Goal: Transaction & Acquisition: Purchase product/service

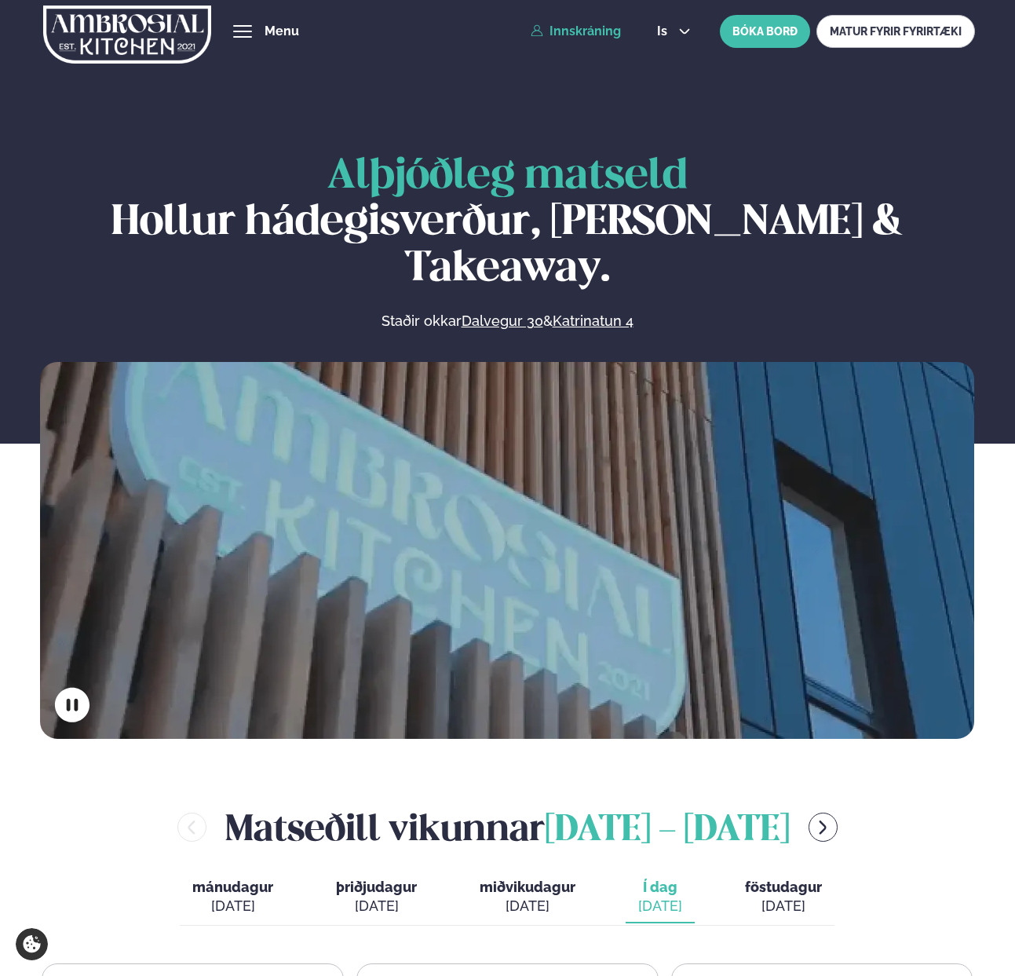
click at [594, 25] on link "Innskráning" at bounding box center [576, 31] width 90 height 14
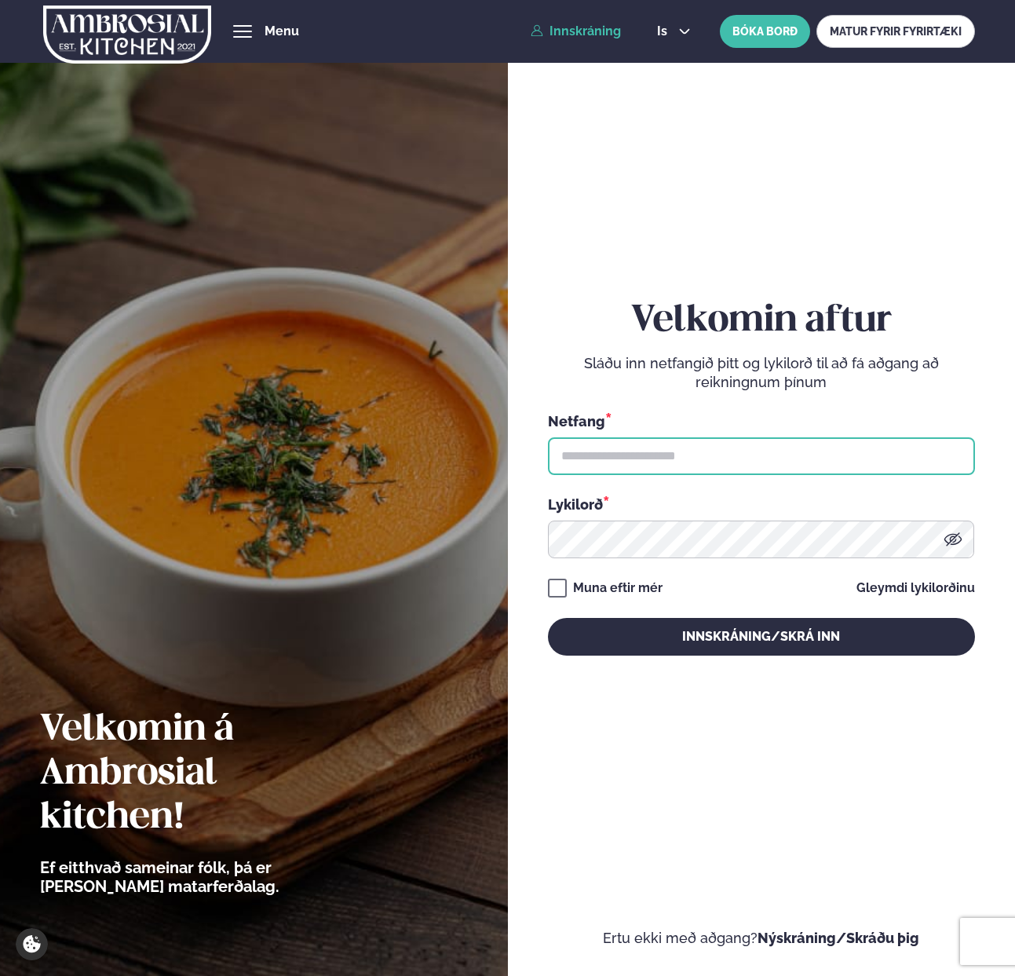
click at [607, 457] on input "text" at bounding box center [761, 456] width 427 height 38
paste input "**********"
type input "**********"
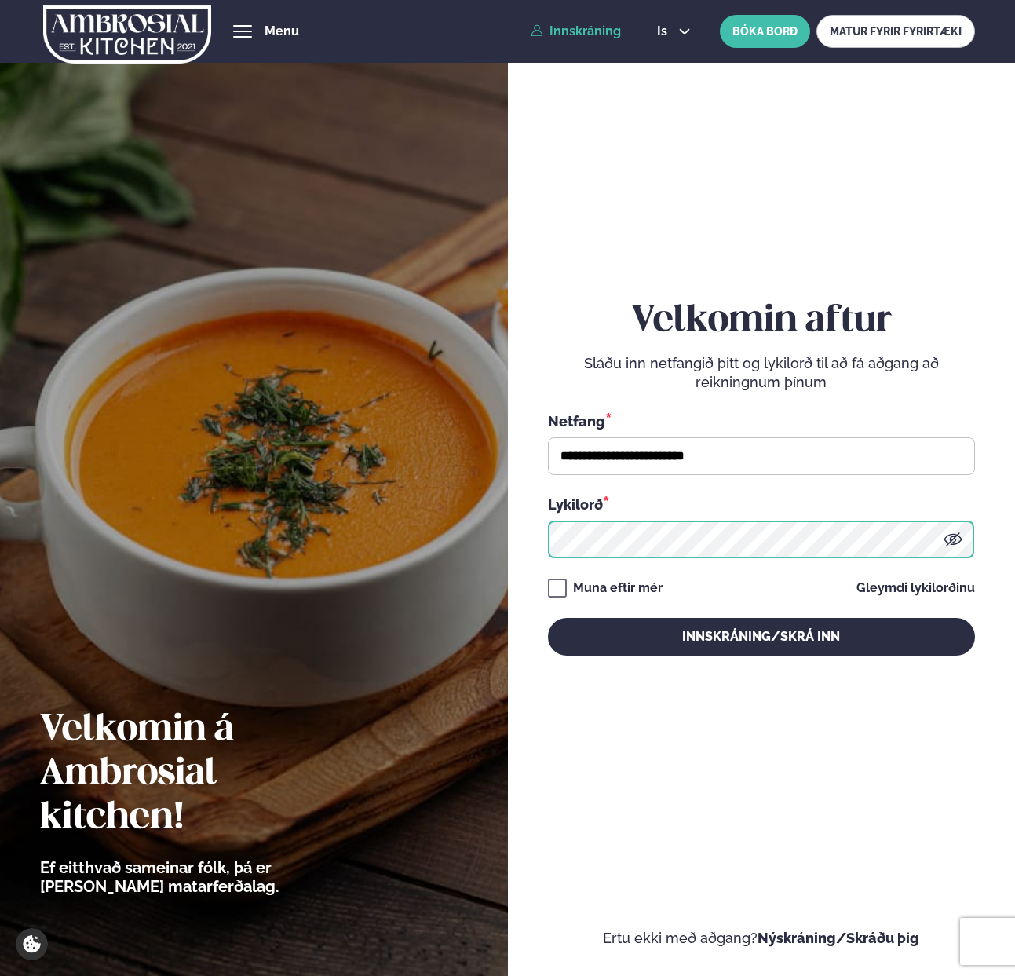
click at [548, 618] on button "Innskráning/Skrá inn" at bounding box center [761, 637] width 427 height 38
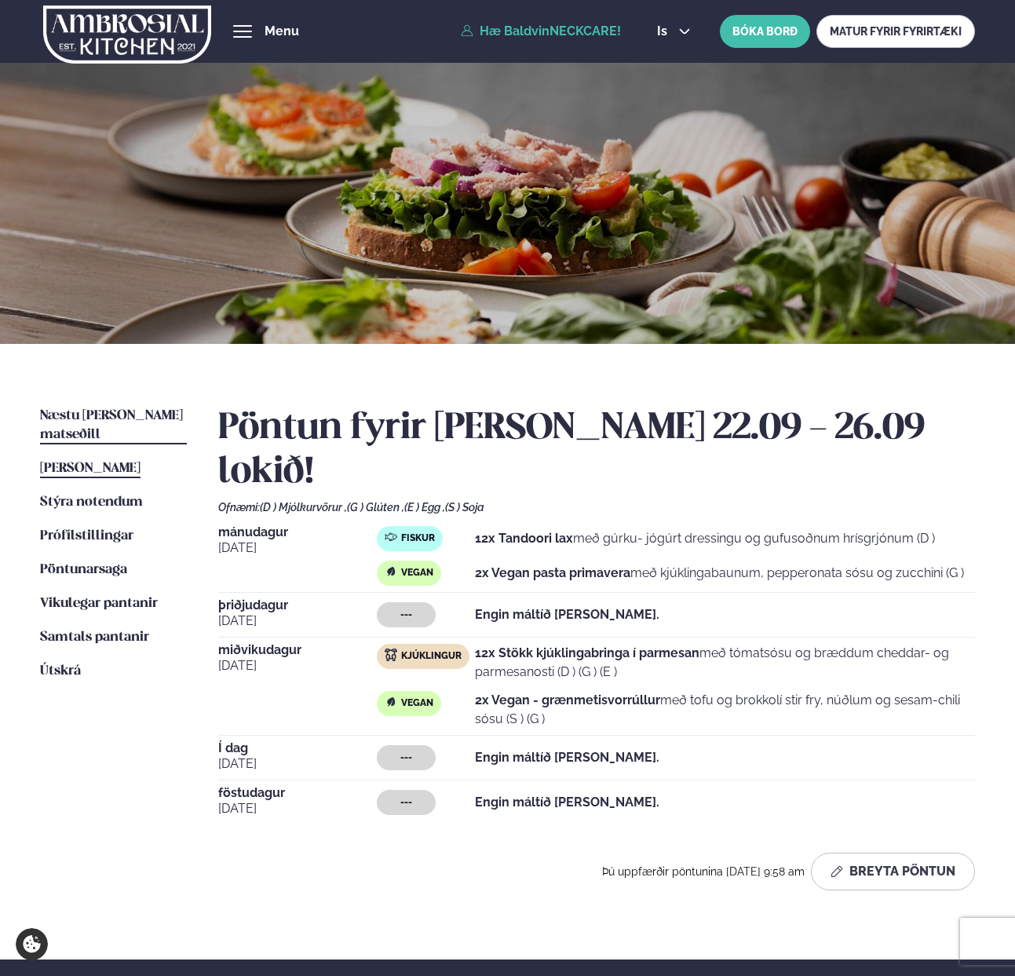
click at [92, 419] on span "Næstu [PERSON_NAME] matseðill" at bounding box center [111, 425] width 143 height 32
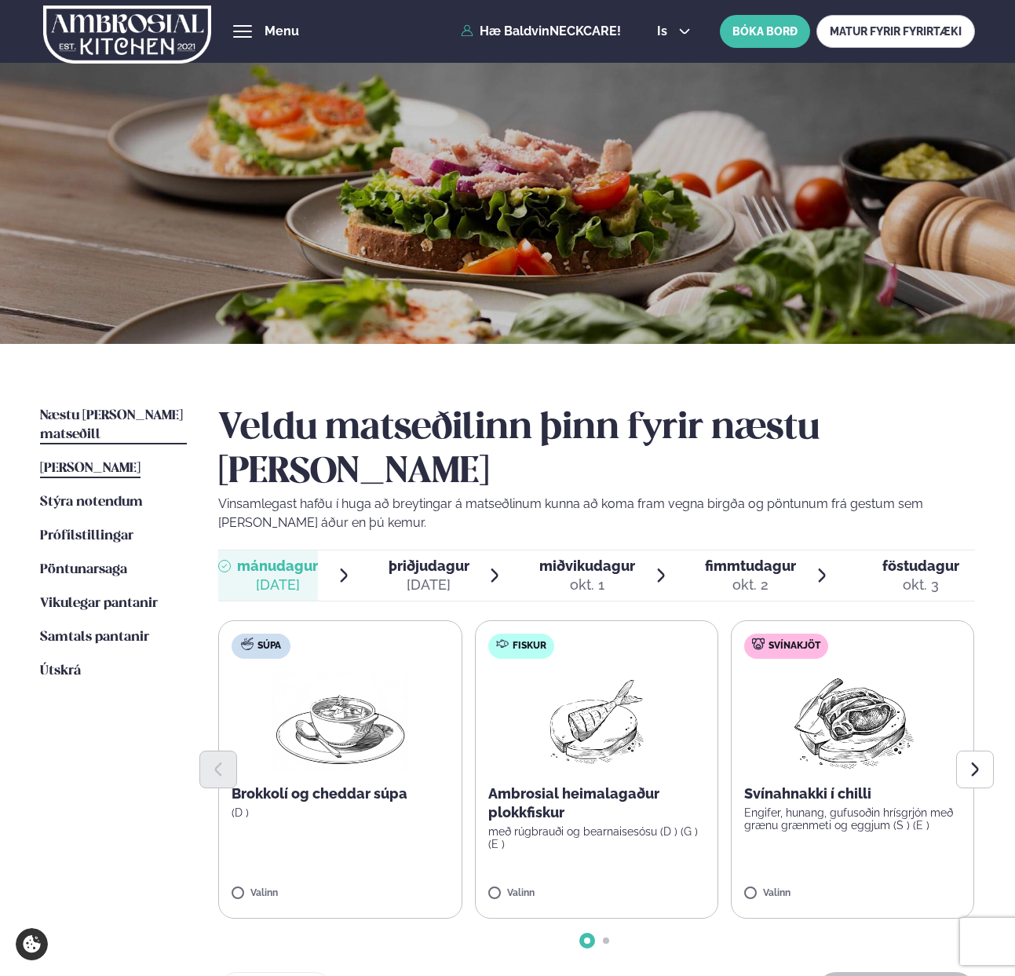
click at [140, 461] on span "[PERSON_NAME]" at bounding box center [90, 467] width 100 height 13
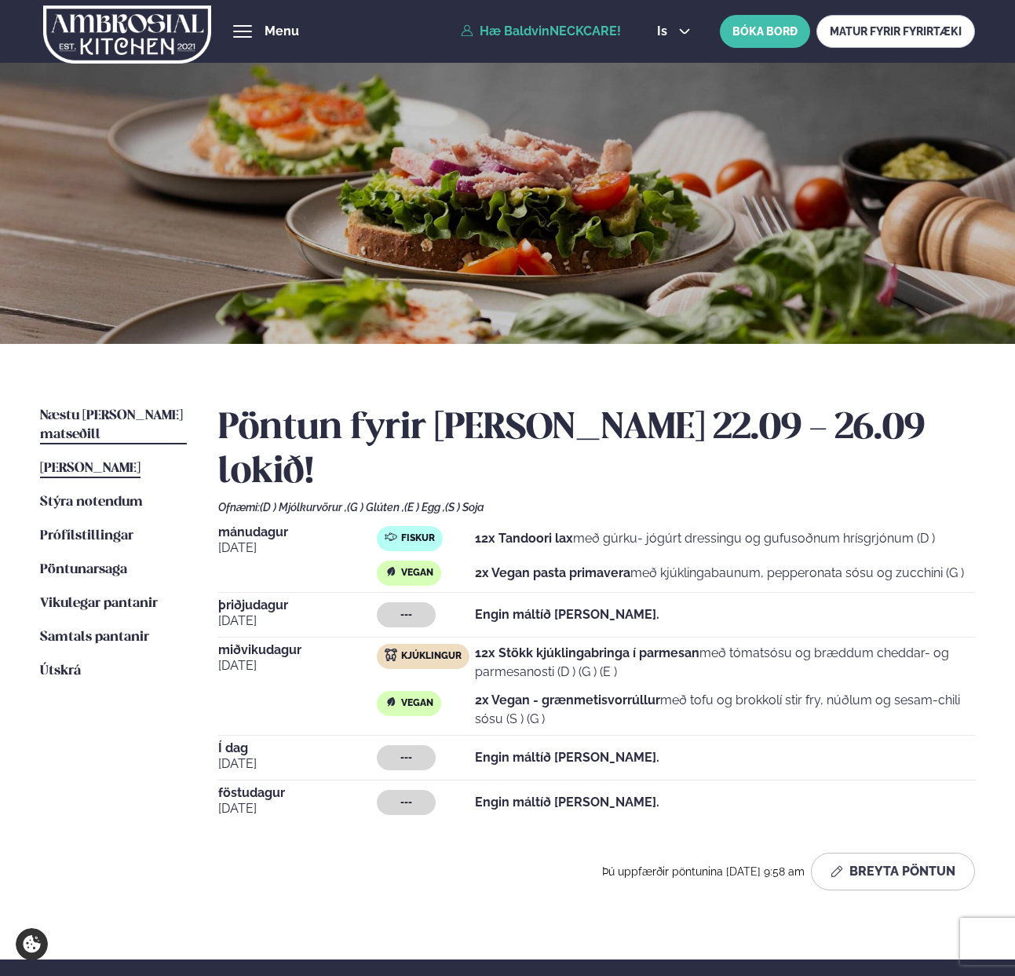
click at [131, 418] on span "Næstu [PERSON_NAME] matseðill" at bounding box center [111, 425] width 143 height 32
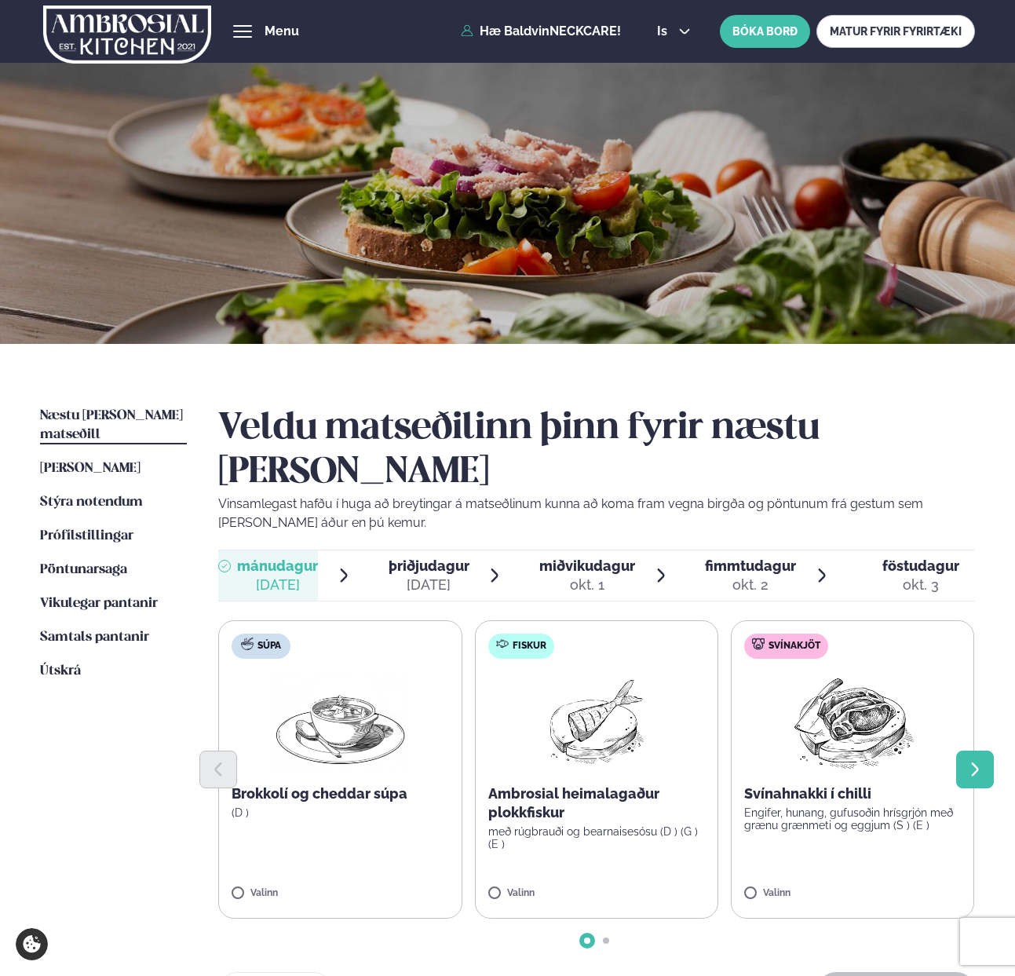
click at [967, 761] on icon "Next slide" at bounding box center [974, 769] width 17 height 17
click at [892, 884] on icon at bounding box center [898, 885] width 13 height 2
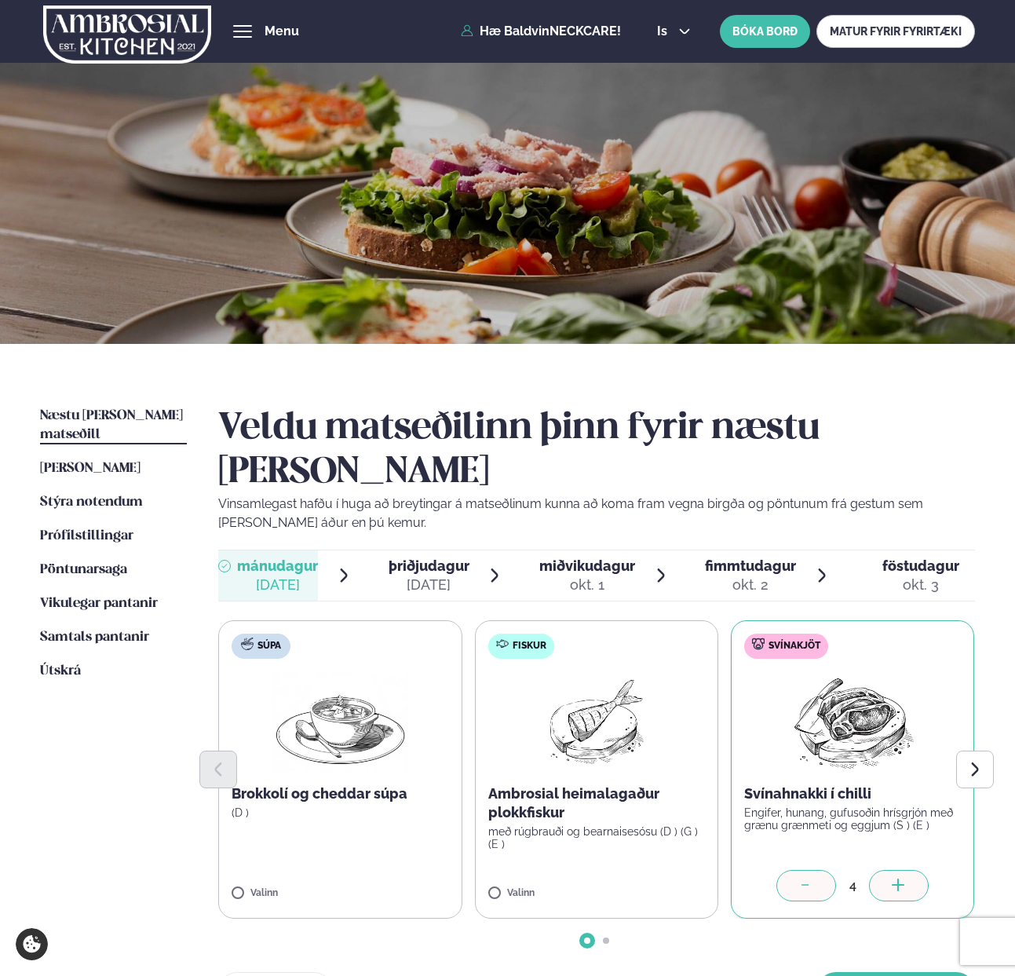
click at [892, 884] on icon at bounding box center [898, 885] width 13 height 2
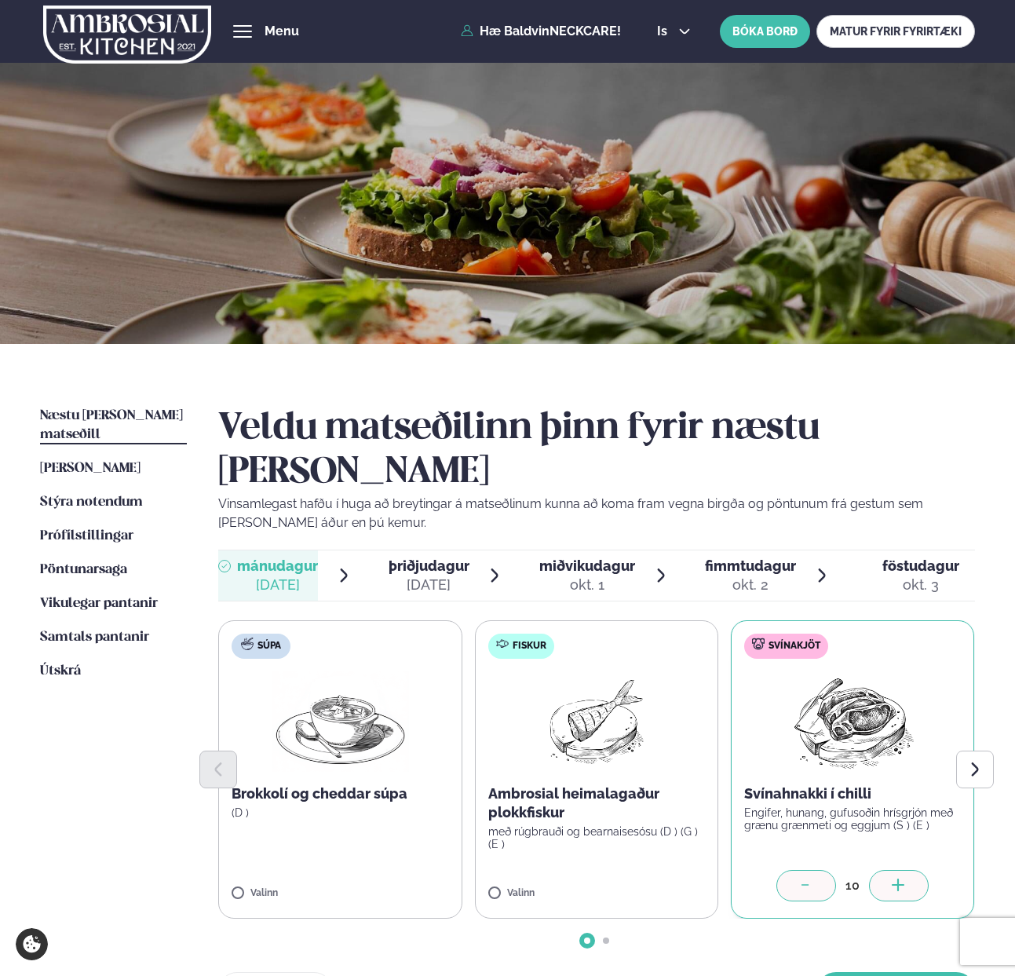
click at [892, 884] on icon at bounding box center [898, 885] width 13 height 2
click at [983, 750] on button "Next slide" at bounding box center [975, 769] width 38 height 38
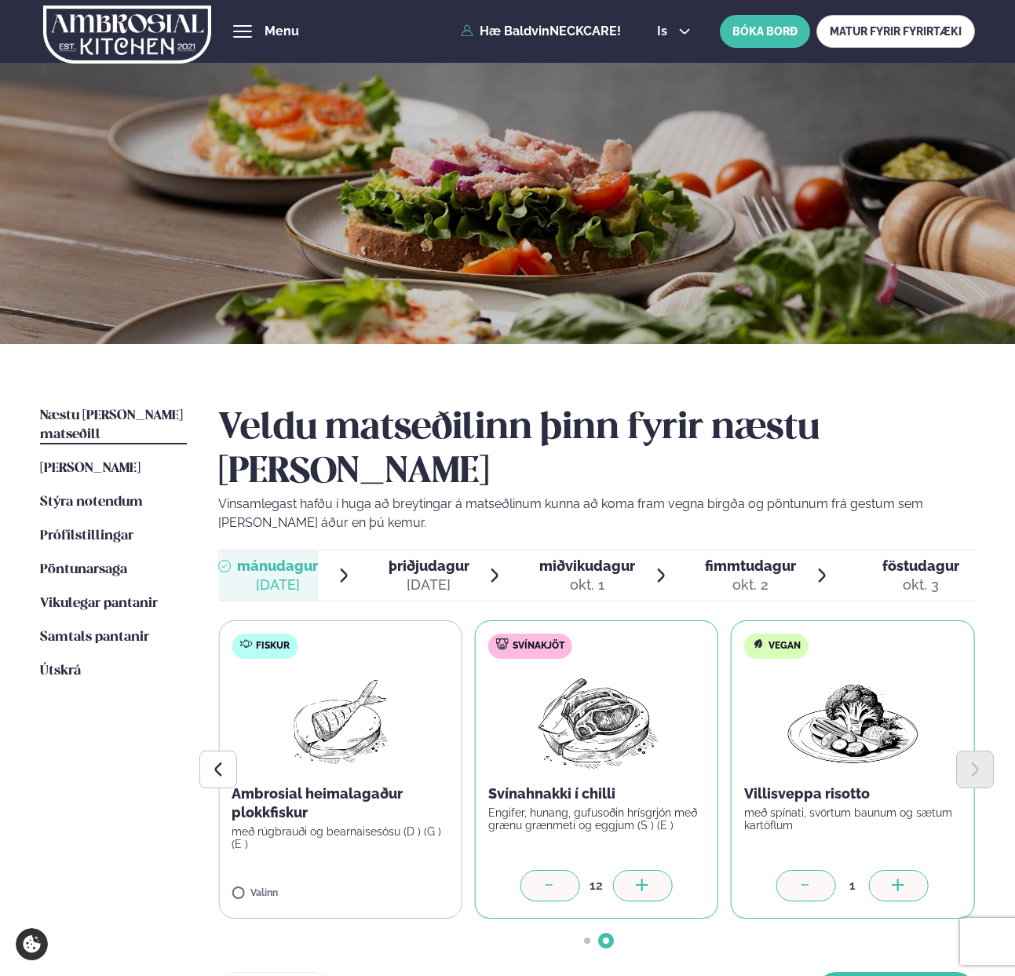
click at [895, 878] on icon at bounding box center [899, 886] width 16 height 16
click at [554, 878] on icon at bounding box center [550, 886] width 16 height 16
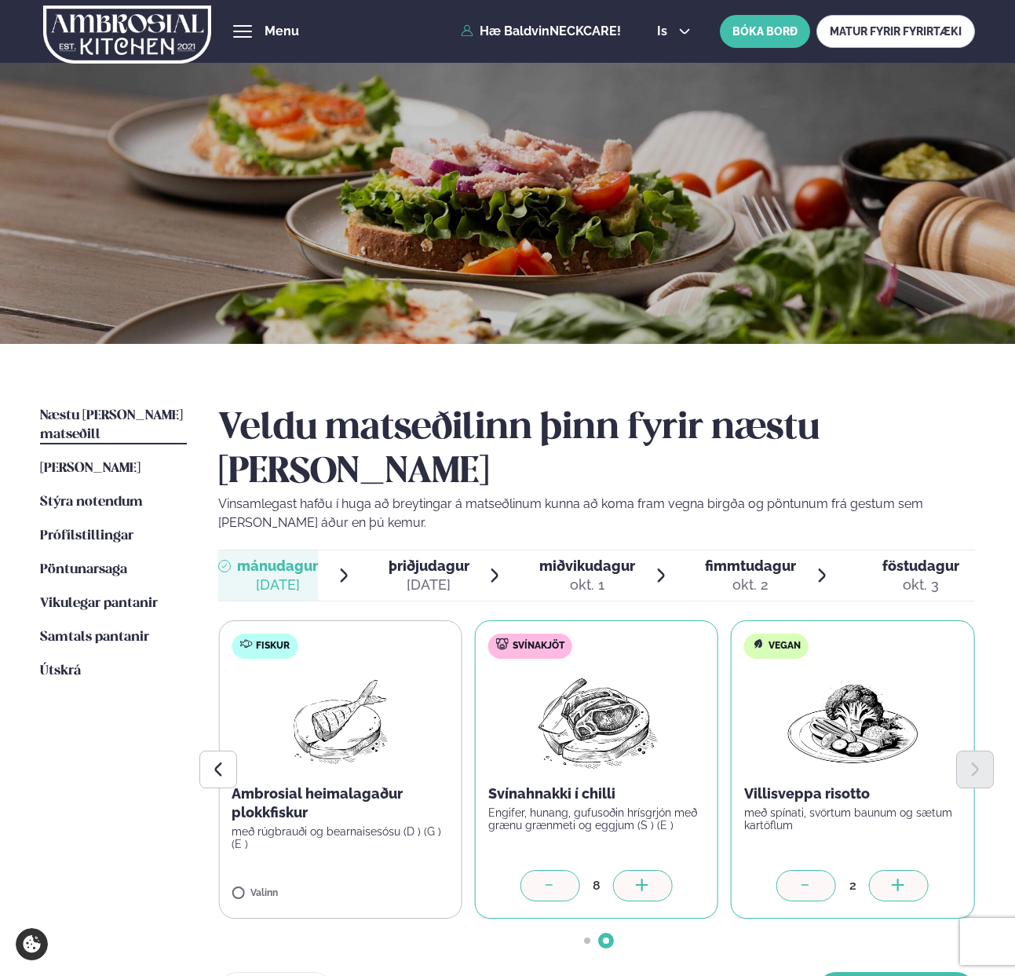
click at [554, 878] on icon at bounding box center [550, 886] width 16 height 16
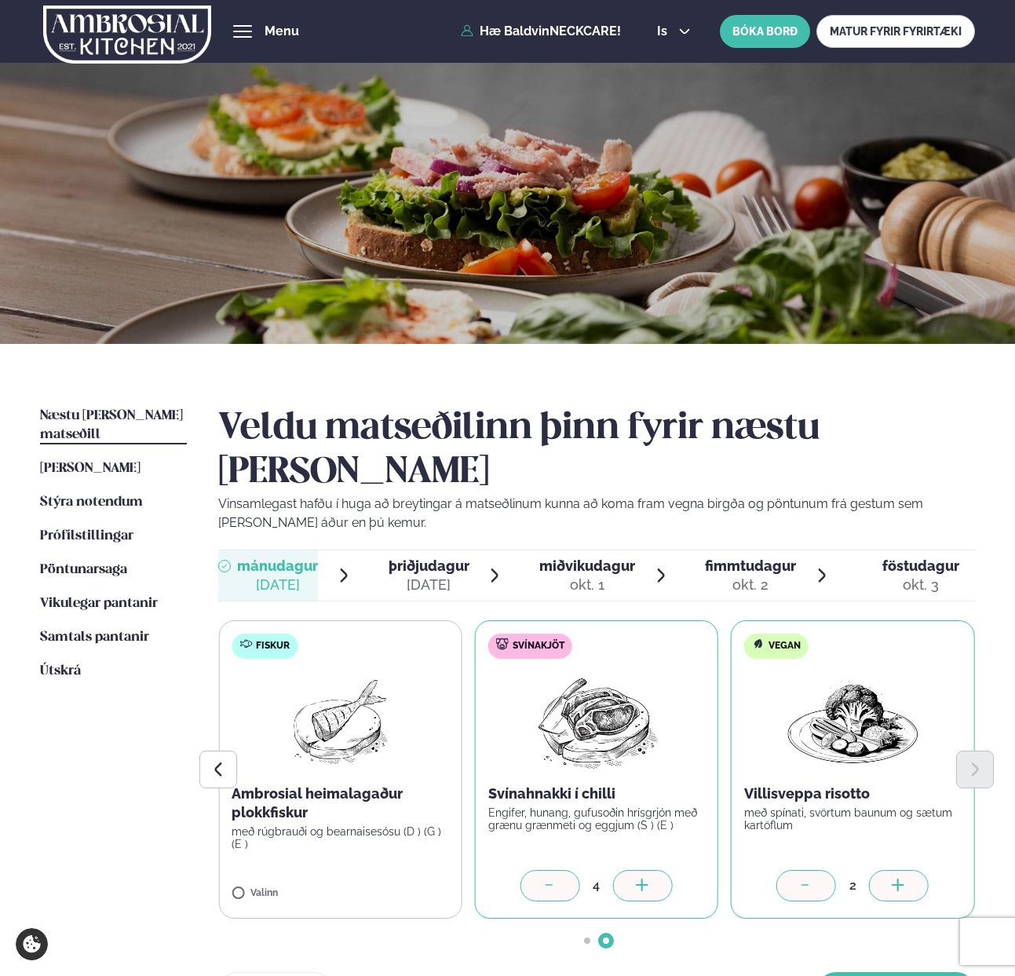
click at [554, 878] on icon at bounding box center [550, 886] width 16 height 16
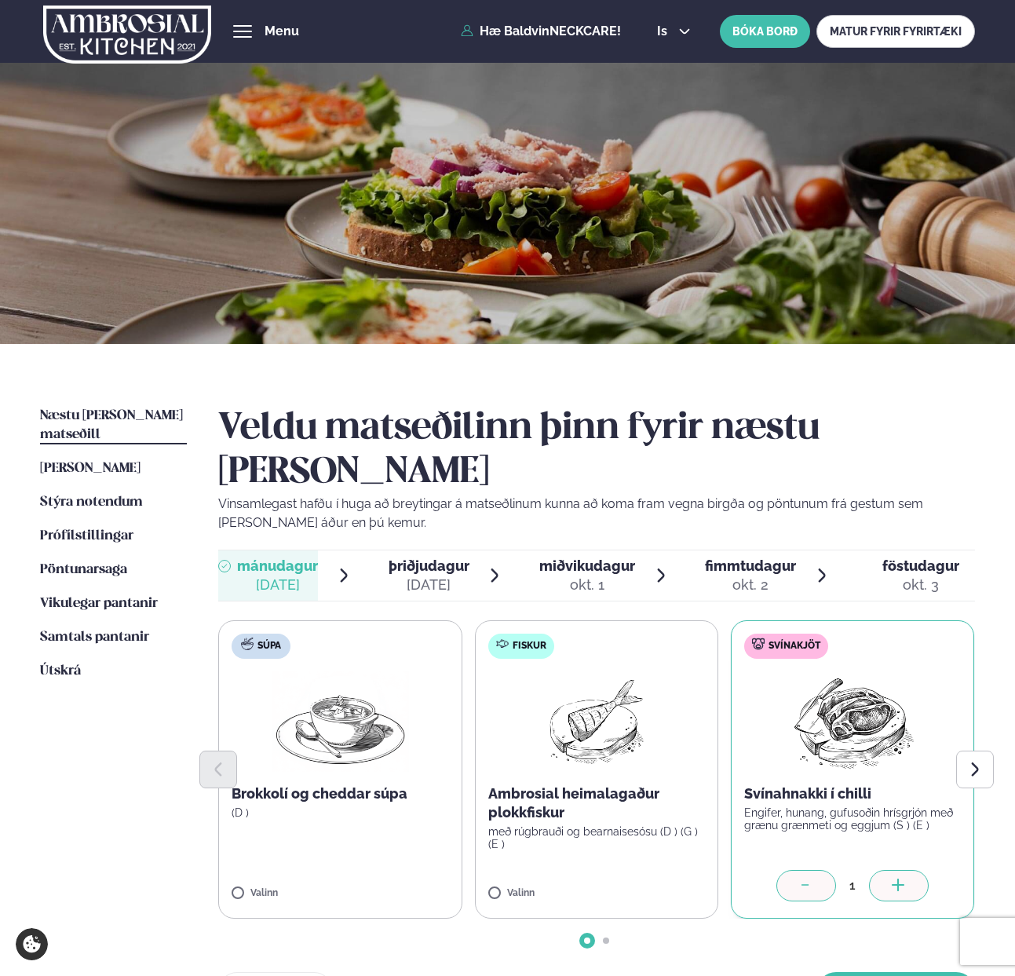
click at [894, 878] on icon at bounding box center [899, 886] width 16 height 16
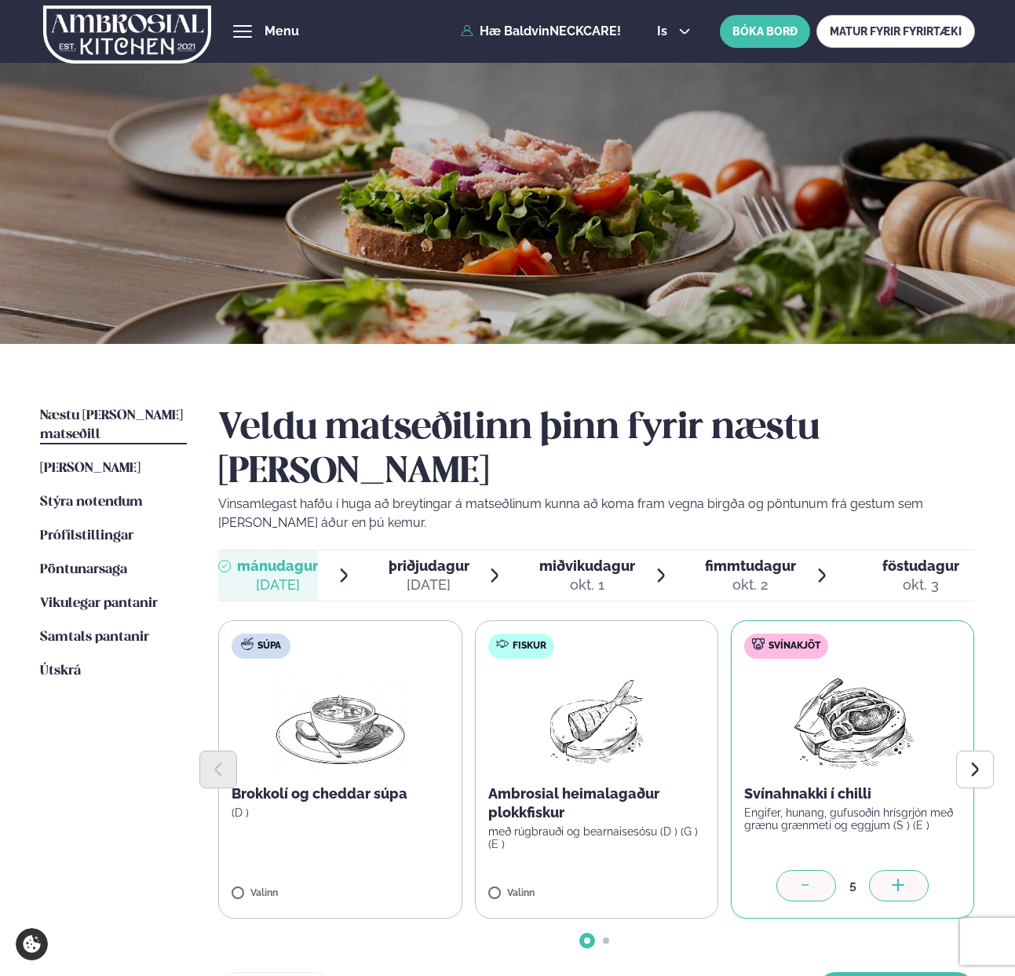
click at [894, 878] on icon at bounding box center [899, 886] width 16 height 16
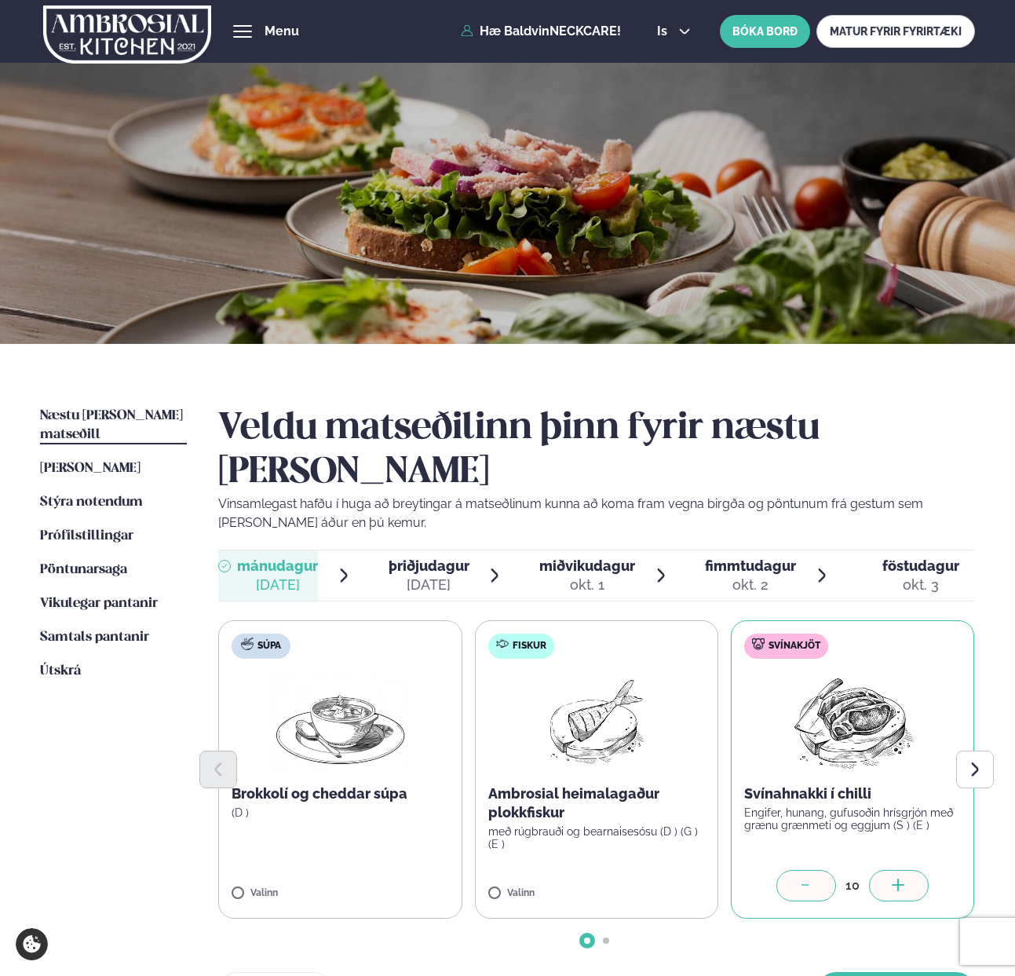
click at [894, 878] on icon at bounding box center [899, 886] width 16 height 16
click at [969, 761] on icon "Next slide" at bounding box center [974, 769] width 17 height 17
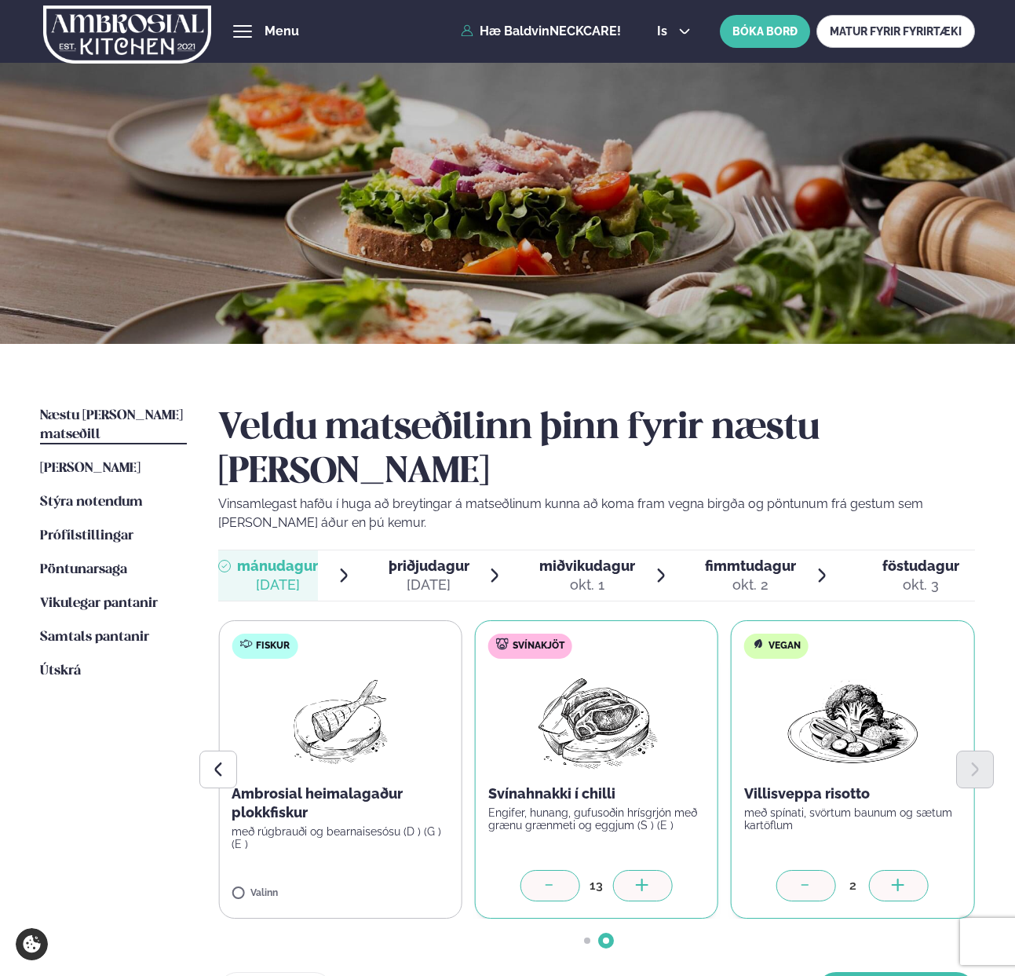
click at [530, 870] on div at bounding box center [550, 885] width 60 height 31
click at [866, 972] on button "[PERSON_NAME]" at bounding box center [896, 991] width 158 height 38
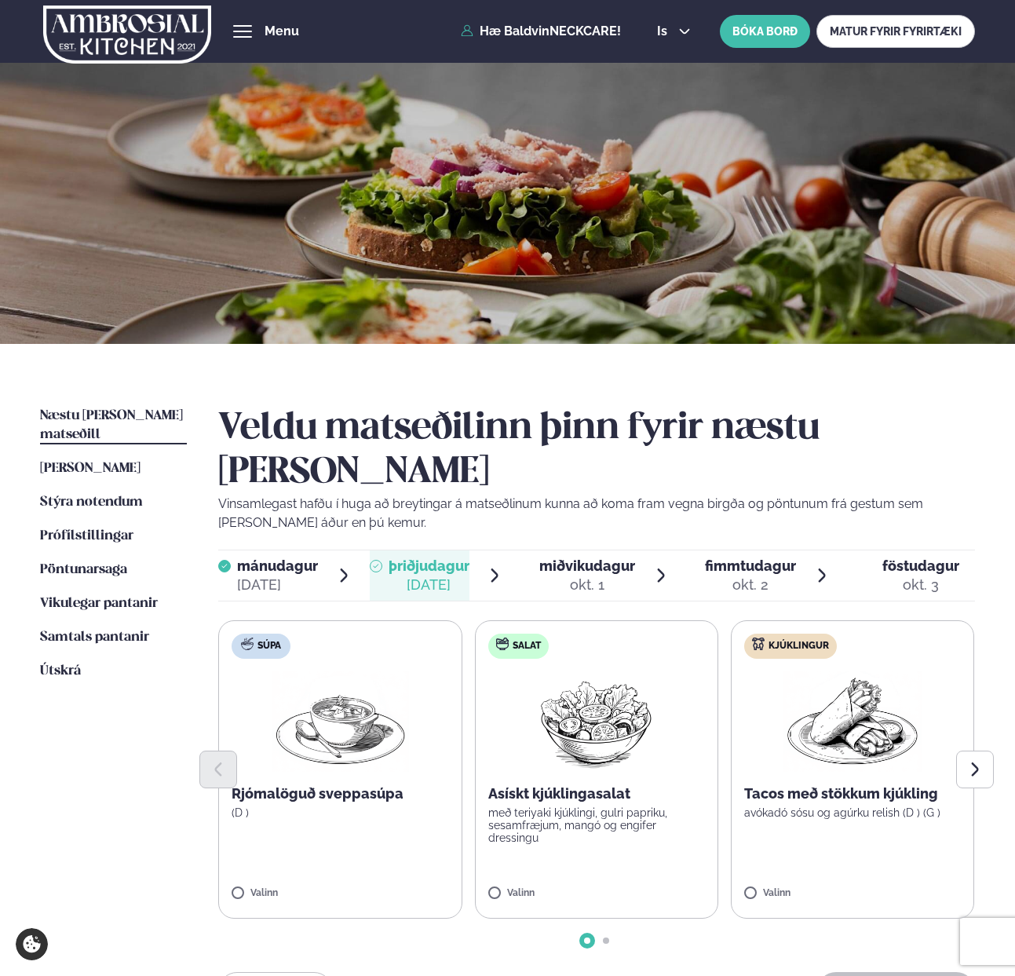
click at [587, 504] on div "Veldu matseðilinn þinn fyrir næstu [PERSON_NAME] Vinsamlegast hafðu í huga að b…" at bounding box center [596, 721] width 757 height 628
click at [579, 557] on span "miðvikudagur" at bounding box center [587, 565] width 96 height 16
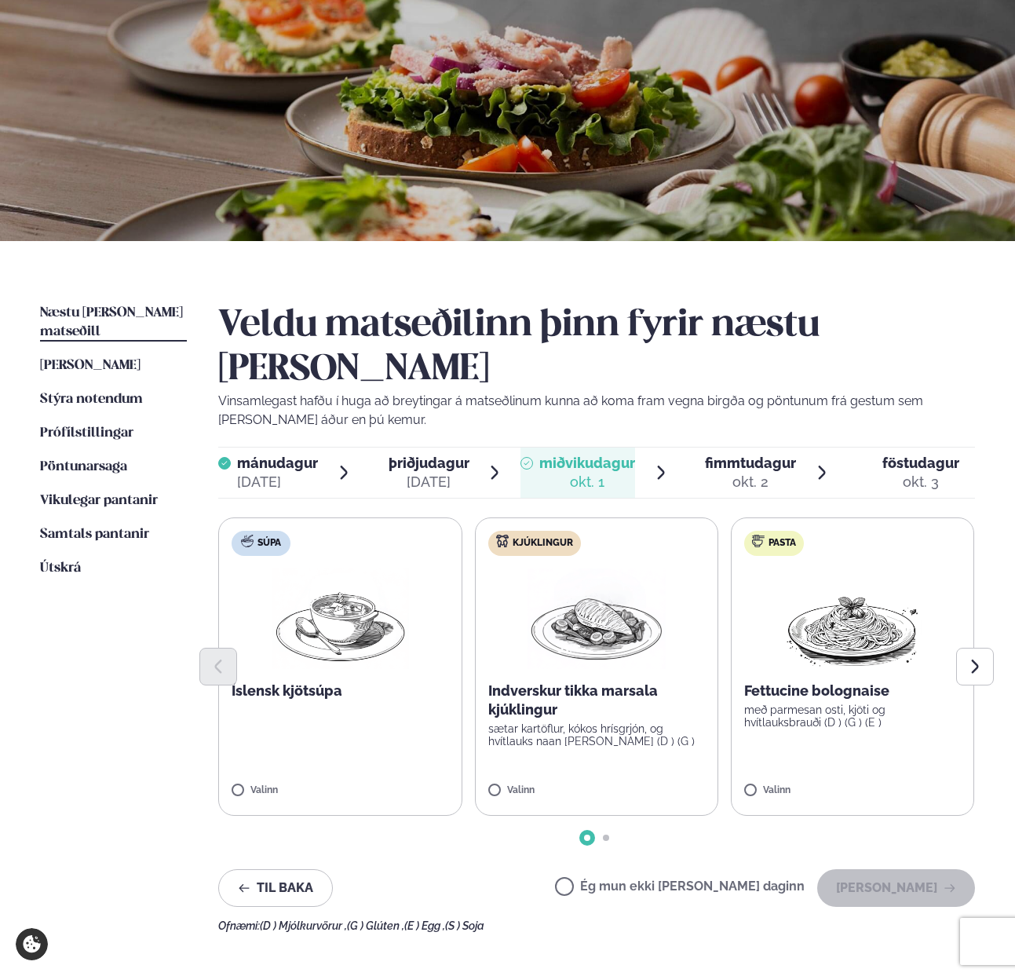
scroll to position [126, 0]
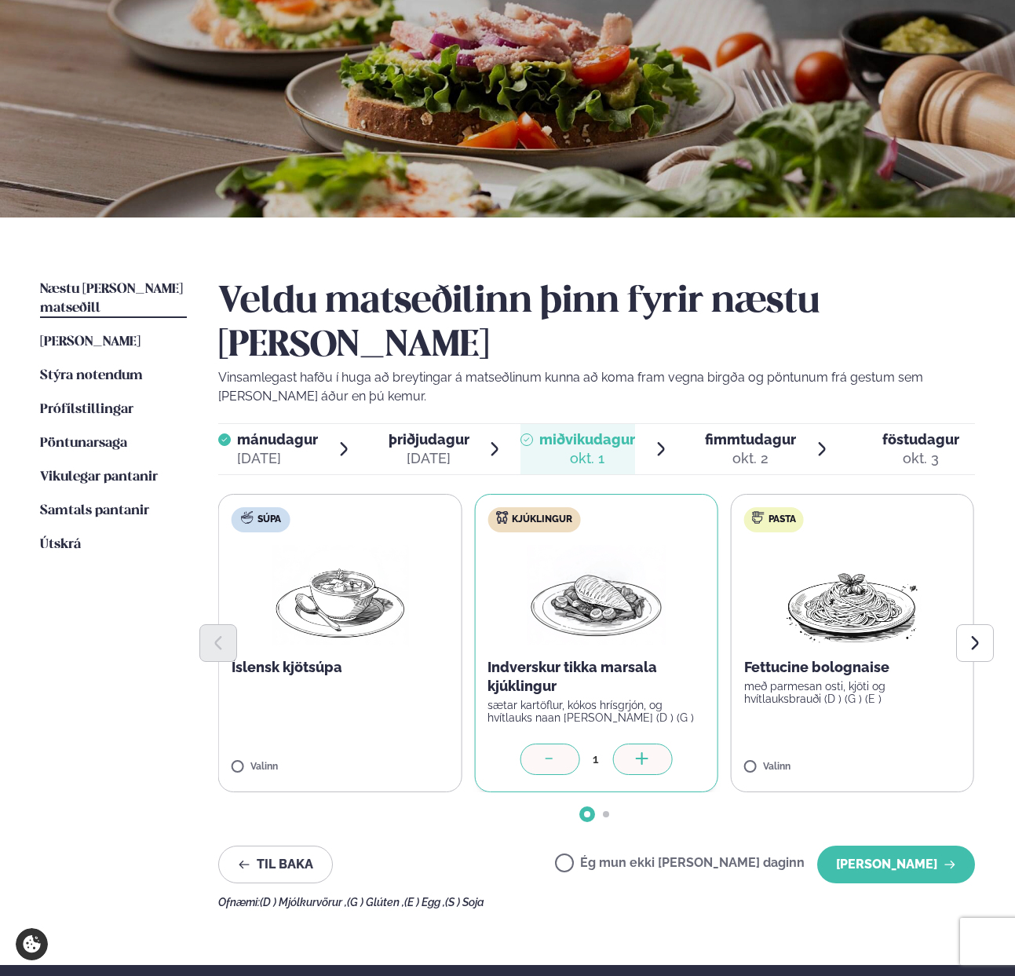
click at [640, 752] on icon at bounding box center [642, 760] width 16 height 16
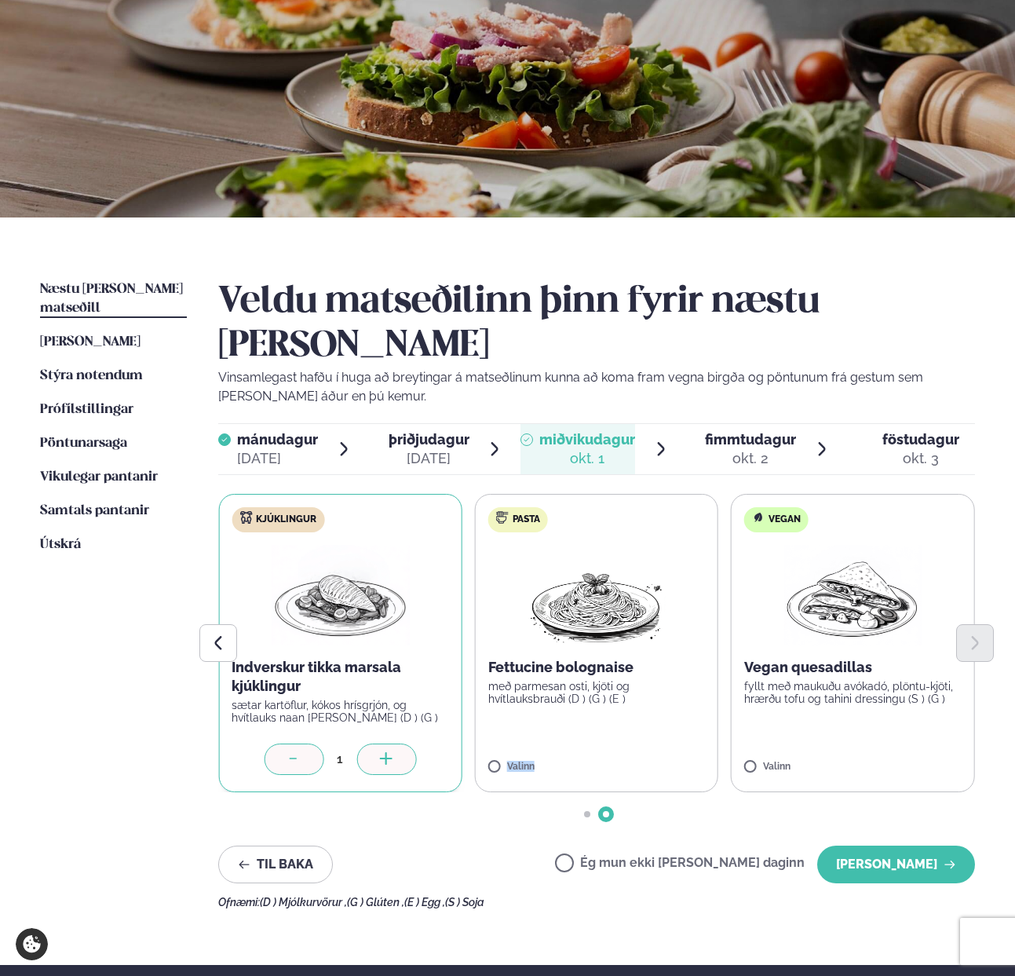
click at [640, 709] on label "Pasta Fettucine bolognaise með parmesan osti, kjöti og hvítlauksbrauði (D ) (G …" at bounding box center [596, 643] width 243 height 298
click at [545, 752] on icon at bounding box center [550, 760] width 16 height 16
click at [386, 752] on icon at bounding box center [386, 758] width 2 height 13
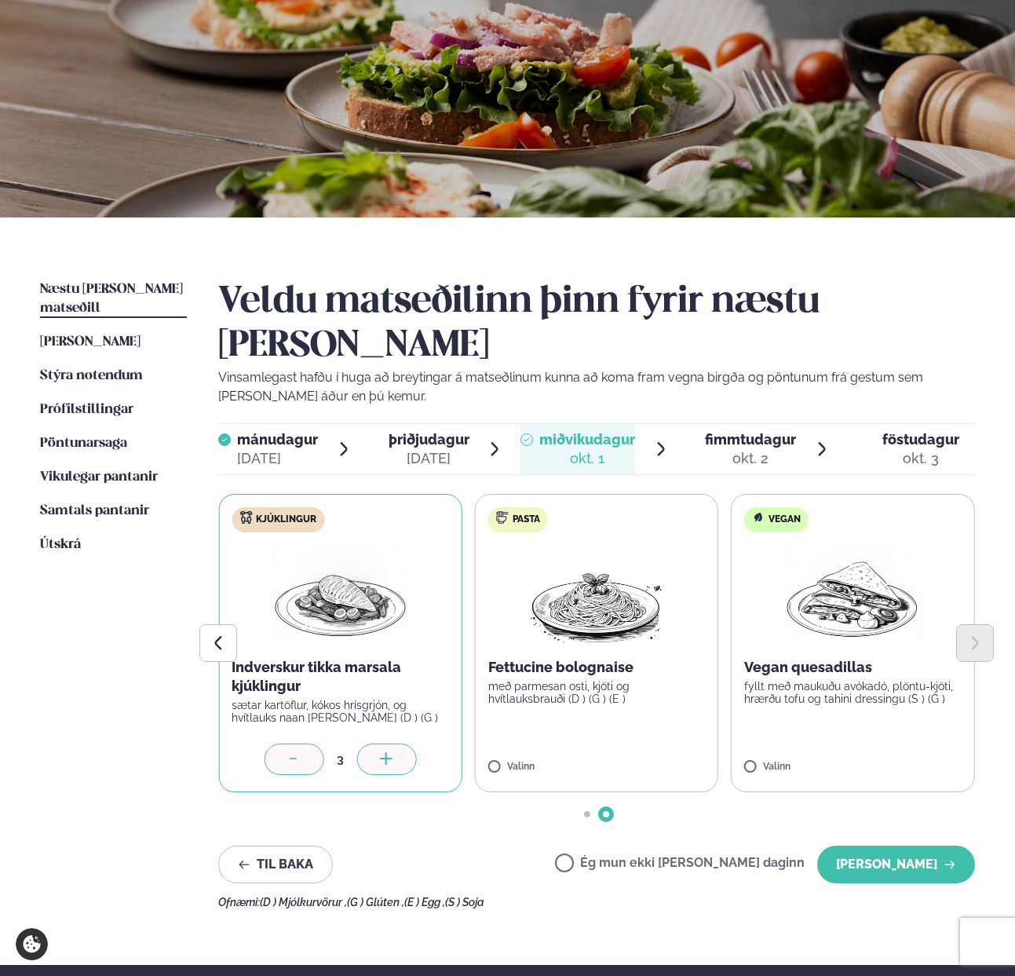
click at [386, 752] on icon at bounding box center [386, 758] width 2 height 13
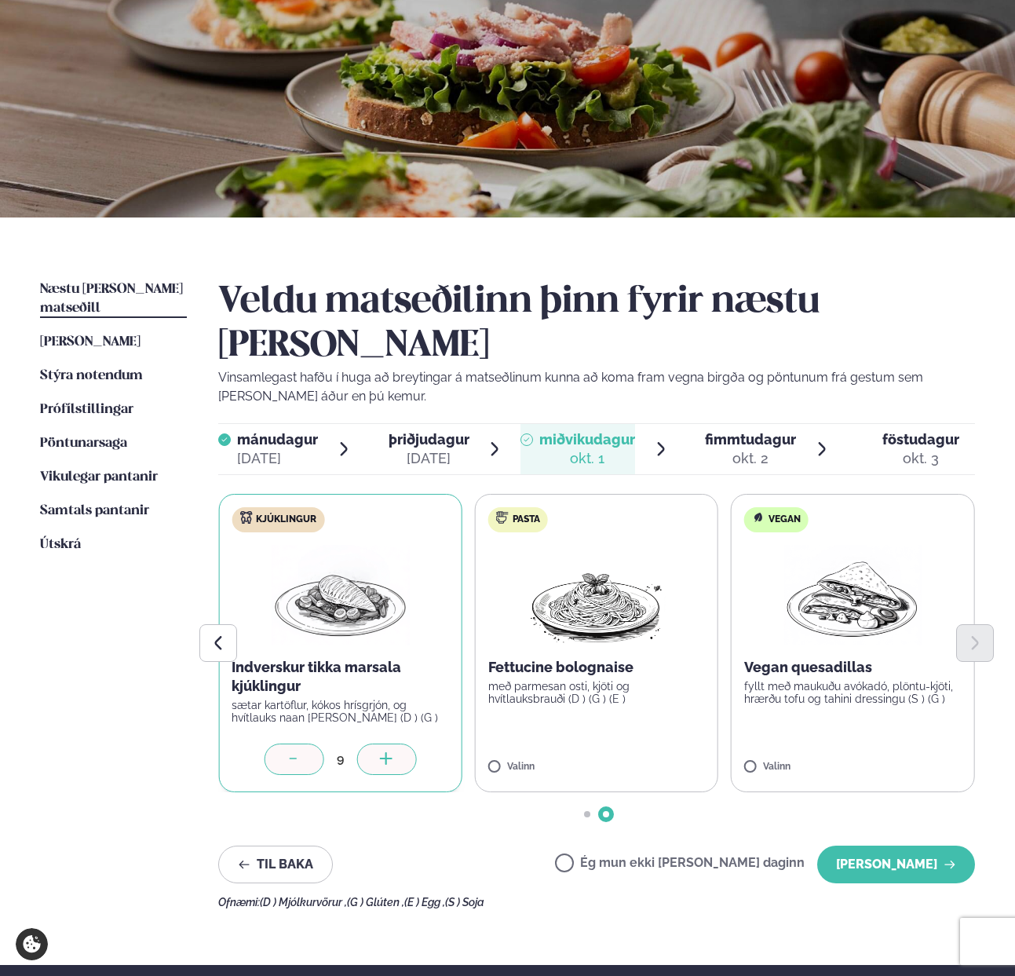
click at [386, 752] on icon at bounding box center [386, 758] width 2 height 13
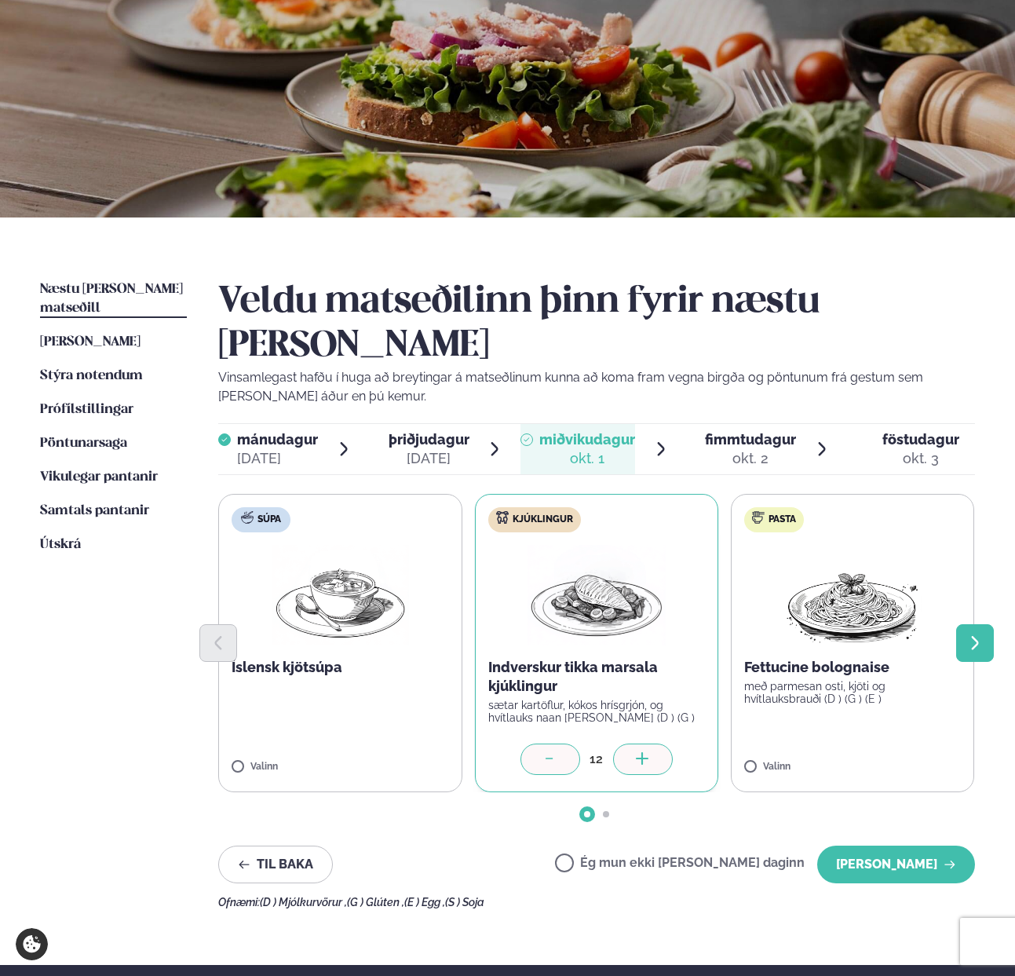
click at [975, 636] on icon "Next slide" at bounding box center [974, 643] width 7 height 14
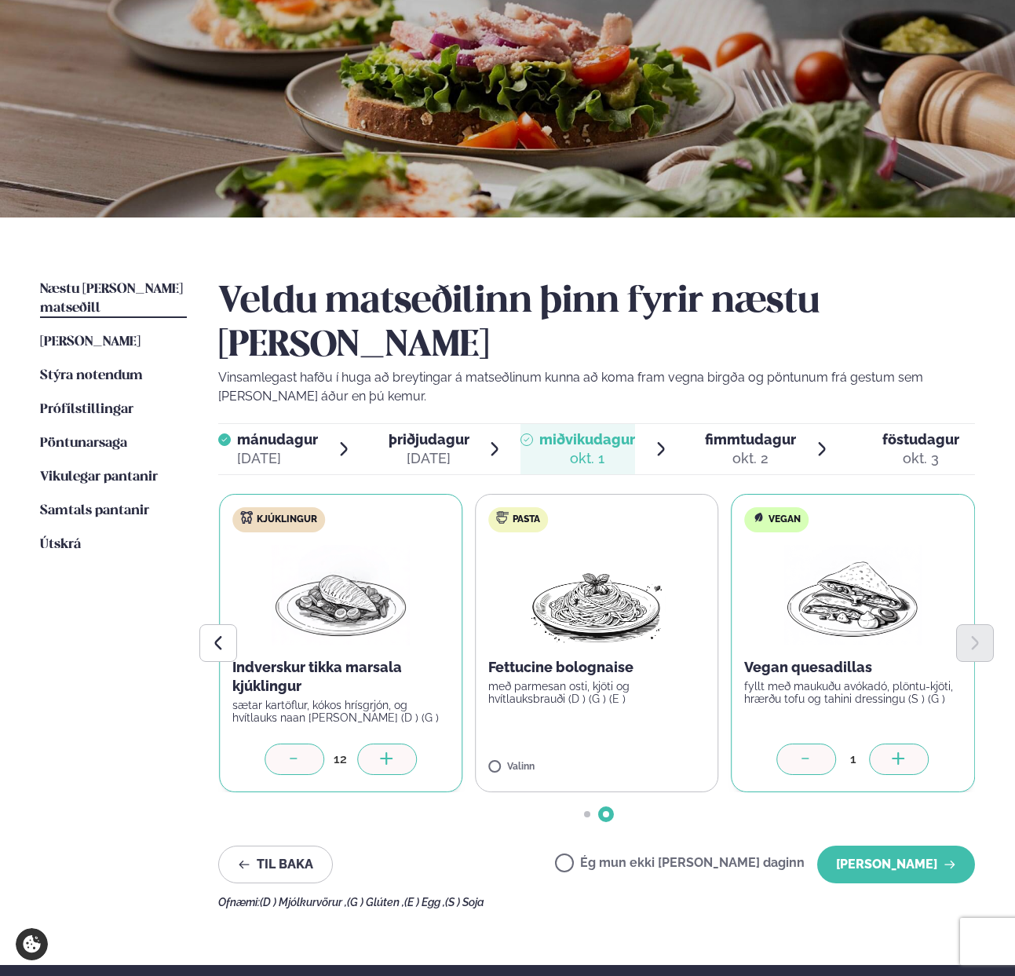
click at [898, 752] on icon at bounding box center [899, 758] width 2 height 13
click at [900, 752] on icon at bounding box center [899, 760] width 16 height 16
click at [862, 845] on button "[PERSON_NAME]" at bounding box center [896, 864] width 158 height 38
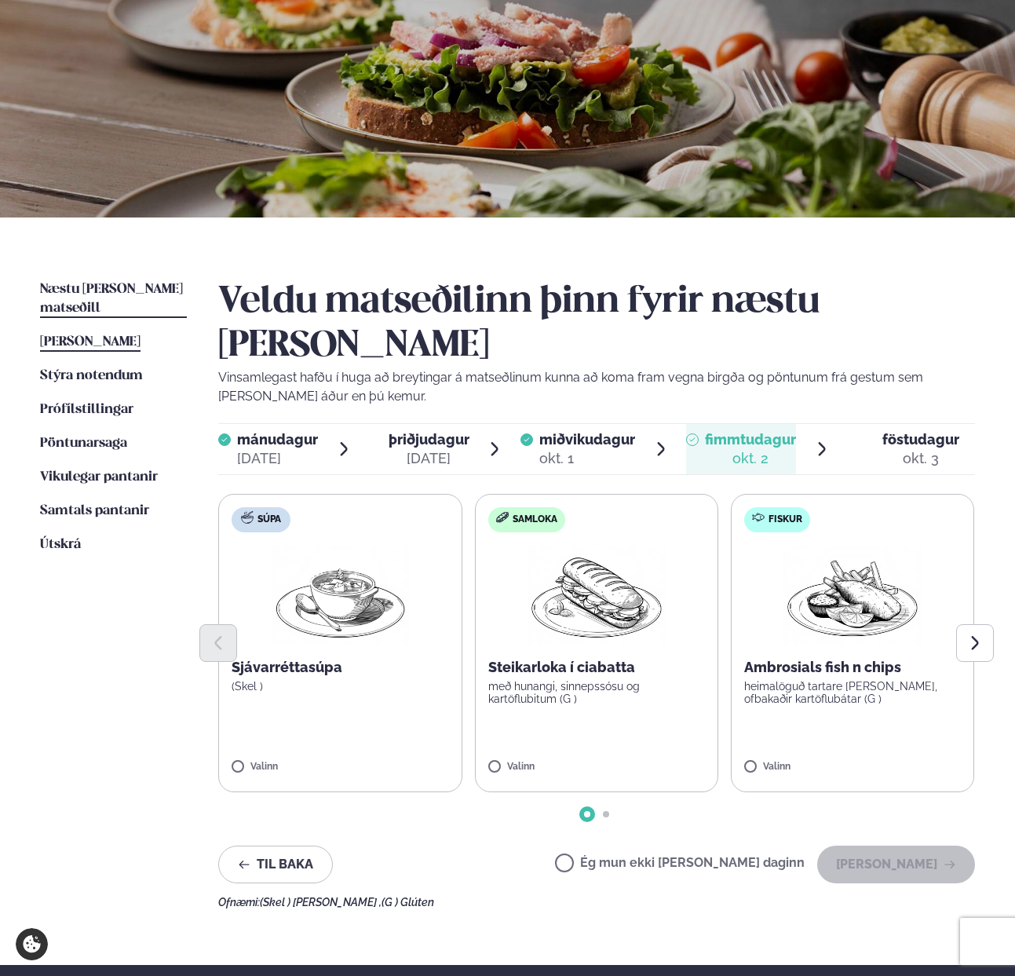
click at [114, 335] on span "[PERSON_NAME]" at bounding box center [90, 341] width 100 height 13
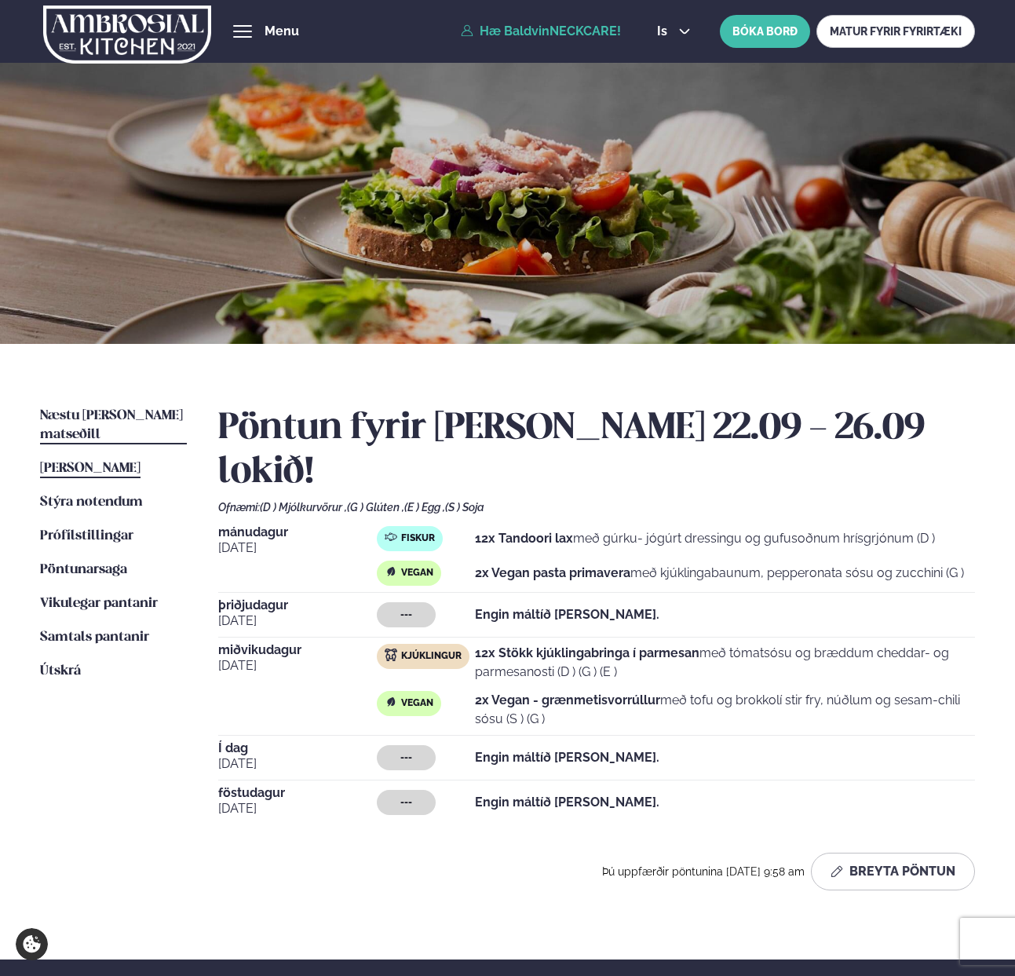
click at [86, 411] on span "Næstu [PERSON_NAME] matseðill" at bounding box center [111, 425] width 143 height 32
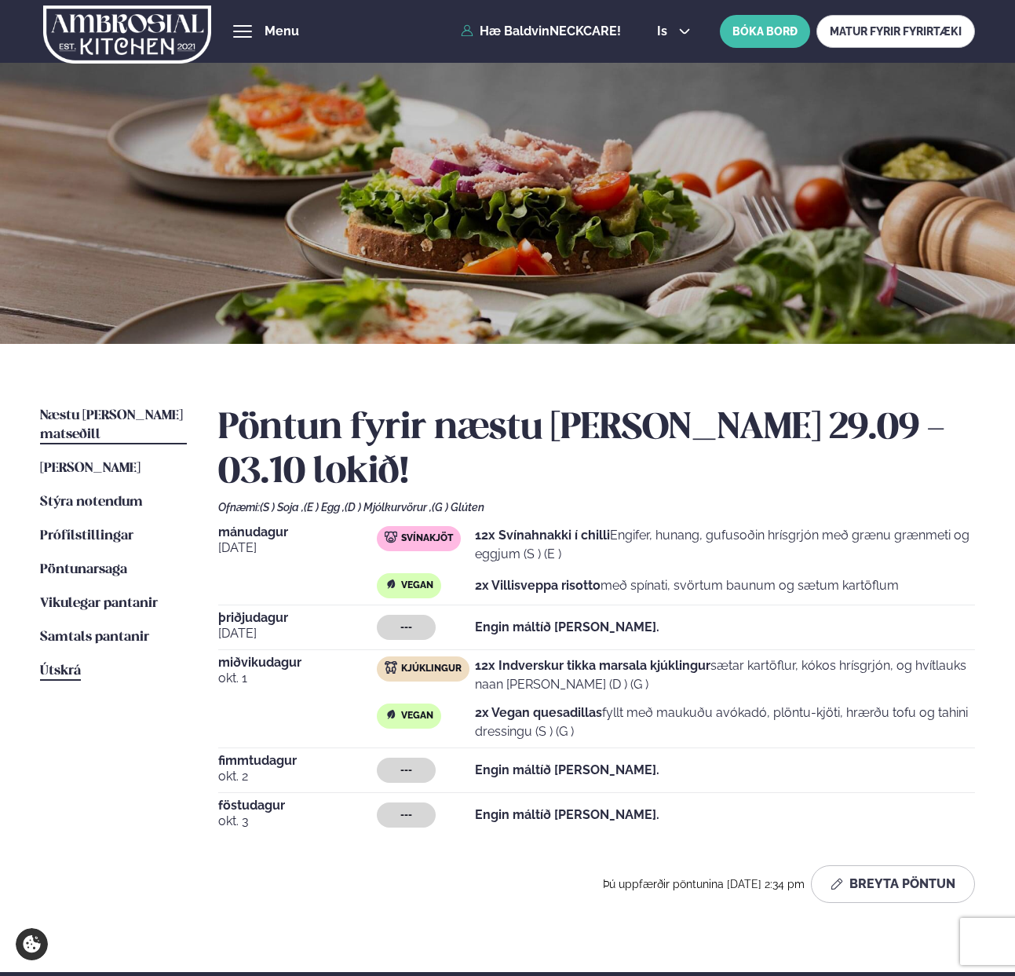
click at [61, 664] on span "Útskrá" at bounding box center [60, 670] width 41 height 13
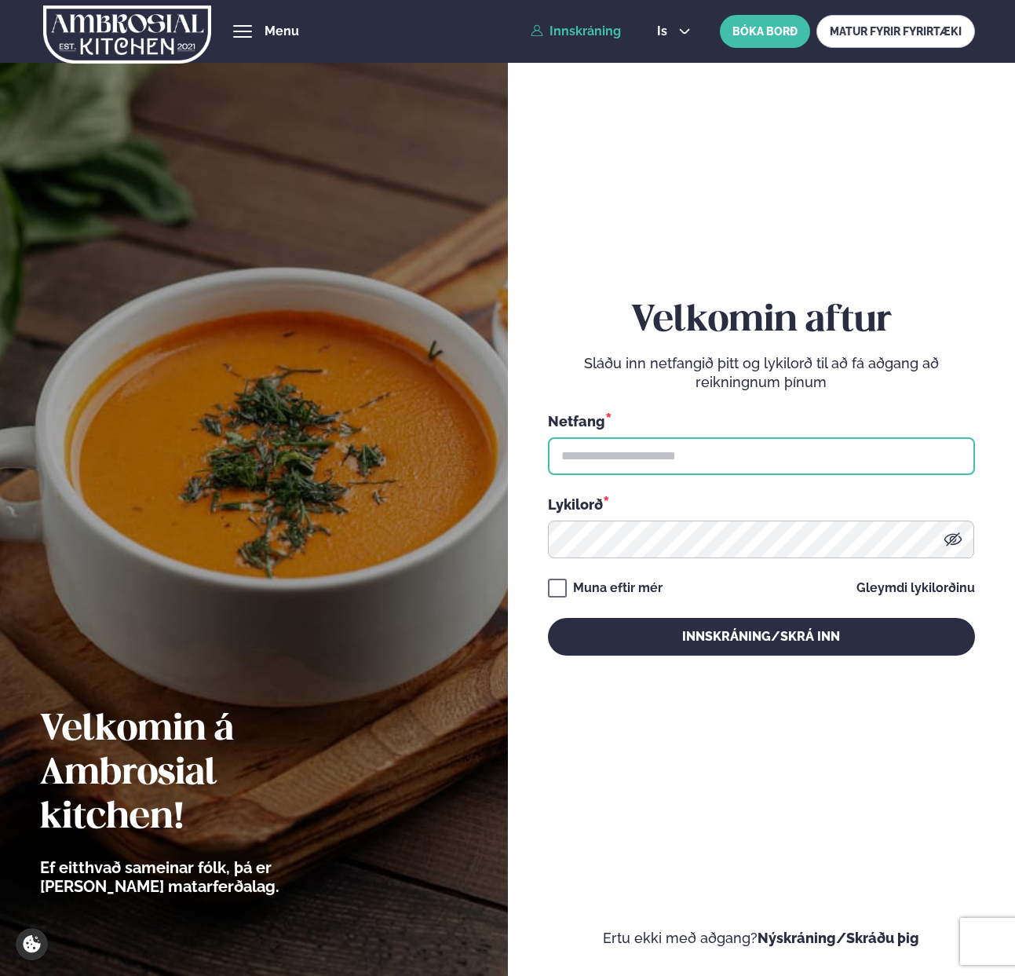
click at [606, 457] on input "text" at bounding box center [761, 456] width 427 height 38
paste input "**********"
type input "**********"
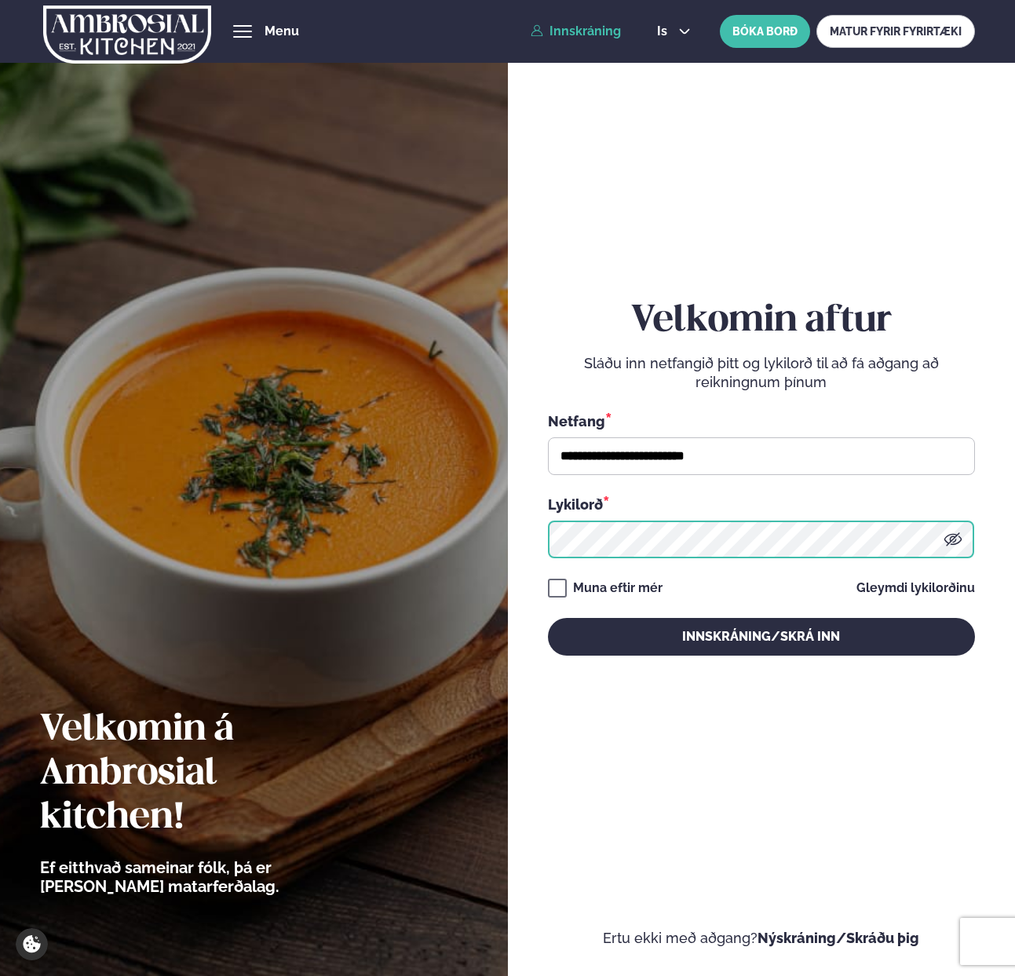
click at [548, 618] on button "Innskráning/Skrá inn" at bounding box center [761, 637] width 427 height 38
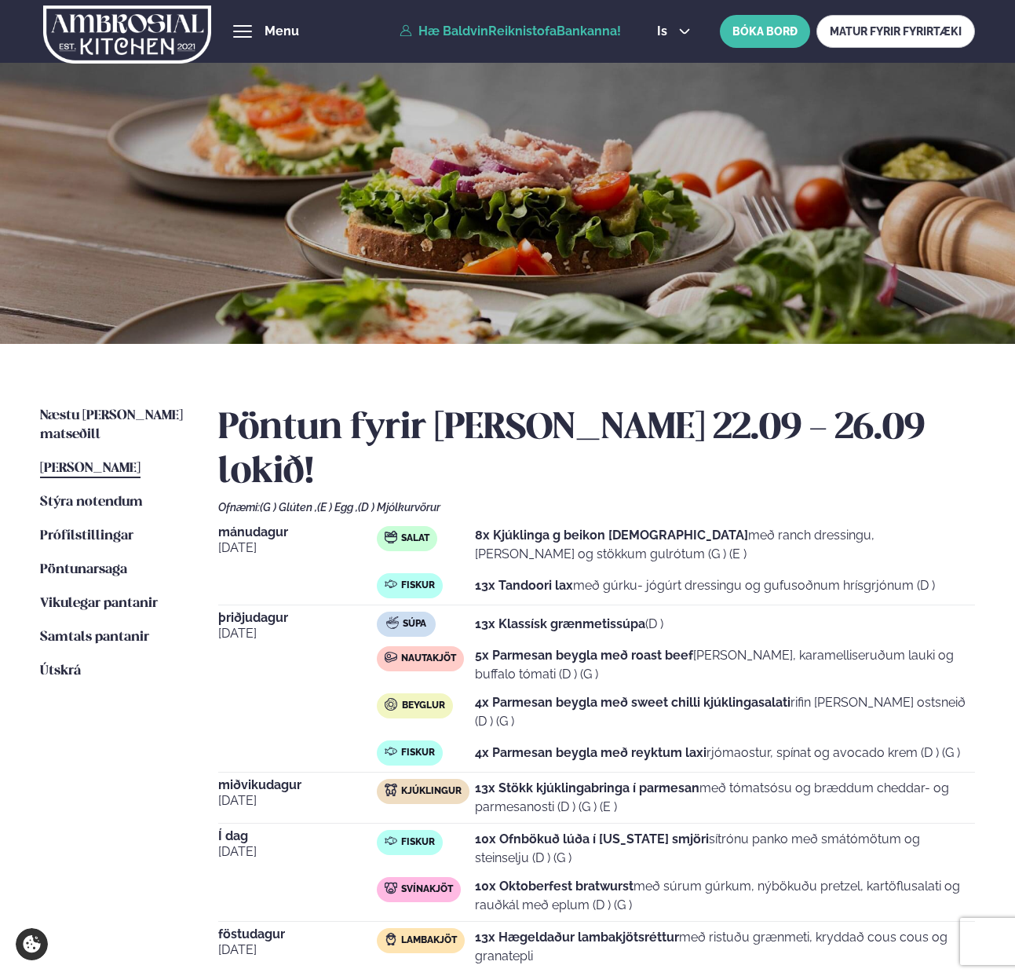
click at [80, 401] on div "Næstu [PERSON_NAME] matseðill Næsta vika [PERSON_NAME] matseðill Þessa [PERSON_…" at bounding box center [507, 725] width 1015 height 763
click at [72, 425] on ul "Næstu [PERSON_NAME] matseðill Næsta vika [PERSON_NAME] matseðill Þessa [PERSON_…" at bounding box center [113, 729] width 147 height 644
click at [69, 413] on span "Næstu [PERSON_NAME] matseðill" at bounding box center [111, 425] width 143 height 32
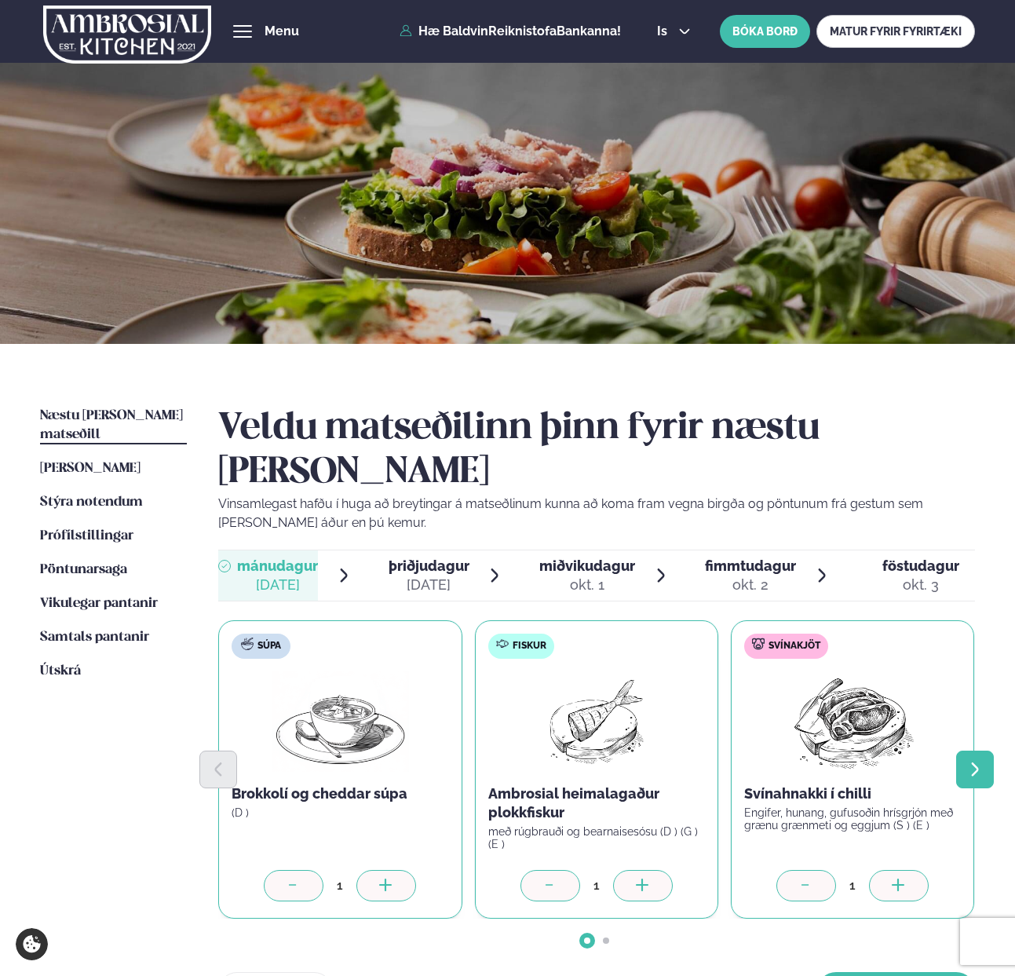
click at [976, 761] on icon "Next slide" at bounding box center [974, 769] width 17 height 17
click at [648, 878] on icon at bounding box center [643, 886] width 16 height 16
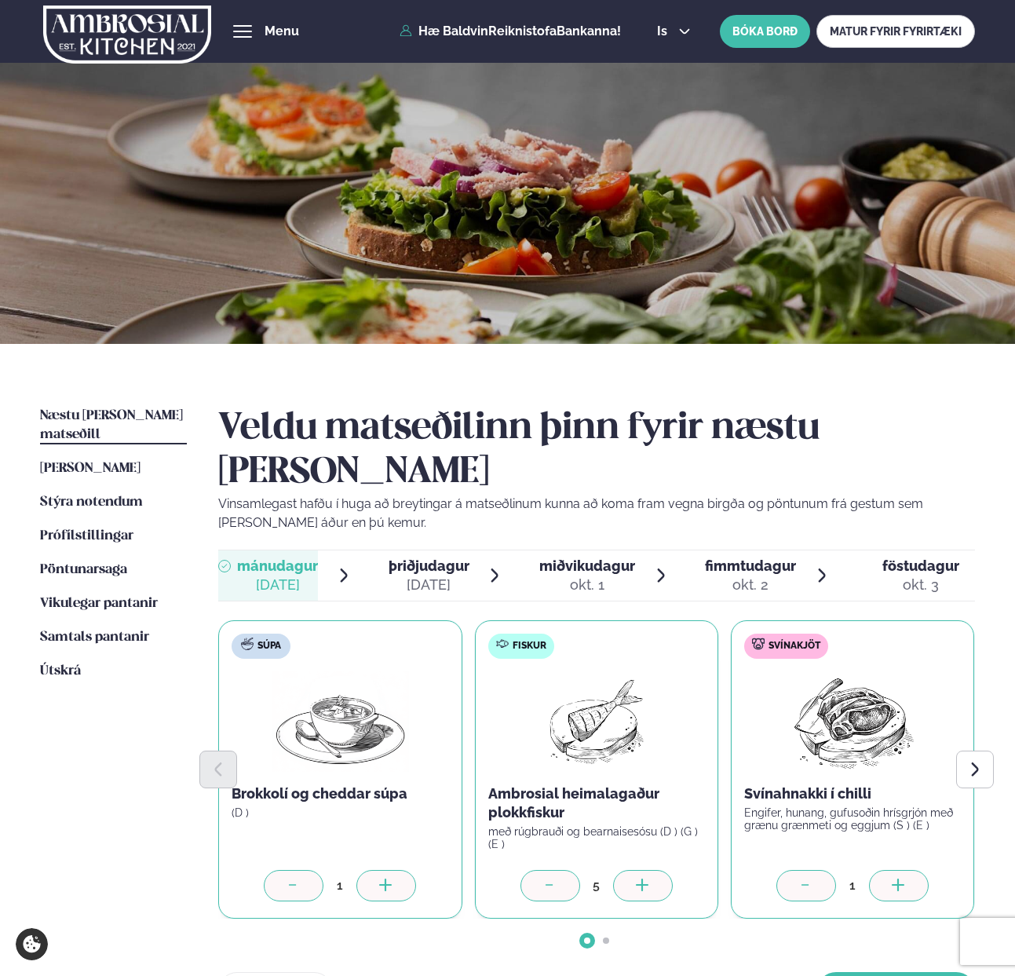
click at [648, 878] on icon at bounding box center [643, 886] width 16 height 16
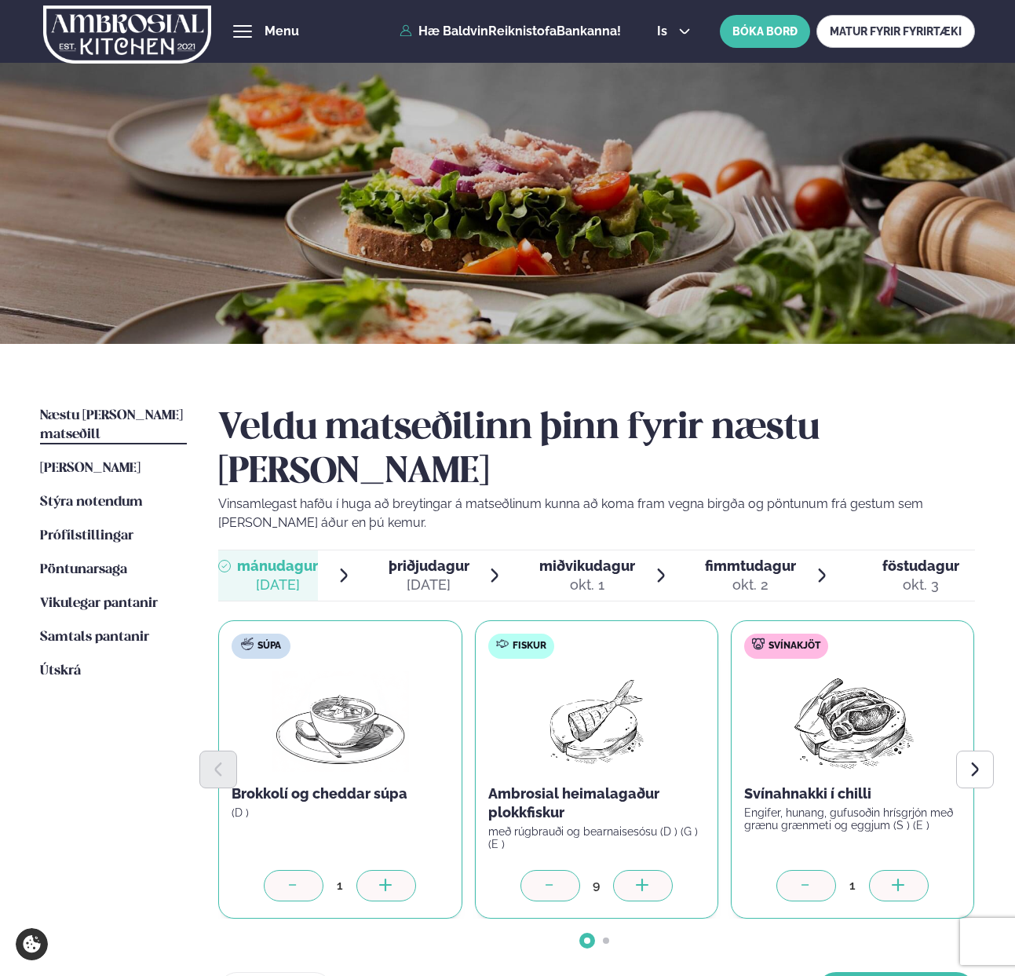
click at [648, 878] on icon at bounding box center [643, 886] width 16 height 16
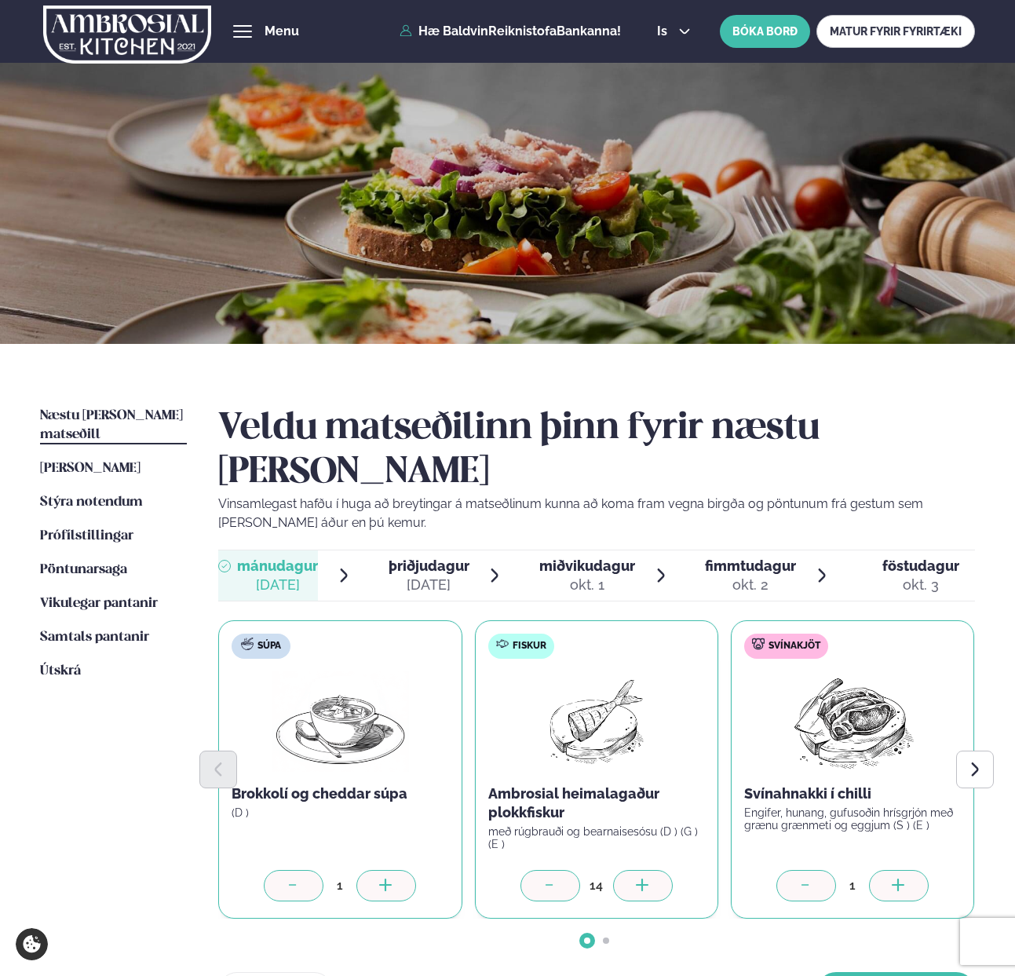
click at [648, 878] on icon at bounding box center [643, 886] width 16 height 16
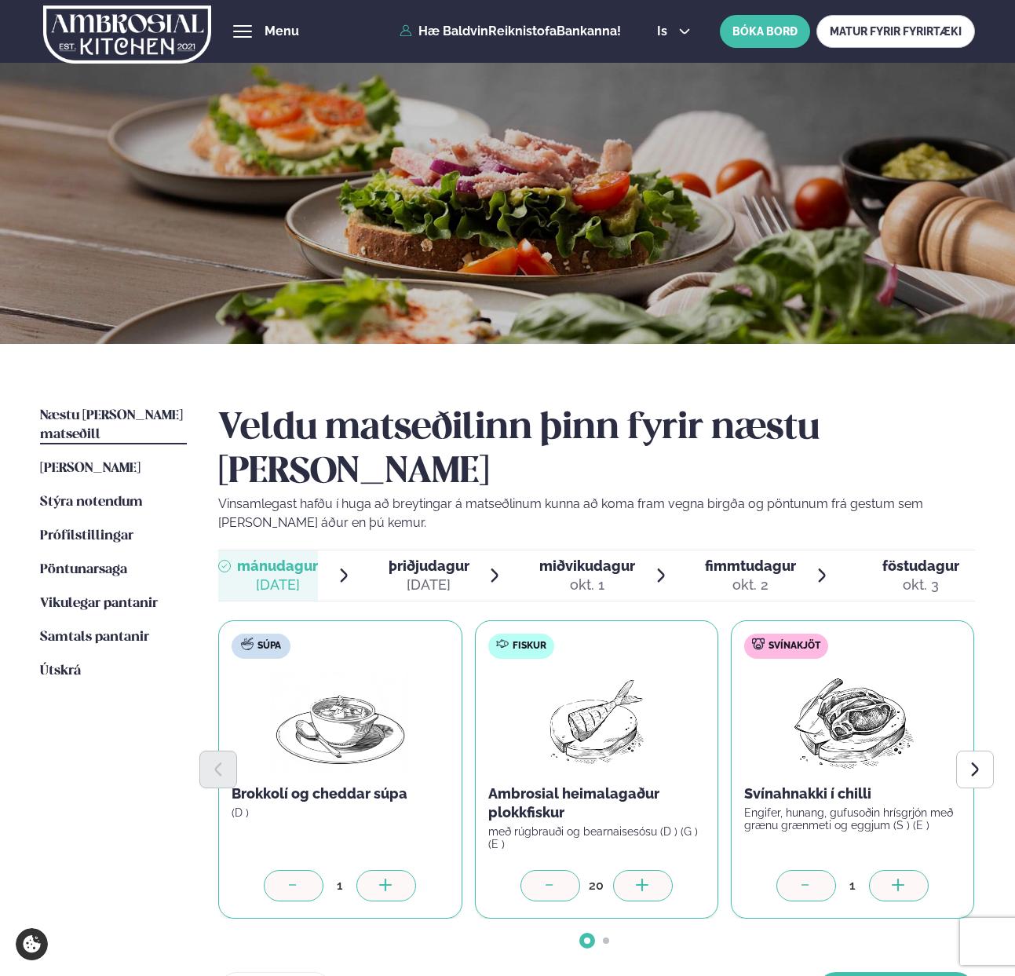
click at [648, 878] on icon at bounding box center [643, 886] width 16 height 16
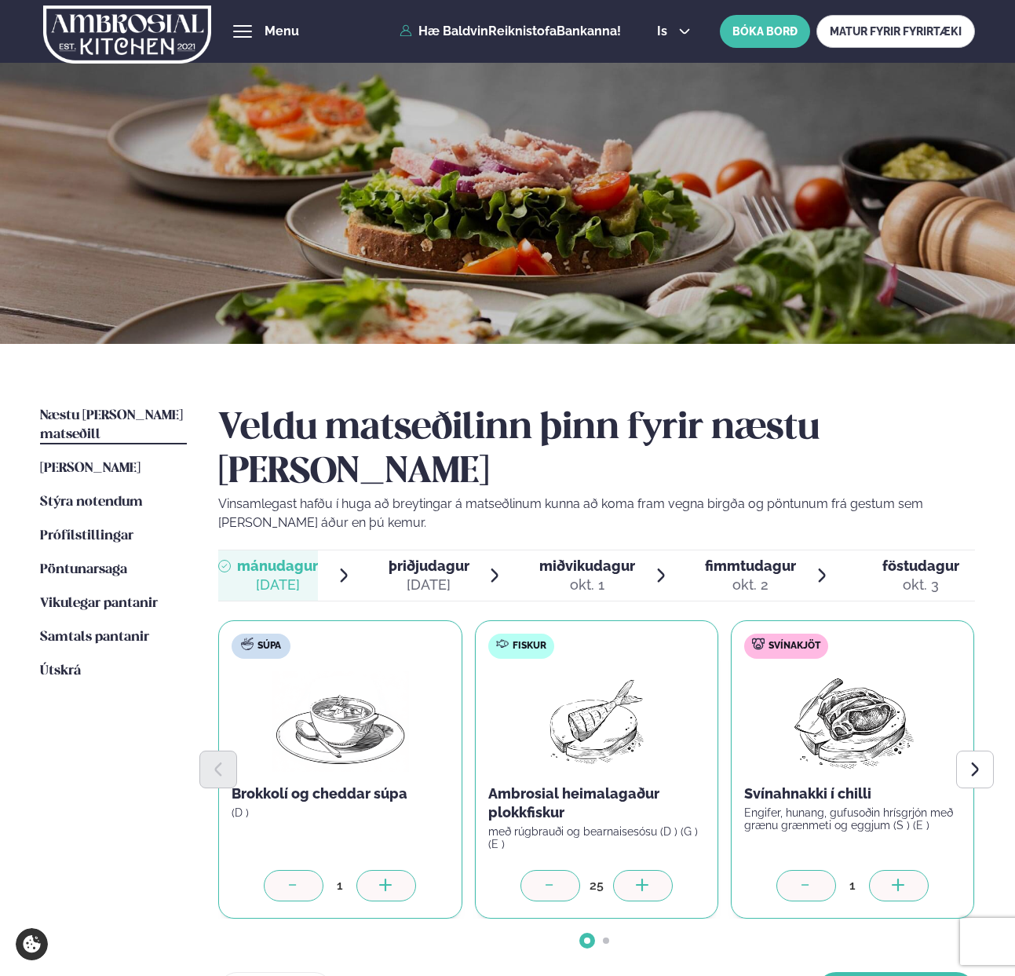
click at [648, 878] on icon at bounding box center [643, 886] width 16 height 16
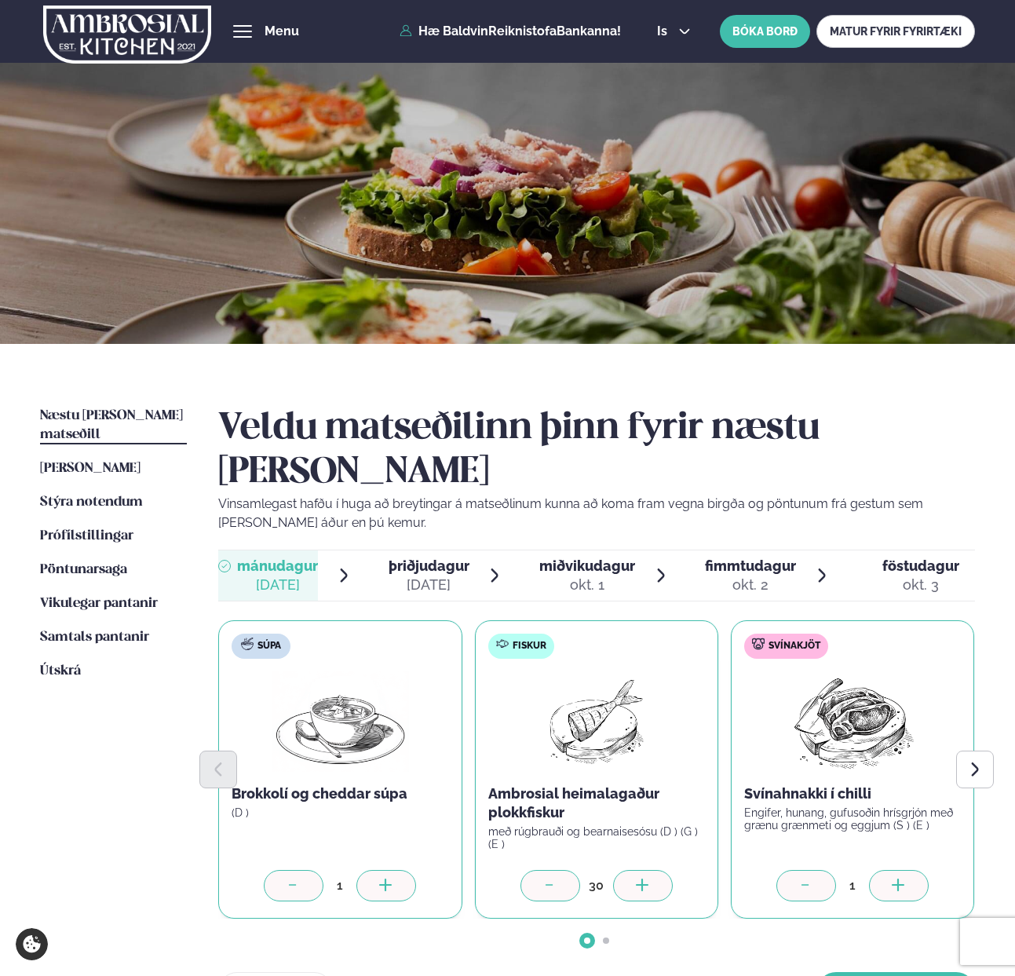
click at [648, 878] on icon at bounding box center [643, 886] width 16 height 16
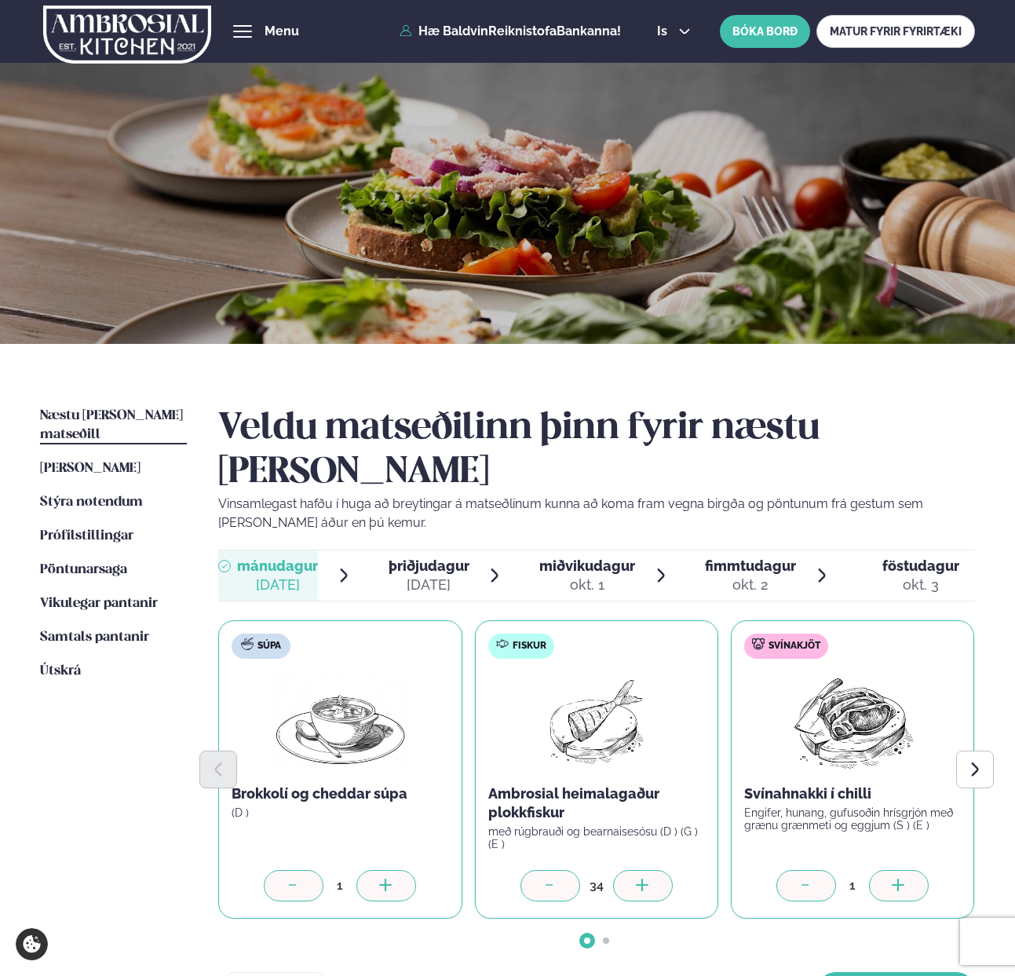
click at [648, 878] on icon at bounding box center [643, 886] width 16 height 16
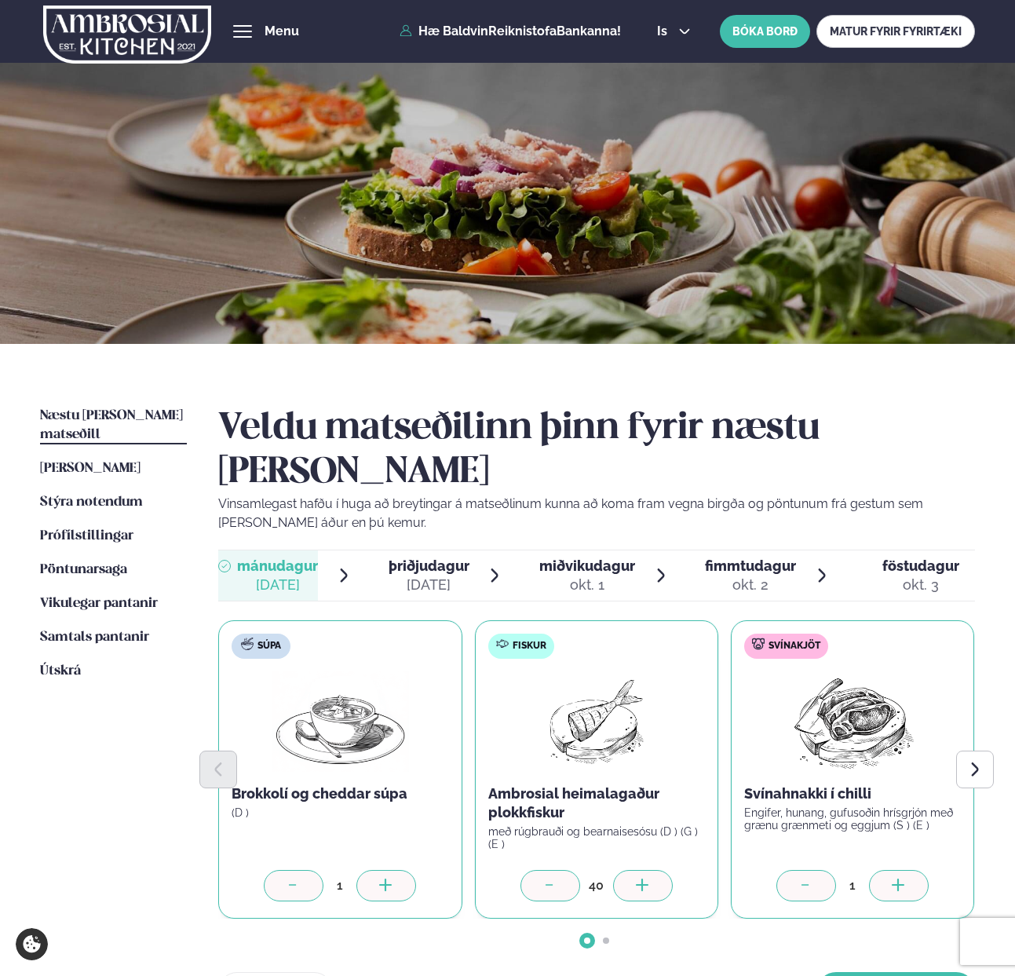
click at [648, 878] on icon at bounding box center [643, 886] width 16 height 16
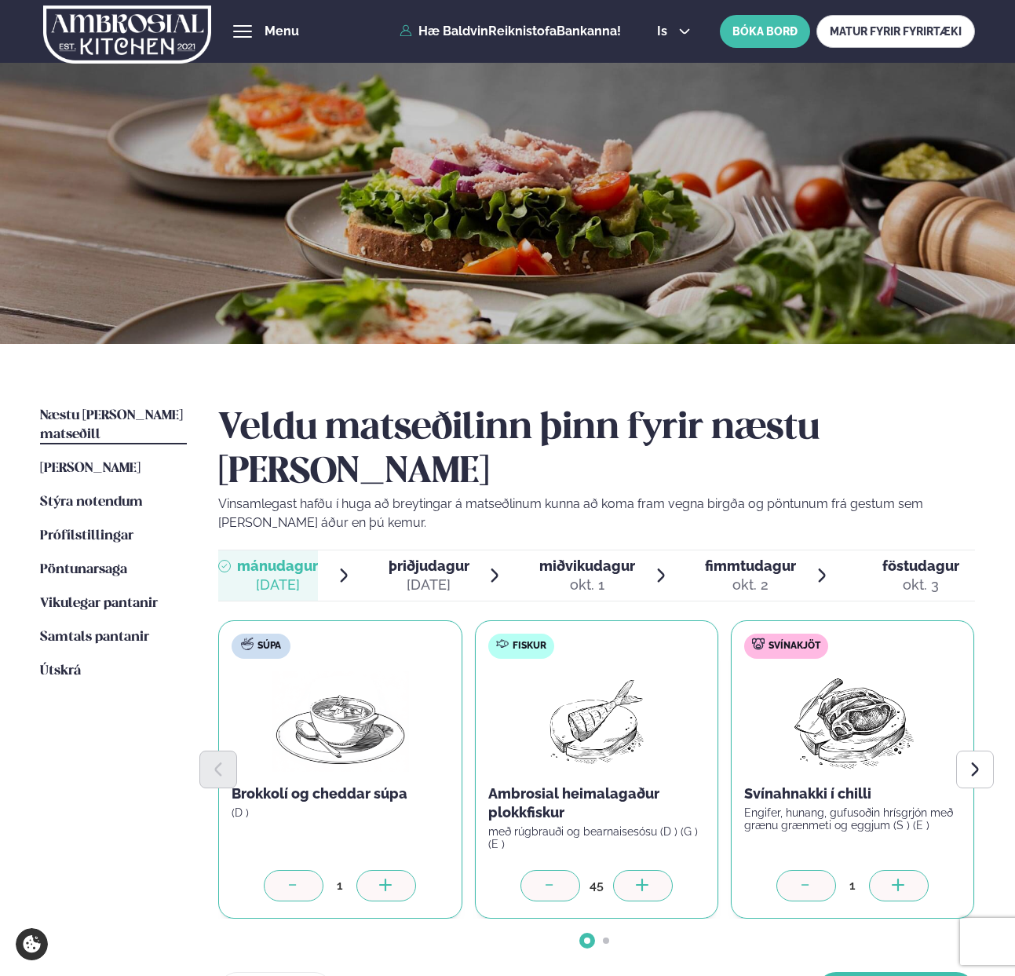
click at [648, 878] on icon at bounding box center [643, 886] width 16 height 16
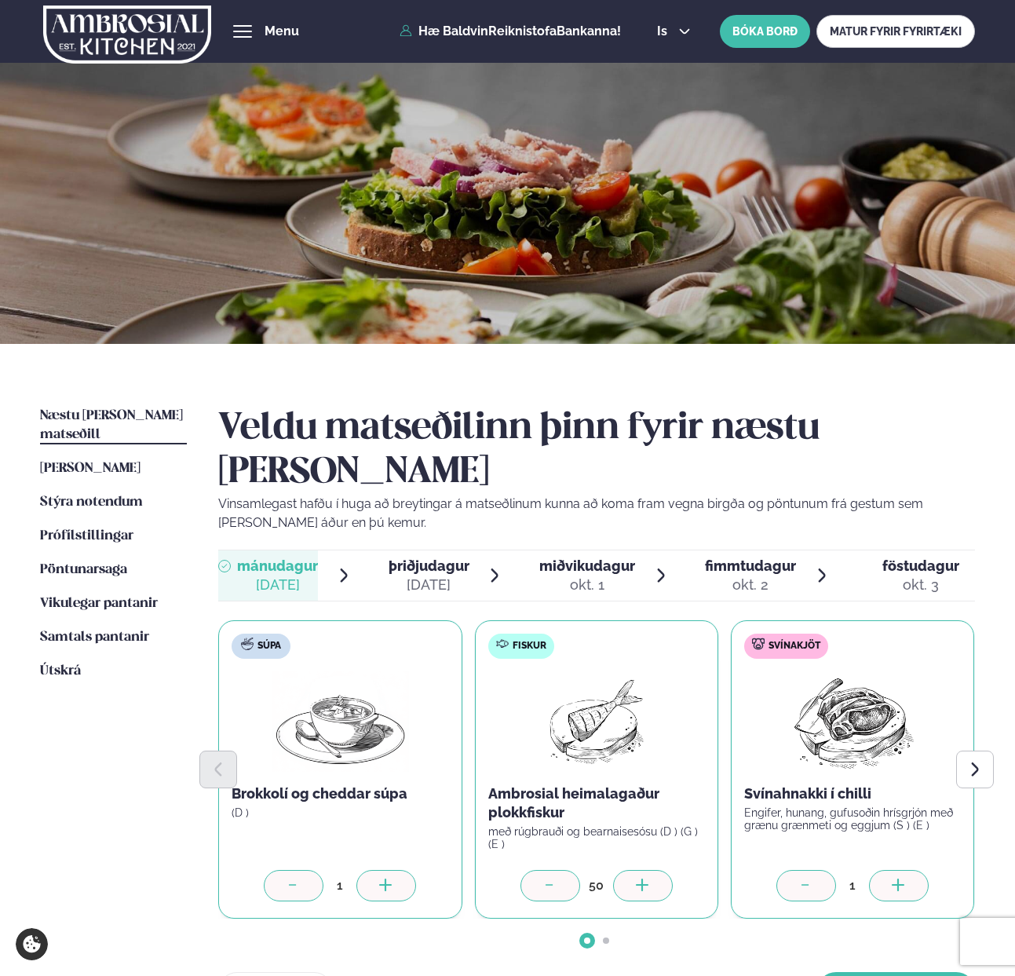
click at [903, 870] on div at bounding box center [899, 885] width 60 height 31
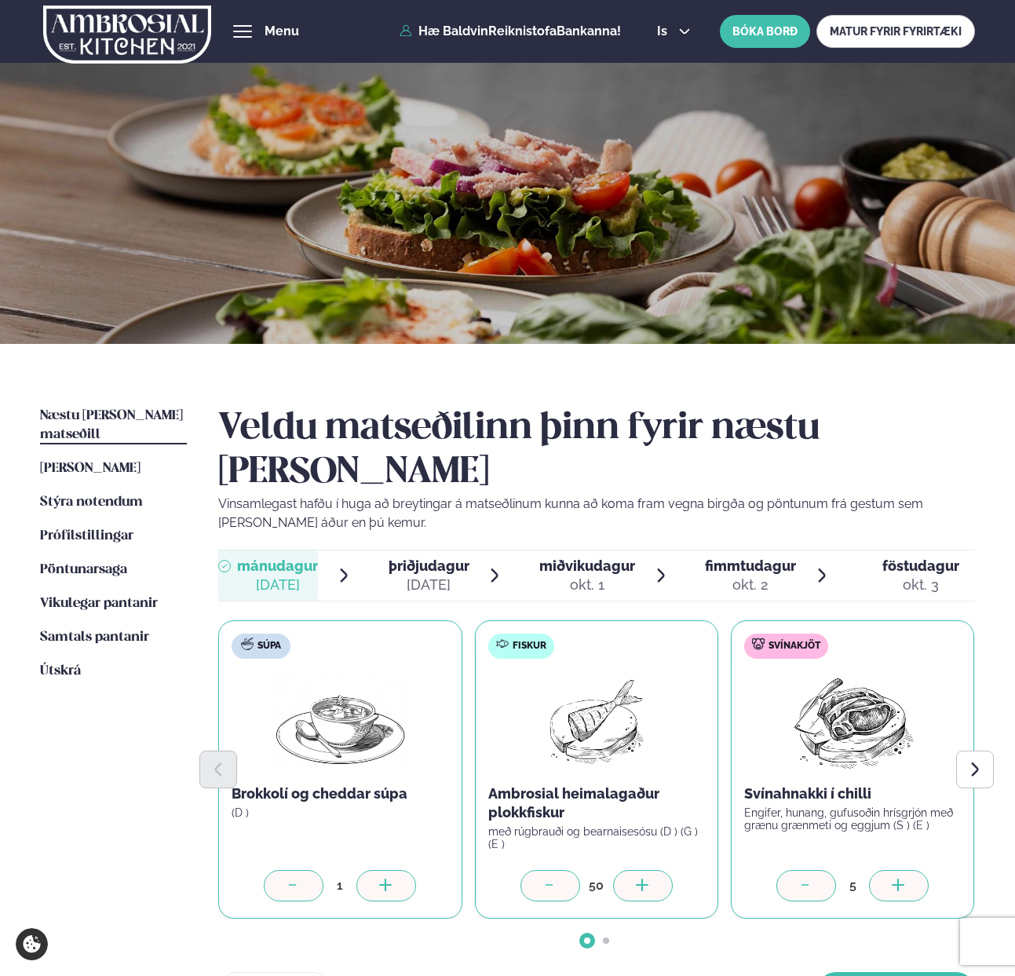
click at [903, 870] on div at bounding box center [899, 885] width 60 height 31
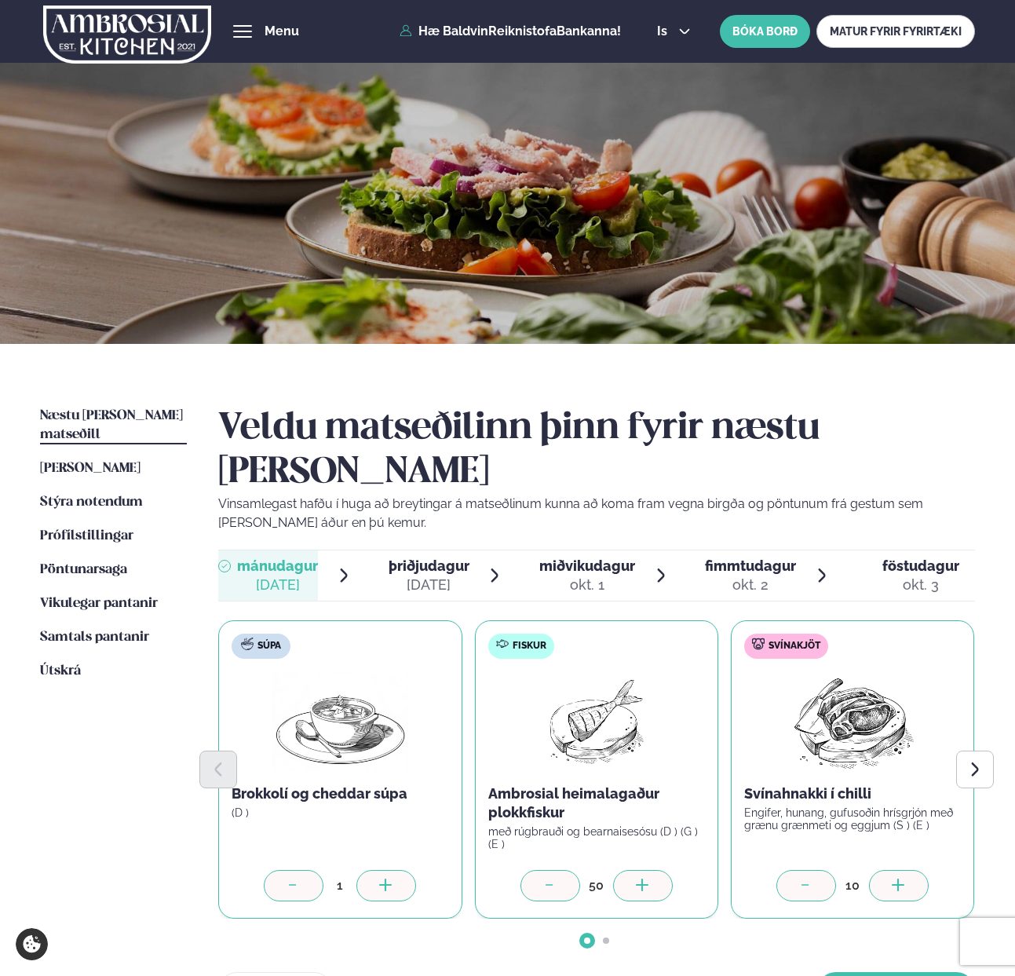
click at [903, 870] on div at bounding box center [899, 885] width 60 height 31
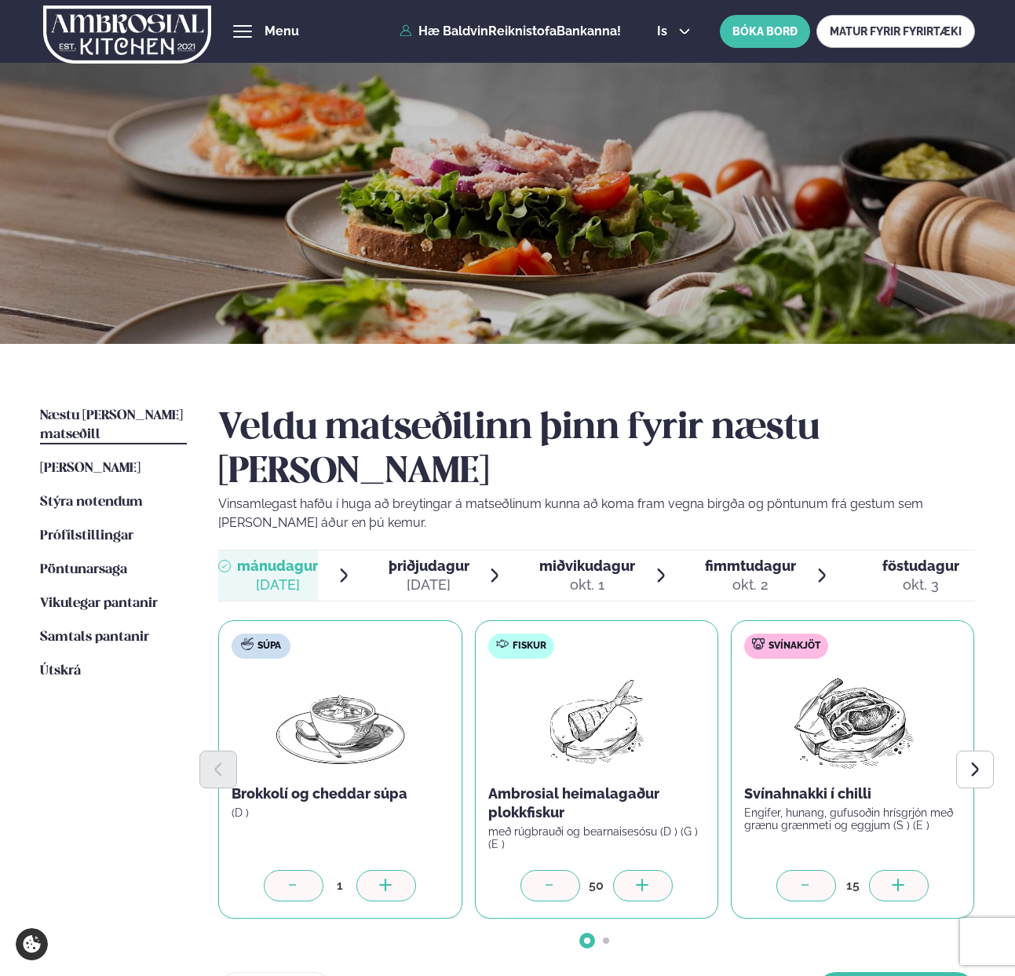
click at [903, 870] on div at bounding box center [899, 885] width 60 height 31
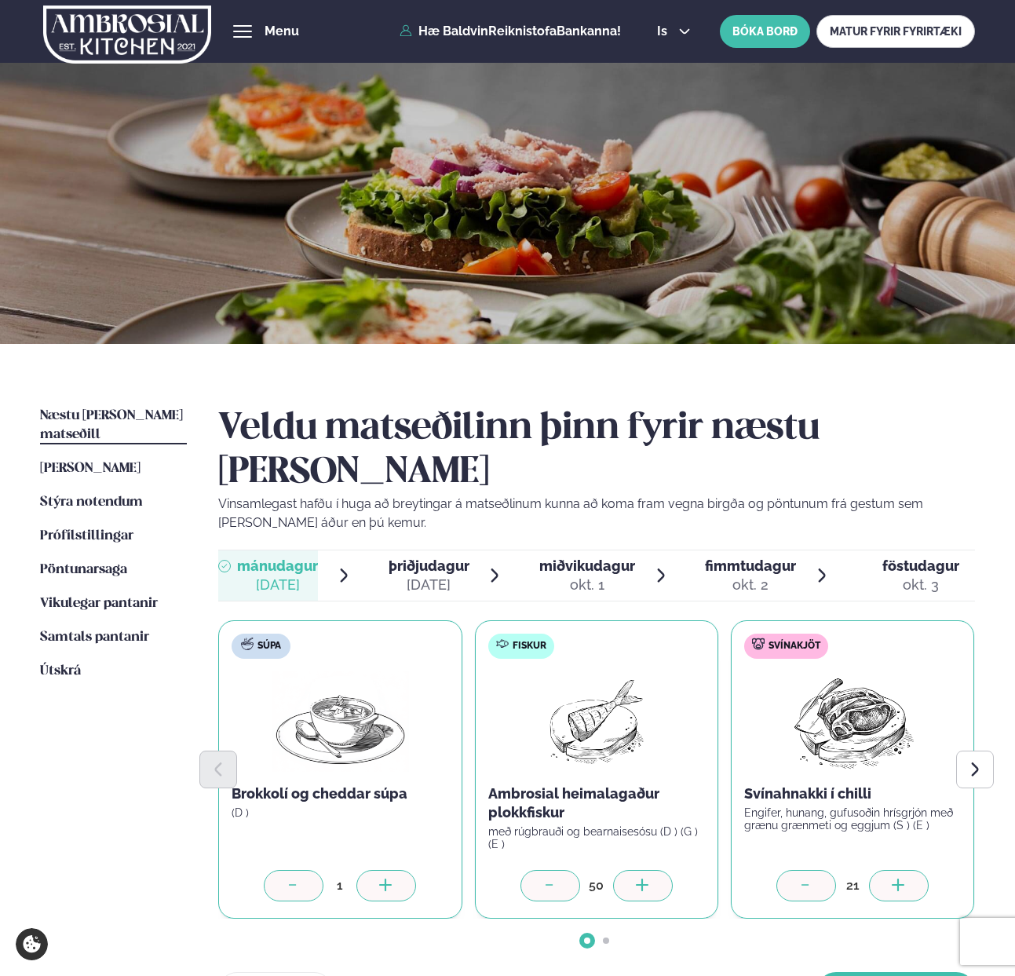
click at [903, 870] on div at bounding box center [899, 885] width 60 height 31
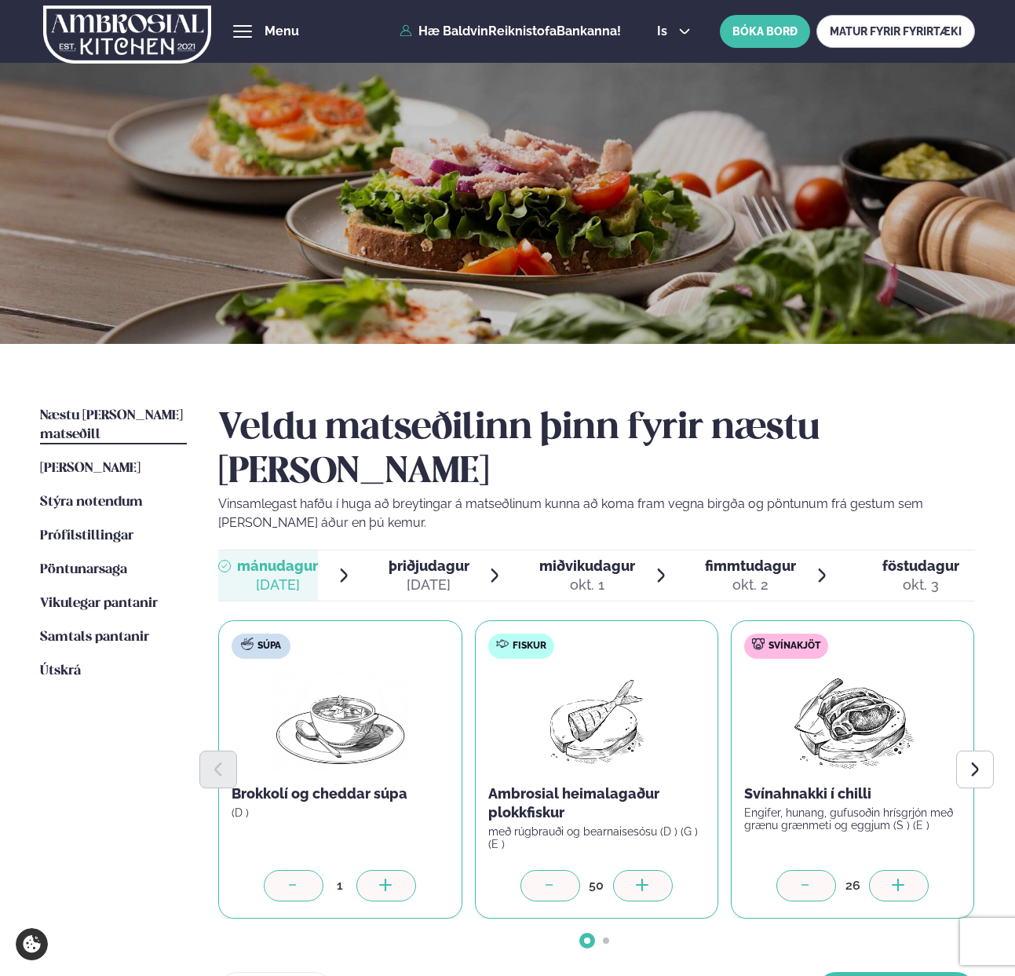
click at [903, 870] on div at bounding box center [899, 885] width 60 height 31
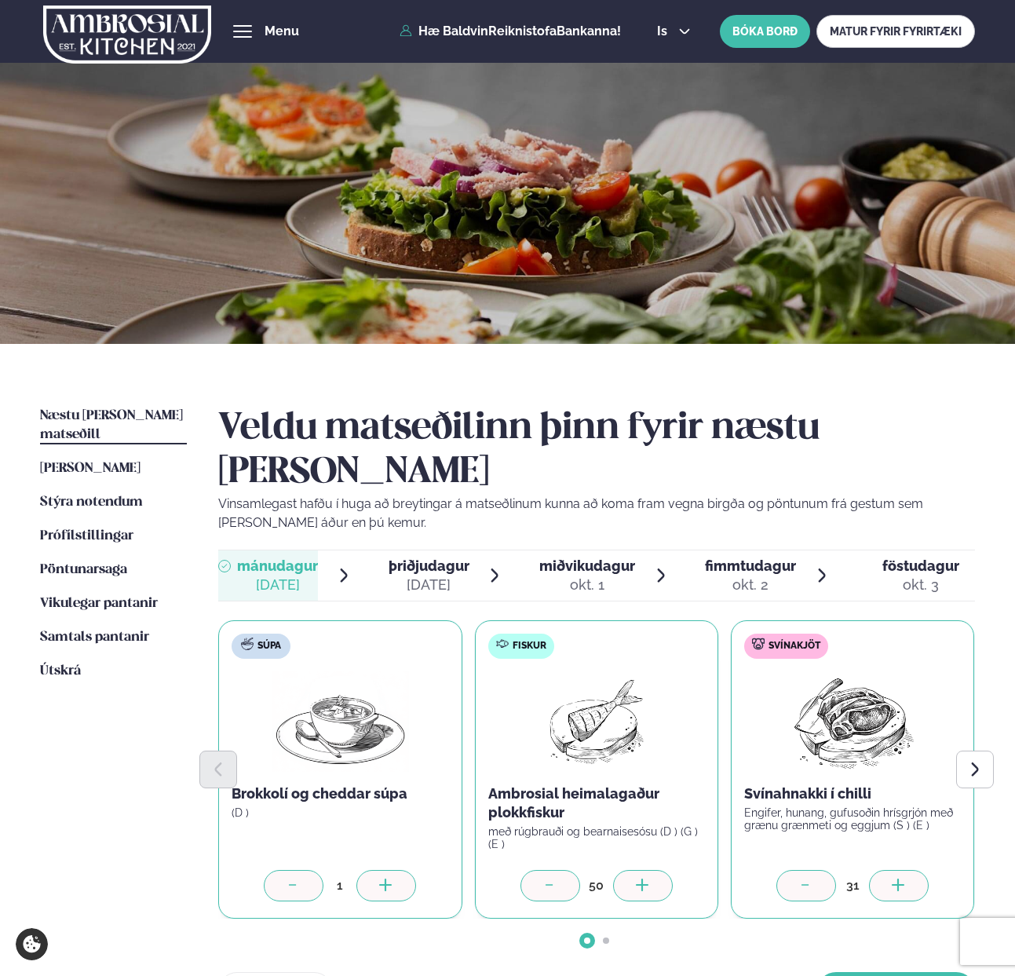
click at [903, 870] on div at bounding box center [899, 885] width 60 height 31
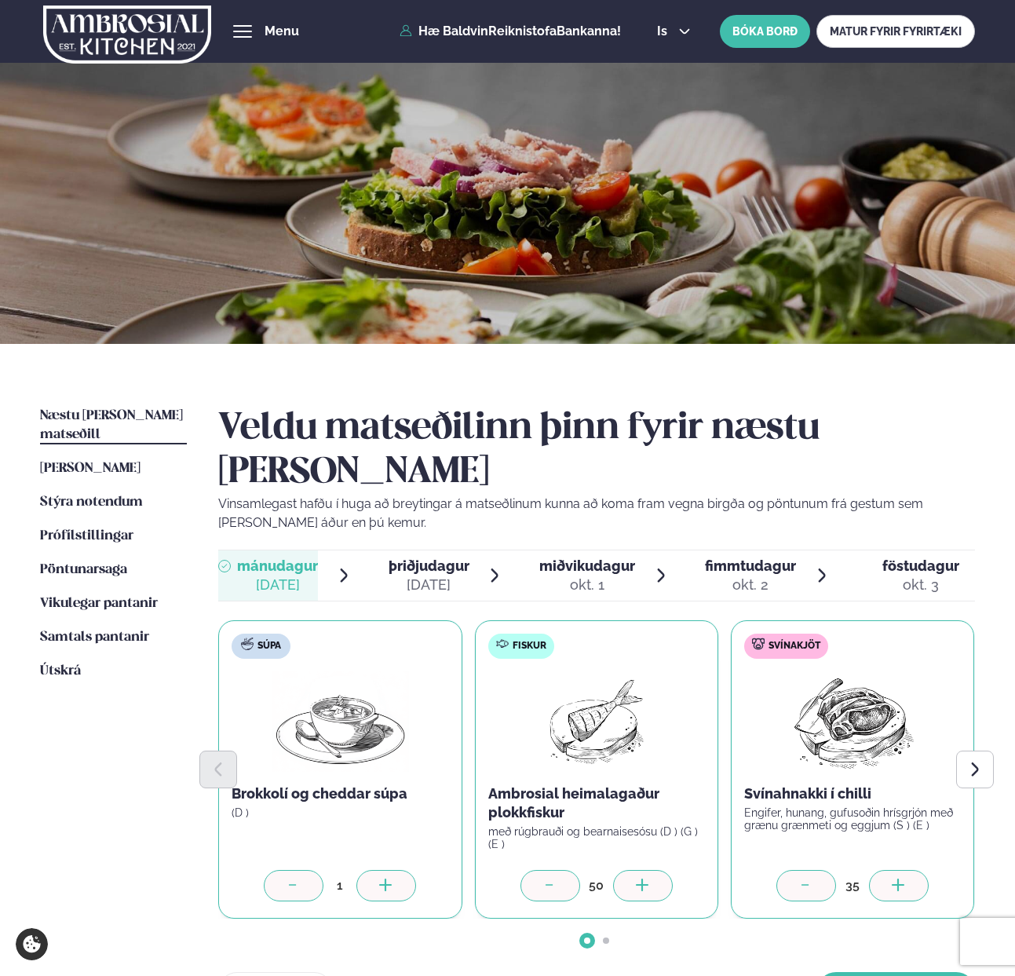
click at [903, 870] on div at bounding box center [899, 885] width 60 height 31
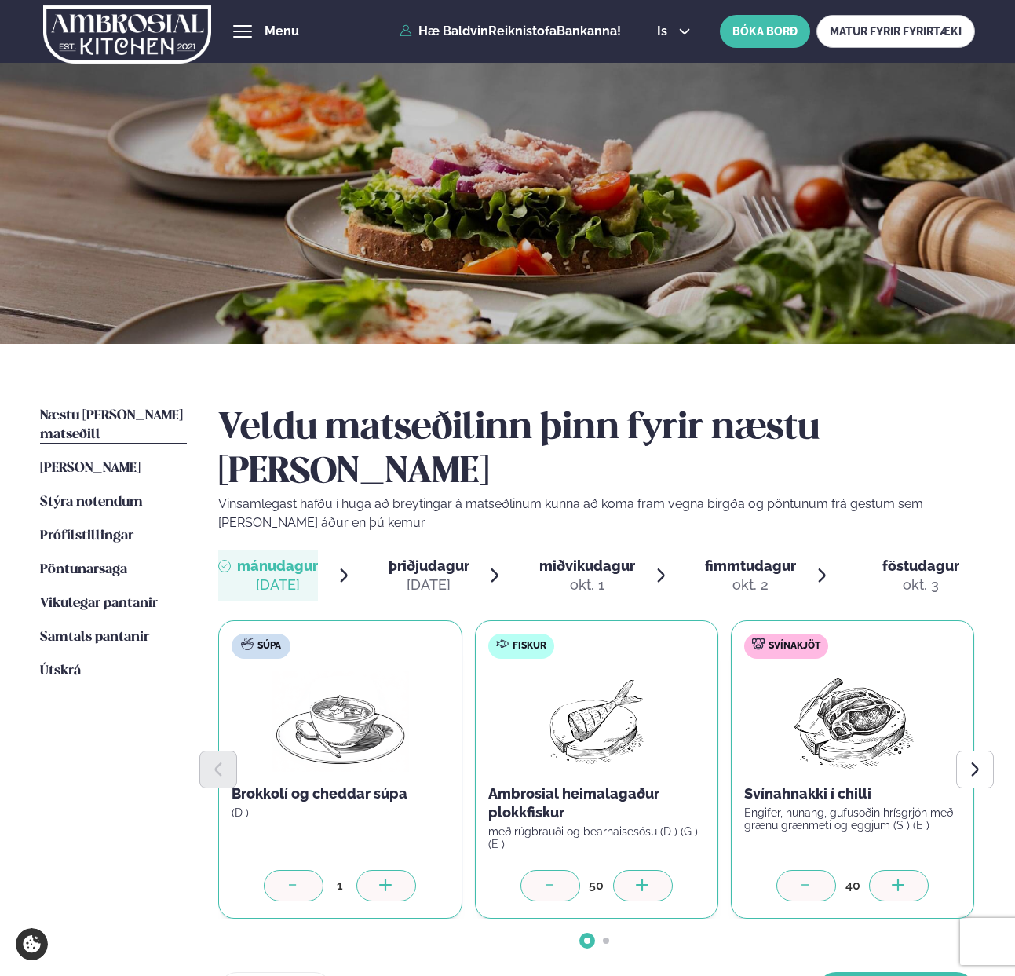
click at [903, 870] on div at bounding box center [899, 885] width 60 height 31
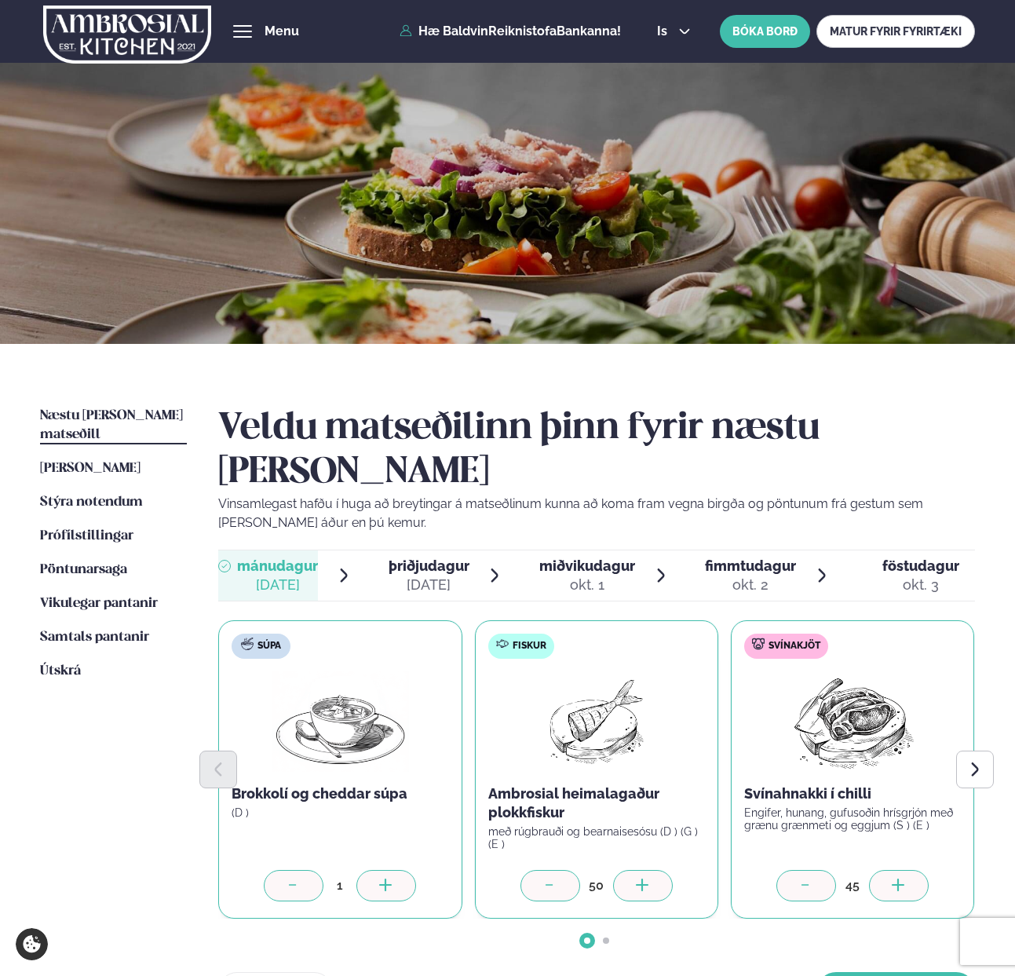
click at [903, 870] on div at bounding box center [899, 885] width 60 height 31
click at [966, 761] on icon "Next slide" at bounding box center [974, 769] width 17 height 17
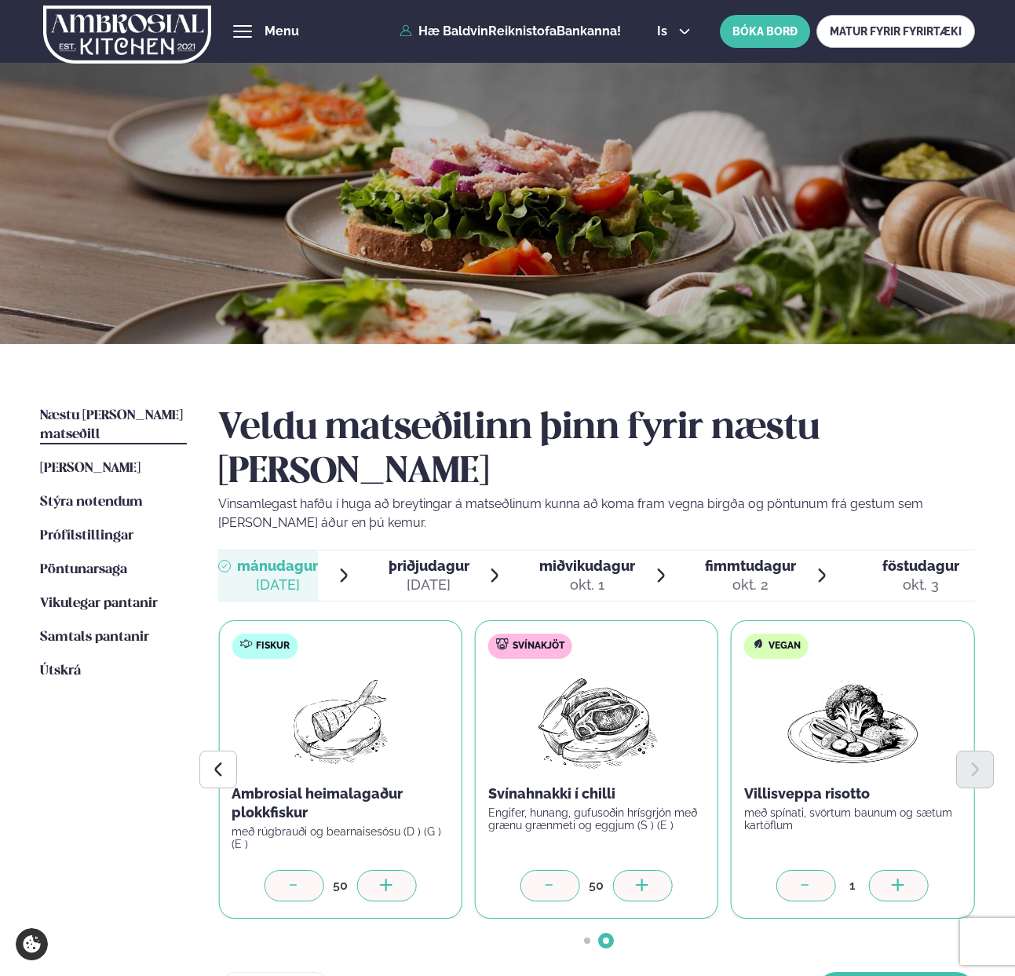
click at [900, 878] on icon at bounding box center [899, 886] width 16 height 16
click at [872, 972] on button "[PERSON_NAME]" at bounding box center [896, 991] width 158 height 38
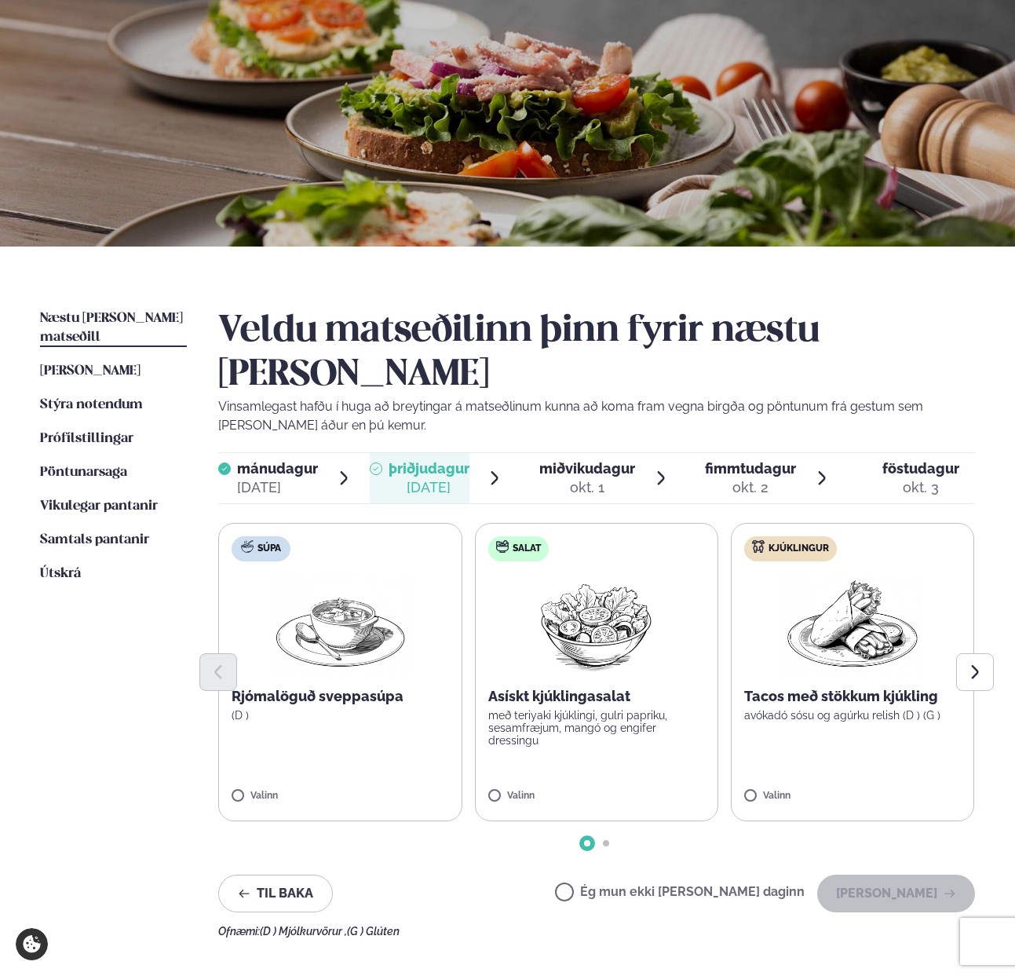
scroll to position [99, 0]
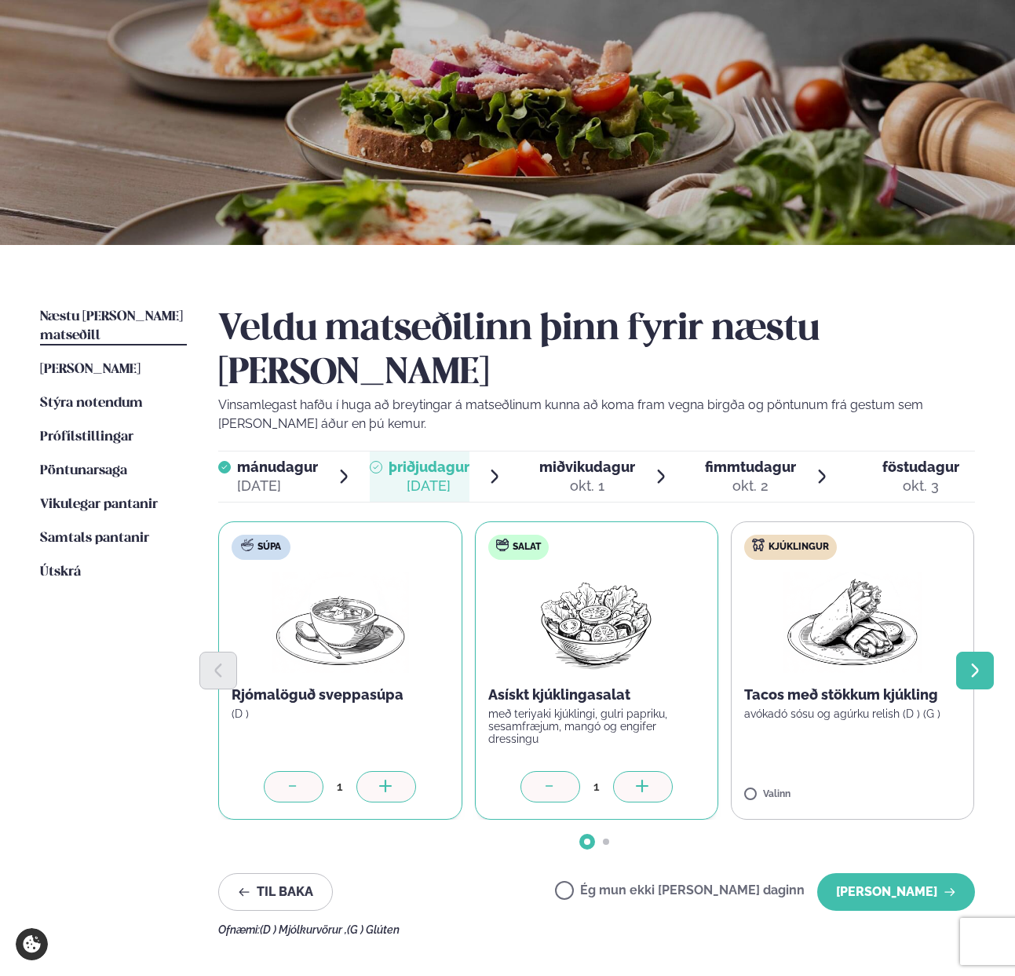
click at [967, 662] on icon "Next slide" at bounding box center [974, 670] width 17 height 17
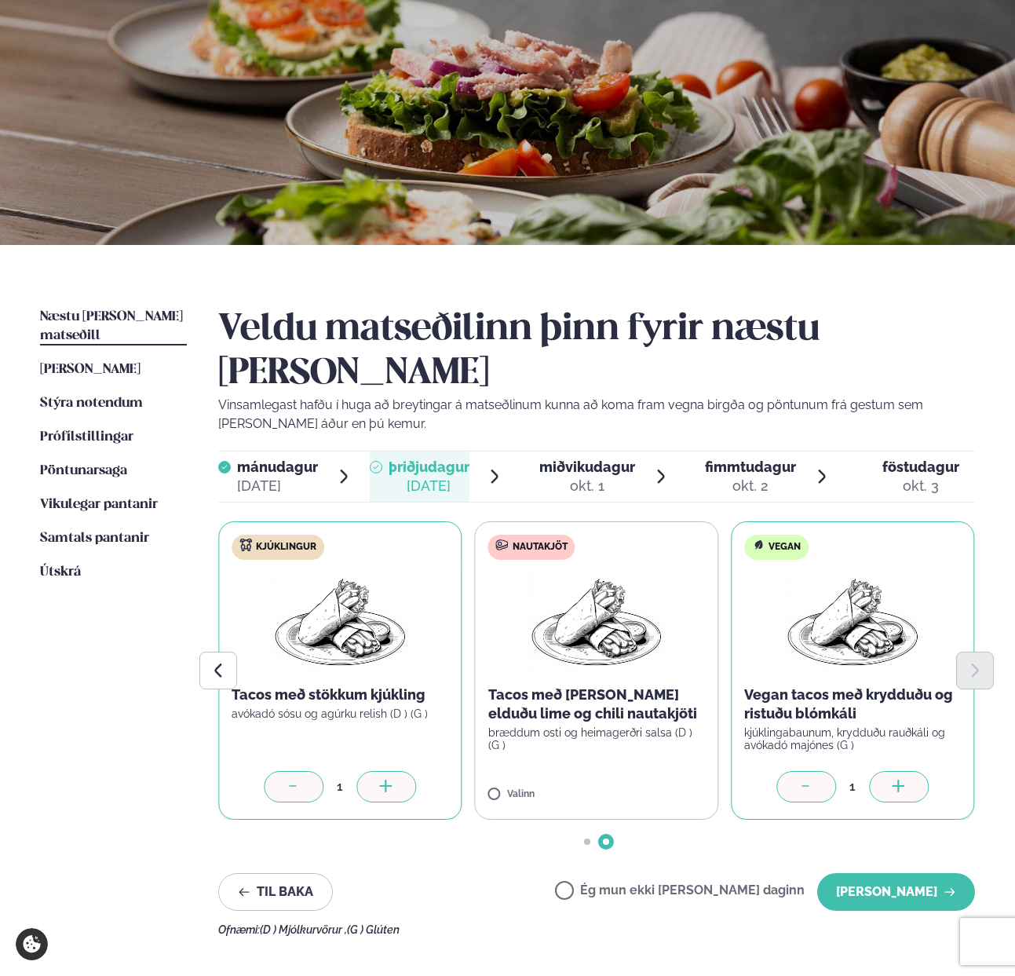
click at [896, 779] on icon at bounding box center [899, 787] width 16 height 16
click at [391, 779] on icon at bounding box center [386, 787] width 16 height 16
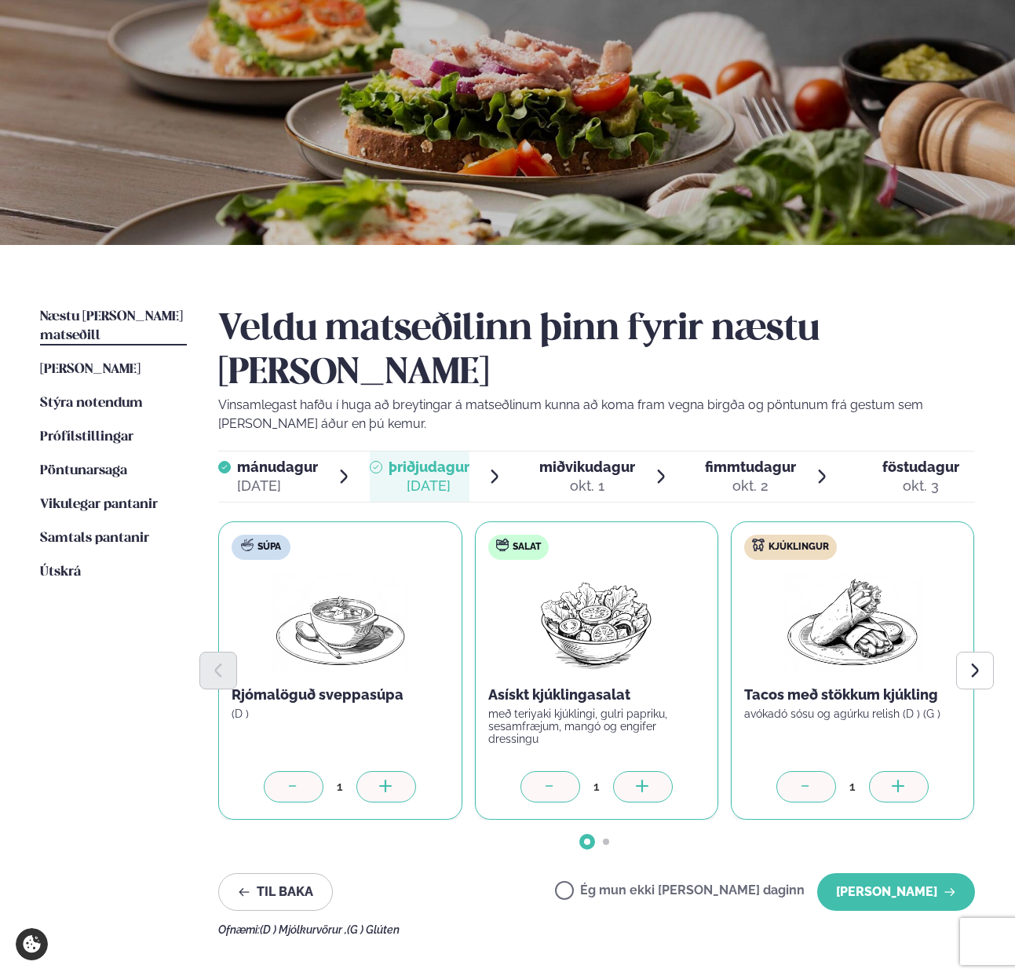
click at [580, 777] on div "1" at bounding box center [596, 786] width 33 height 18
click at [391, 771] on div "1" at bounding box center [340, 786] width 217 height 31
click at [391, 779] on icon at bounding box center [386, 787] width 16 height 16
click at [295, 779] on icon at bounding box center [294, 787] width 16 height 16
click at [644, 779] on icon at bounding box center [643, 787] width 16 height 16
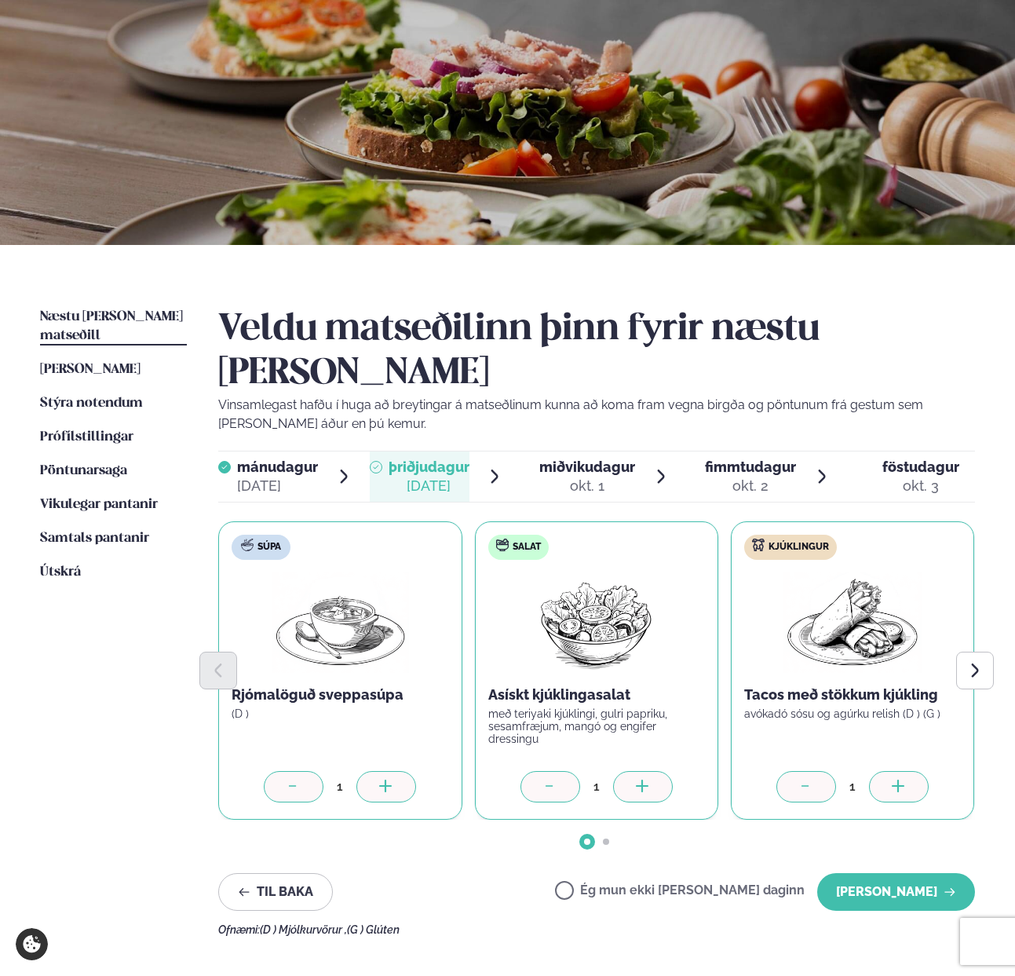
click at [644, 779] on icon at bounding box center [643, 787] width 16 height 16
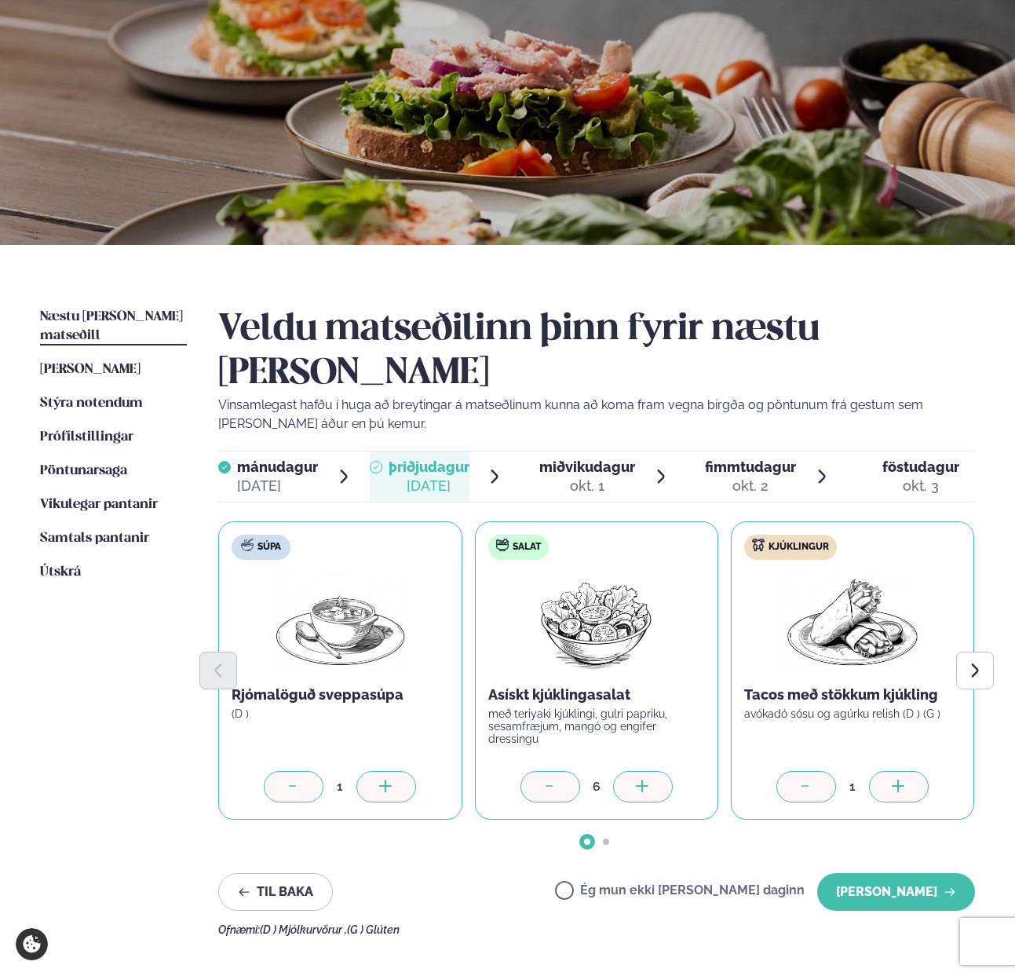
click at [644, 779] on icon at bounding box center [643, 787] width 16 height 16
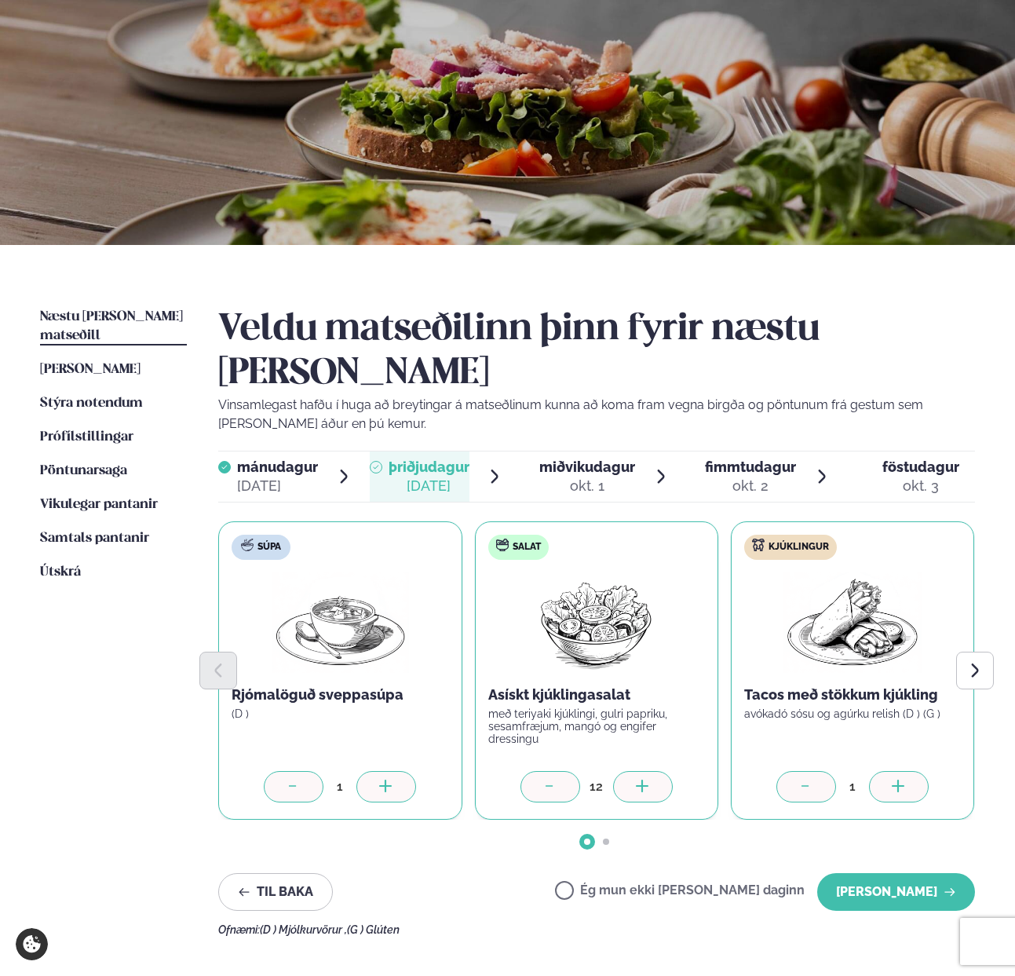
click at [644, 779] on icon at bounding box center [643, 787] width 16 height 16
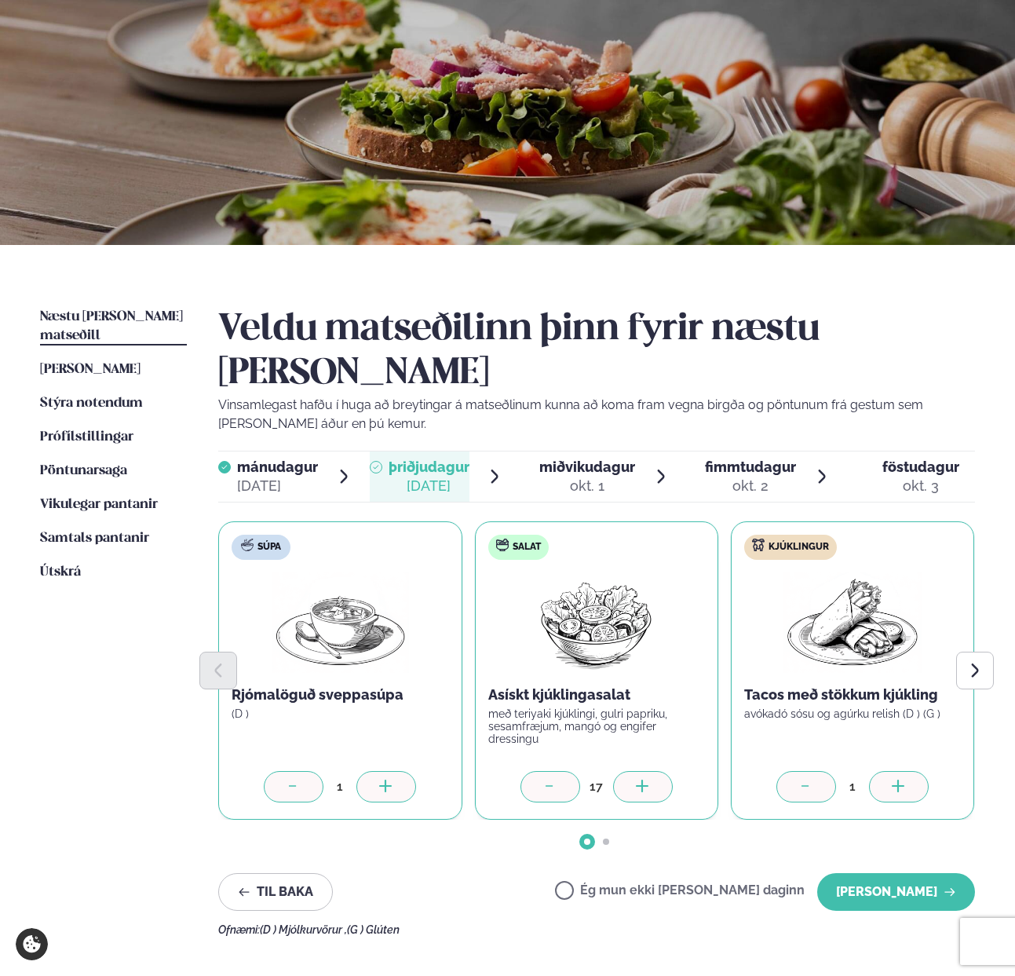
click at [644, 779] on icon at bounding box center [643, 787] width 16 height 16
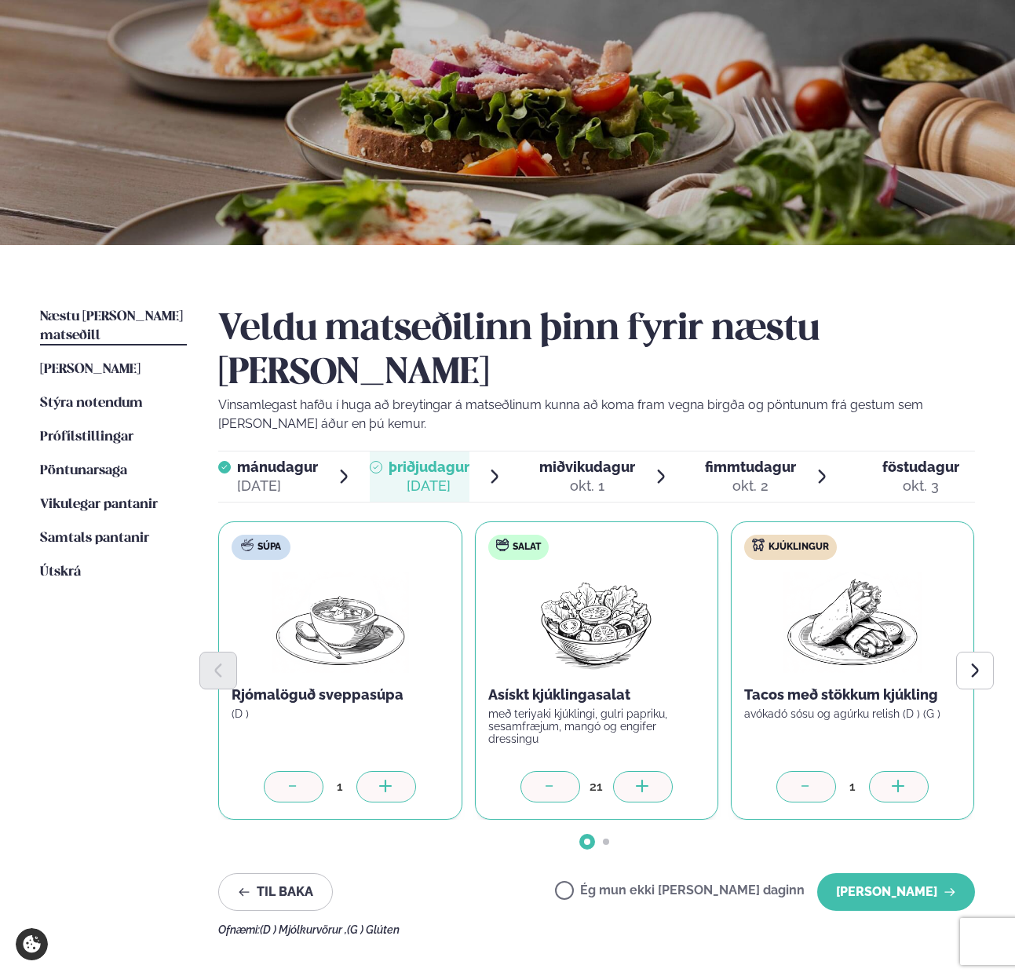
click at [644, 779] on icon at bounding box center [643, 787] width 16 height 16
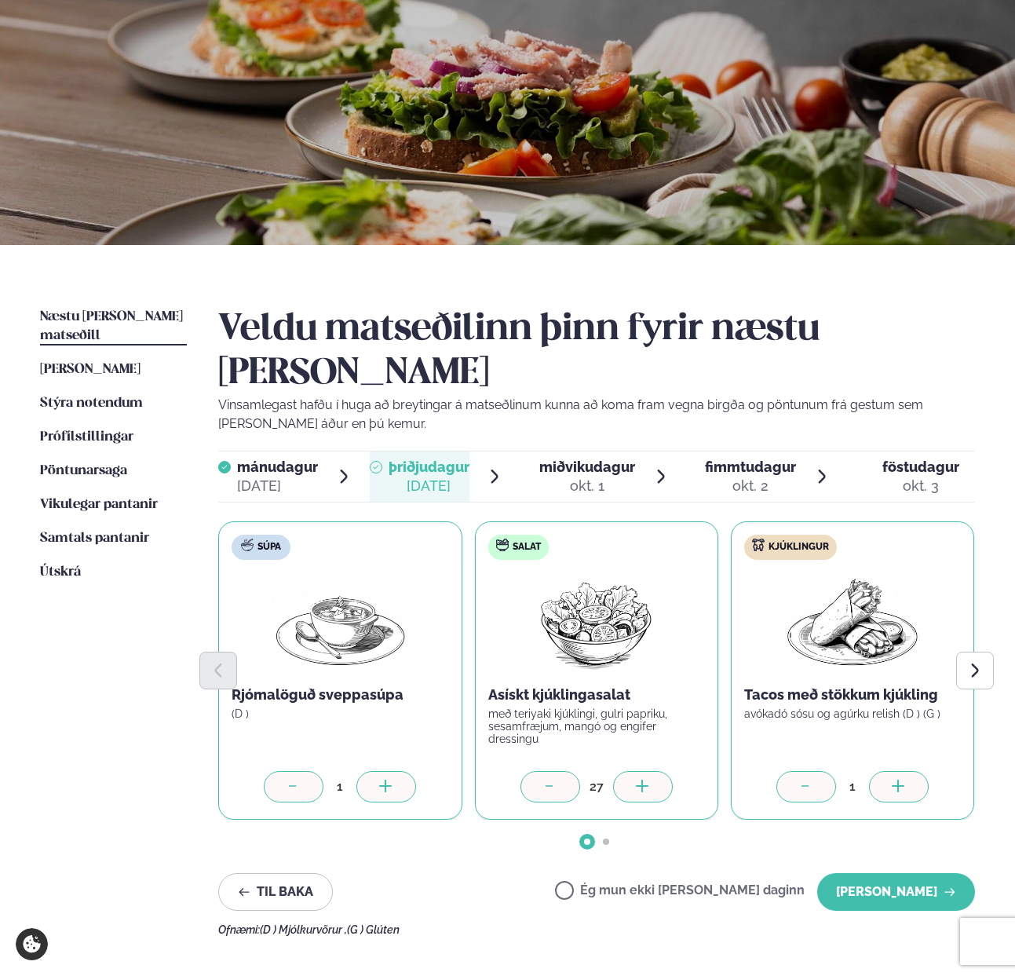
click at [644, 779] on icon at bounding box center [643, 787] width 16 height 16
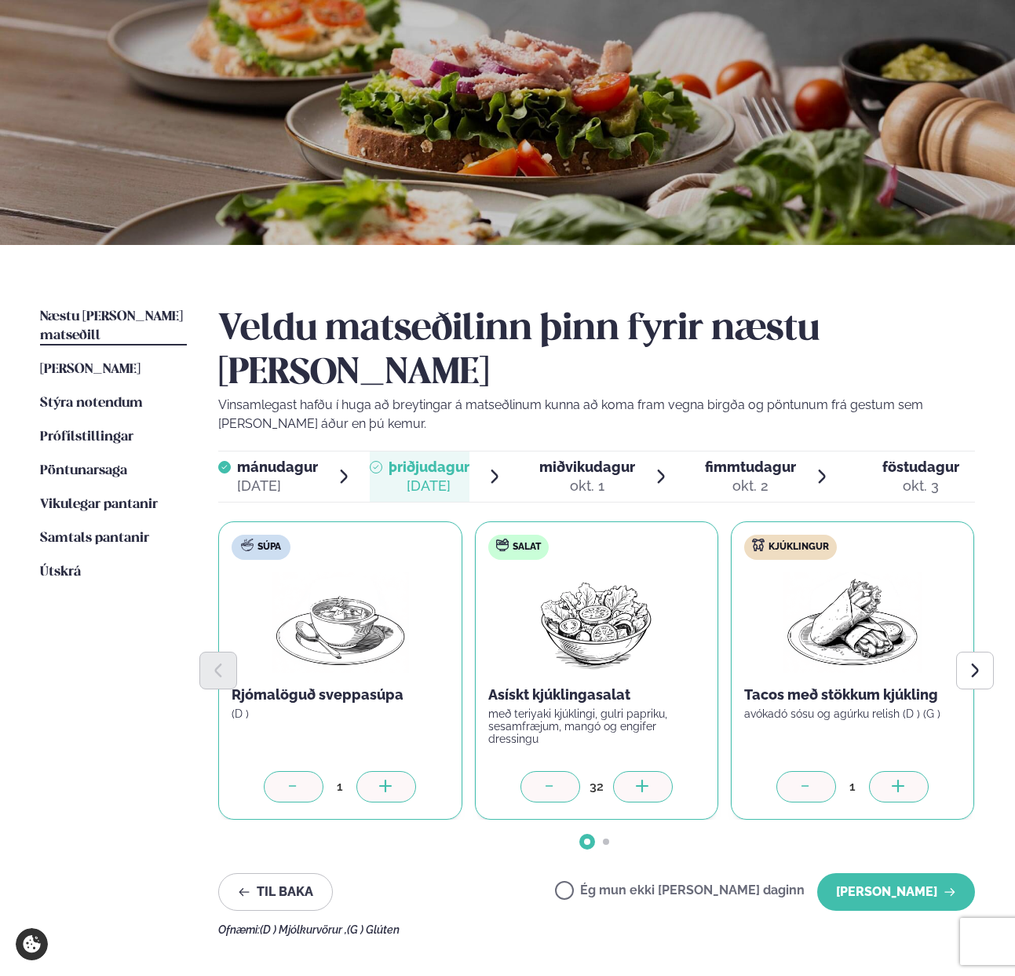
click at [644, 779] on icon at bounding box center [643, 787] width 16 height 16
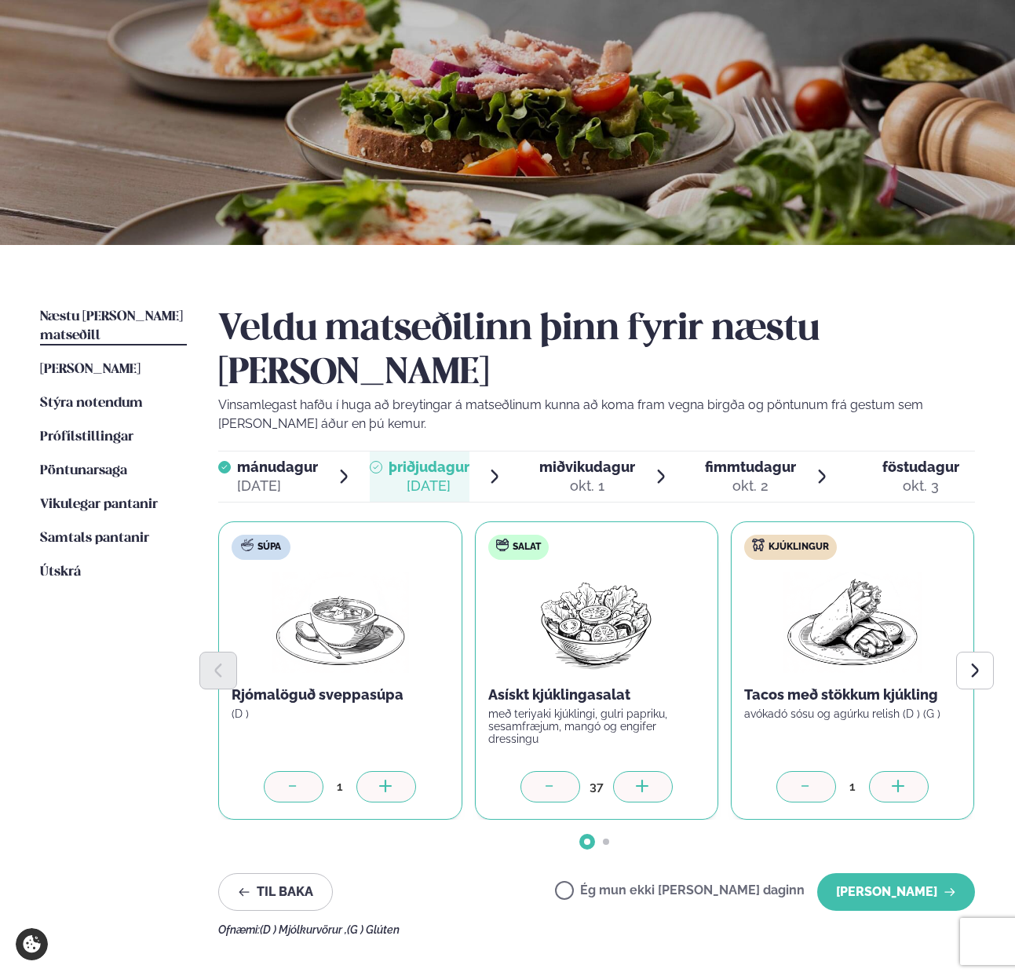
click at [644, 779] on icon at bounding box center [643, 787] width 16 height 16
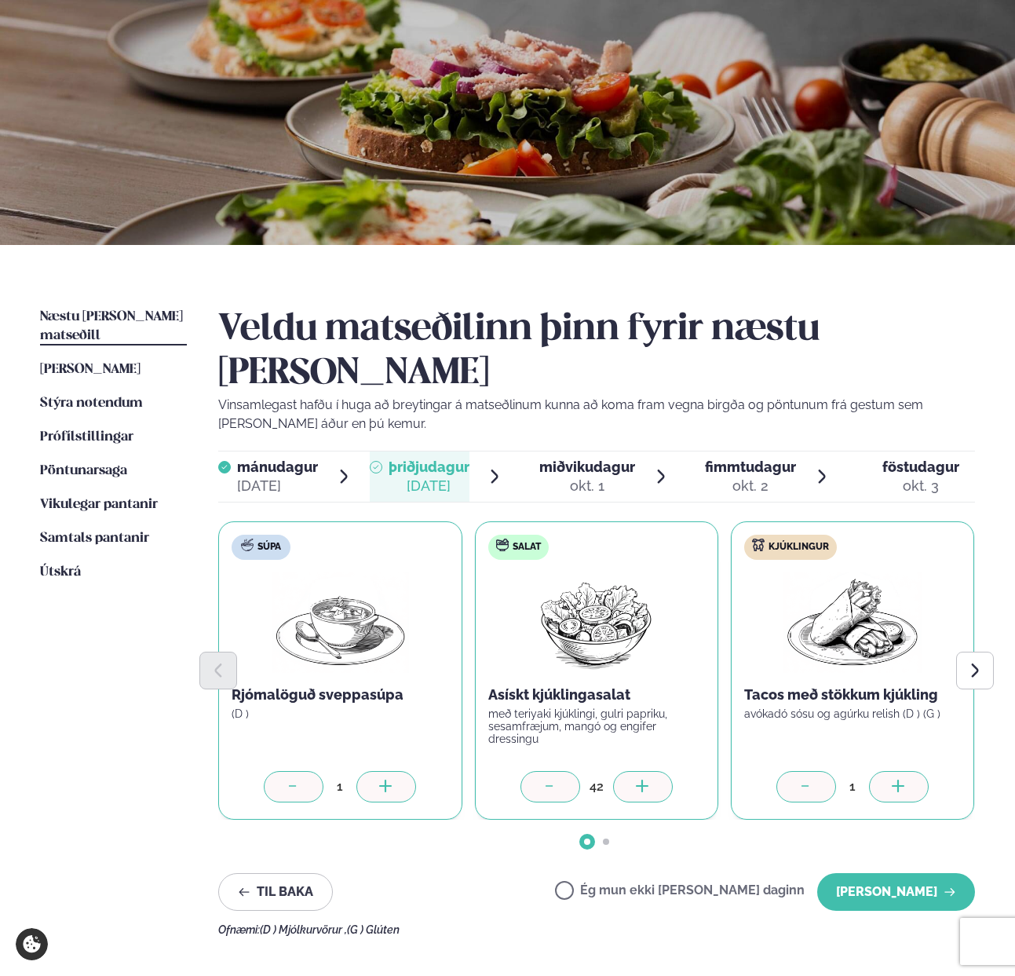
click at [644, 779] on icon at bounding box center [643, 787] width 16 height 16
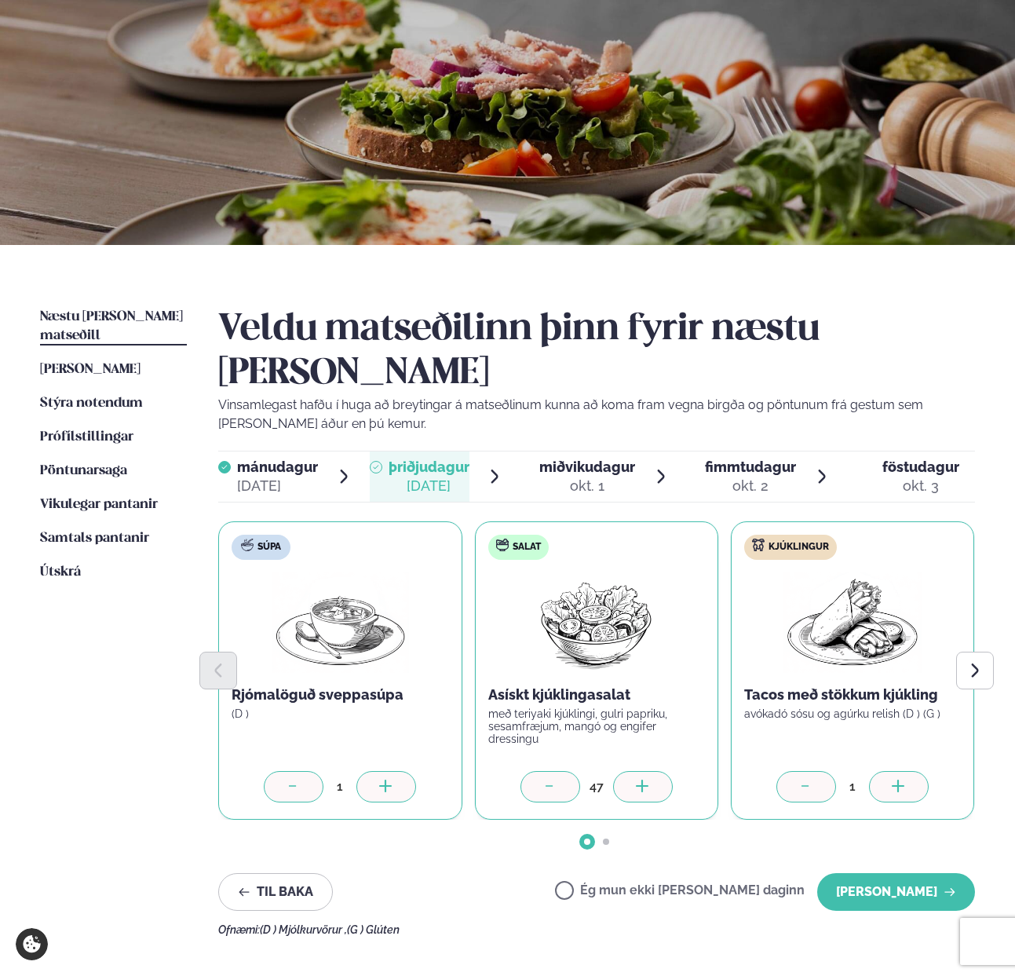
click at [644, 779] on icon at bounding box center [643, 787] width 16 height 16
click at [555, 779] on icon at bounding box center [550, 787] width 16 height 16
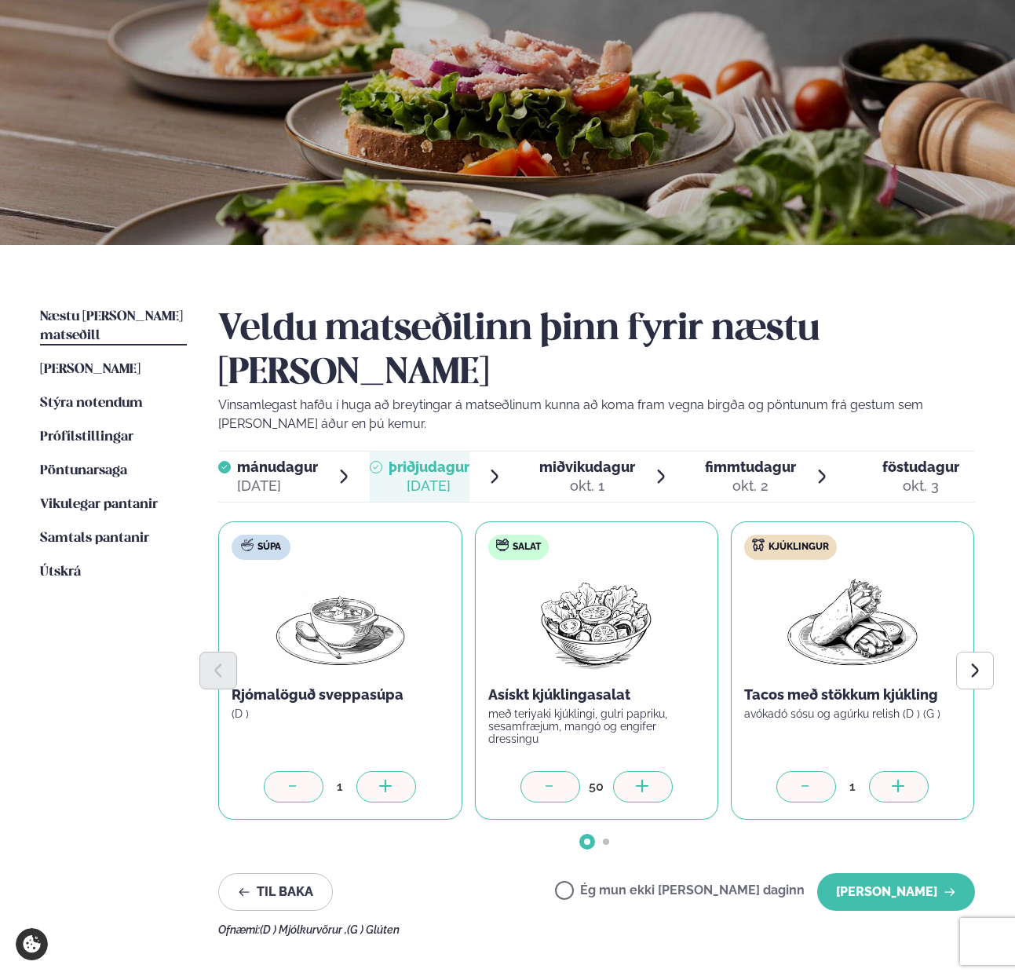
click at [928, 771] on div "1" at bounding box center [852, 786] width 217 height 31
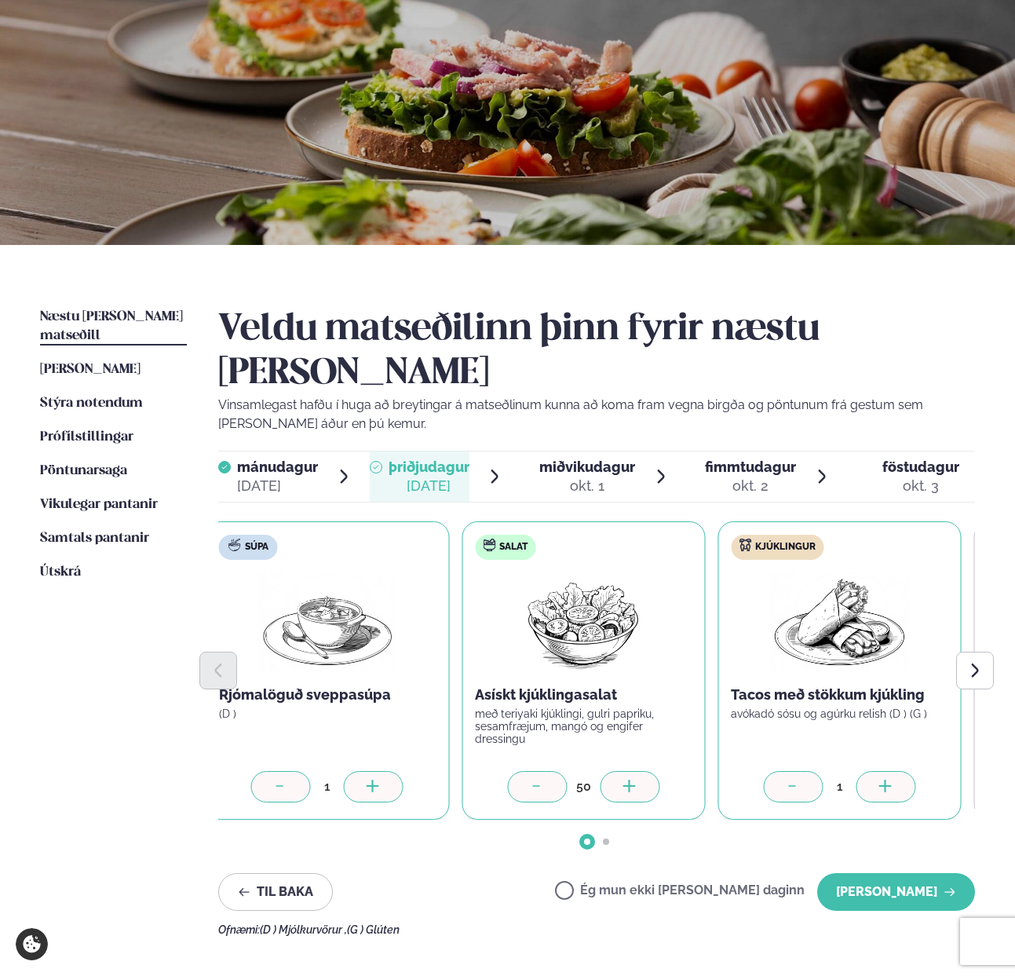
click at [916, 771] on div "1" at bounding box center [839, 786] width 217 height 31
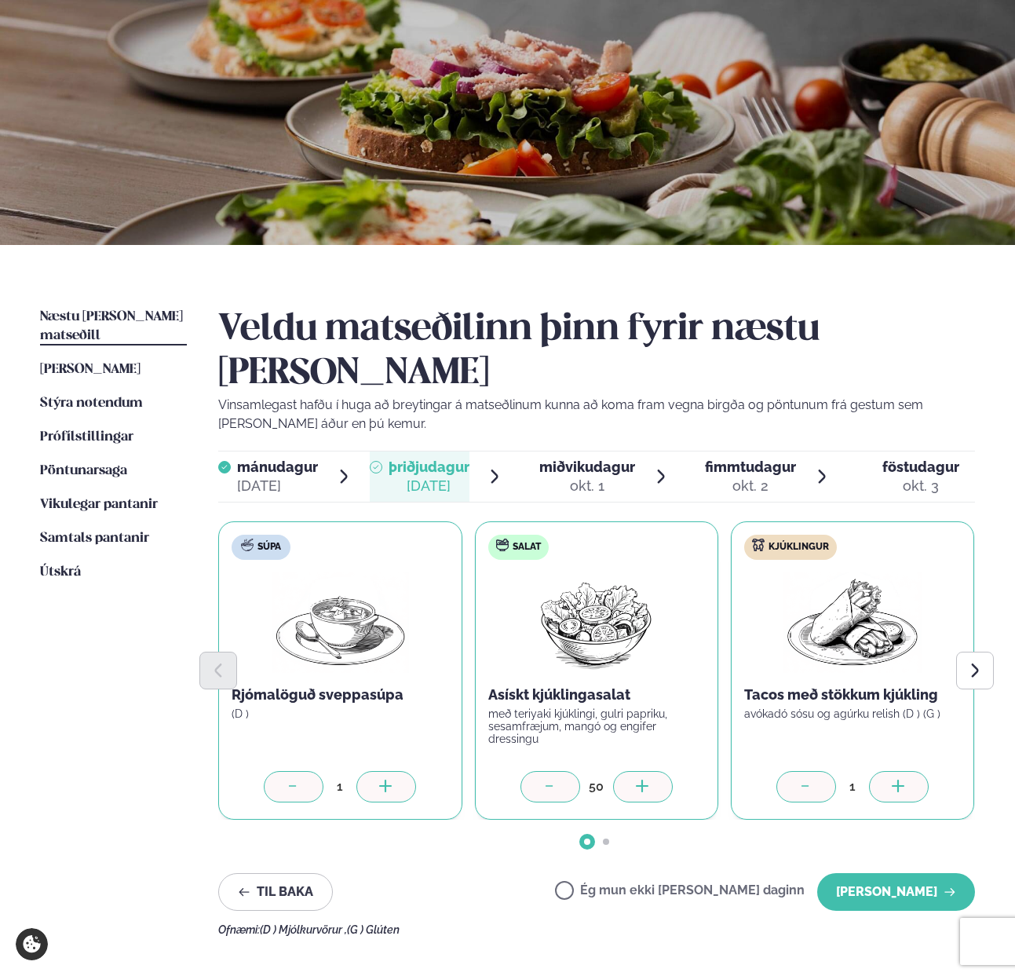
click at [905, 779] on icon at bounding box center [899, 787] width 16 height 16
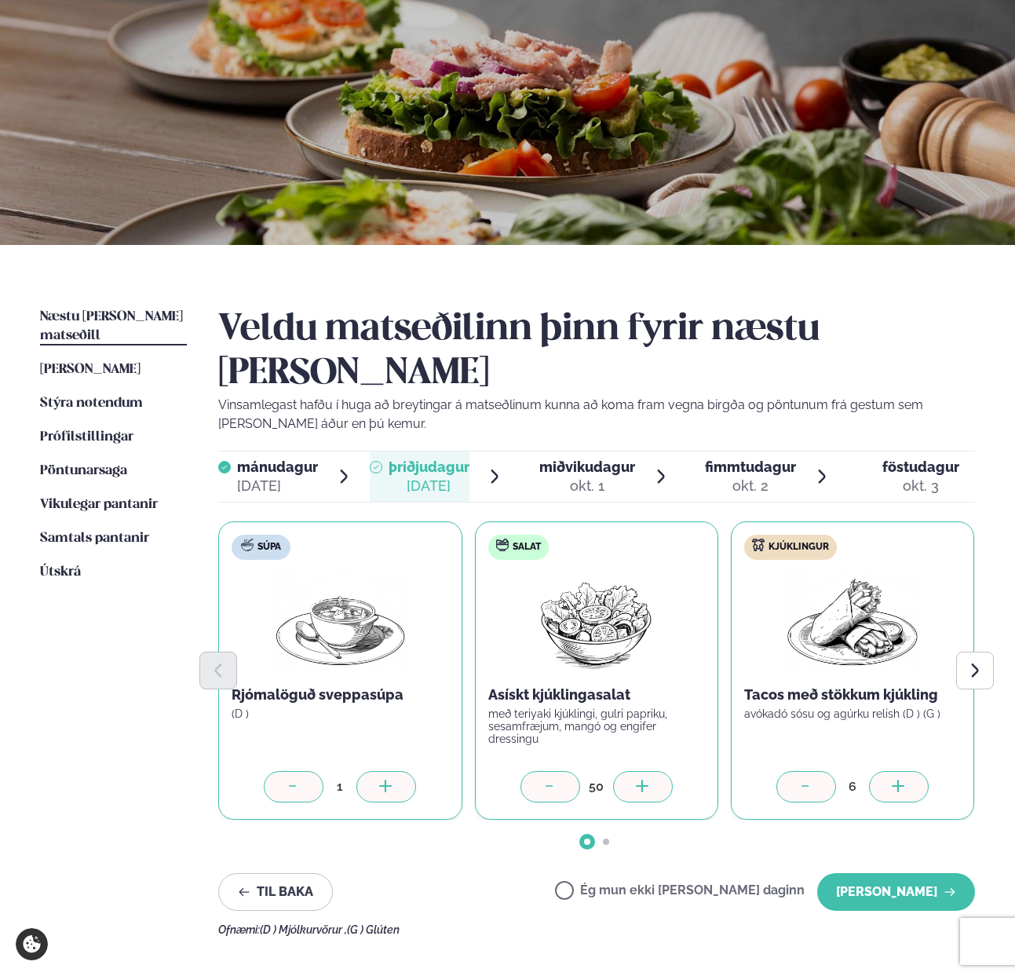
click at [905, 779] on icon at bounding box center [899, 787] width 16 height 16
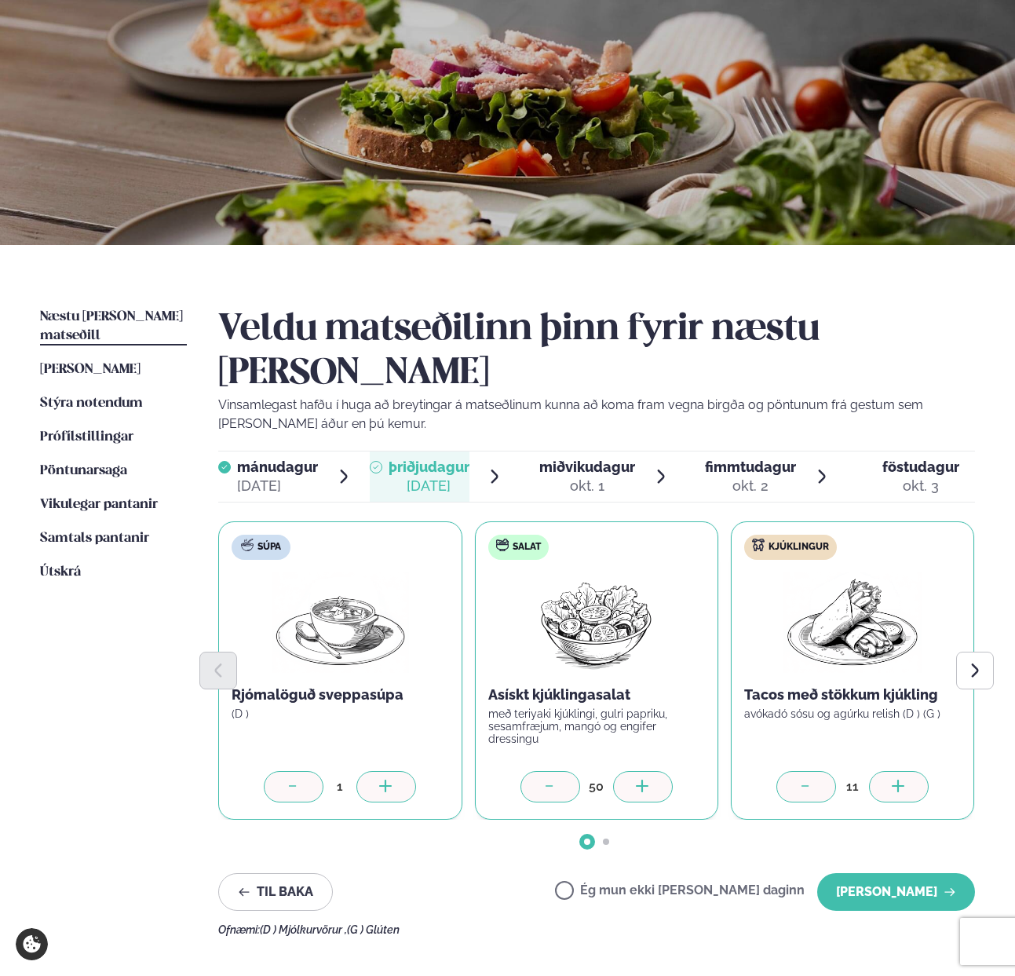
click at [905, 779] on icon at bounding box center [899, 787] width 16 height 16
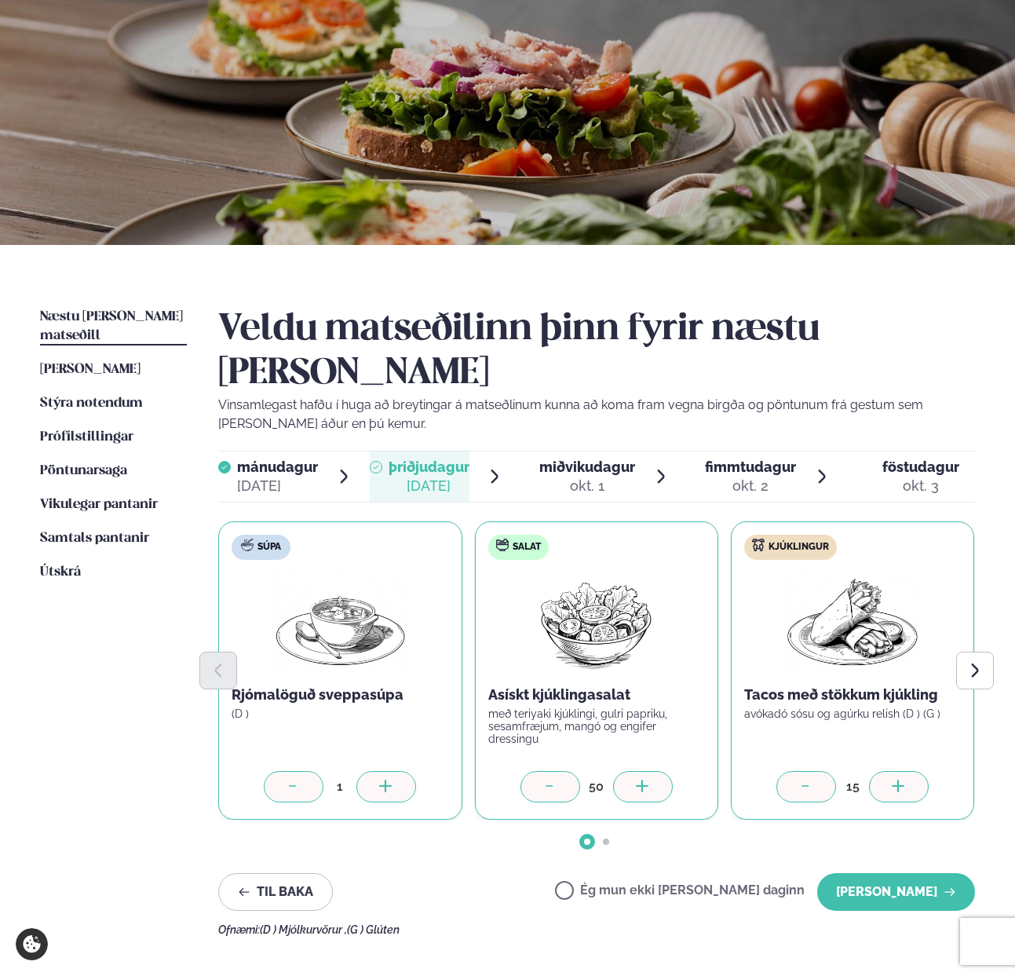
click at [905, 779] on icon at bounding box center [899, 787] width 16 height 16
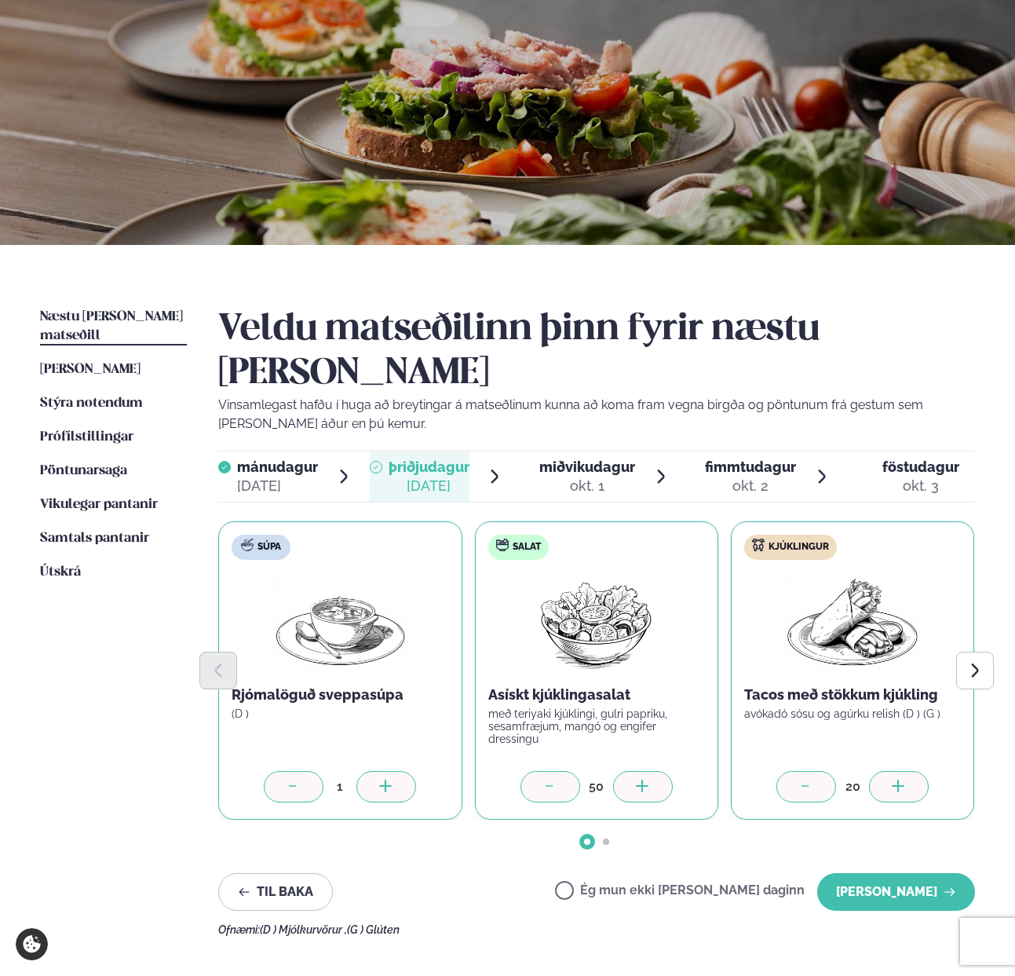
click at [905, 779] on icon at bounding box center [899, 787] width 16 height 16
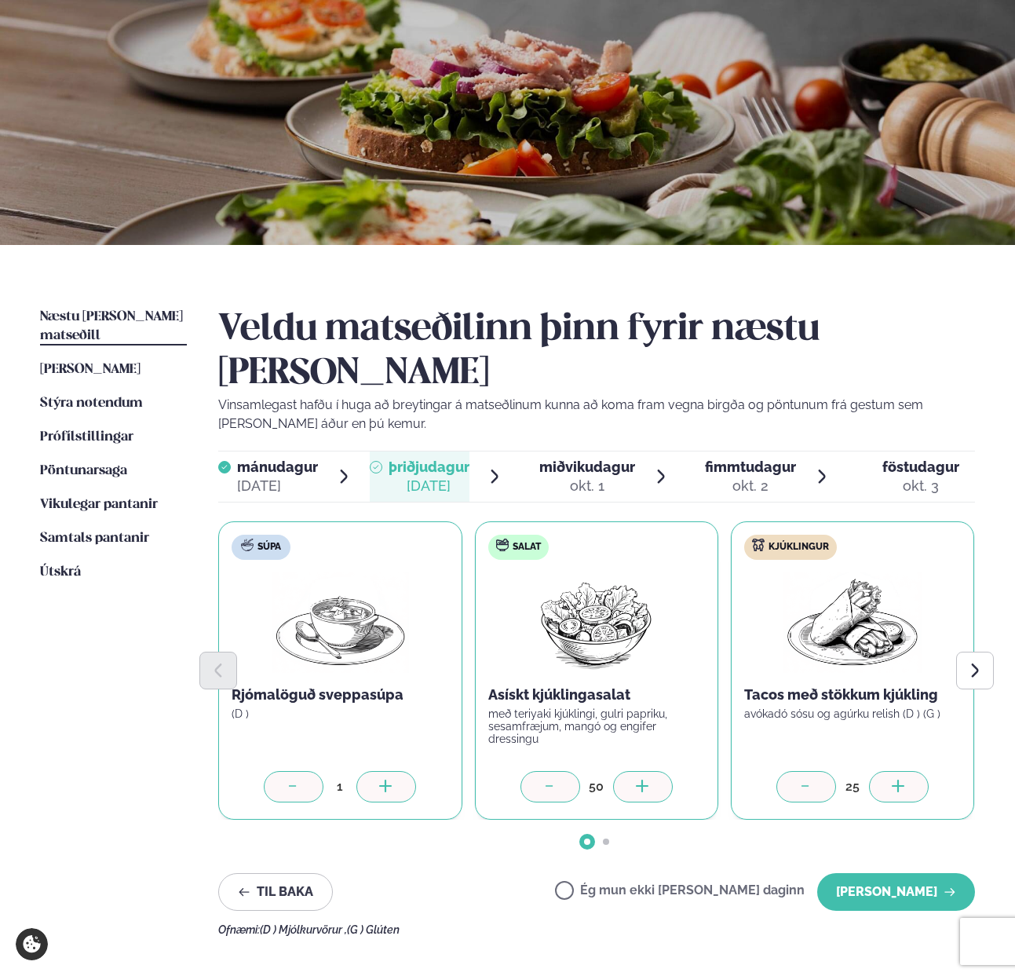
click at [905, 779] on icon at bounding box center [899, 787] width 16 height 16
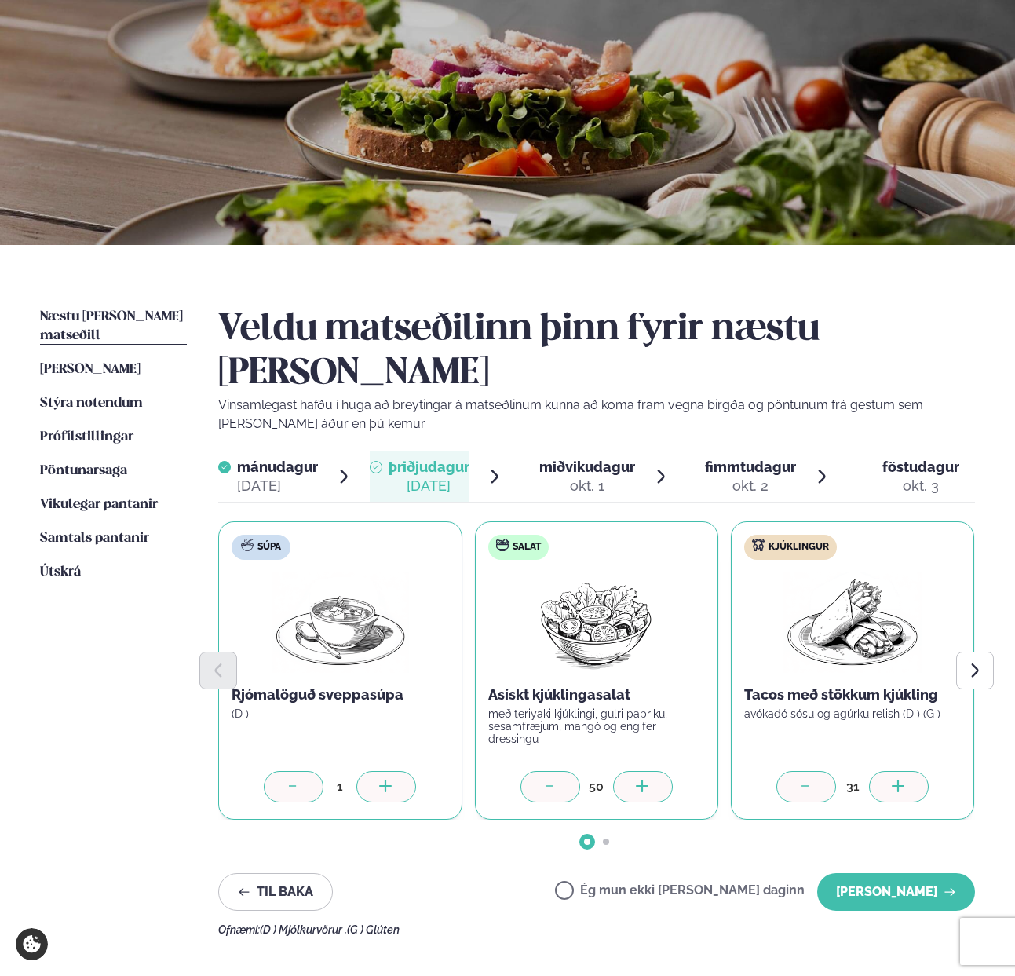
click at [905, 779] on icon at bounding box center [899, 787] width 16 height 16
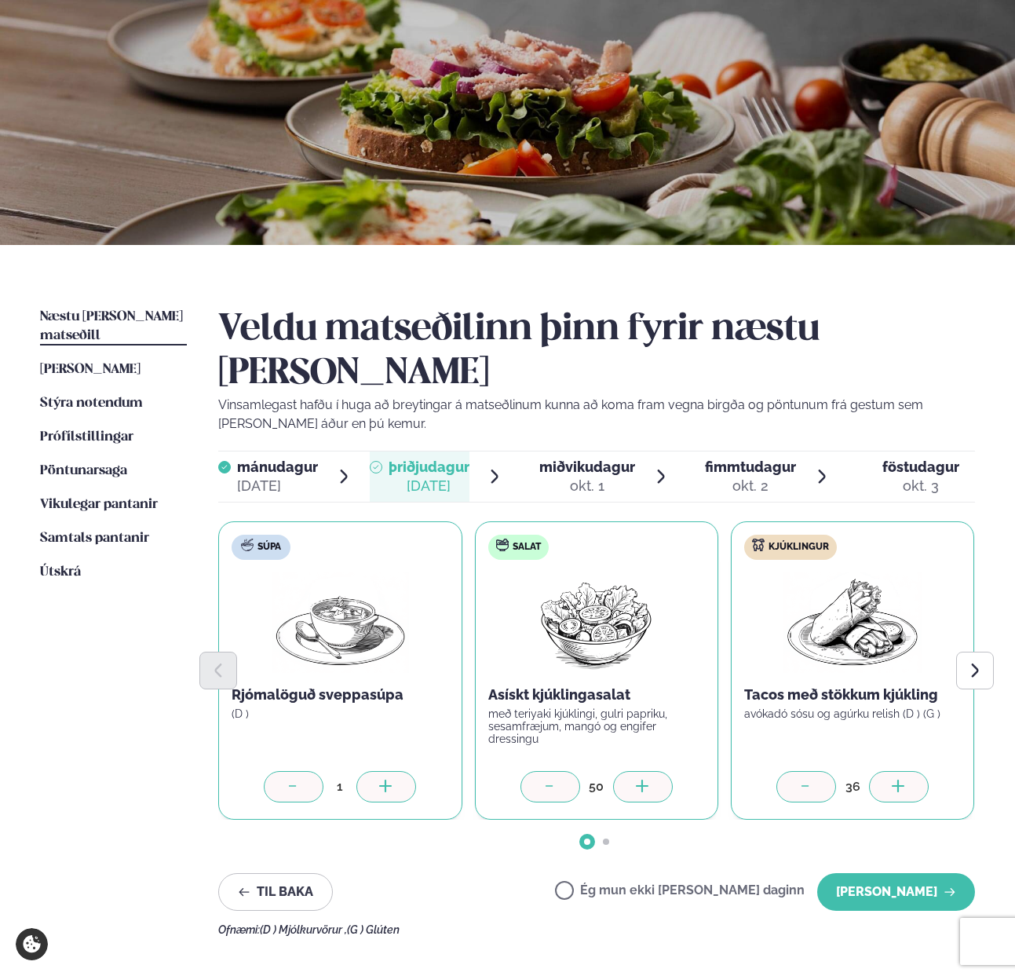
click at [905, 779] on icon at bounding box center [899, 787] width 16 height 16
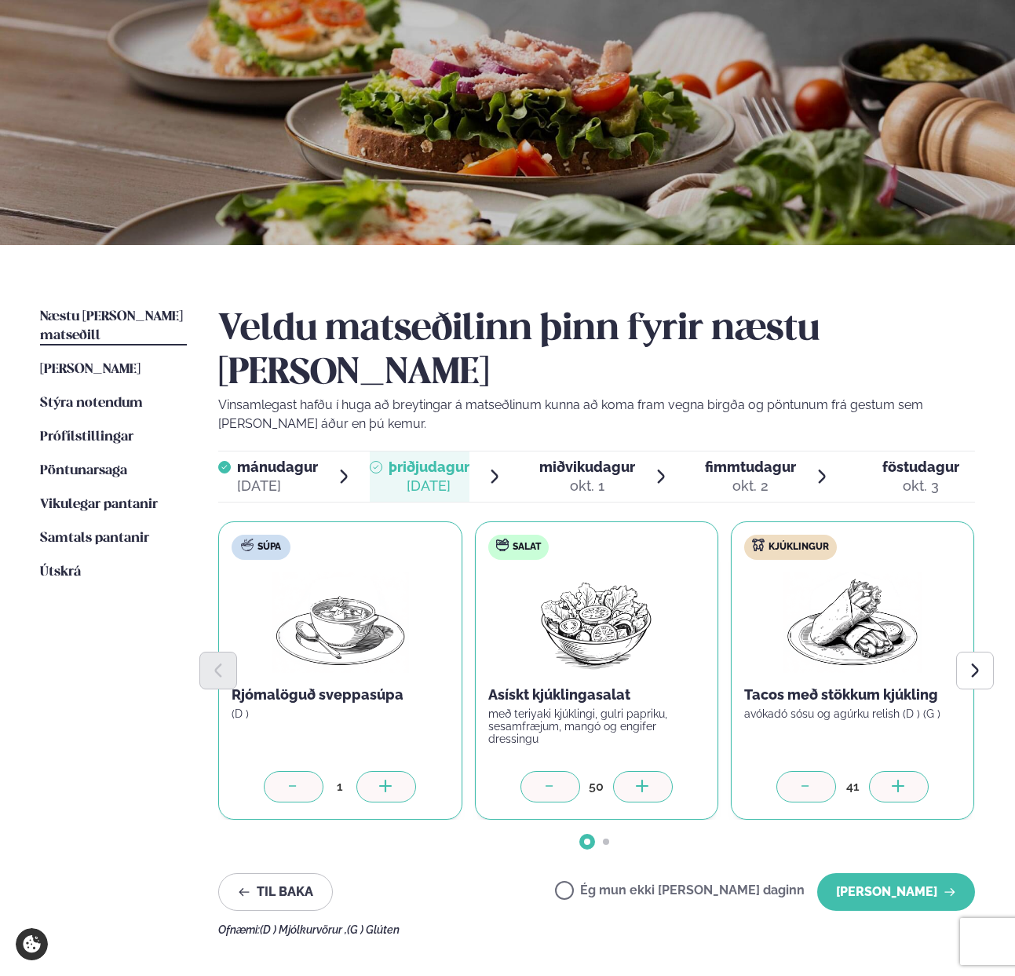
click at [905, 779] on icon at bounding box center [899, 787] width 16 height 16
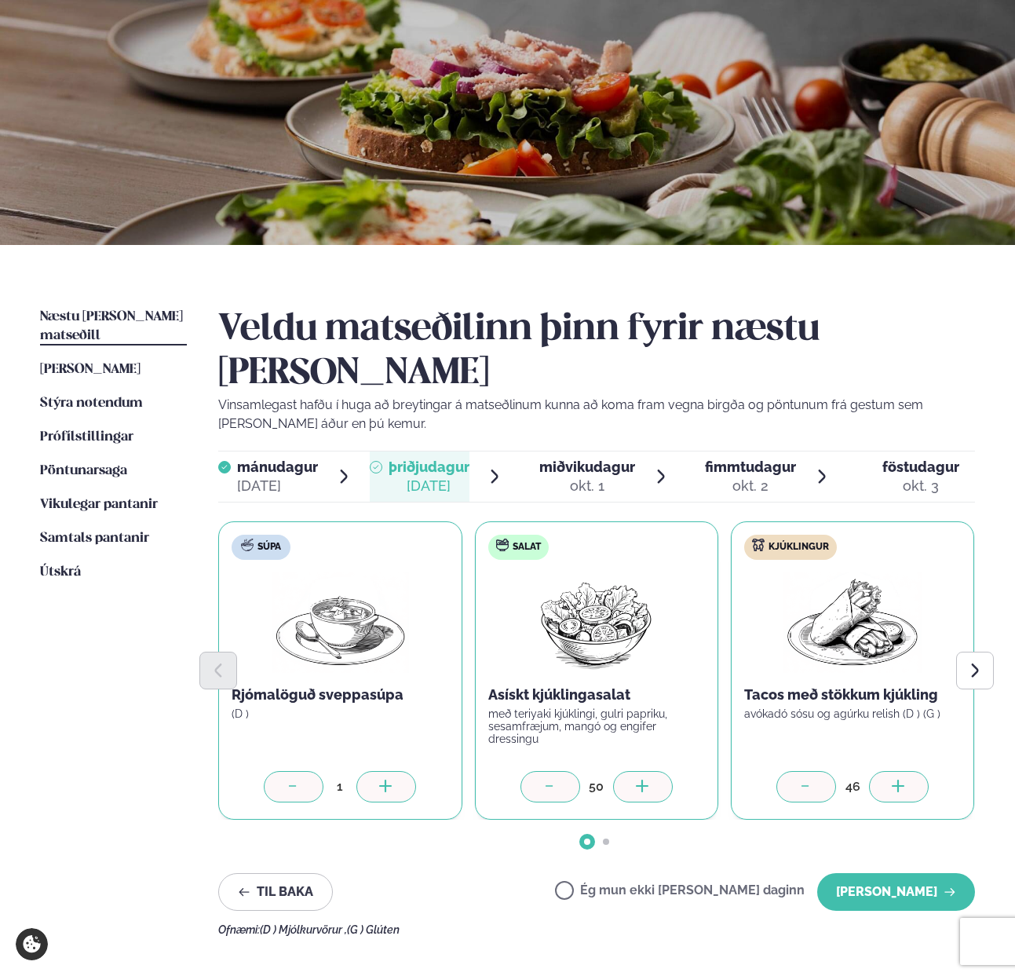
click at [905, 779] on icon at bounding box center [899, 787] width 16 height 16
click at [866, 873] on button "[PERSON_NAME]" at bounding box center [896, 892] width 158 height 38
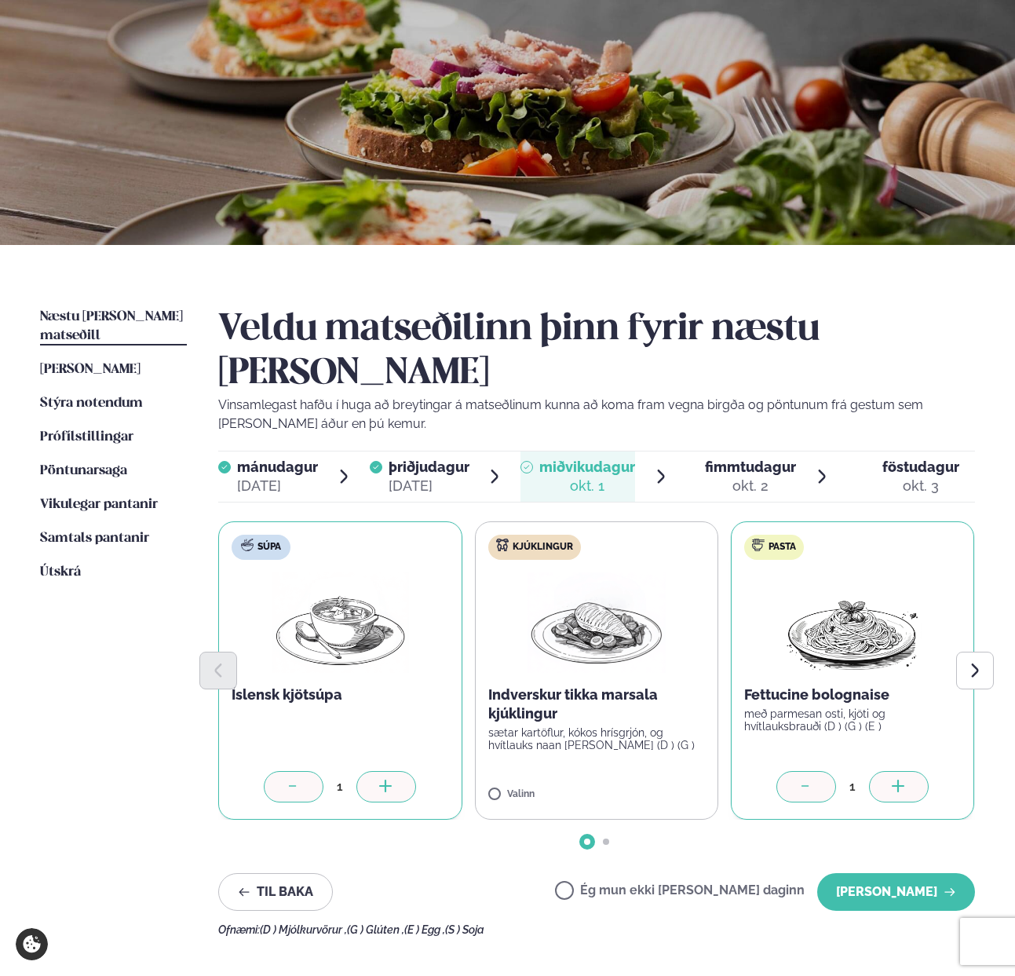
click at [907, 771] on div at bounding box center [899, 786] width 60 height 31
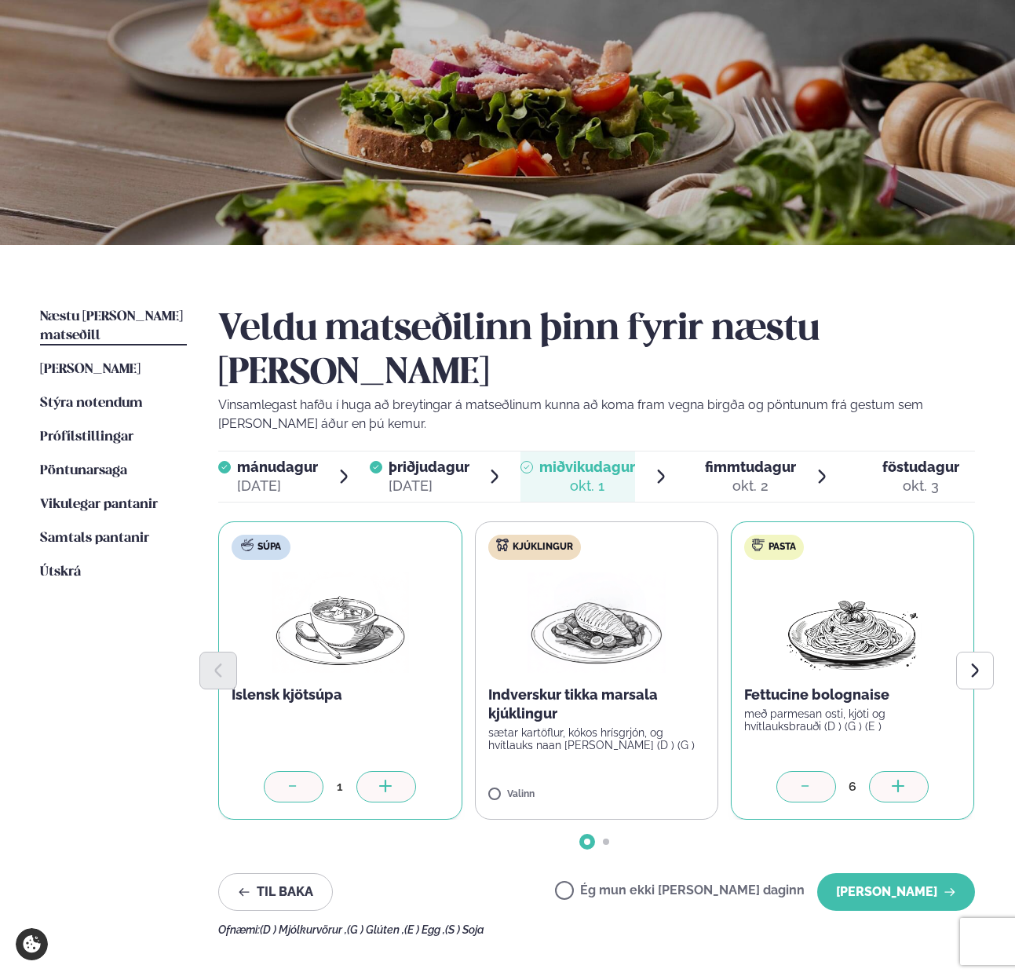
click at [907, 771] on div at bounding box center [899, 786] width 60 height 31
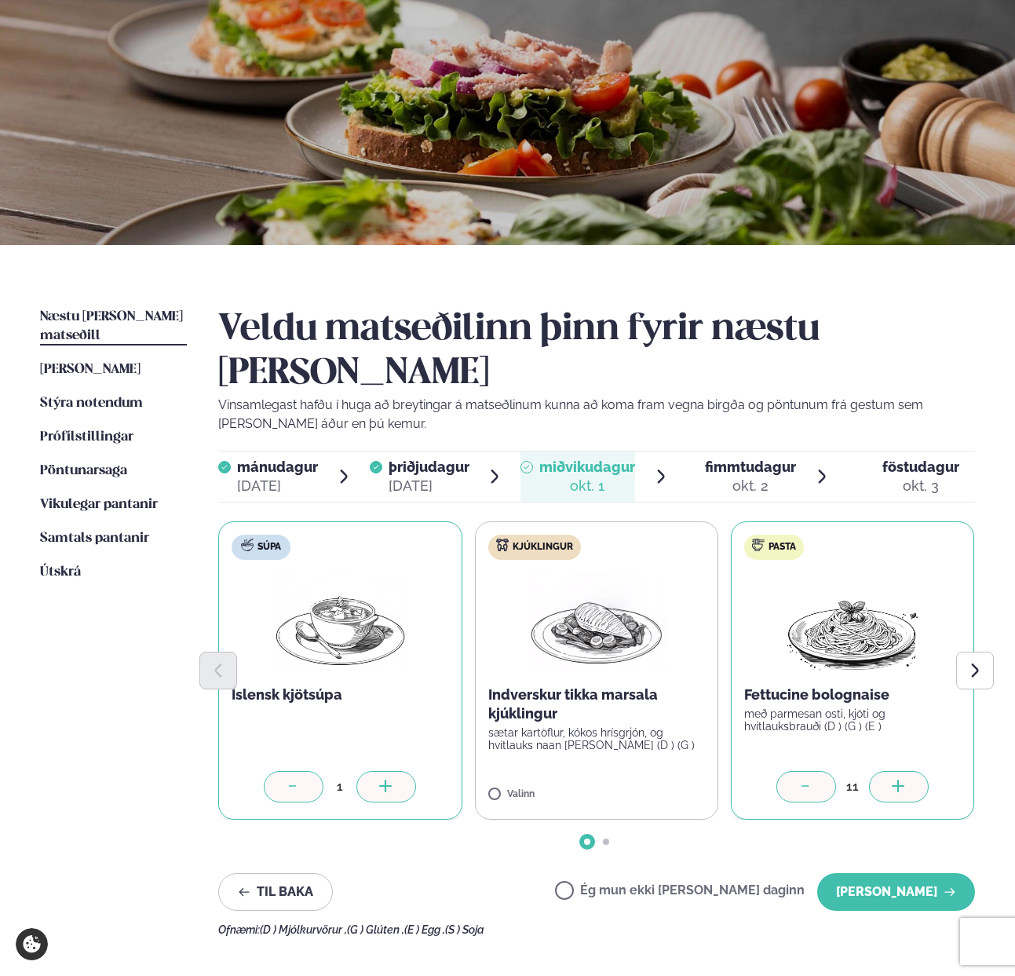
click at [907, 771] on div at bounding box center [899, 786] width 60 height 31
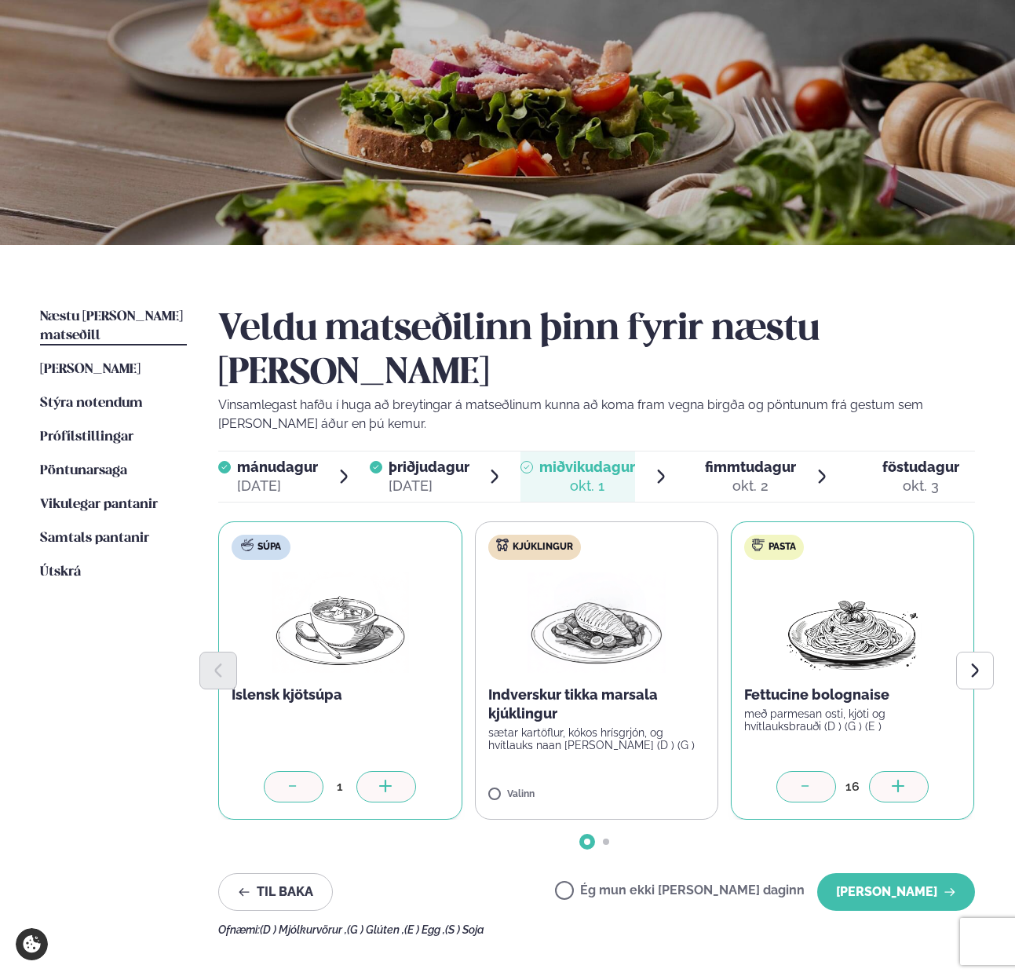
click at [907, 771] on div at bounding box center [899, 786] width 60 height 31
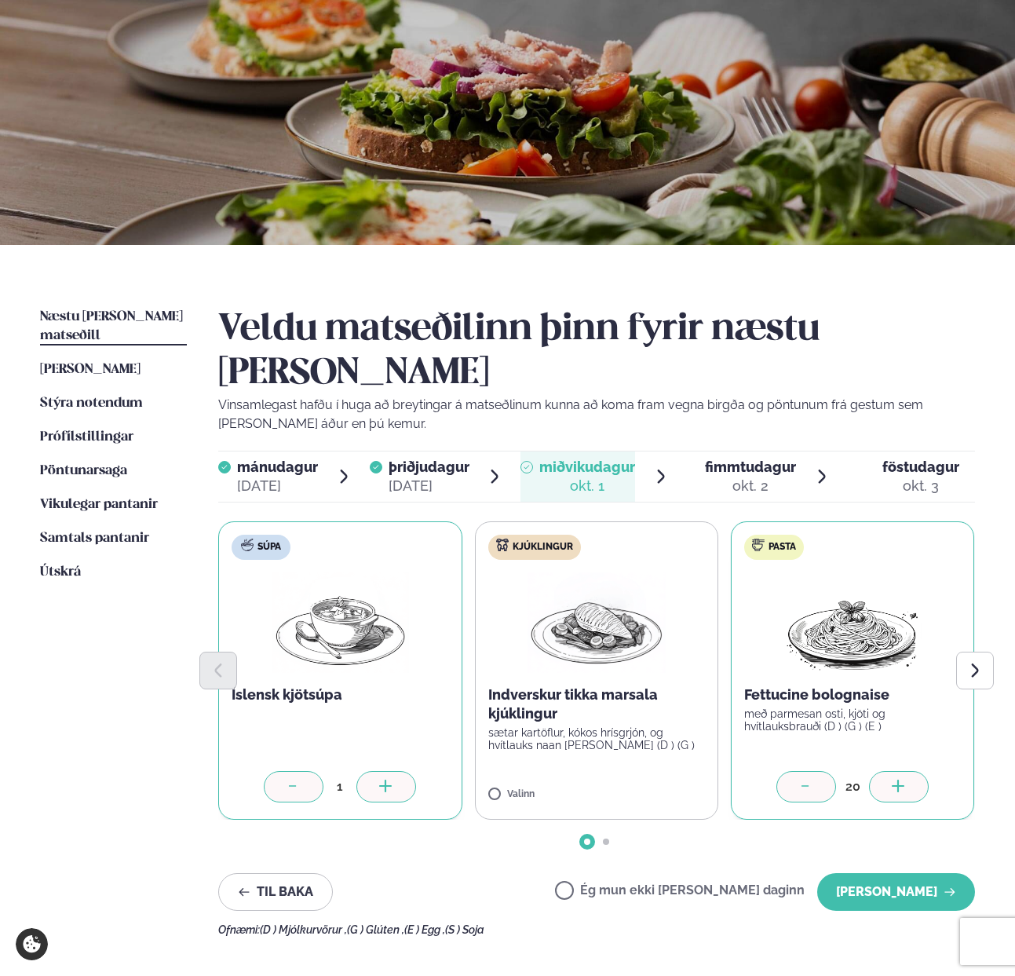
click at [907, 771] on div at bounding box center [899, 786] width 60 height 31
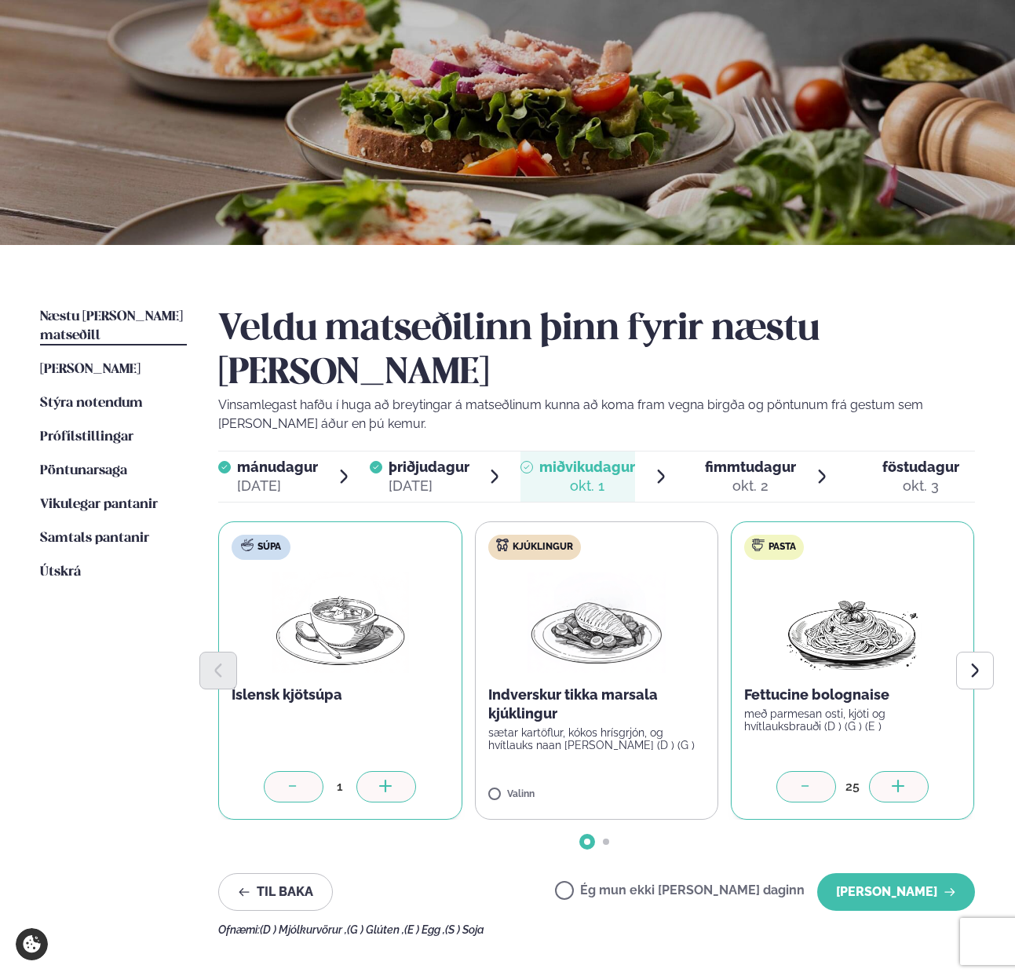
click at [907, 771] on div at bounding box center [899, 786] width 60 height 31
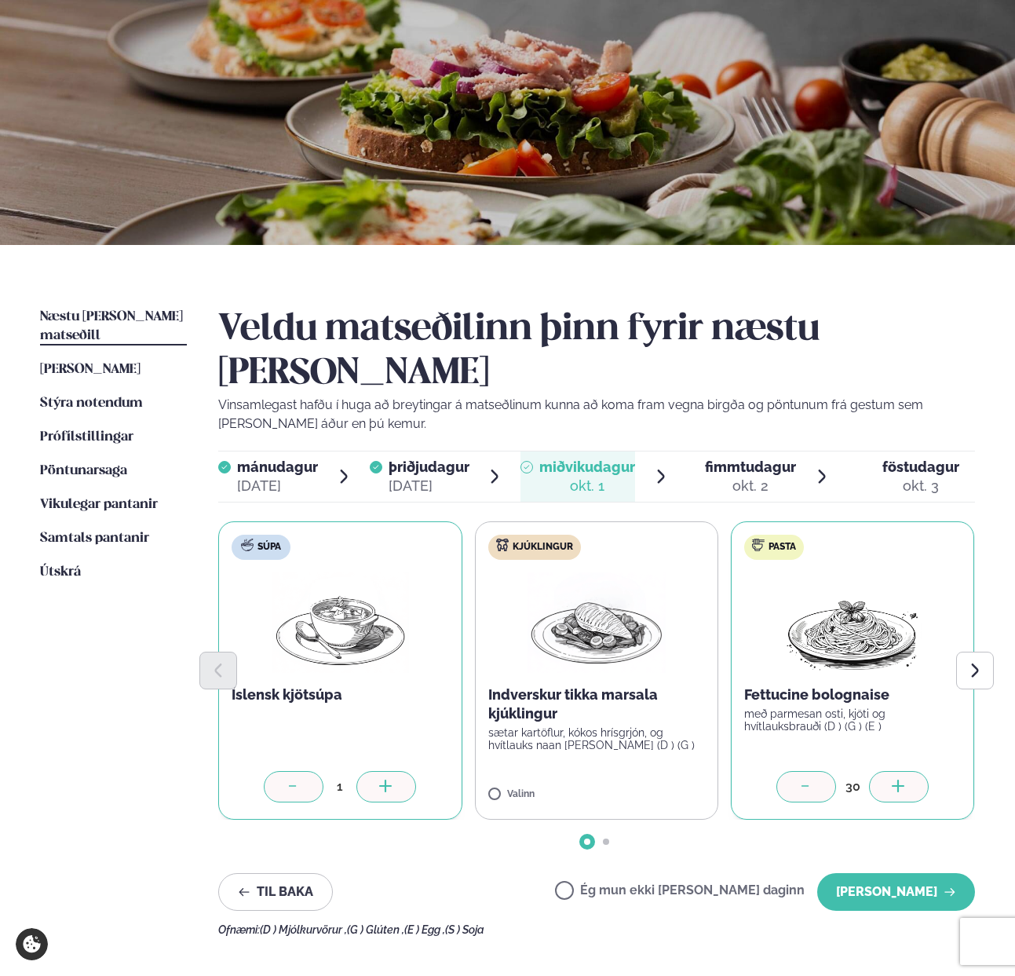
click at [907, 771] on div at bounding box center [899, 786] width 60 height 31
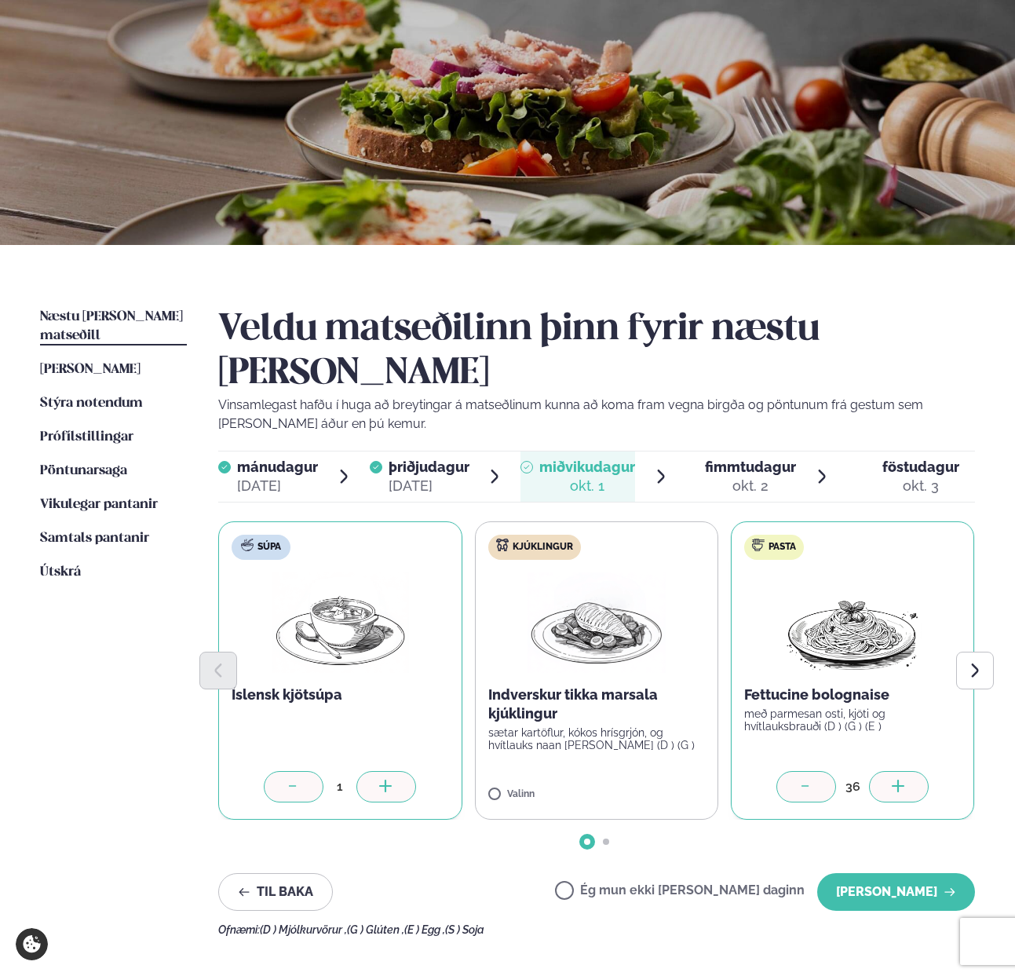
click at [907, 771] on div at bounding box center [899, 786] width 60 height 31
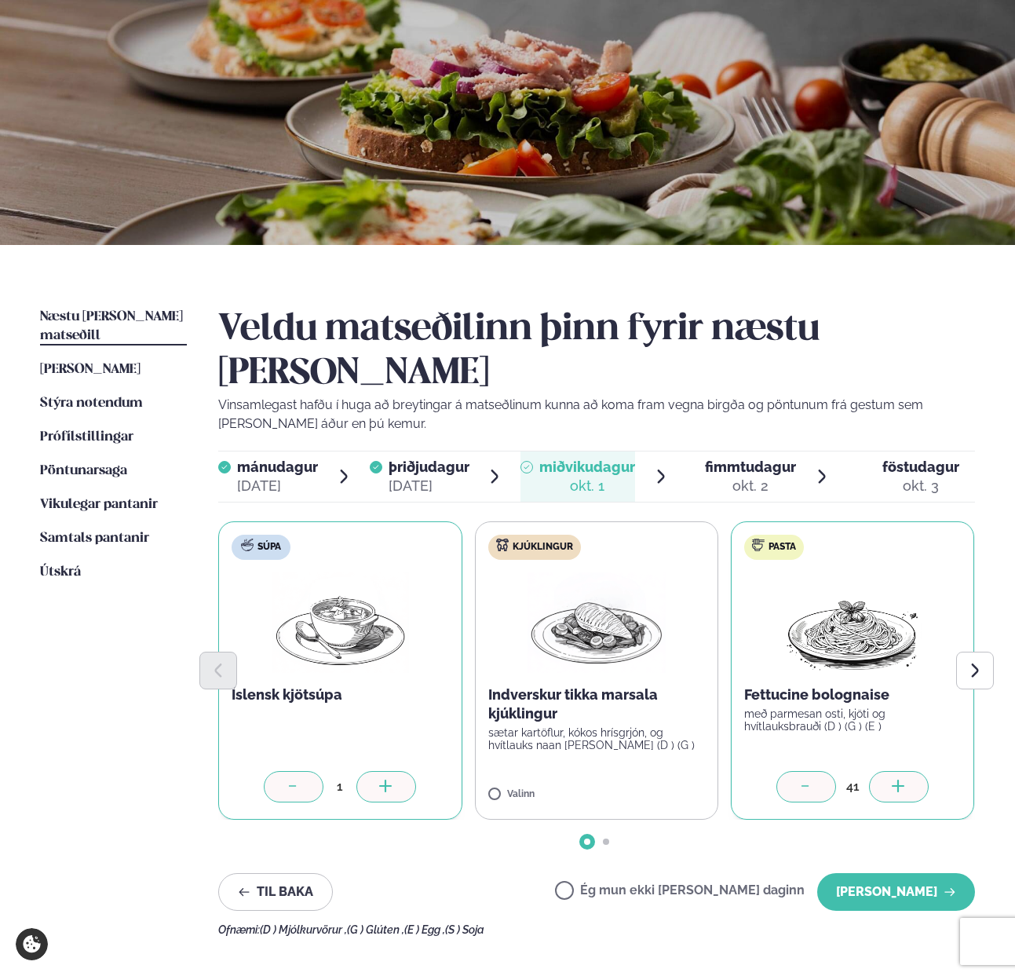
click at [907, 771] on div at bounding box center [899, 786] width 60 height 31
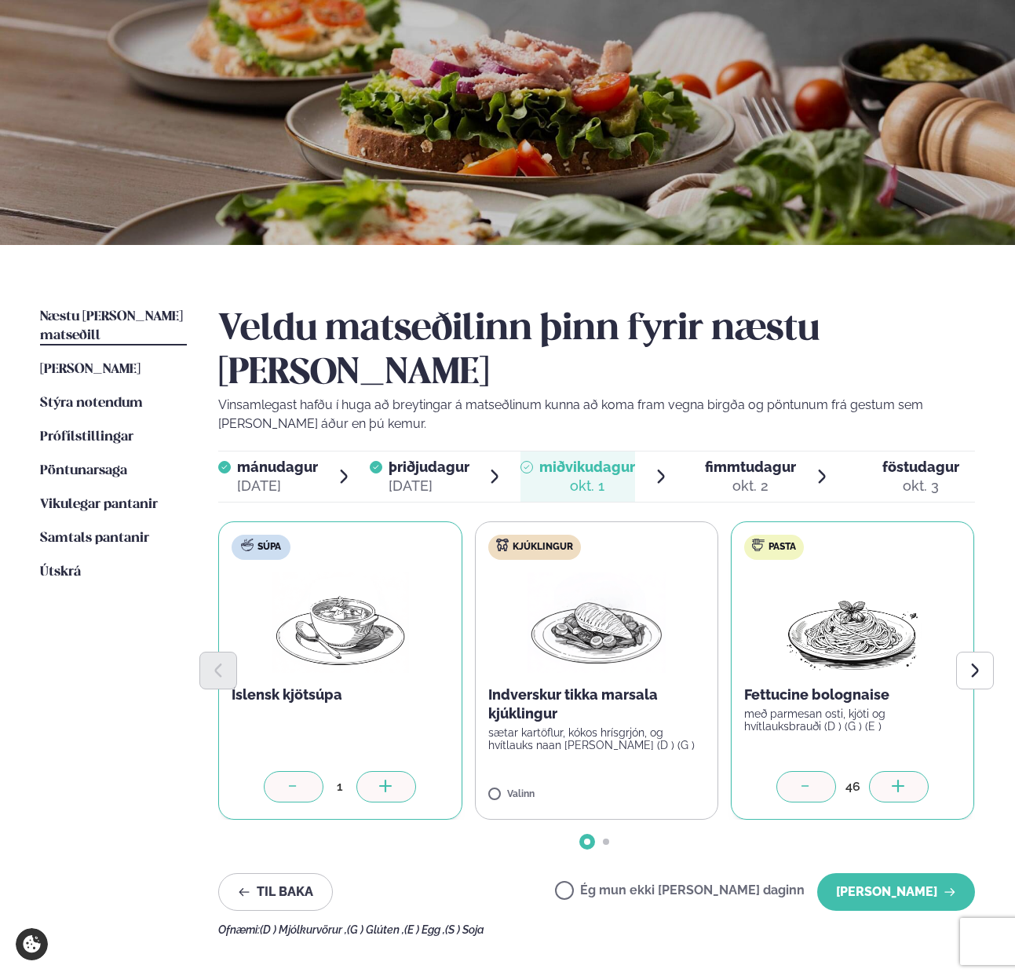
click at [907, 771] on div at bounding box center [899, 786] width 60 height 31
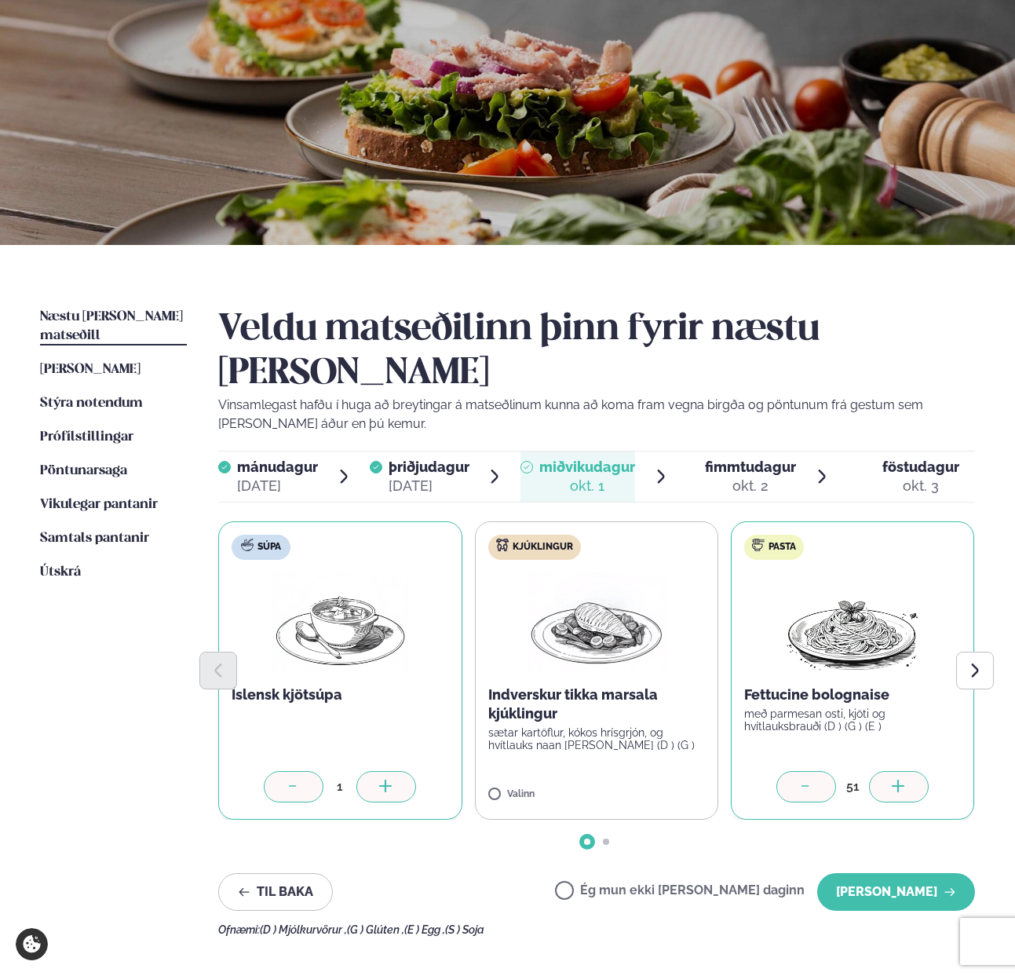
click at [907, 771] on div at bounding box center [899, 786] width 60 height 31
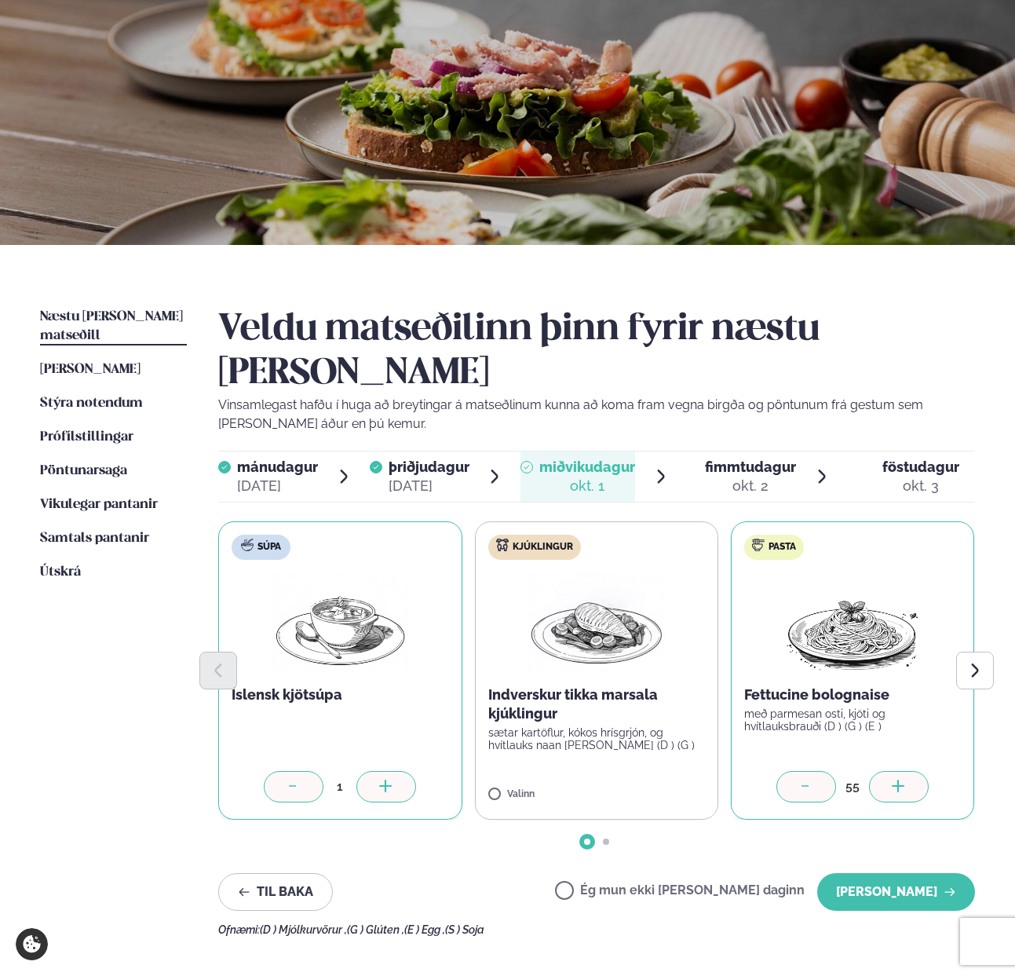
click at [907, 771] on div at bounding box center [899, 786] width 60 height 31
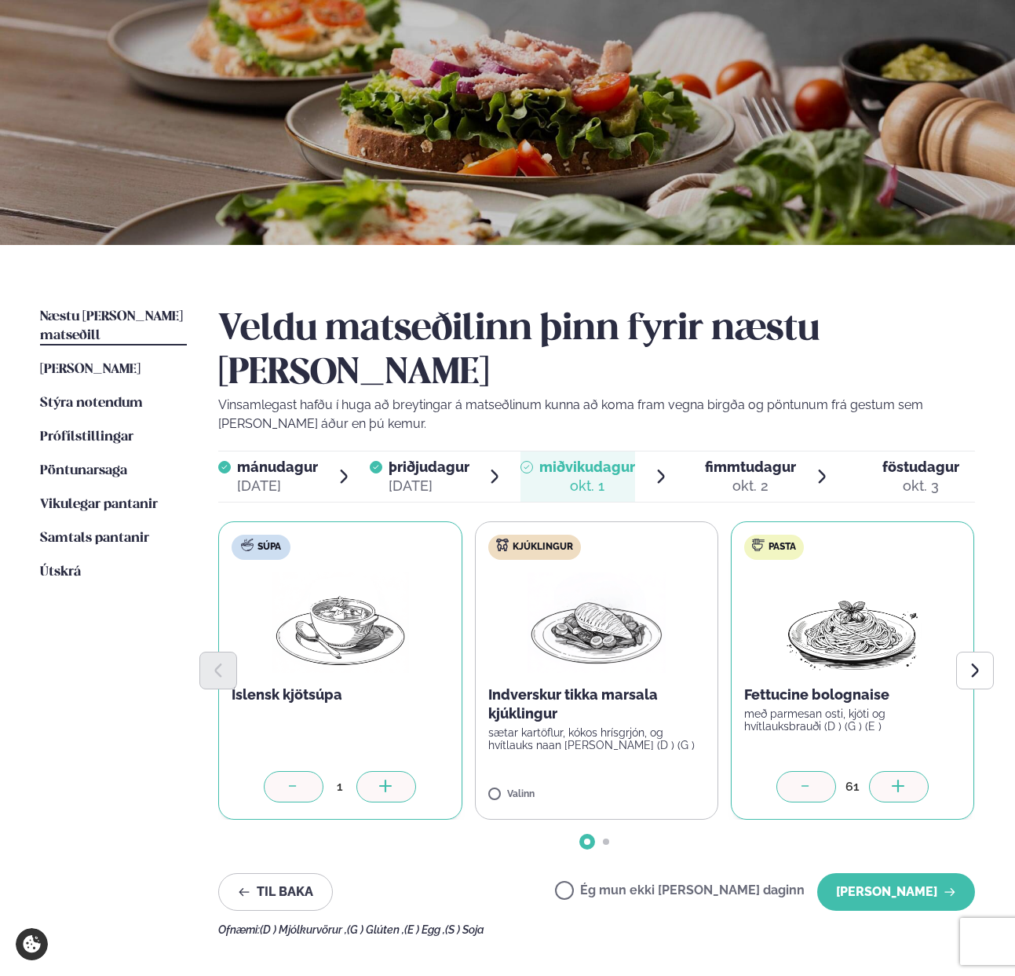
click at [907, 771] on div at bounding box center [899, 786] width 60 height 31
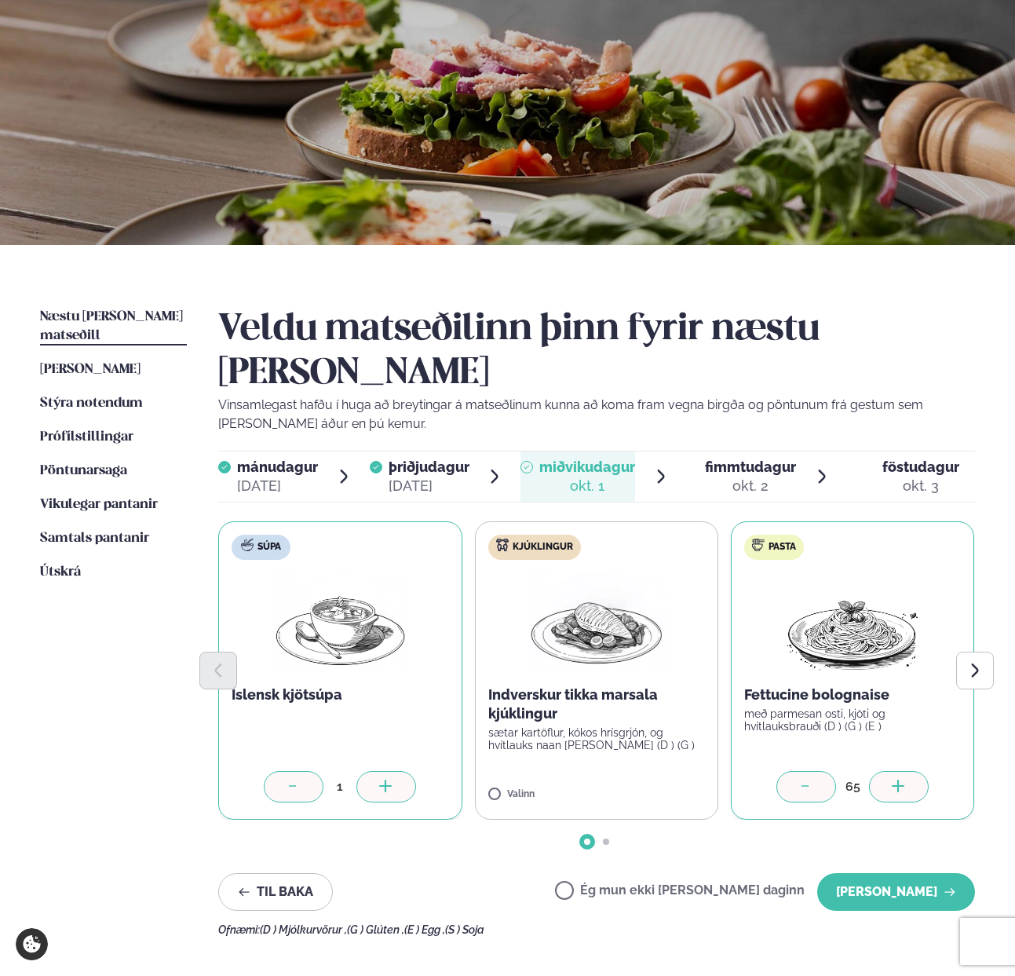
click at [907, 771] on div at bounding box center [899, 786] width 60 height 31
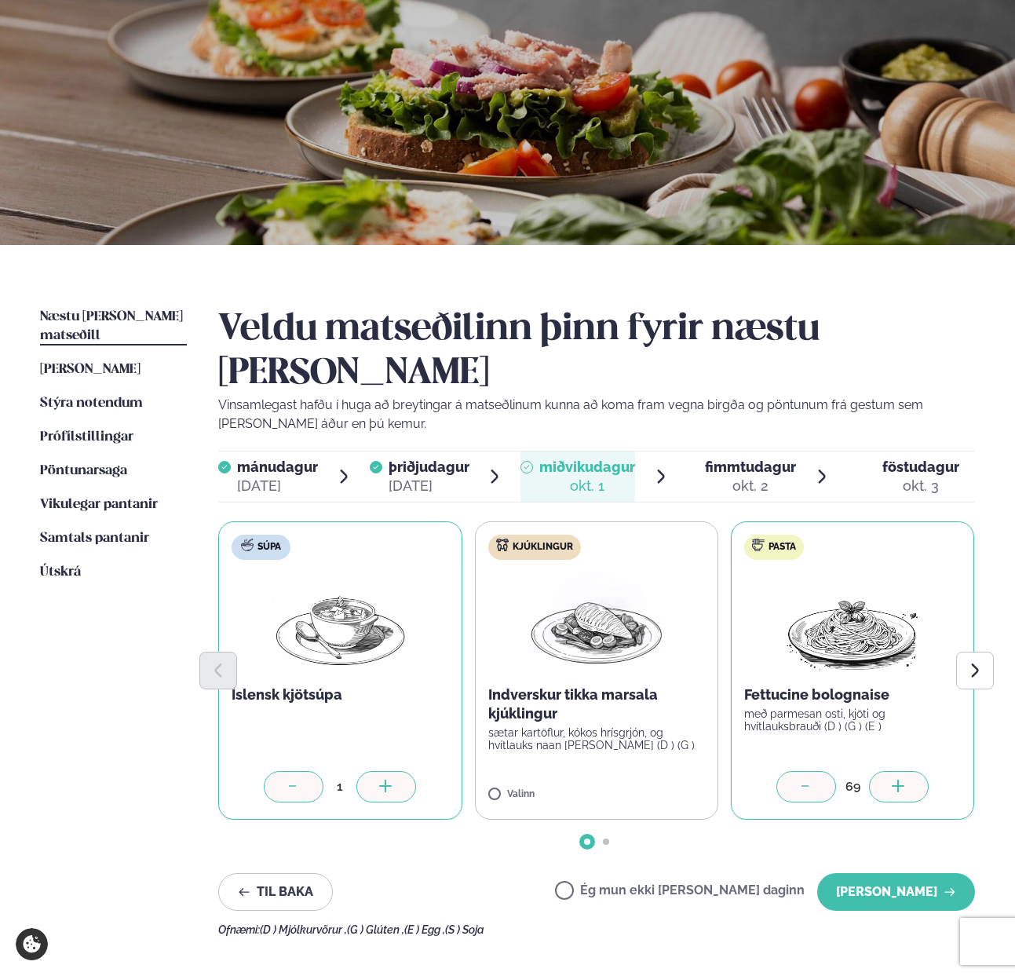
click at [907, 771] on div at bounding box center [899, 786] width 60 height 31
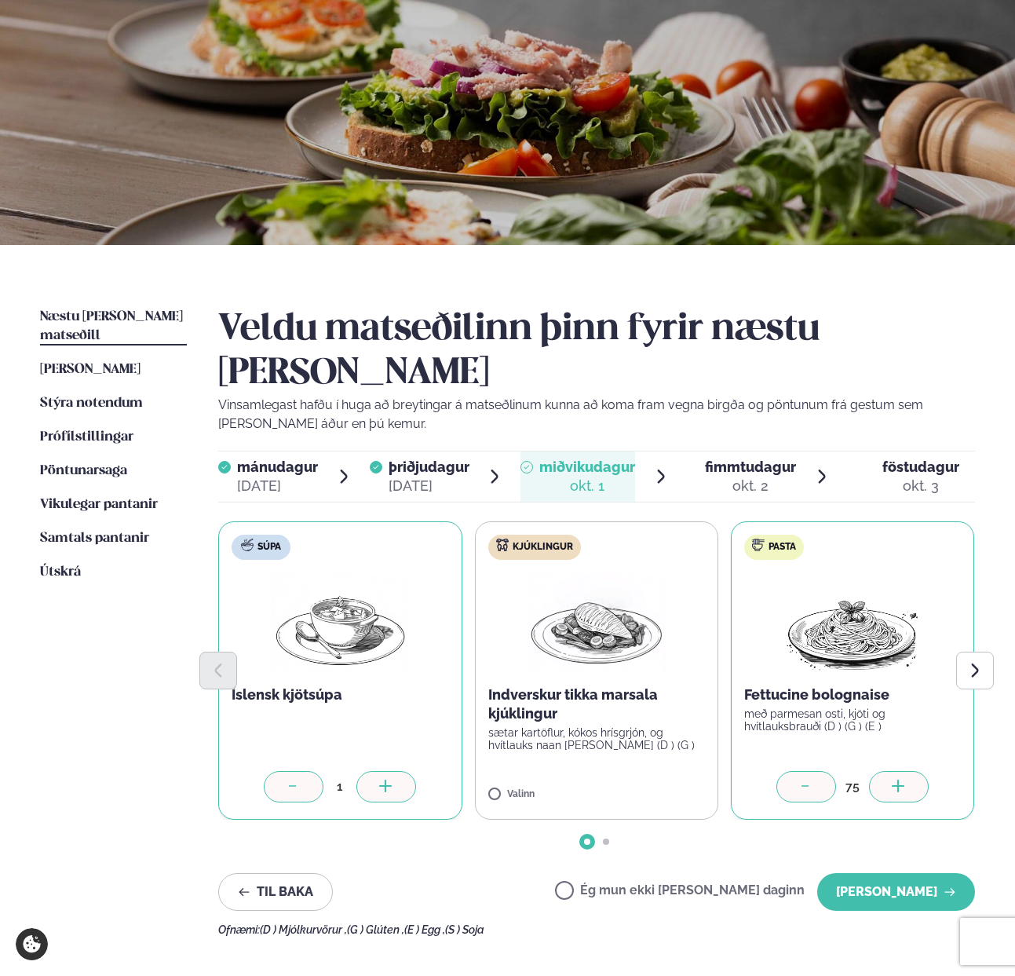
click at [907, 771] on div at bounding box center [899, 786] width 60 height 31
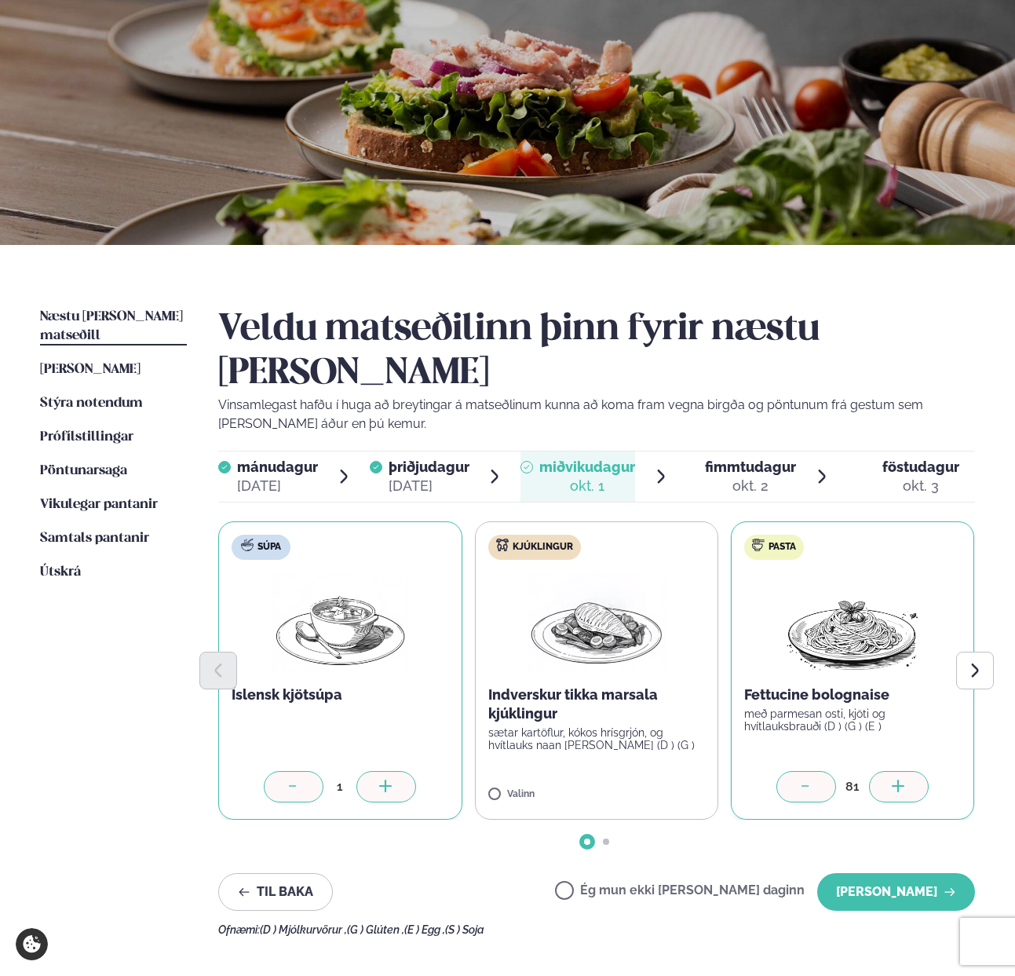
click at [907, 771] on div at bounding box center [899, 786] width 60 height 31
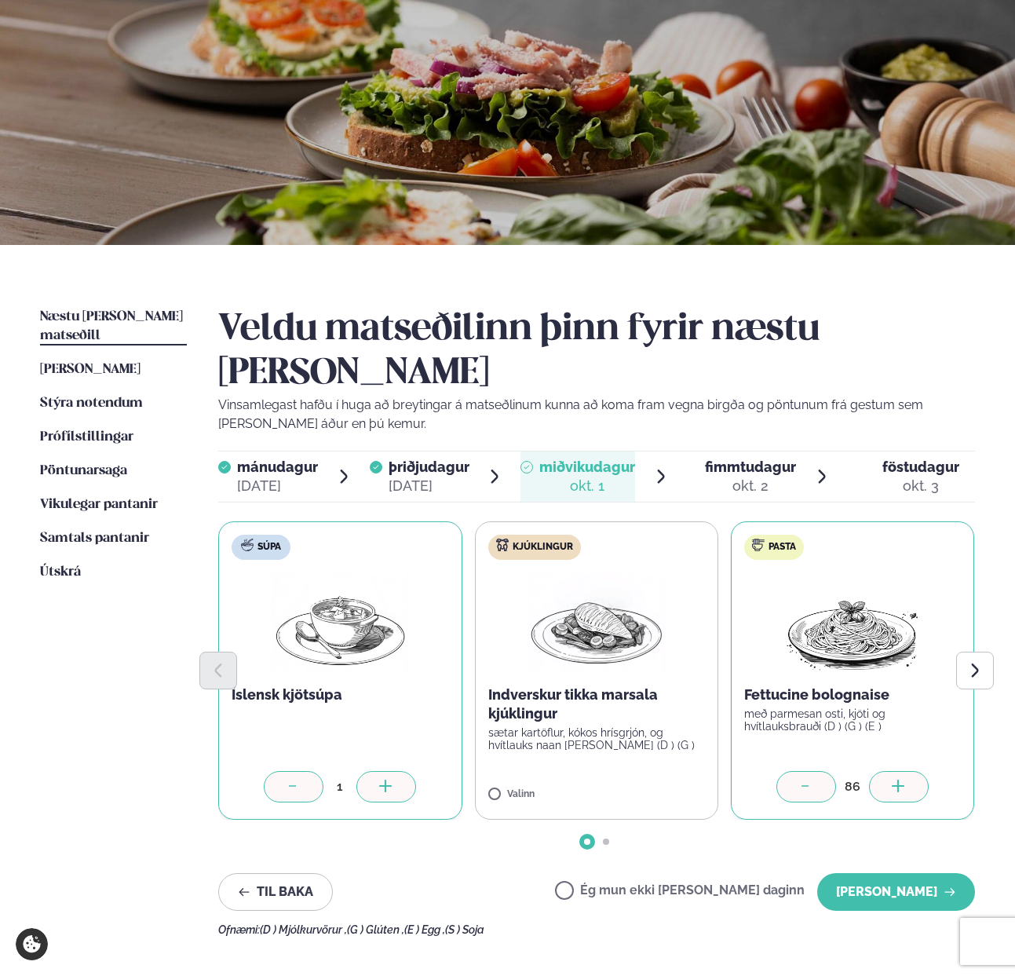
click at [907, 771] on div at bounding box center [899, 786] width 60 height 31
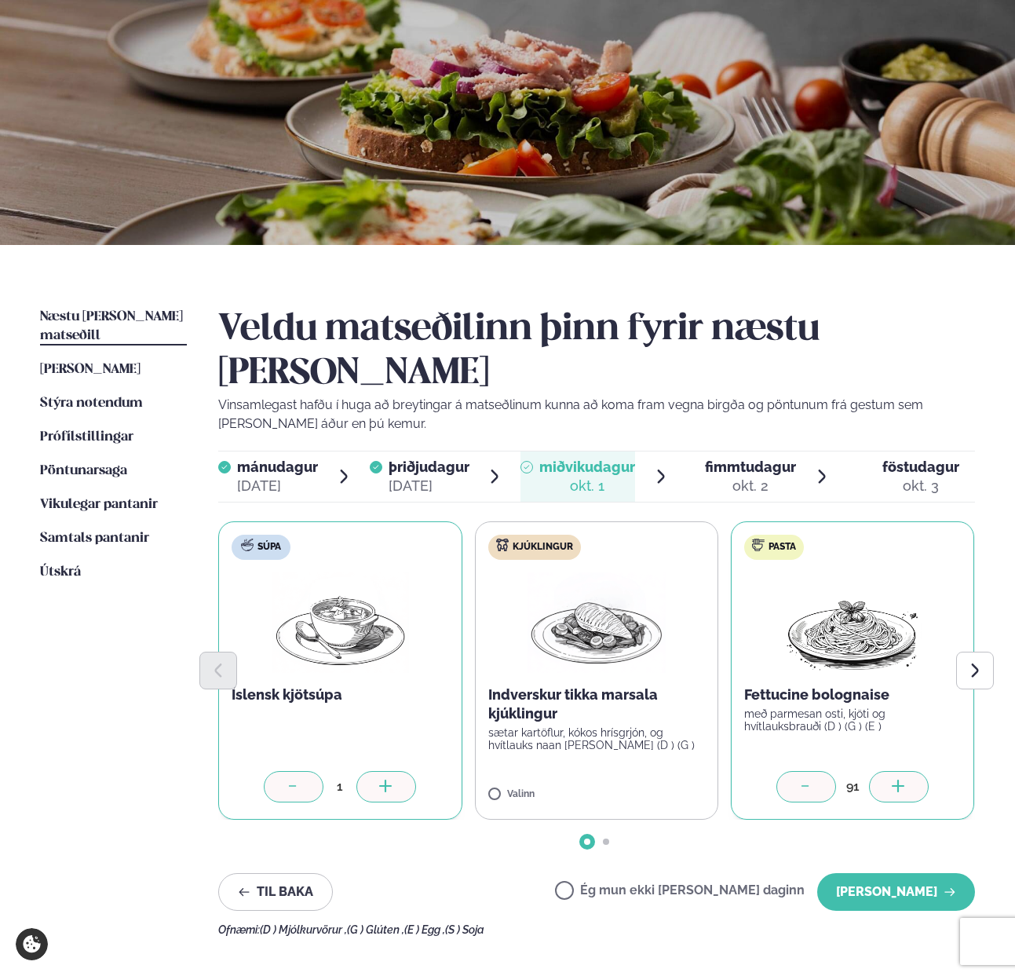
click at [907, 771] on div at bounding box center [899, 786] width 60 height 31
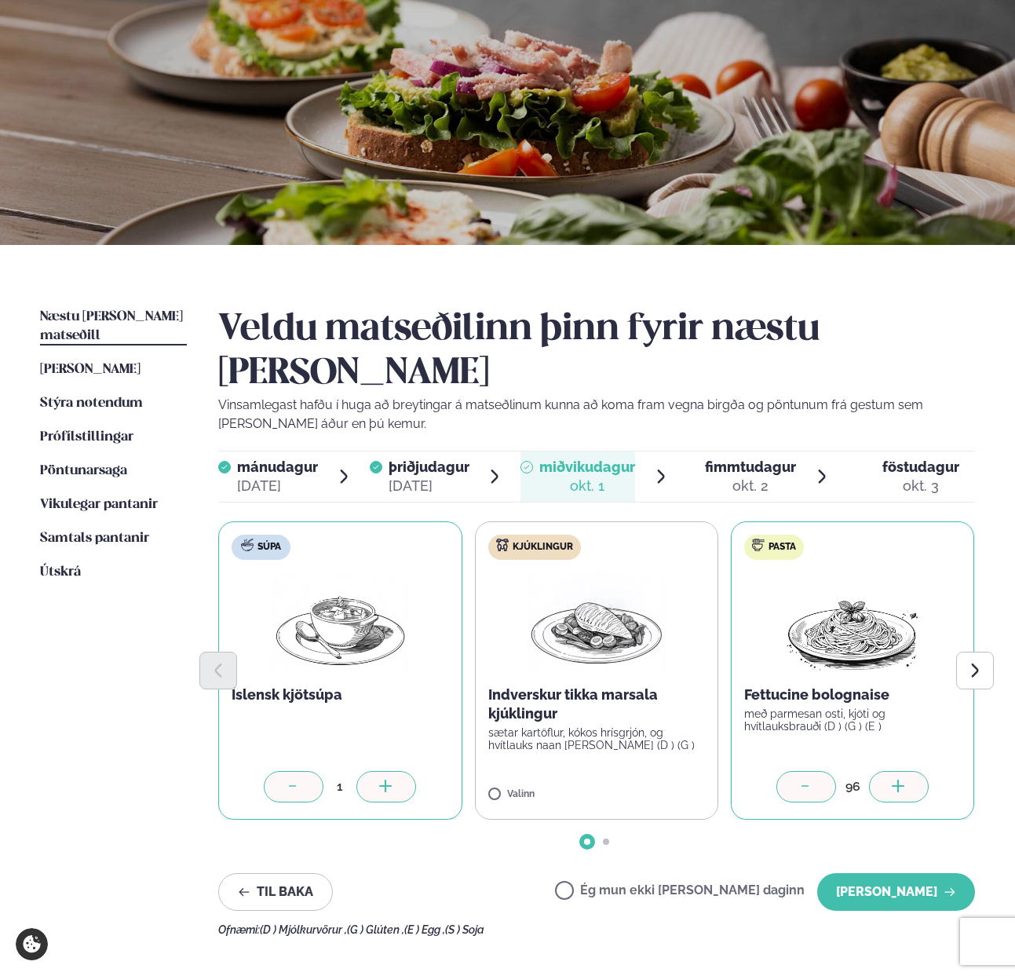
click at [907, 771] on div at bounding box center [899, 786] width 60 height 31
click at [970, 662] on icon "Next slide" at bounding box center [974, 670] width 17 height 17
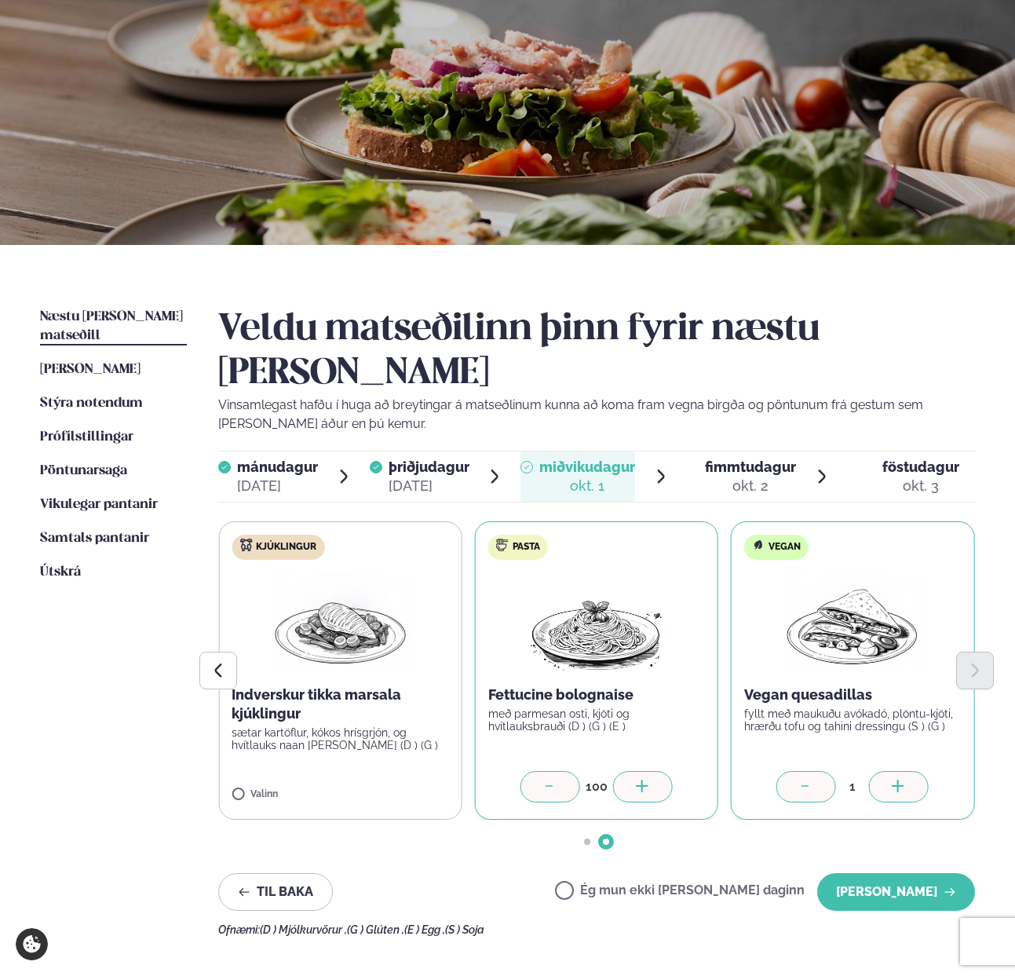
click at [897, 779] on icon at bounding box center [898, 785] width 2 height 13
click at [870, 873] on button "[PERSON_NAME]" at bounding box center [896, 892] width 158 height 38
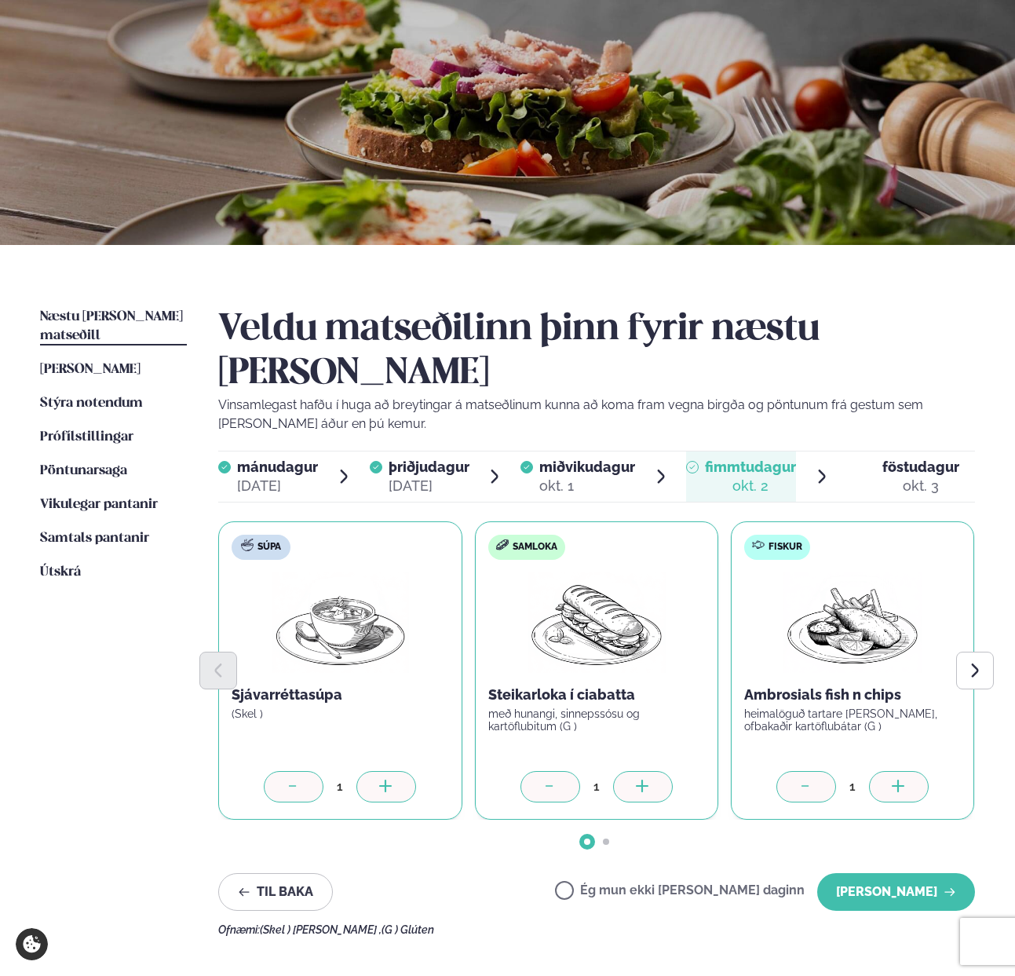
click at [635, 779] on icon at bounding box center [643, 787] width 16 height 16
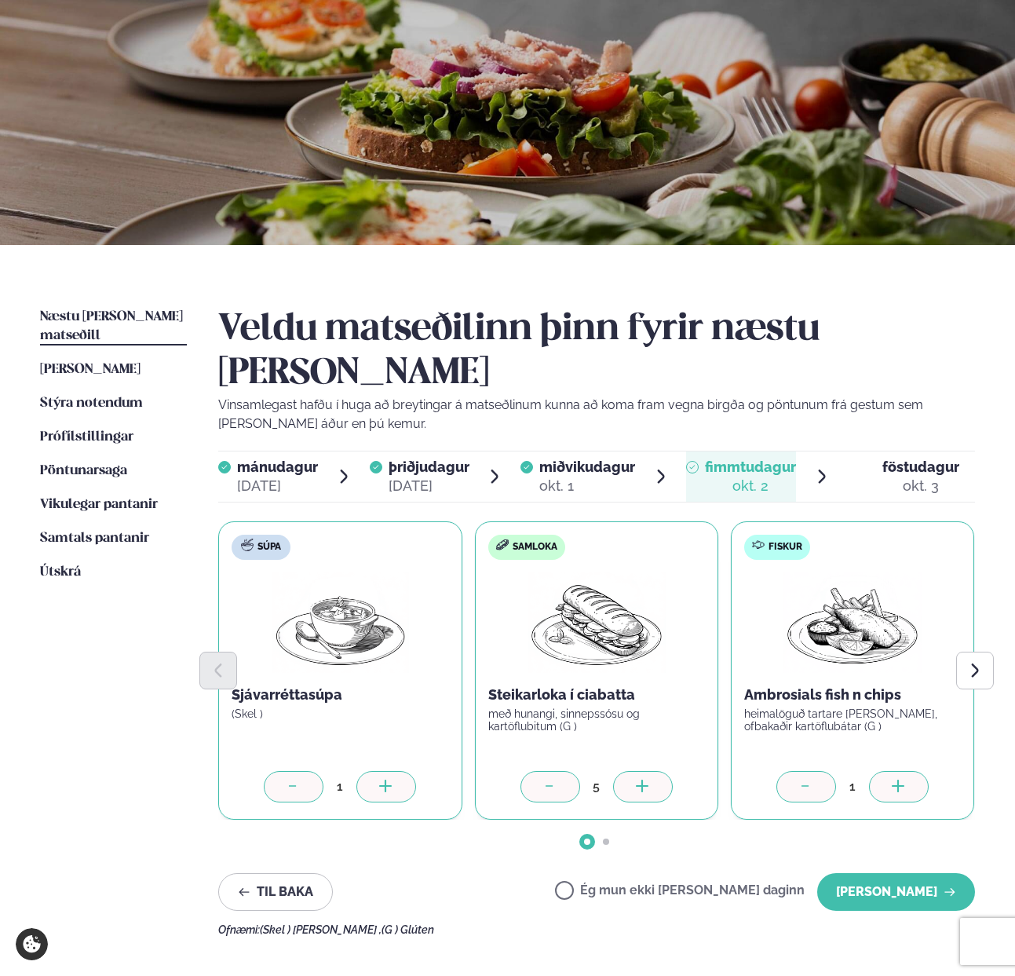
click at [635, 779] on icon at bounding box center [643, 787] width 16 height 16
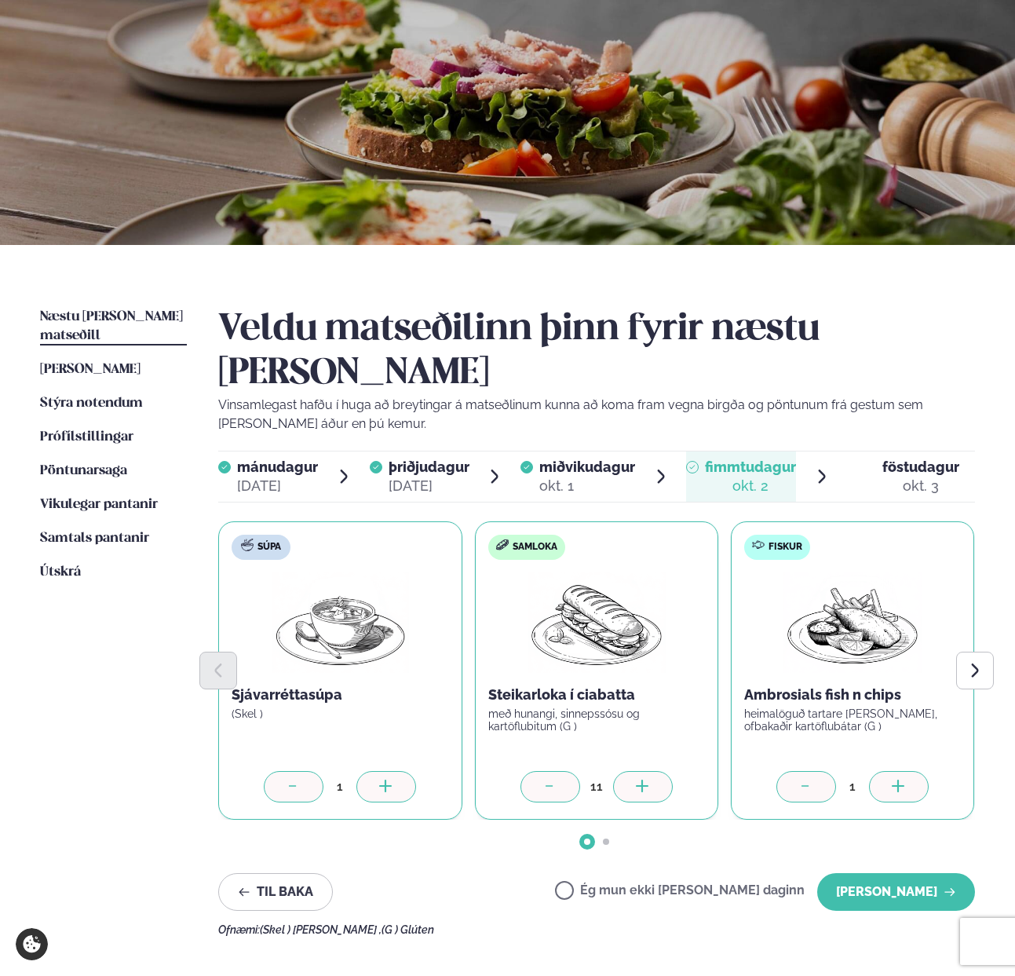
click at [635, 779] on icon at bounding box center [643, 787] width 16 height 16
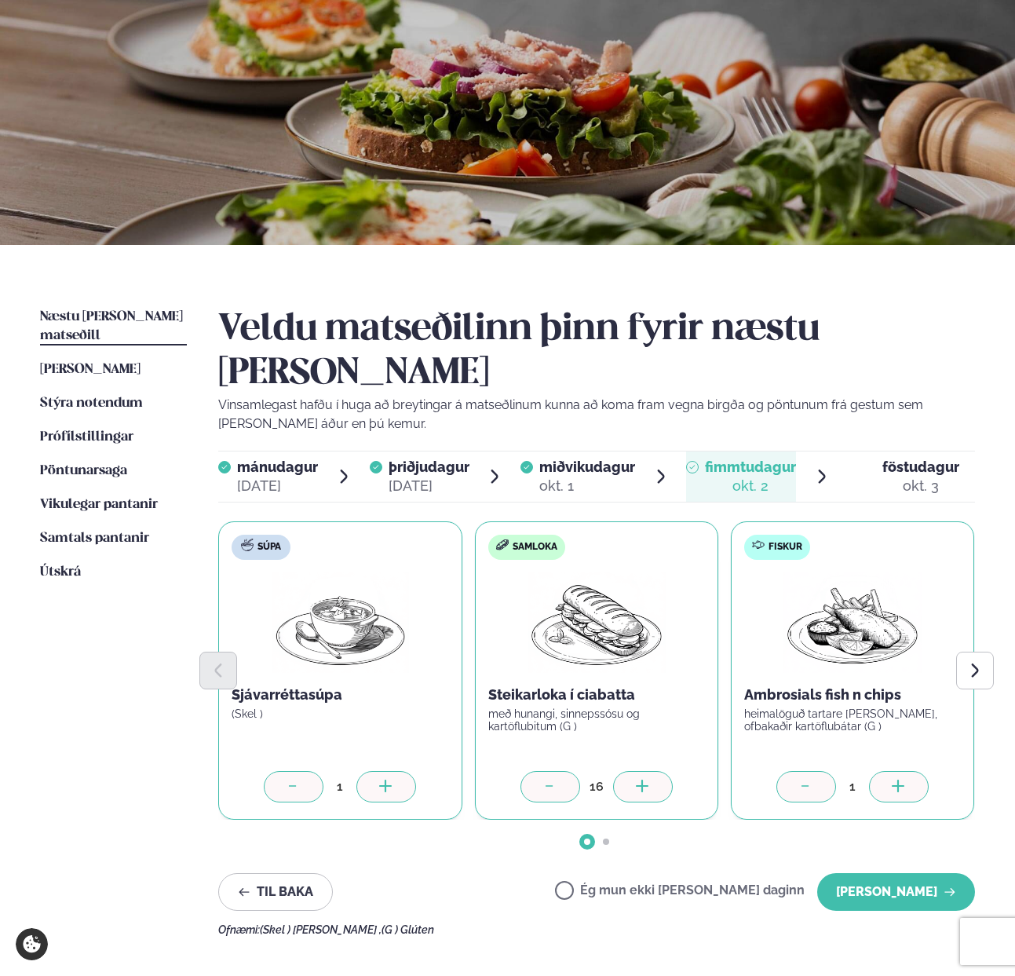
click at [635, 779] on icon at bounding box center [643, 787] width 16 height 16
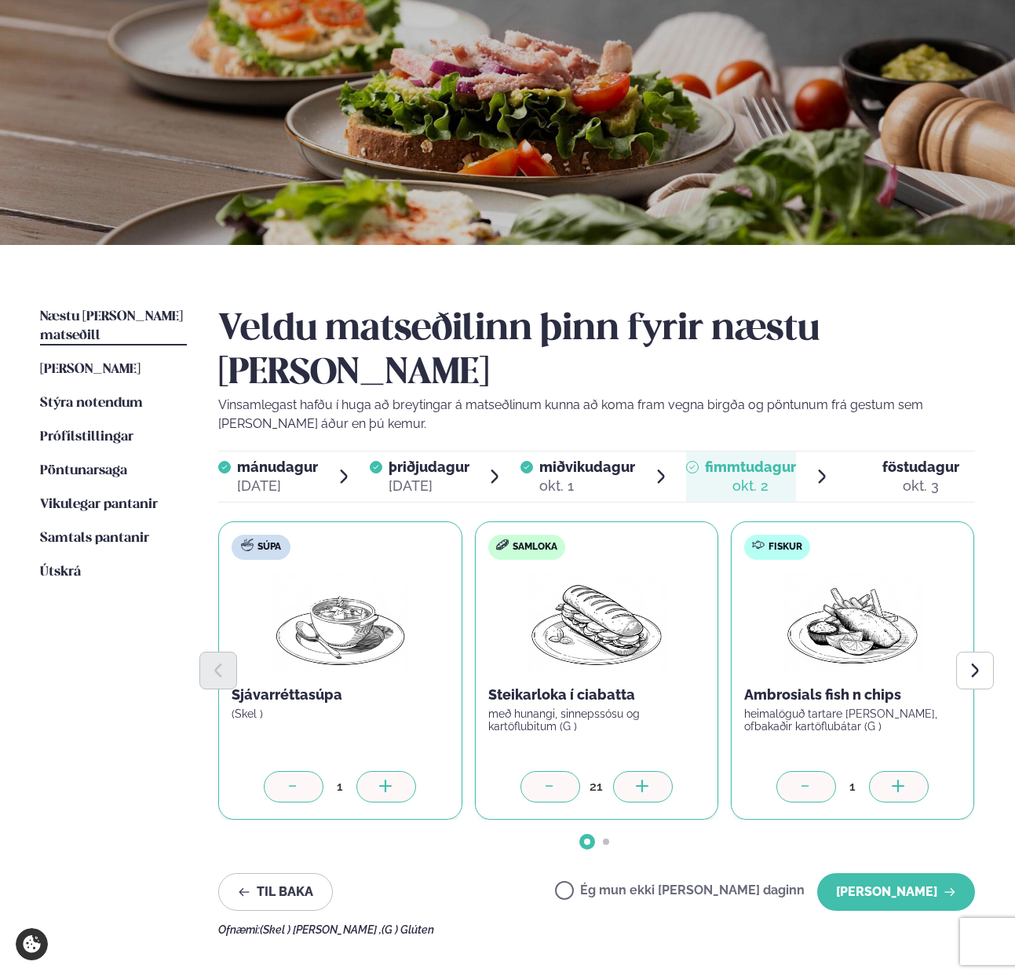
click at [635, 779] on icon at bounding box center [643, 787] width 16 height 16
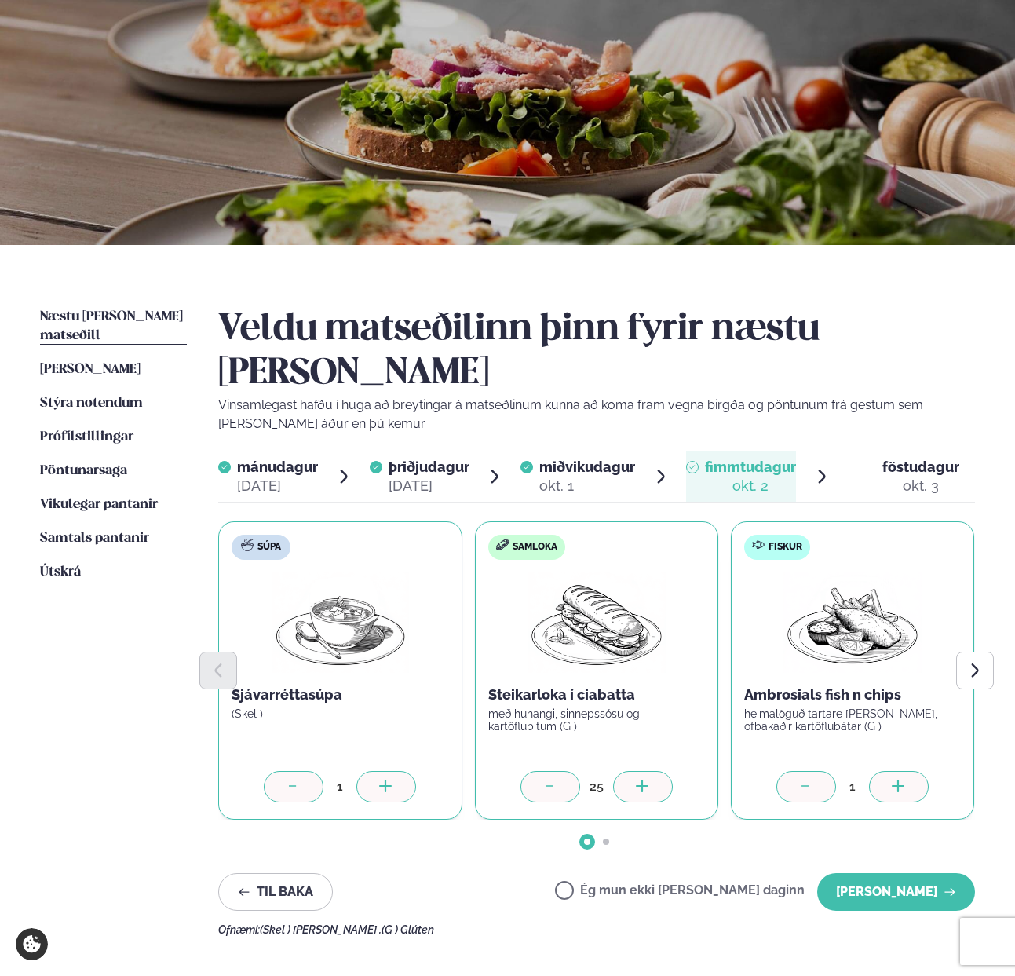
click at [635, 779] on icon at bounding box center [643, 787] width 16 height 16
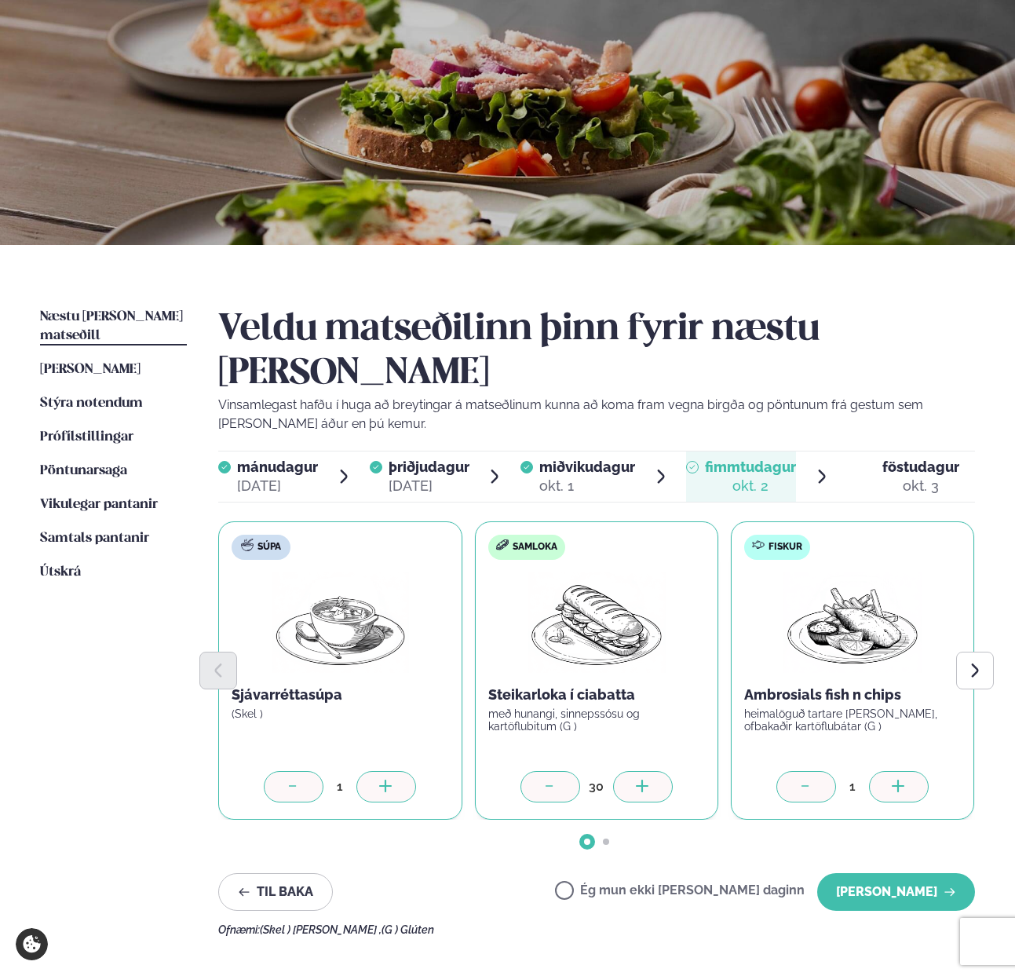
click at [635, 779] on icon at bounding box center [643, 787] width 16 height 16
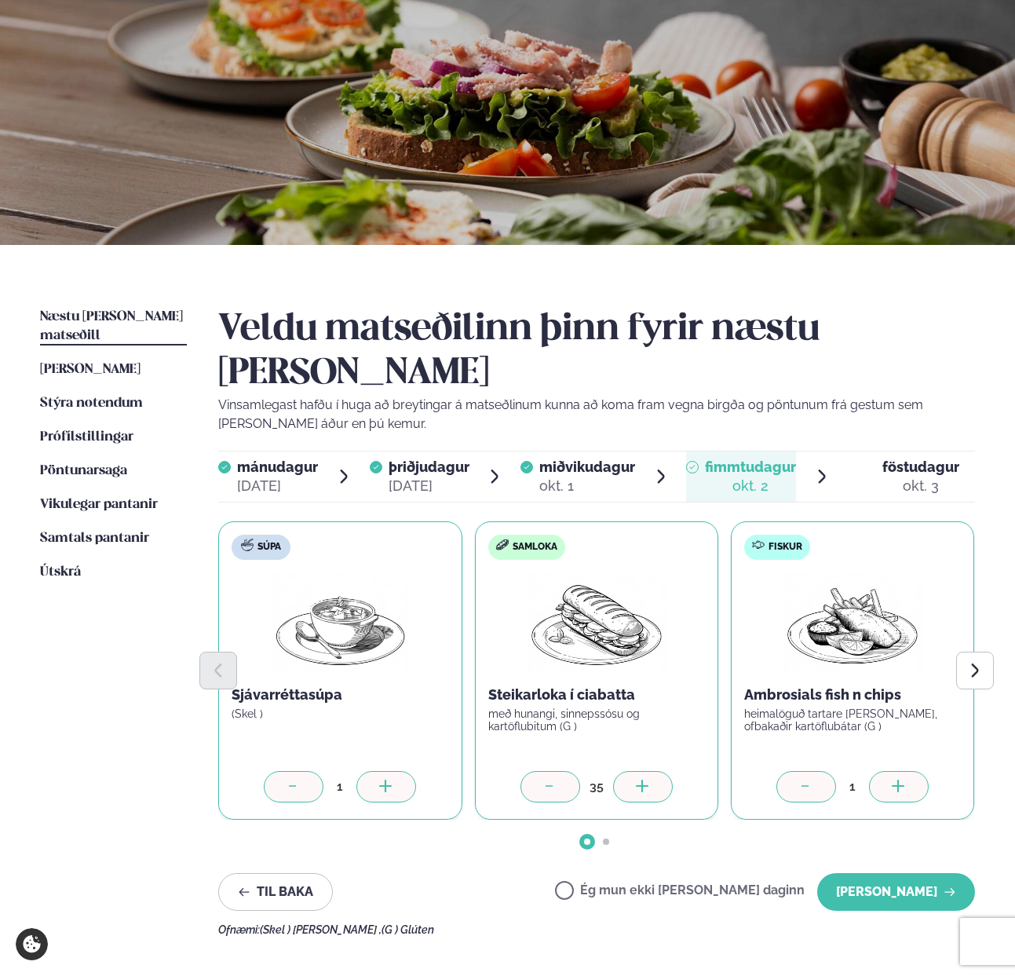
click at [635, 779] on icon at bounding box center [643, 787] width 16 height 16
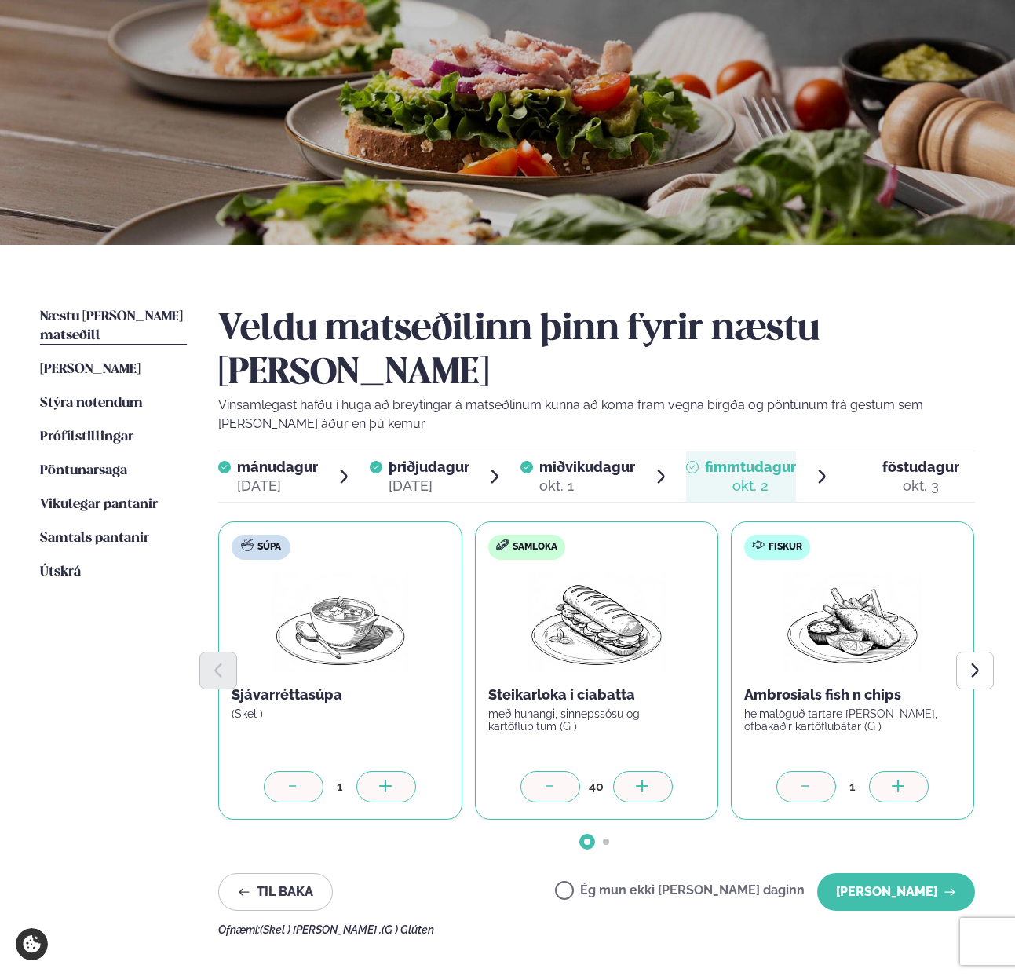
click at [635, 779] on icon at bounding box center [643, 787] width 16 height 16
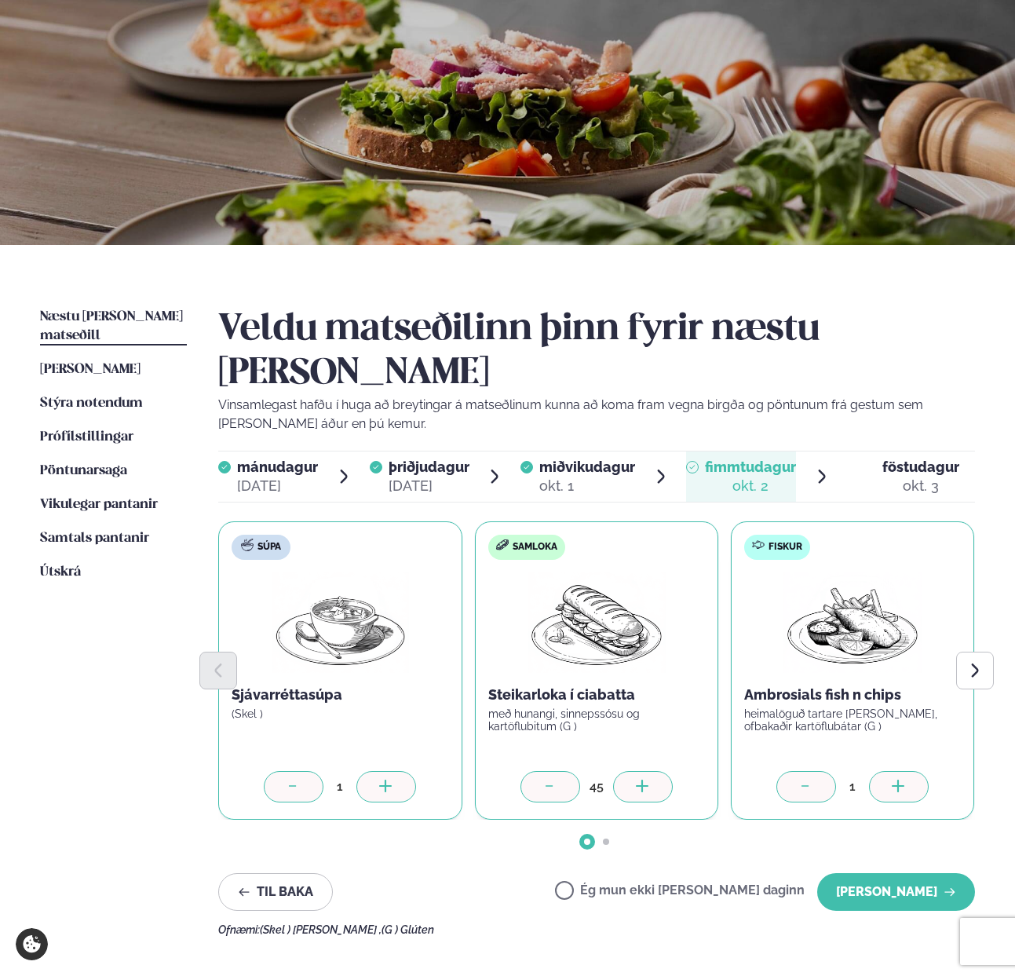
click at [635, 779] on icon at bounding box center [643, 787] width 16 height 16
click at [911, 771] on div at bounding box center [899, 786] width 60 height 31
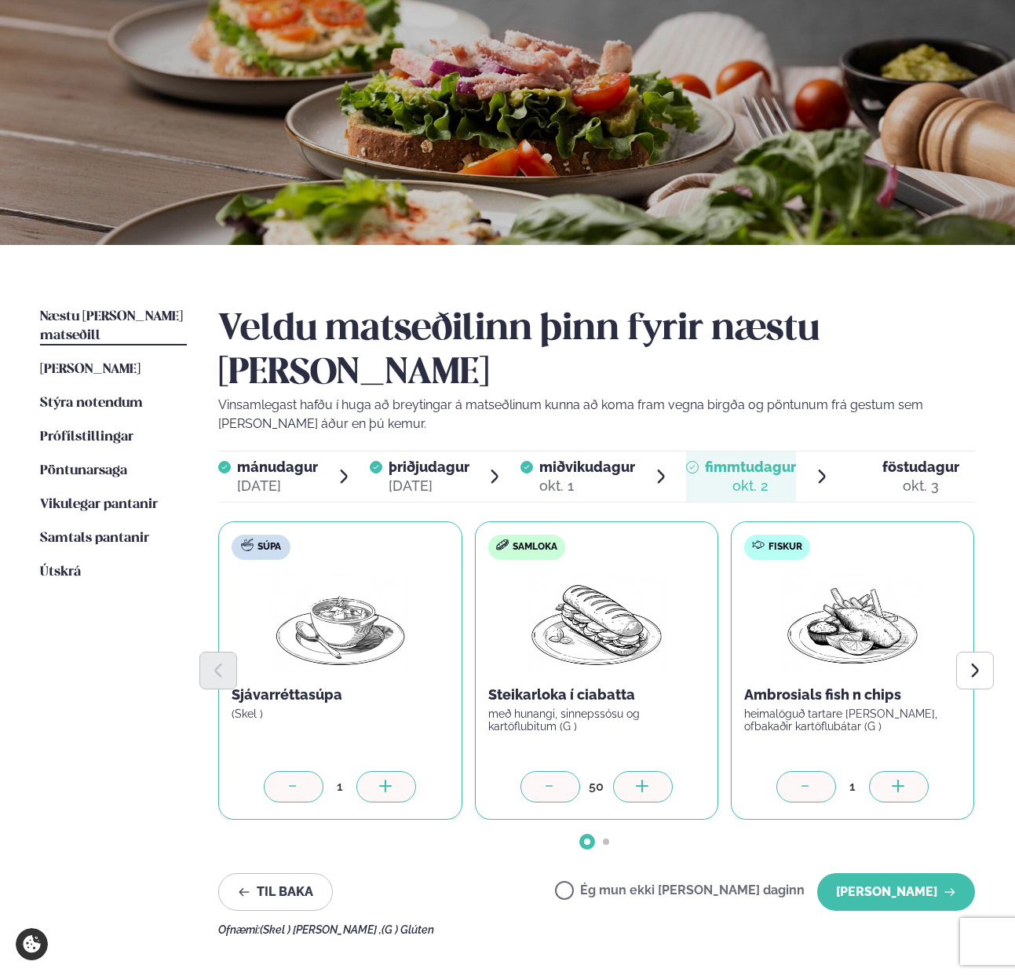
click at [911, 771] on div at bounding box center [899, 786] width 60 height 31
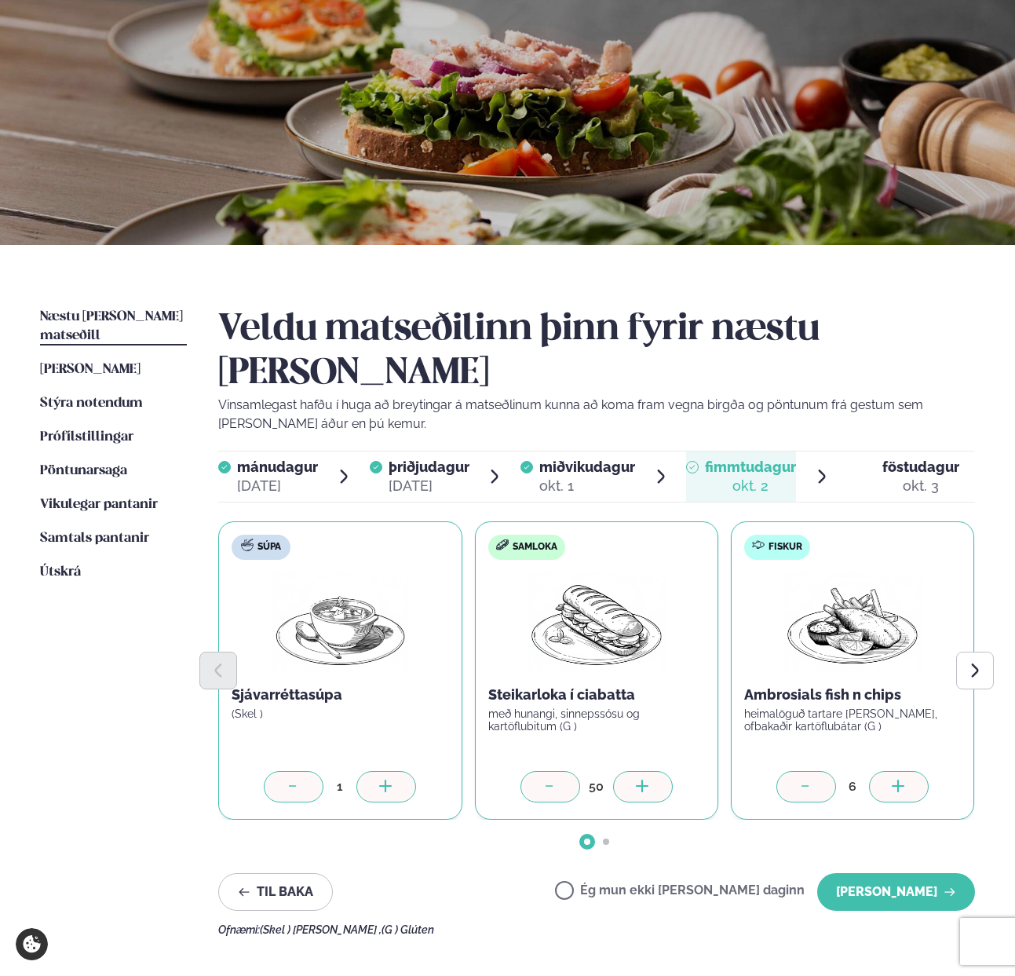
click at [911, 771] on div at bounding box center [899, 786] width 60 height 31
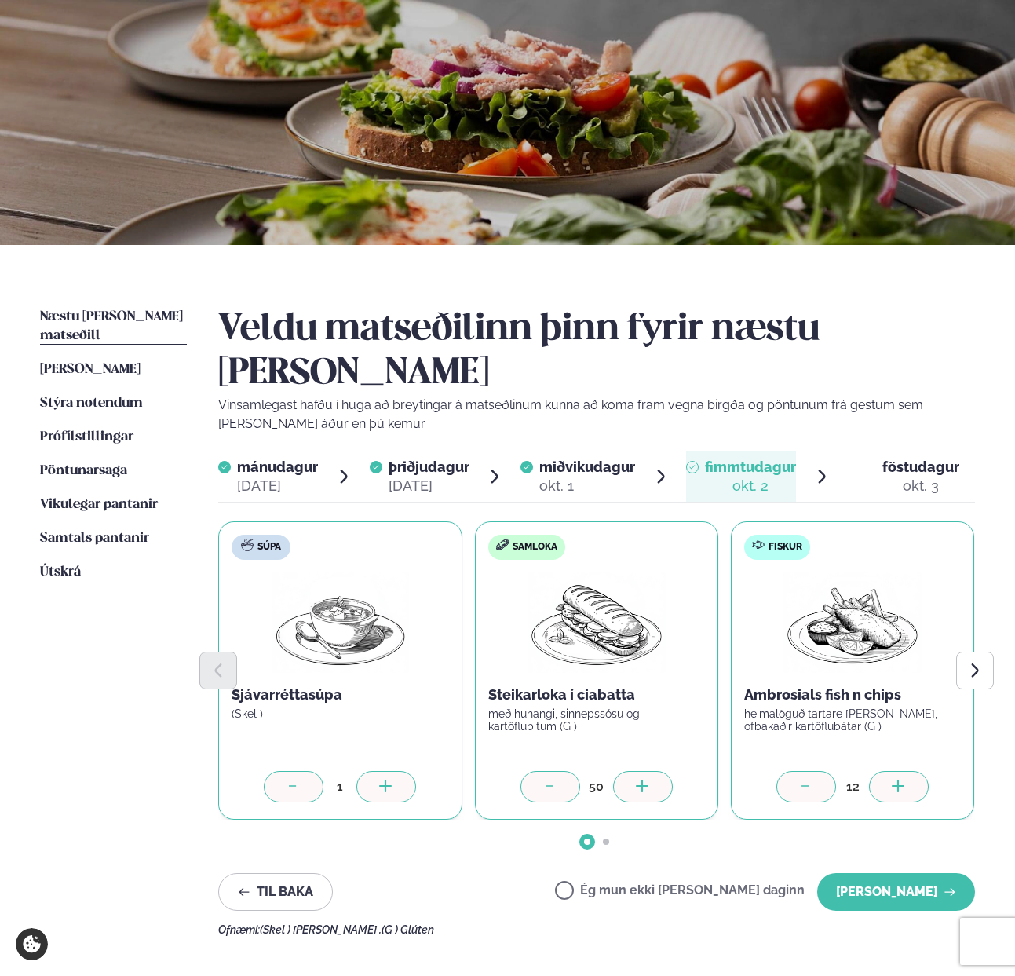
click at [911, 771] on div at bounding box center [899, 786] width 60 height 31
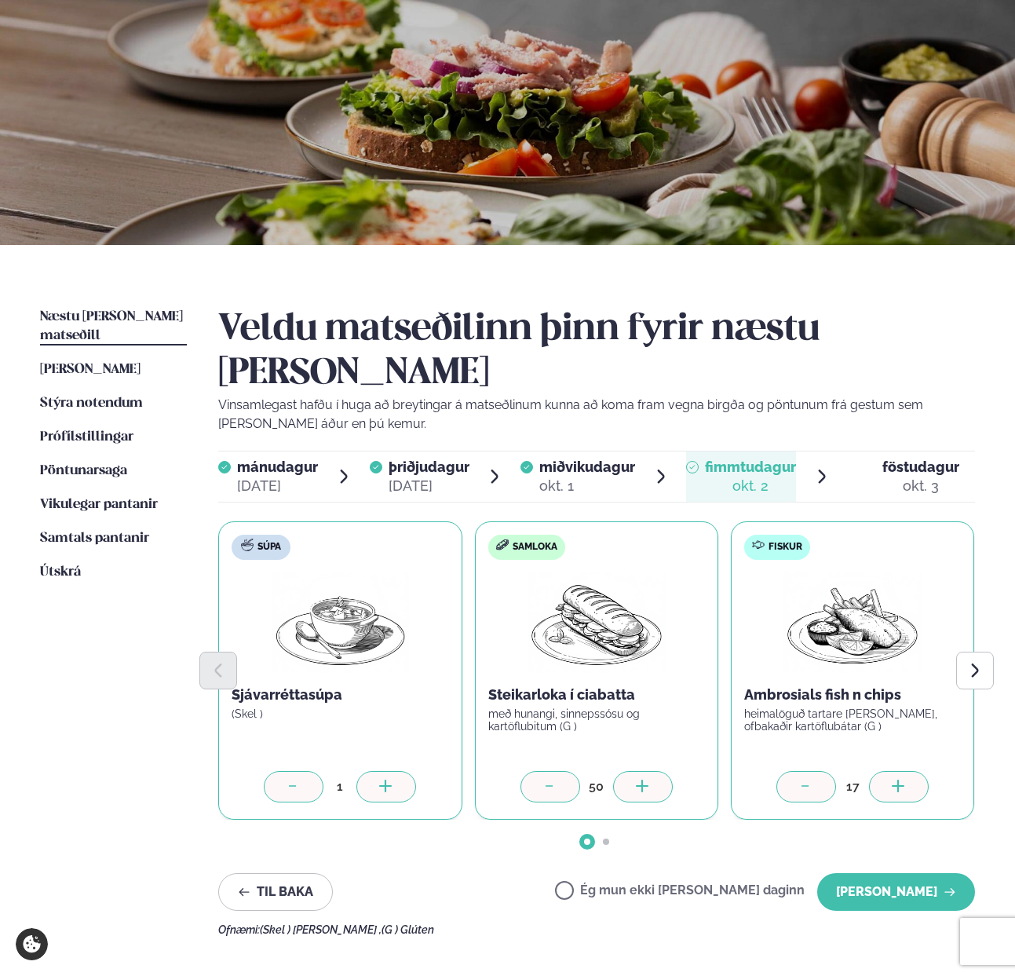
click at [911, 771] on div at bounding box center [899, 786] width 60 height 31
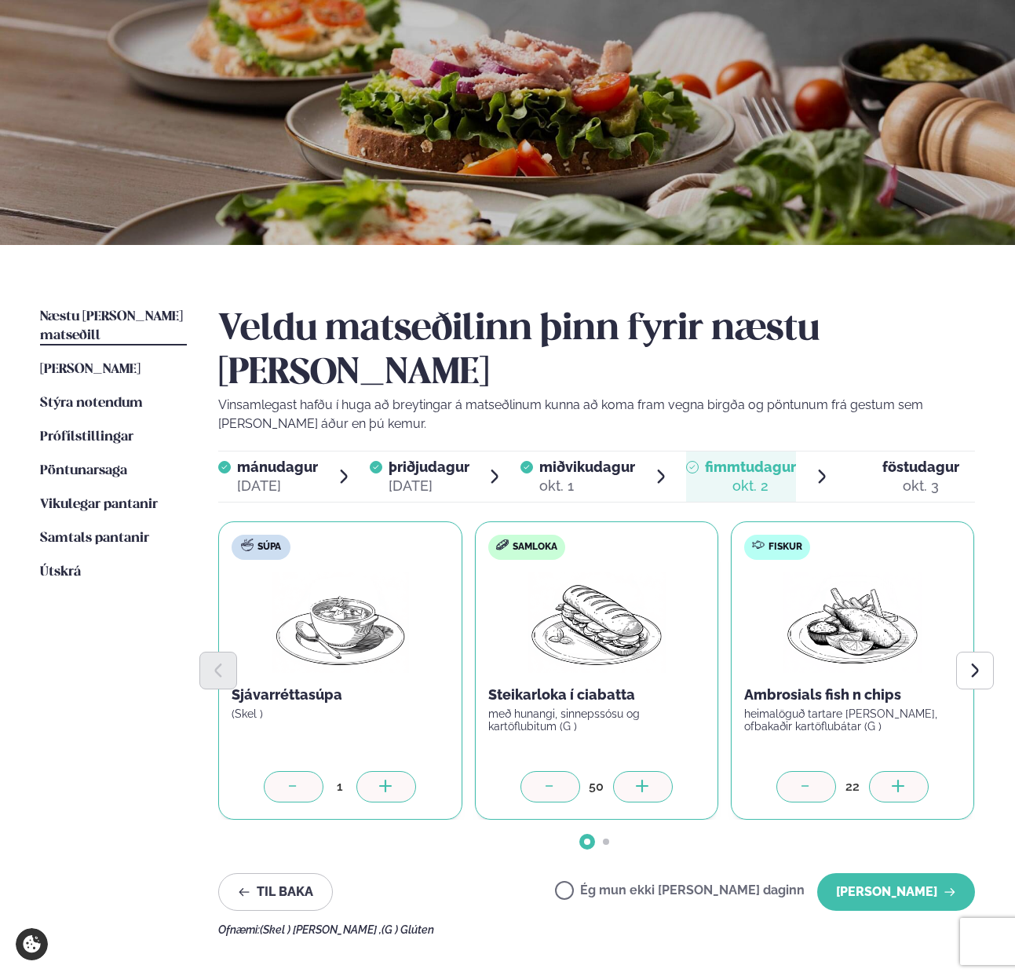
click at [911, 771] on div at bounding box center [899, 786] width 60 height 31
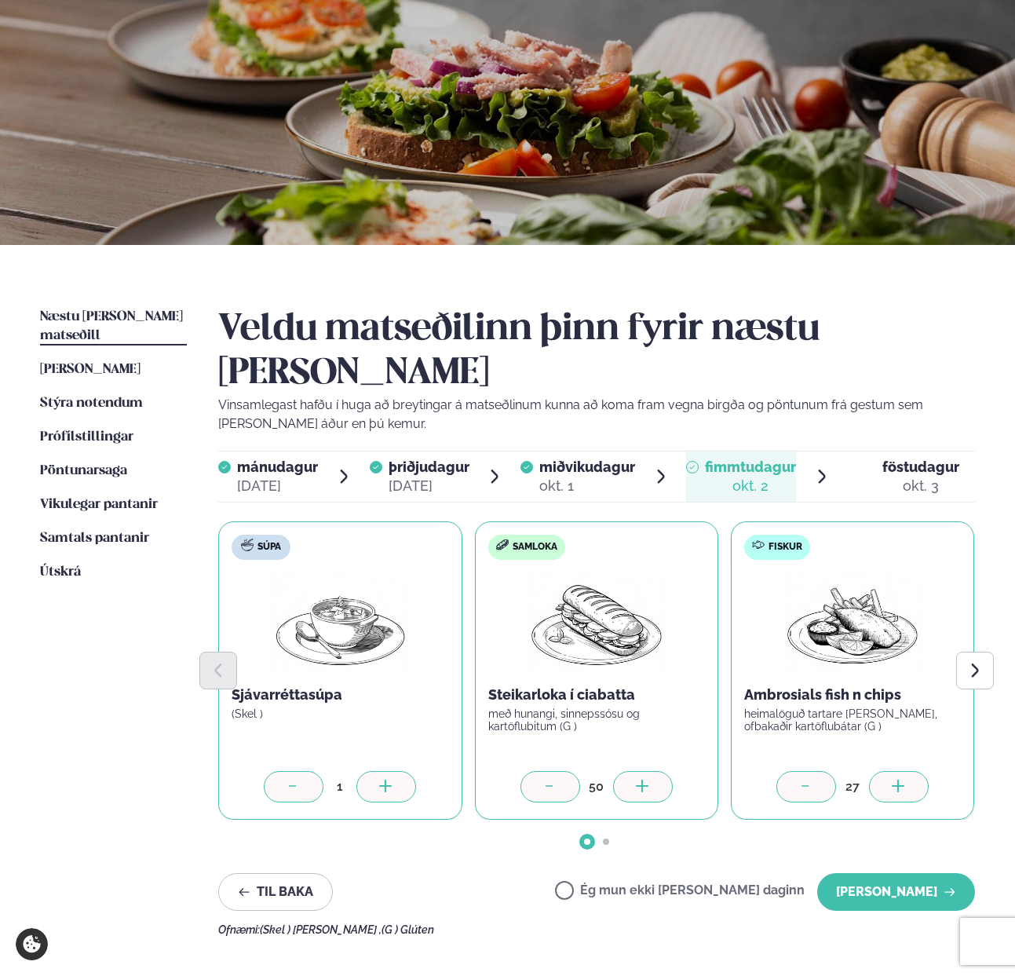
click at [911, 771] on div at bounding box center [899, 786] width 60 height 31
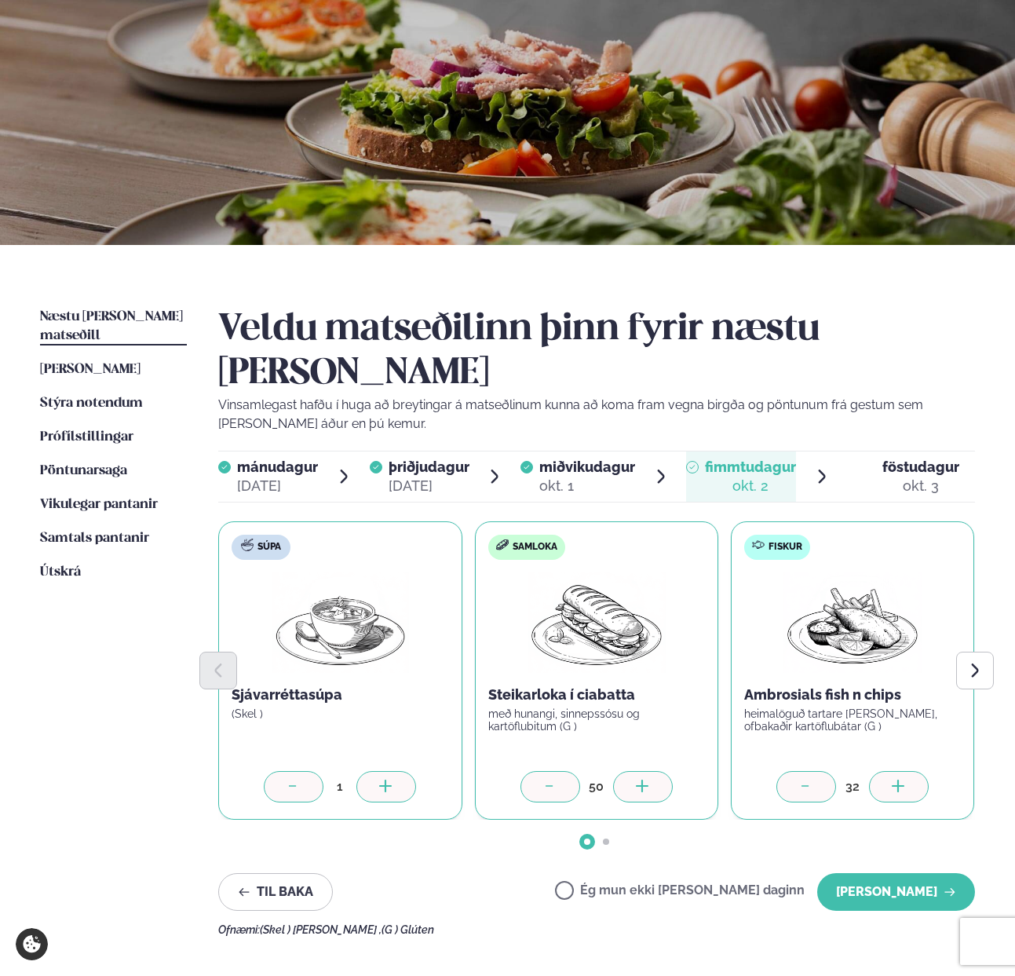
click at [911, 771] on div at bounding box center [899, 786] width 60 height 31
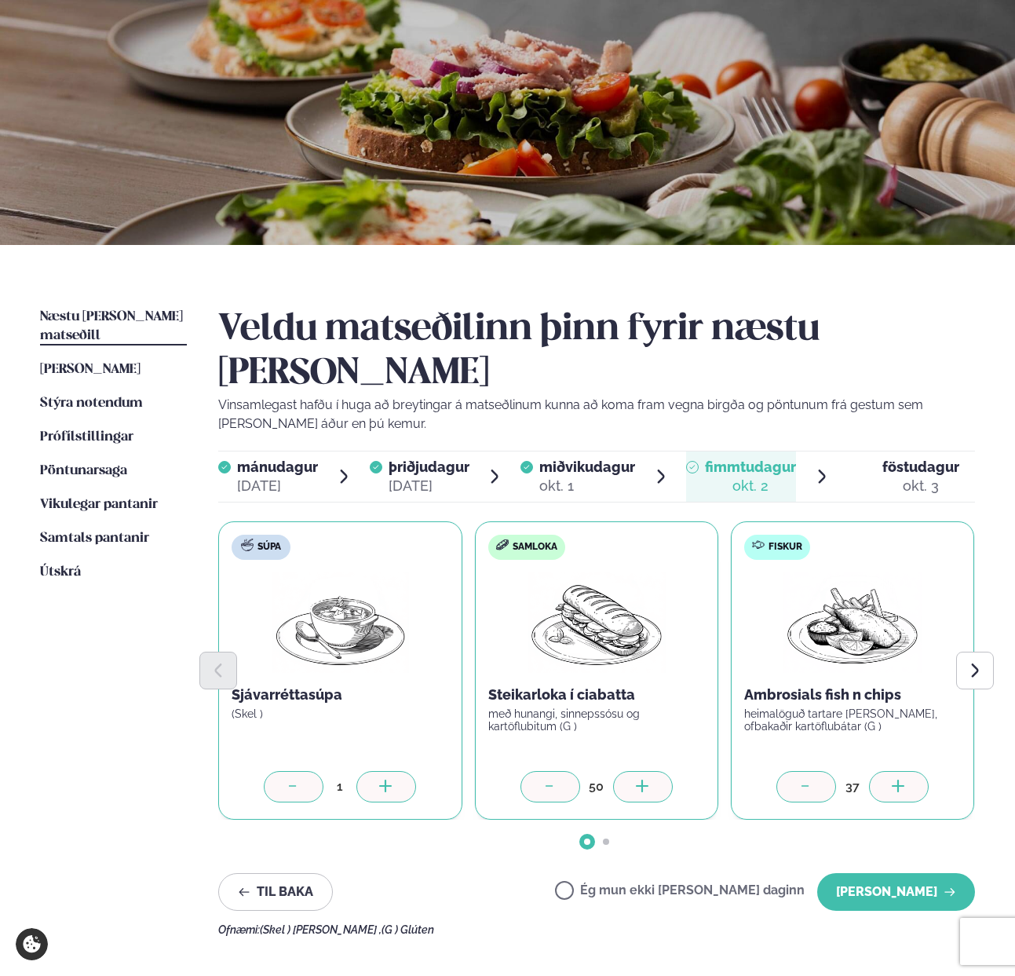
click at [911, 771] on div at bounding box center [899, 786] width 60 height 31
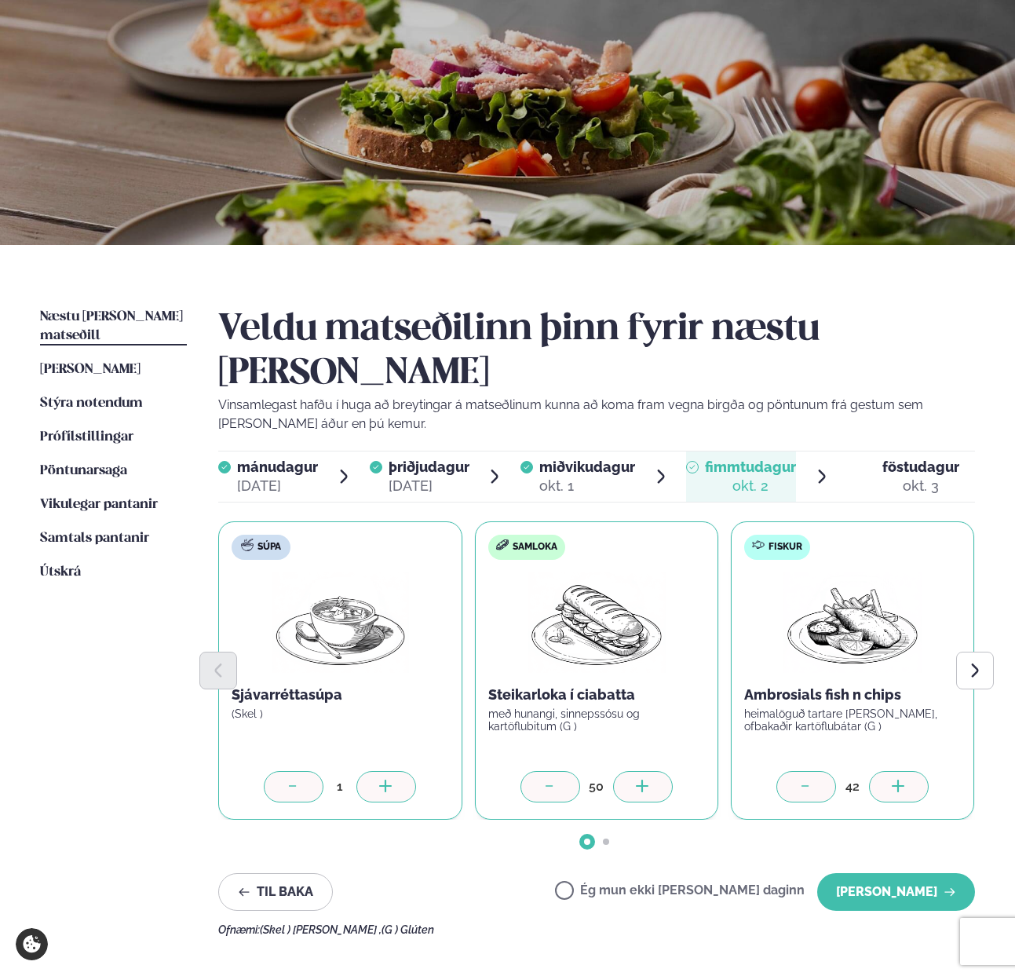
click at [911, 771] on div at bounding box center [899, 786] width 60 height 31
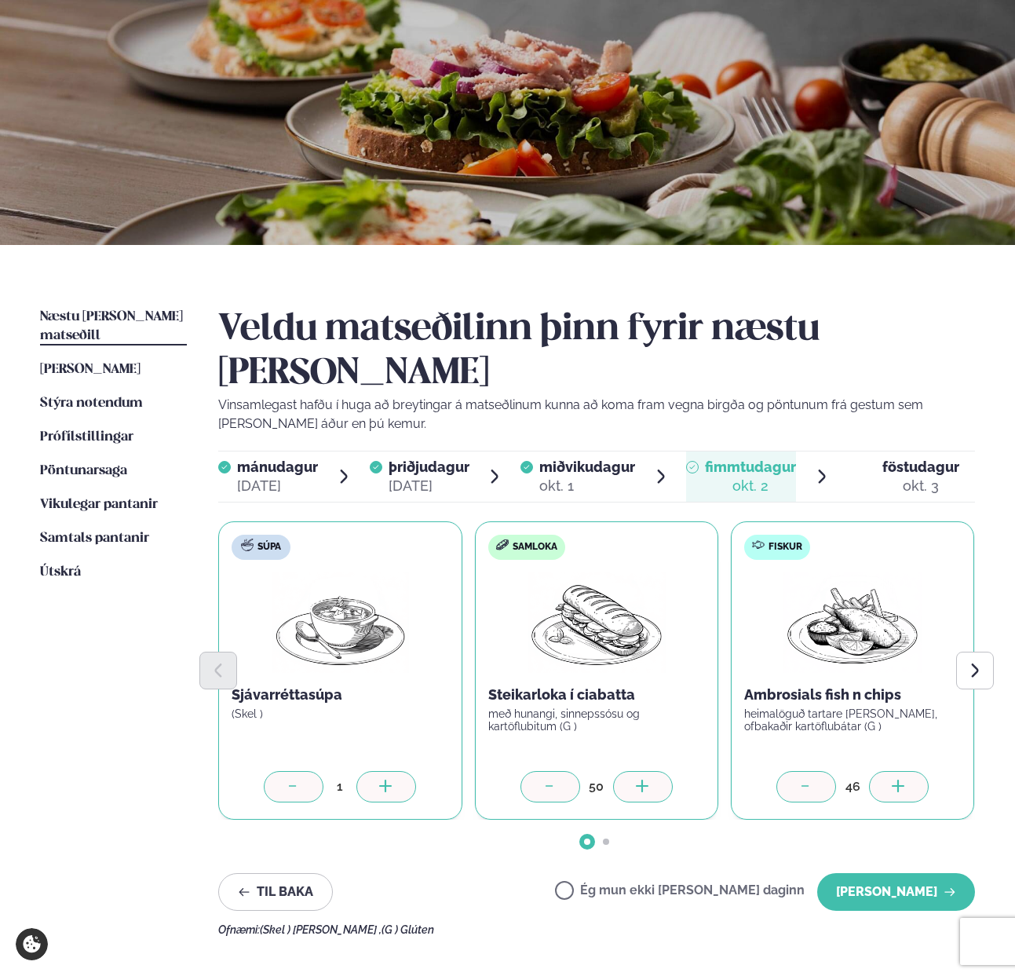
click at [911, 771] on div at bounding box center [899, 786] width 60 height 31
click at [974, 651] on button "Next slide" at bounding box center [975, 670] width 38 height 38
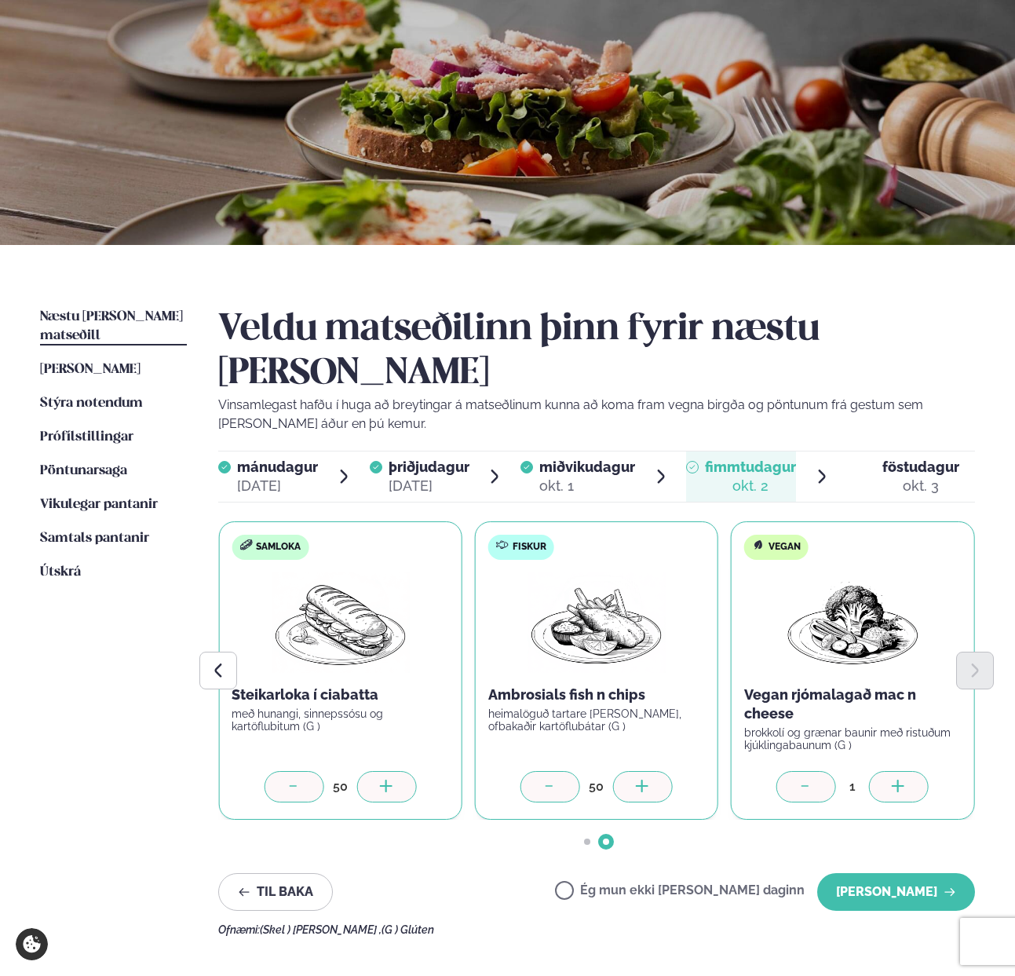
click at [912, 771] on div at bounding box center [899, 786] width 60 height 31
click at [876, 873] on button "[PERSON_NAME]" at bounding box center [896, 892] width 158 height 38
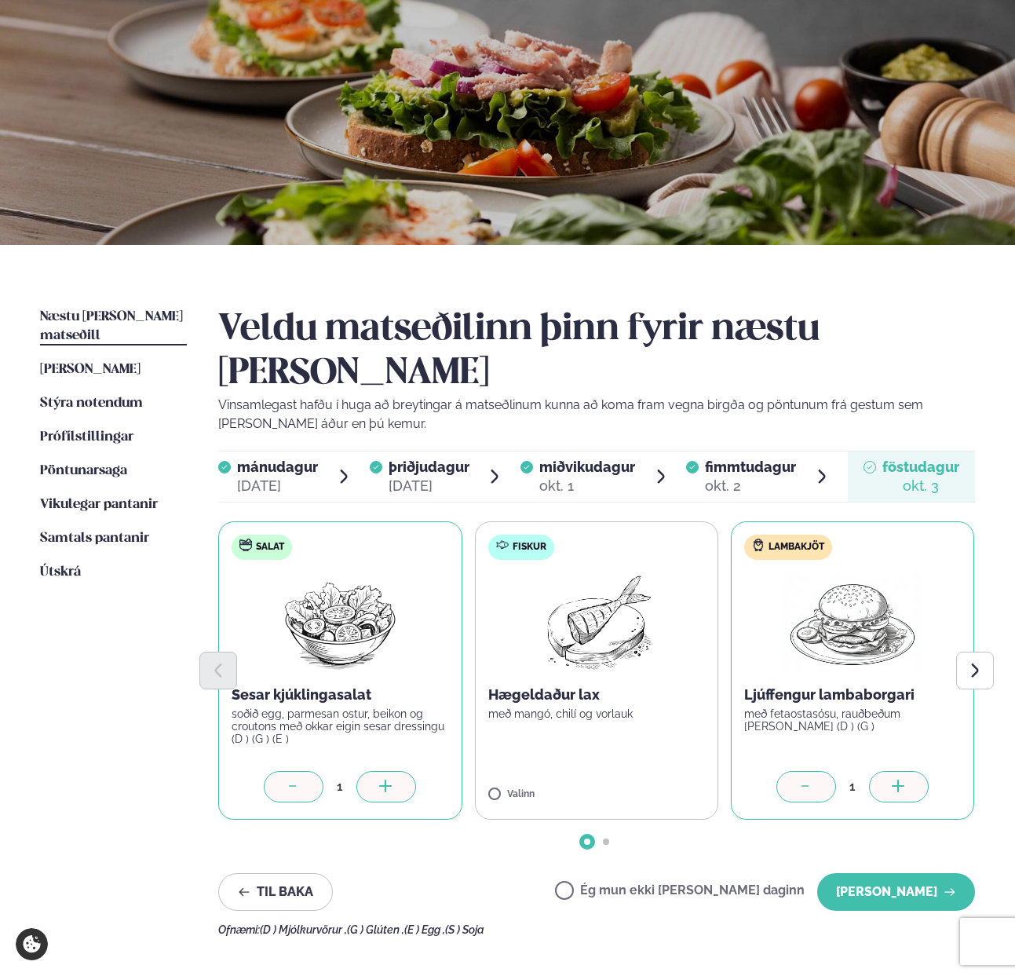
click at [900, 779] on icon at bounding box center [899, 787] width 16 height 16
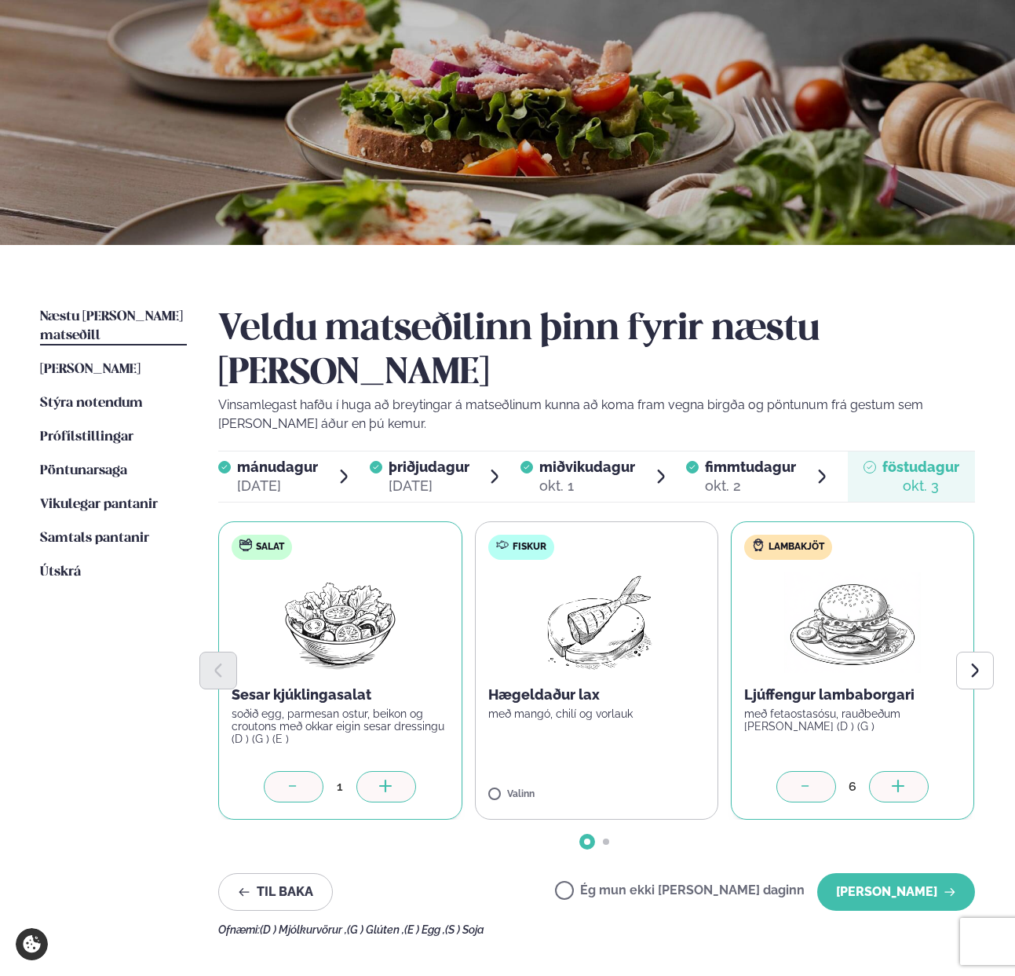
click at [900, 779] on icon at bounding box center [899, 787] width 16 height 16
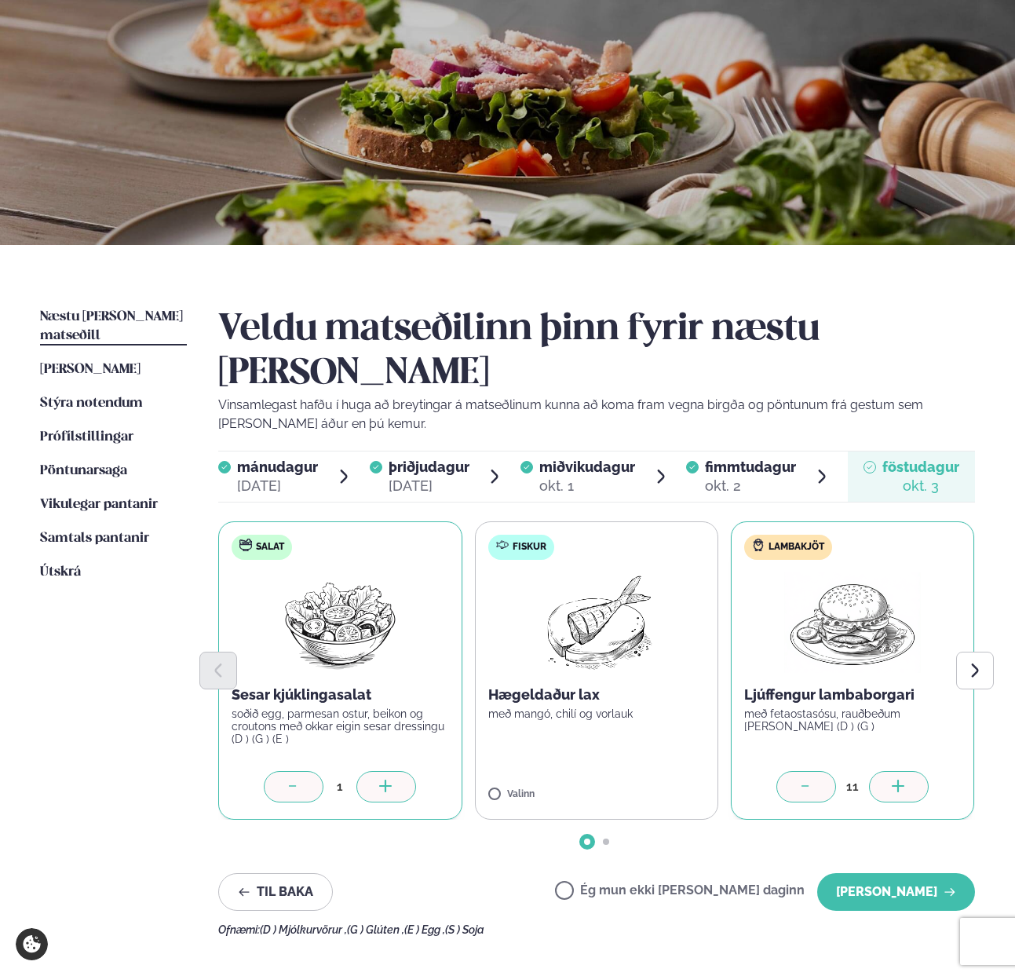
click at [900, 779] on icon at bounding box center [899, 787] width 16 height 16
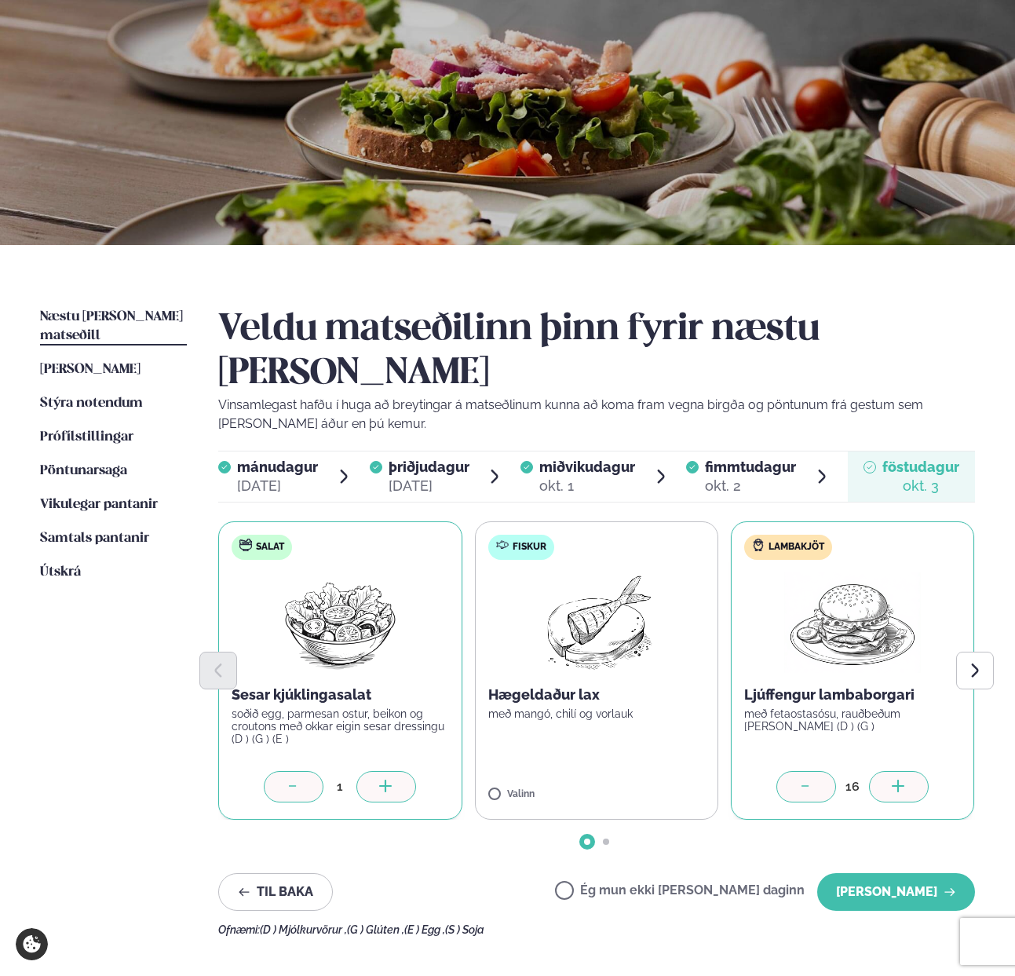
click at [900, 779] on icon at bounding box center [899, 787] width 16 height 16
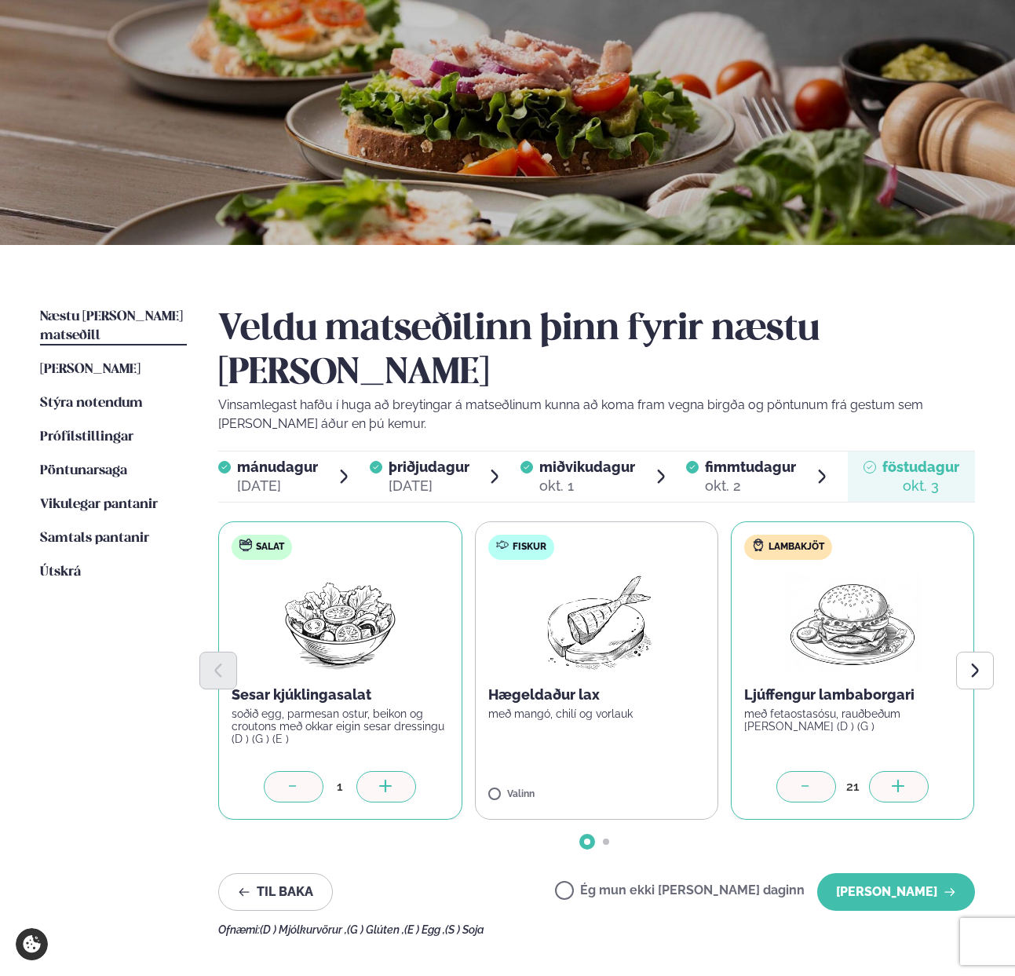
click at [900, 779] on icon at bounding box center [899, 787] width 16 height 16
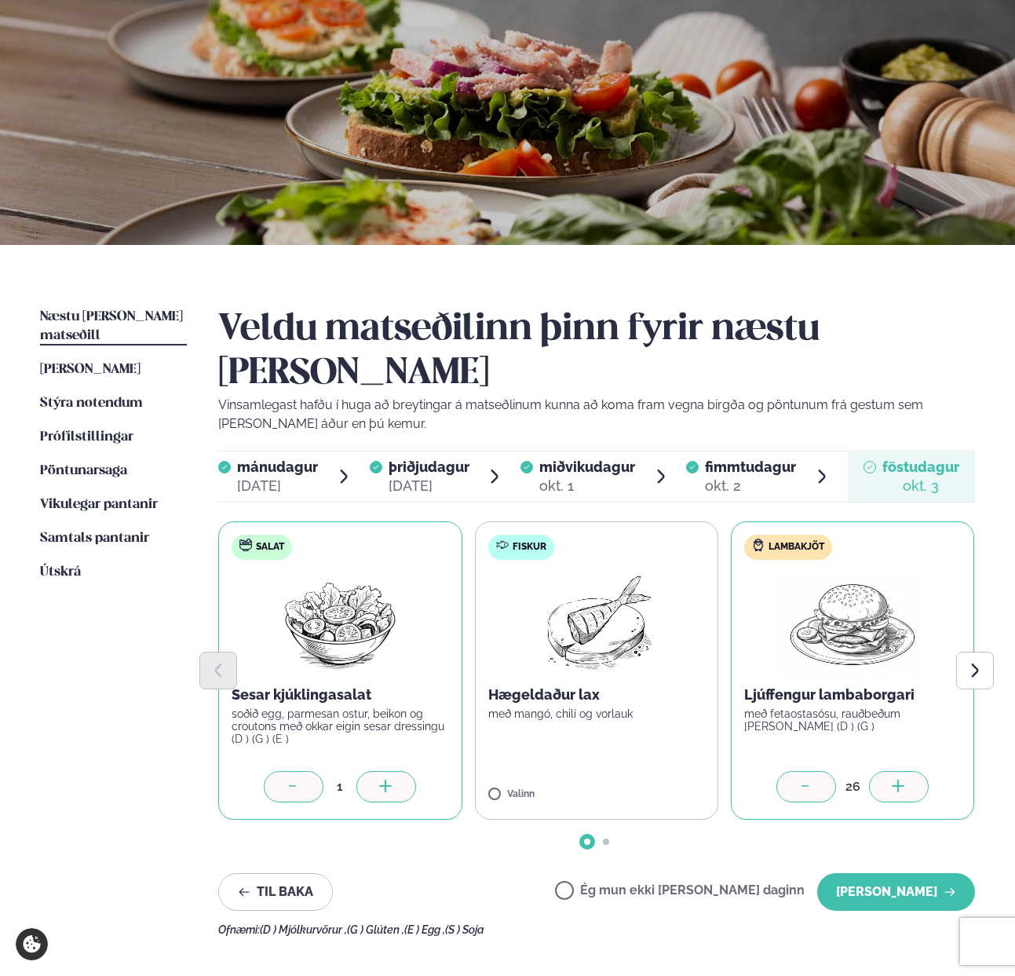
click at [900, 779] on icon at bounding box center [899, 787] width 16 height 16
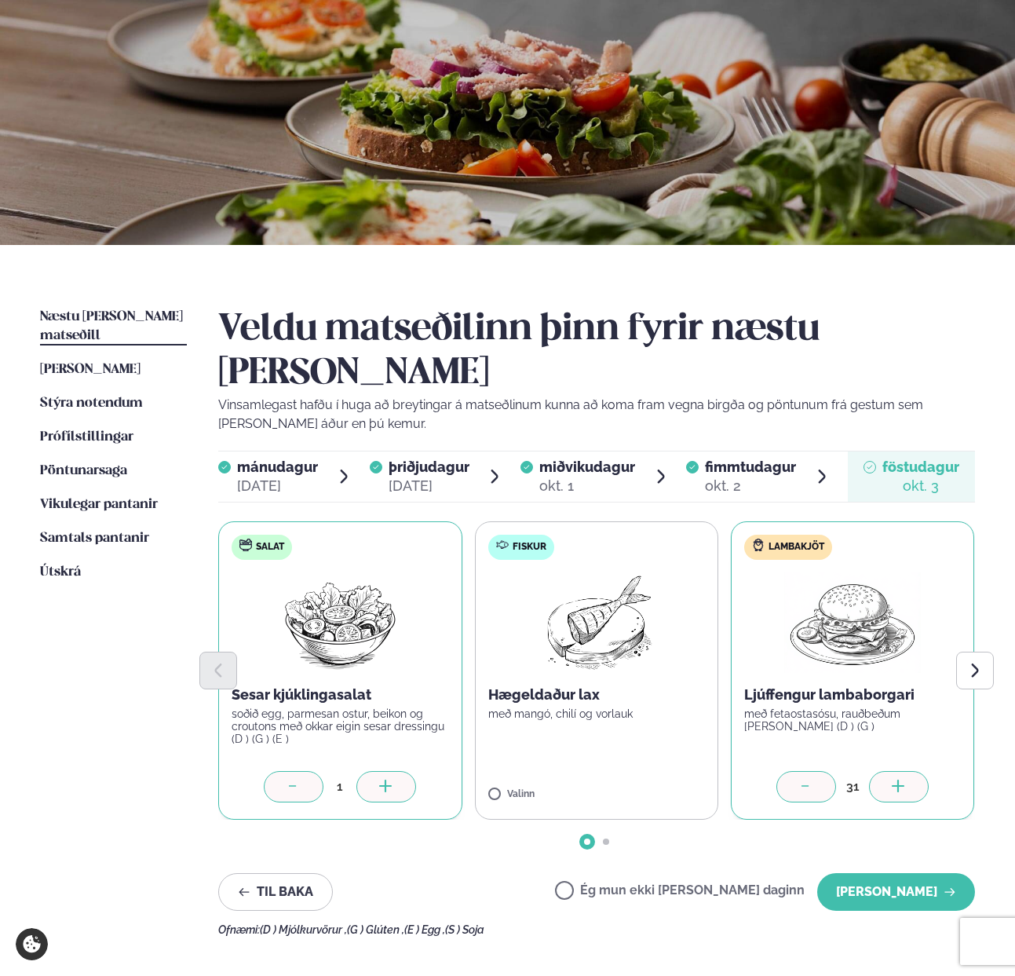
click at [900, 779] on icon at bounding box center [899, 787] width 16 height 16
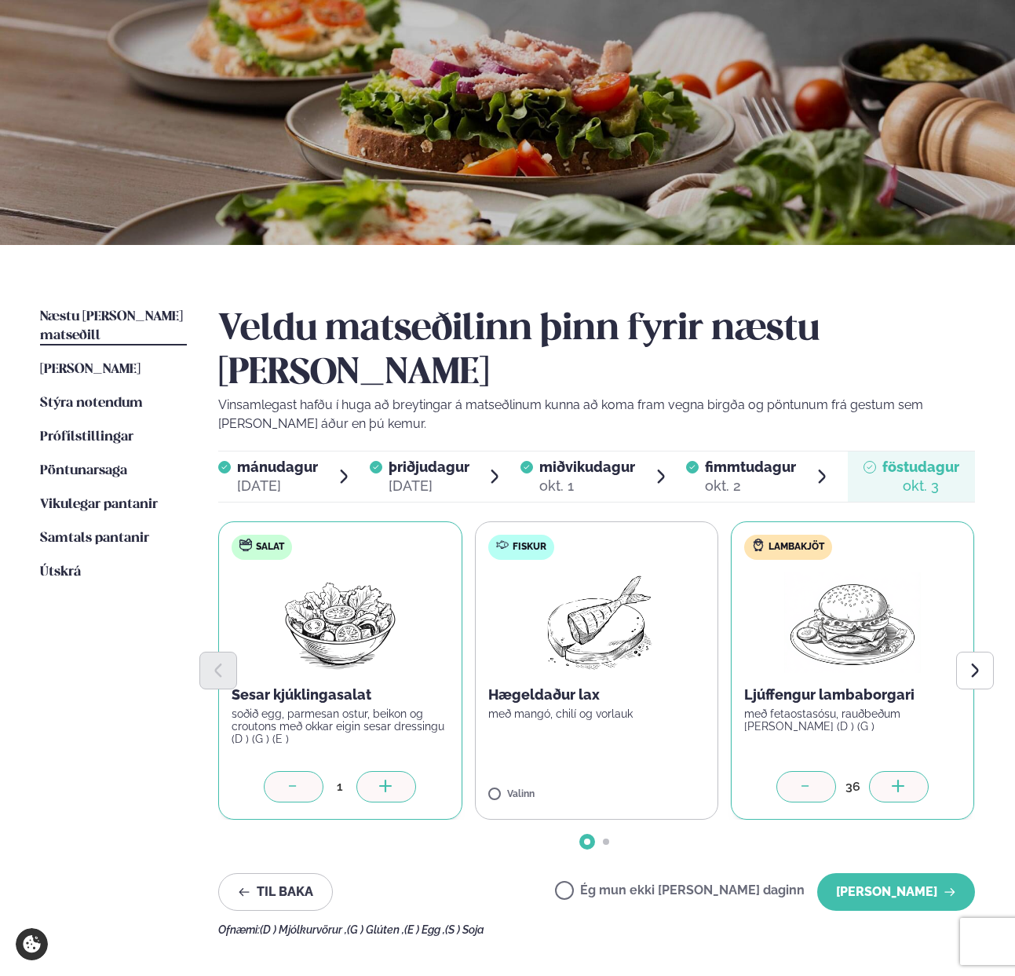
click at [900, 779] on icon at bounding box center [899, 787] width 16 height 16
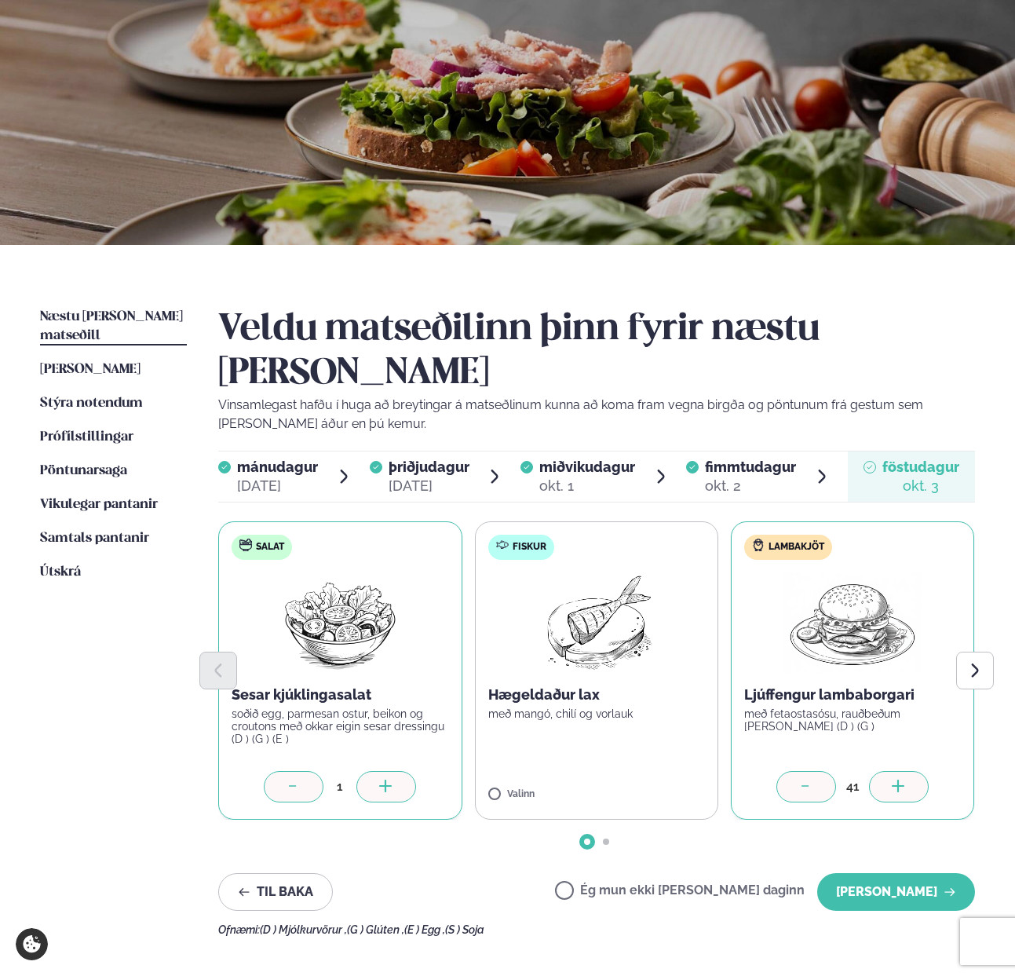
click at [900, 779] on icon at bounding box center [899, 787] width 16 height 16
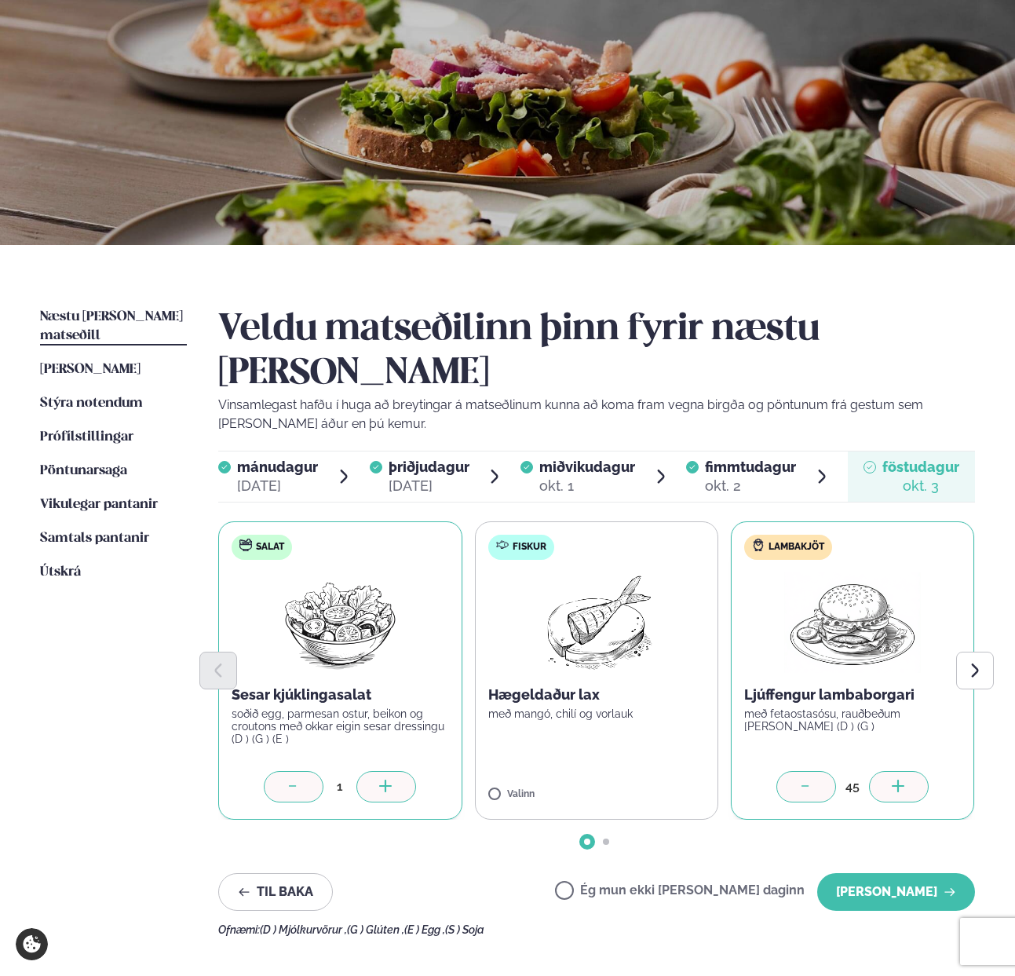
click at [900, 779] on icon at bounding box center [899, 787] width 16 height 16
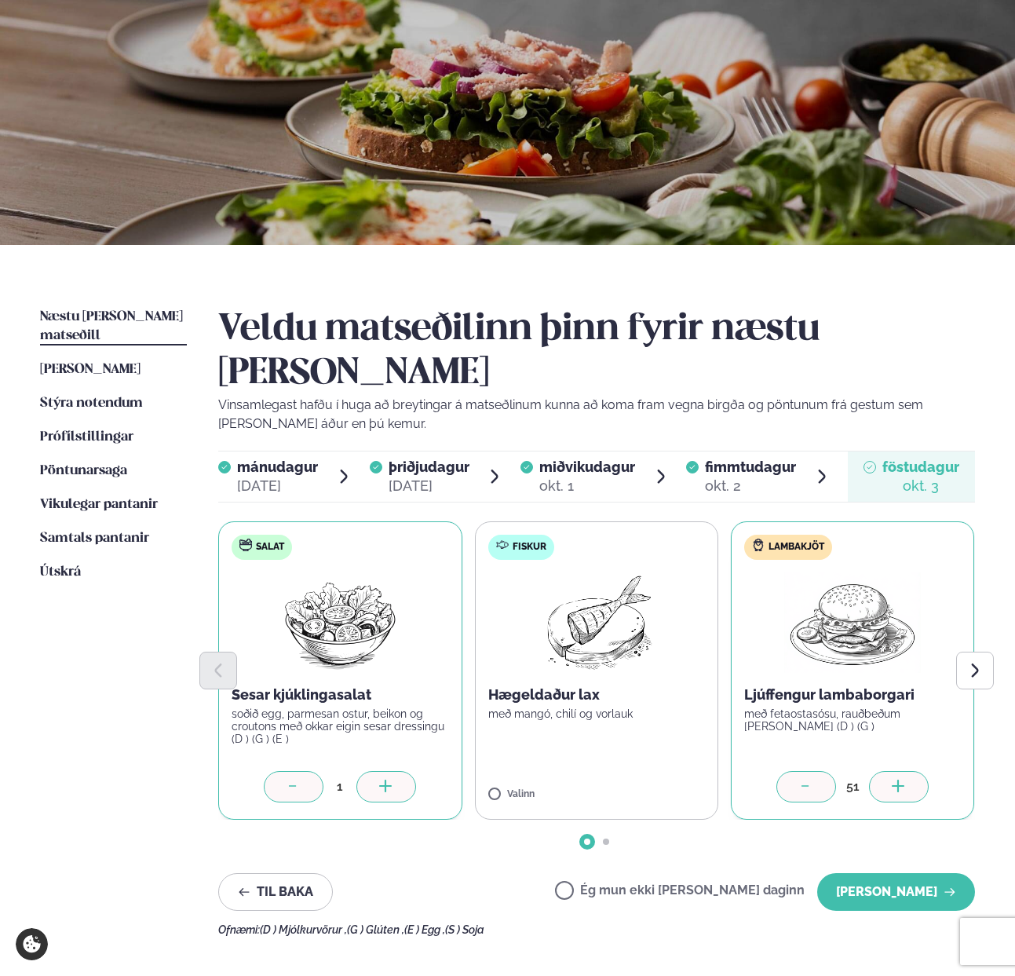
click at [900, 779] on icon at bounding box center [899, 787] width 16 height 16
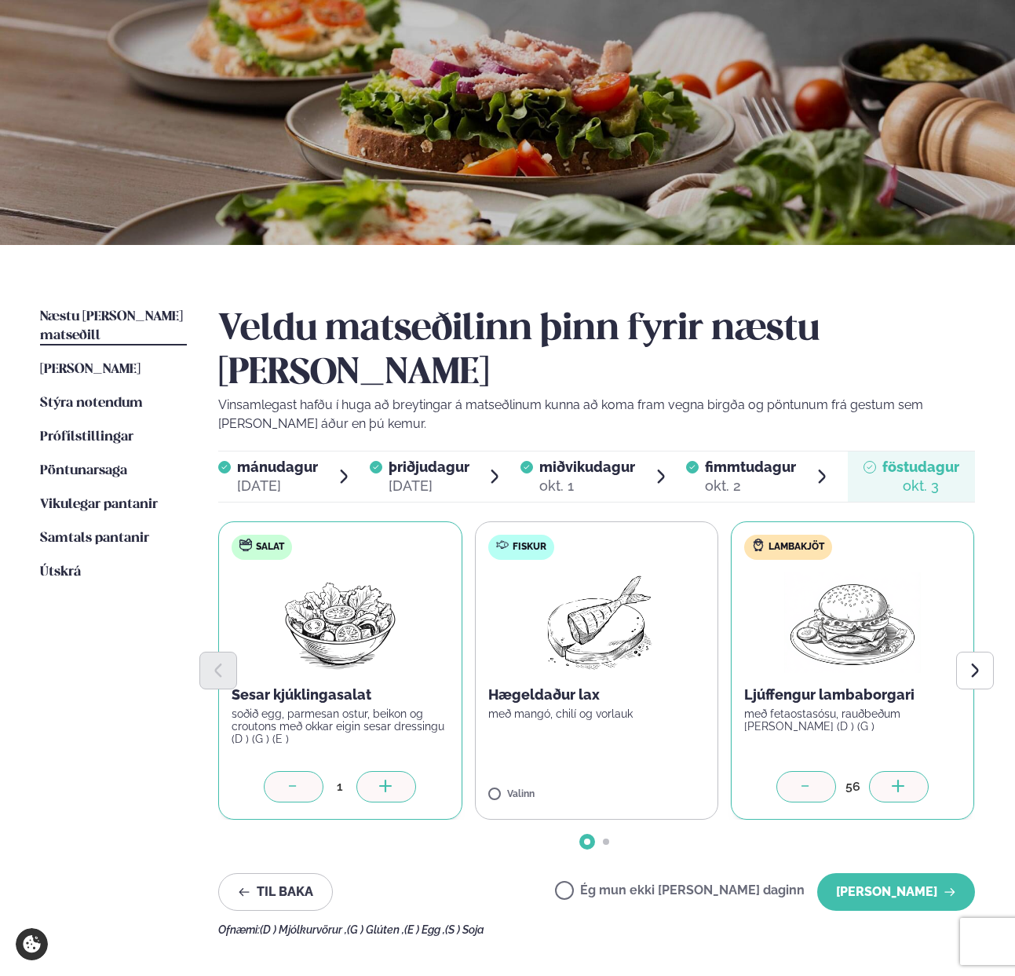
click at [900, 779] on icon at bounding box center [899, 787] width 16 height 16
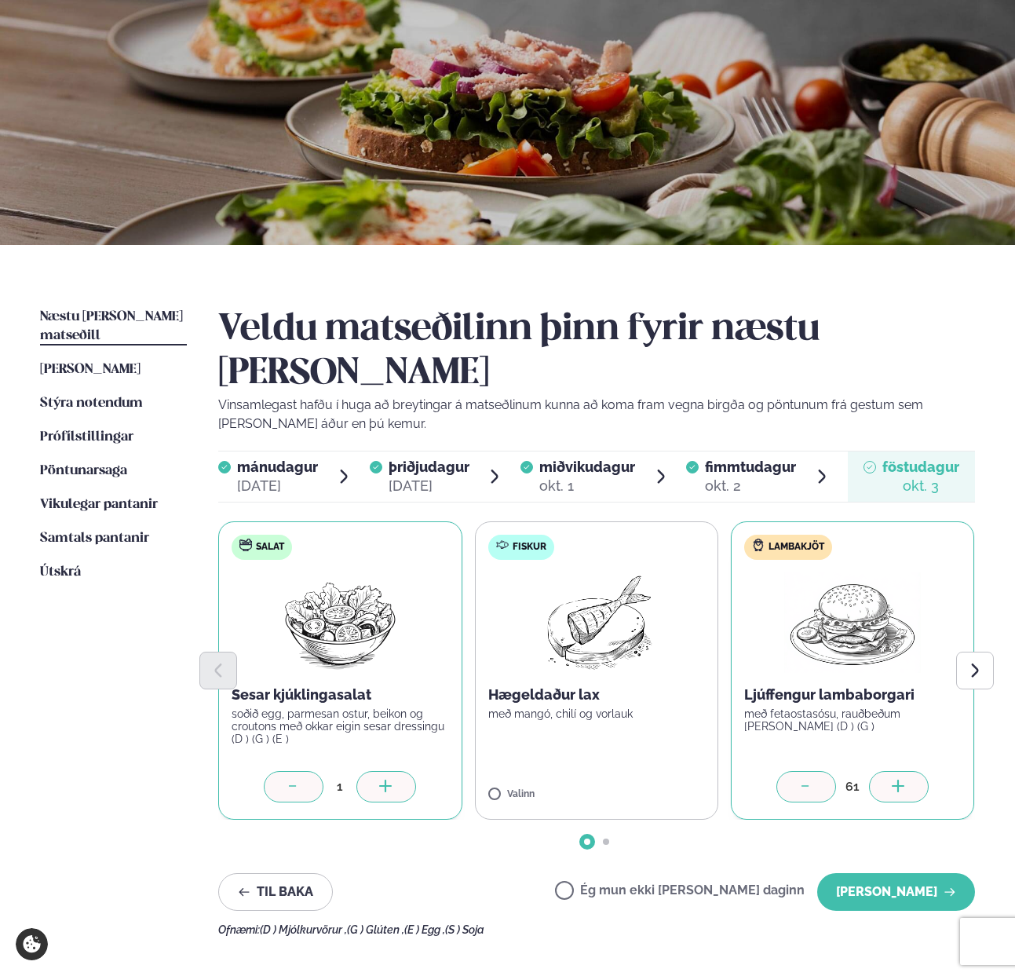
click at [900, 779] on icon at bounding box center [899, 787] width 16 height 16
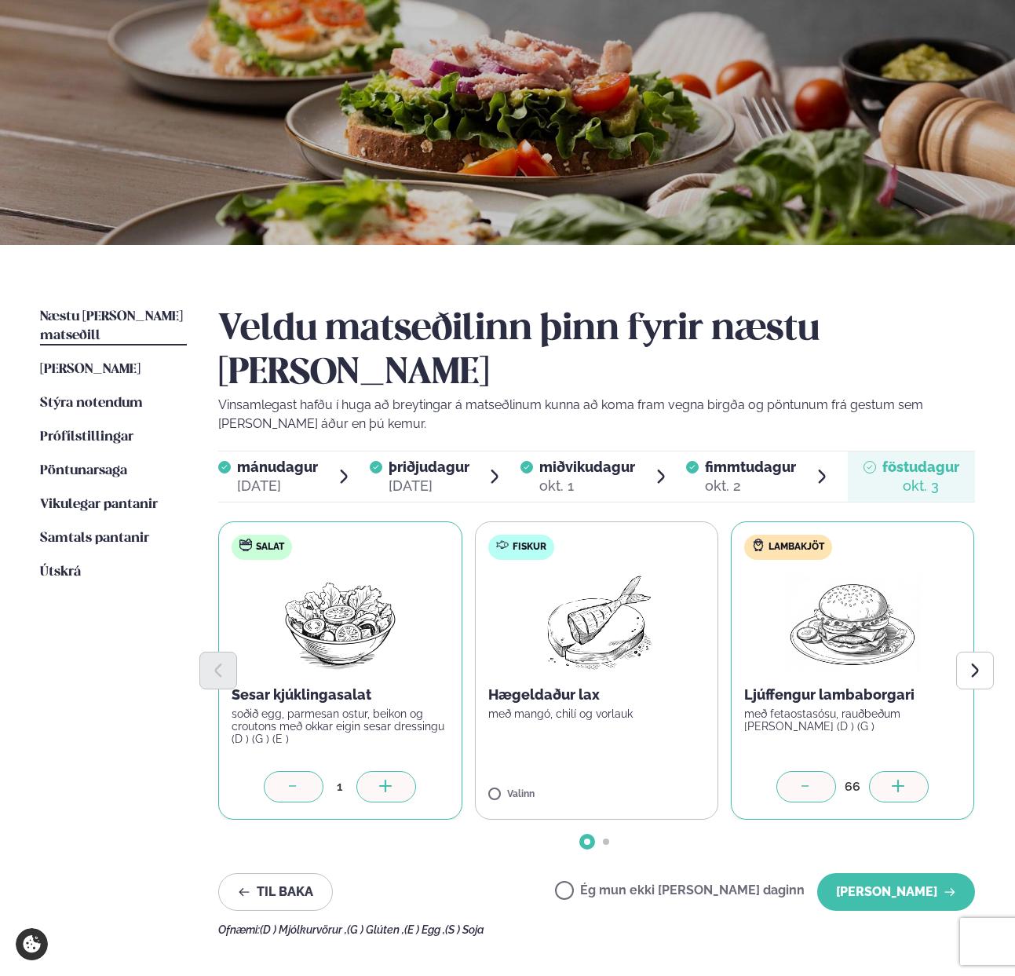
click at [900, 779] on icon at bounding box center [899, 787] width 16 height 16
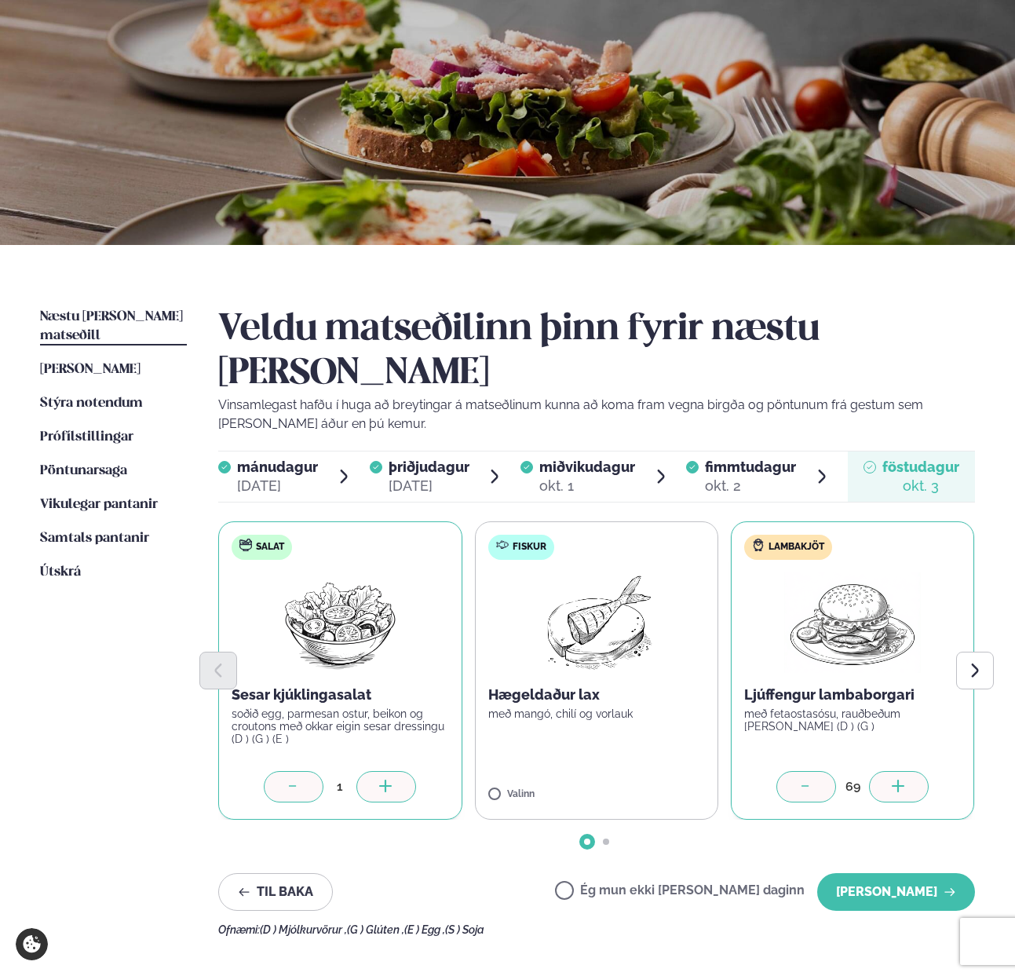
click at [900, 779] on icon at bounding box center [899, 787] width 16 height 16
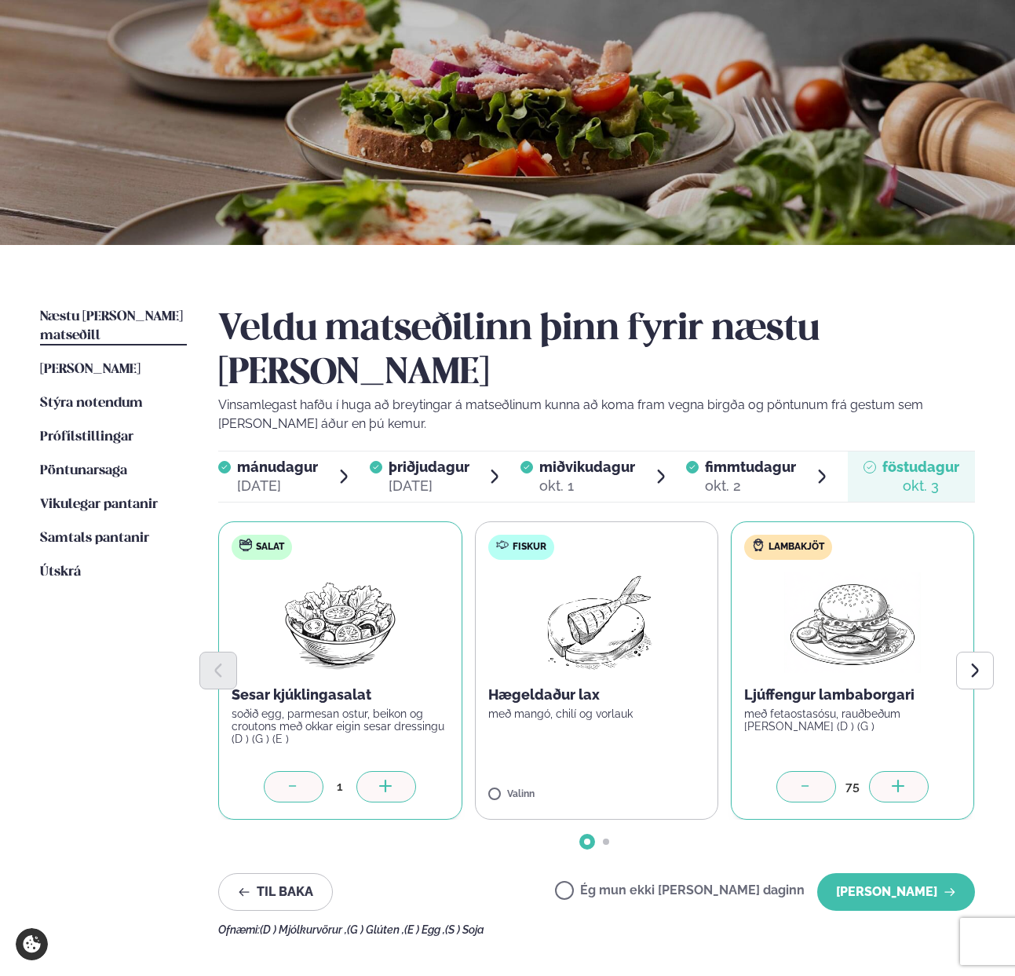
click at [900, 779] on icon at bounding box center [899, 787] width 16 height 16
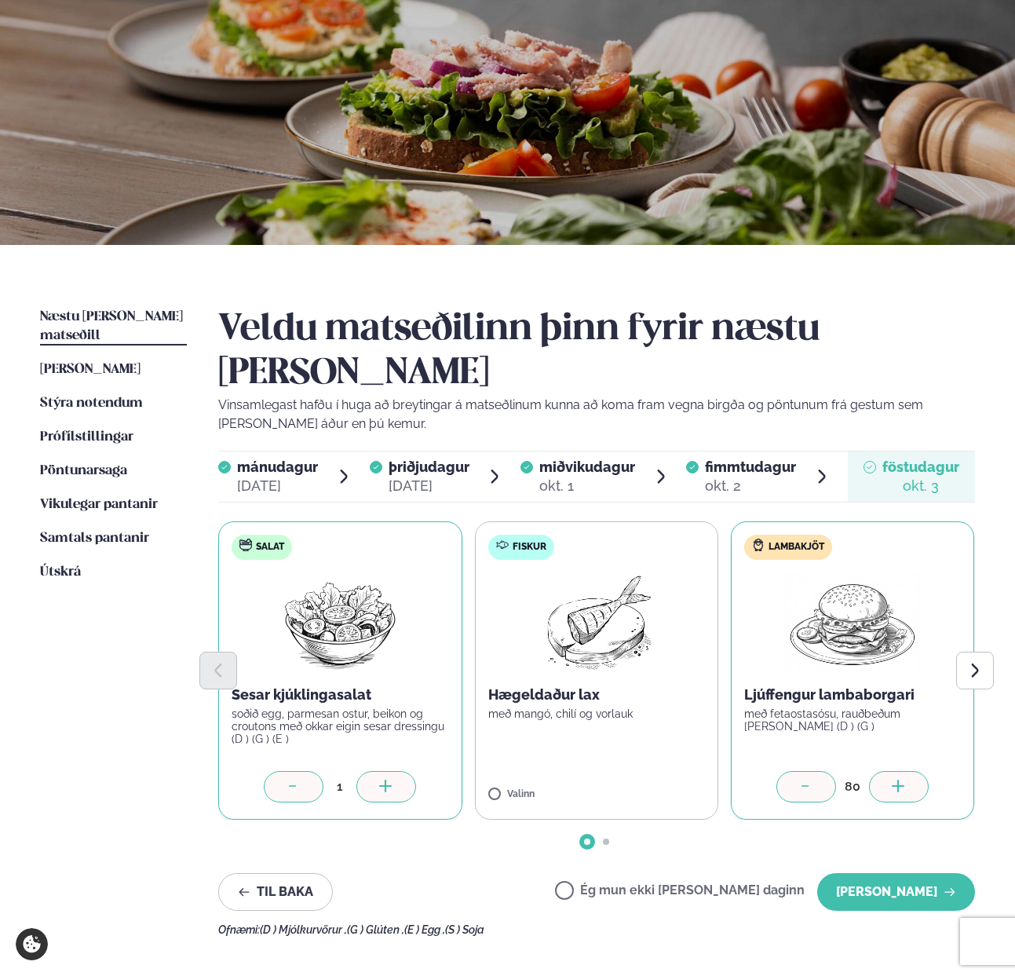
click at [900, 779] on icon at bounding box center [899, 787] width 16 height 16
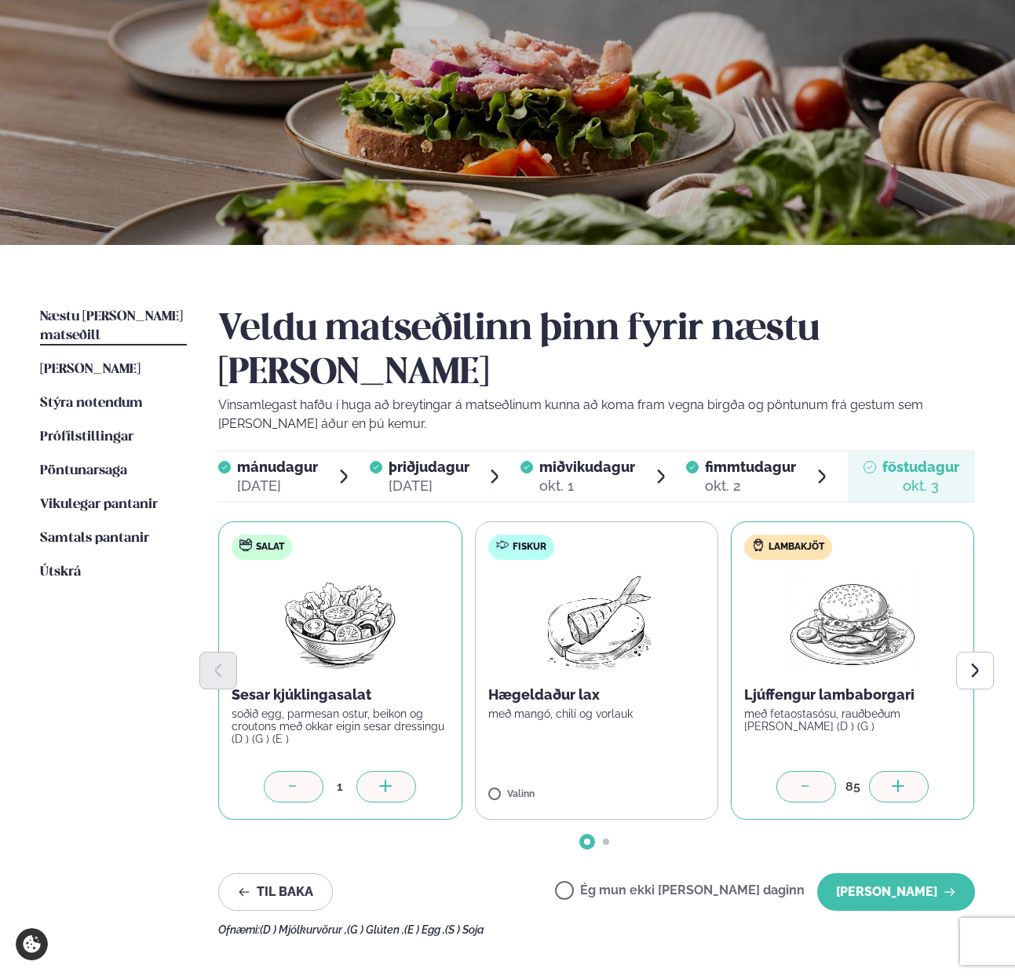
click at [900, 779] on icon at bounding box center [899, 787] width 16 height 16
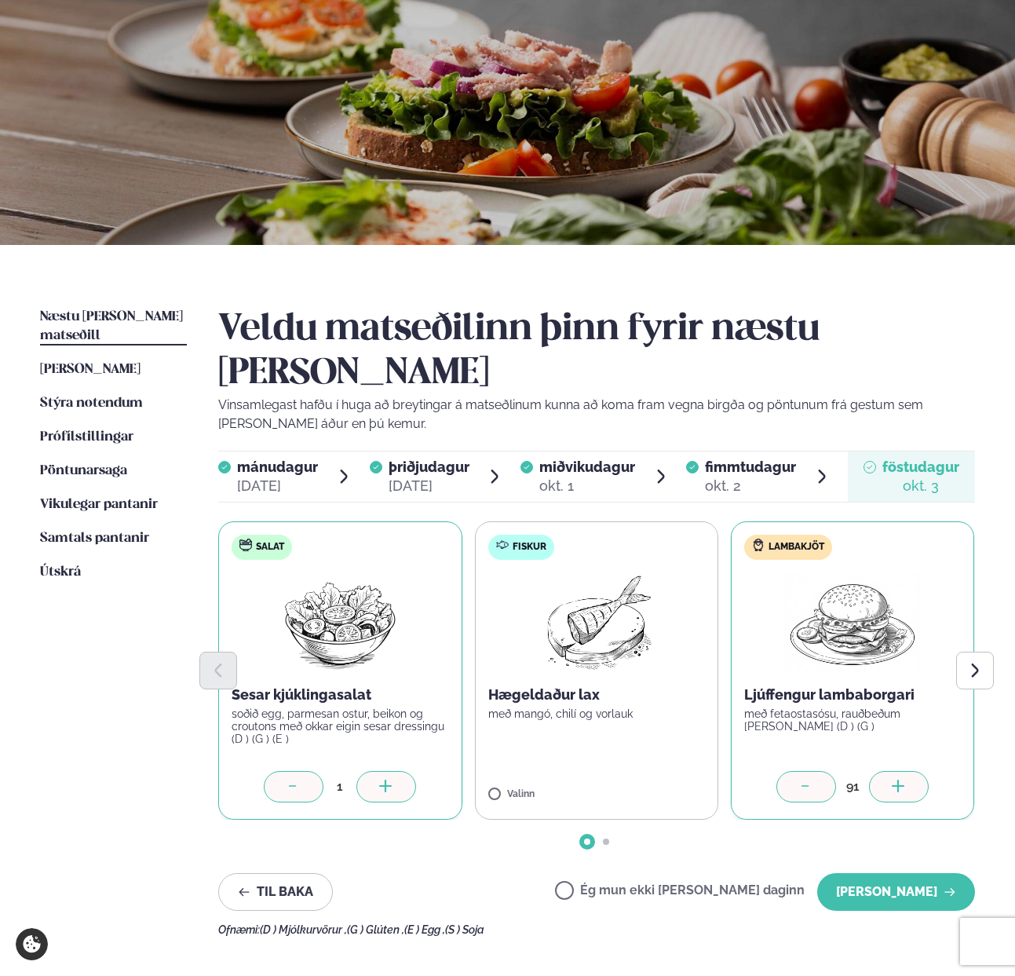
click at [900, 779] on icon at bounding box center [899, 787] width 16 height 16
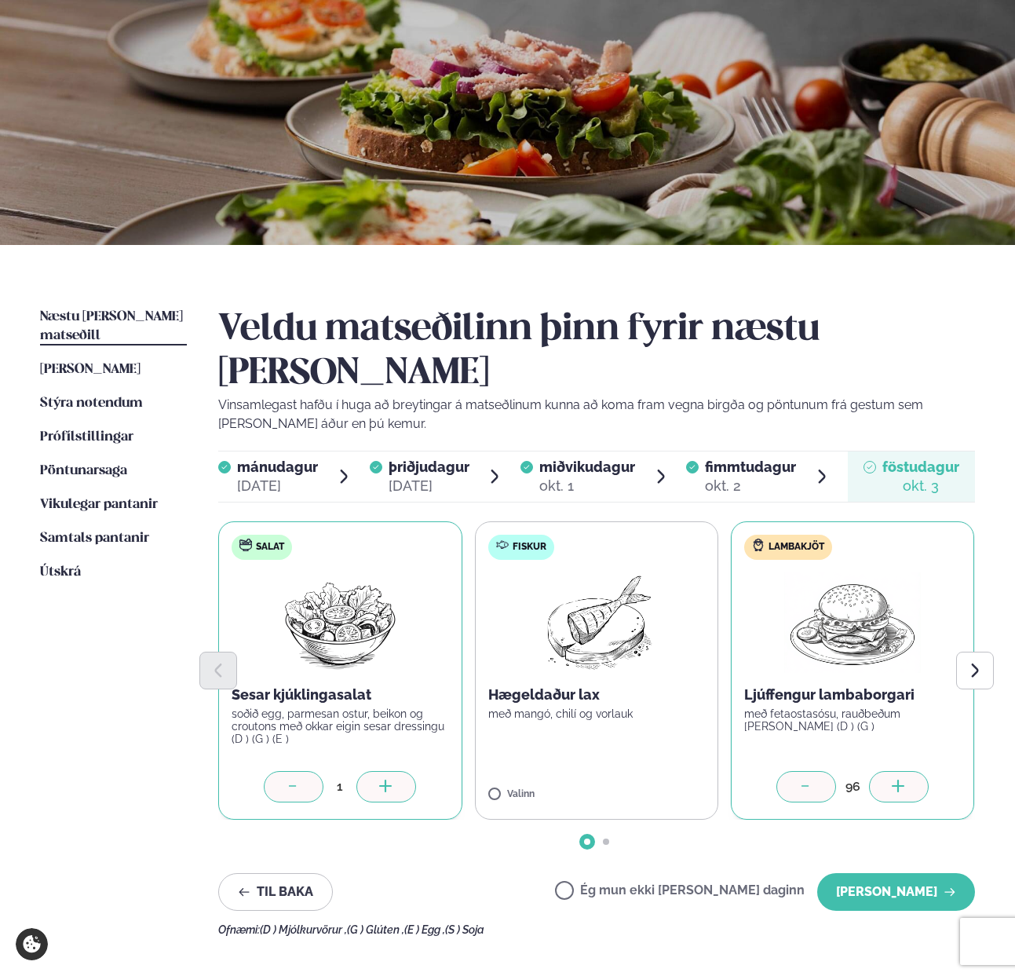
click at [900, 779] on icon at bounding box center [899, 787] width 16 height 16
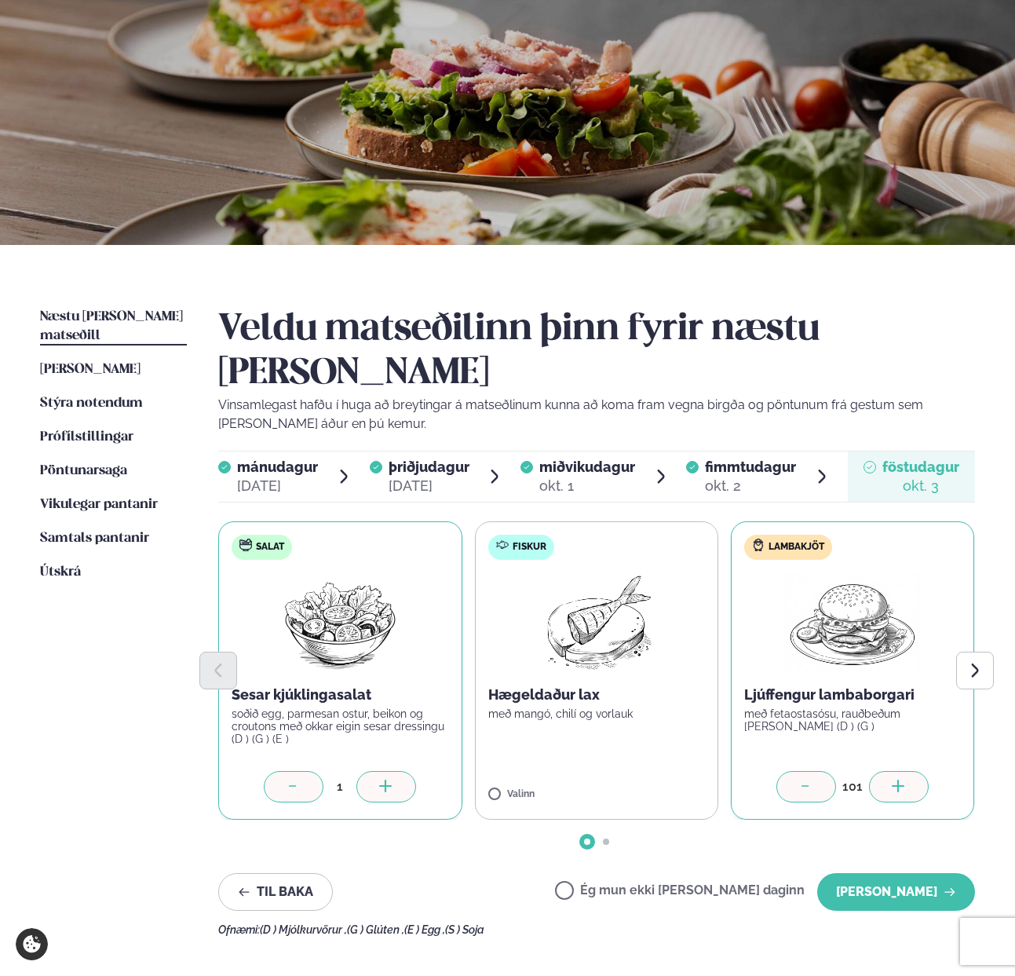
click at [900, 779] on icon at bounding box center [899, 787] width 16 height 16
click at [824, 771] on div at bounding box center [806, 786] width 60 height 31
click at [969, 662] on icon "Next slide" at bounding box center [974, 670] width 17 height 17
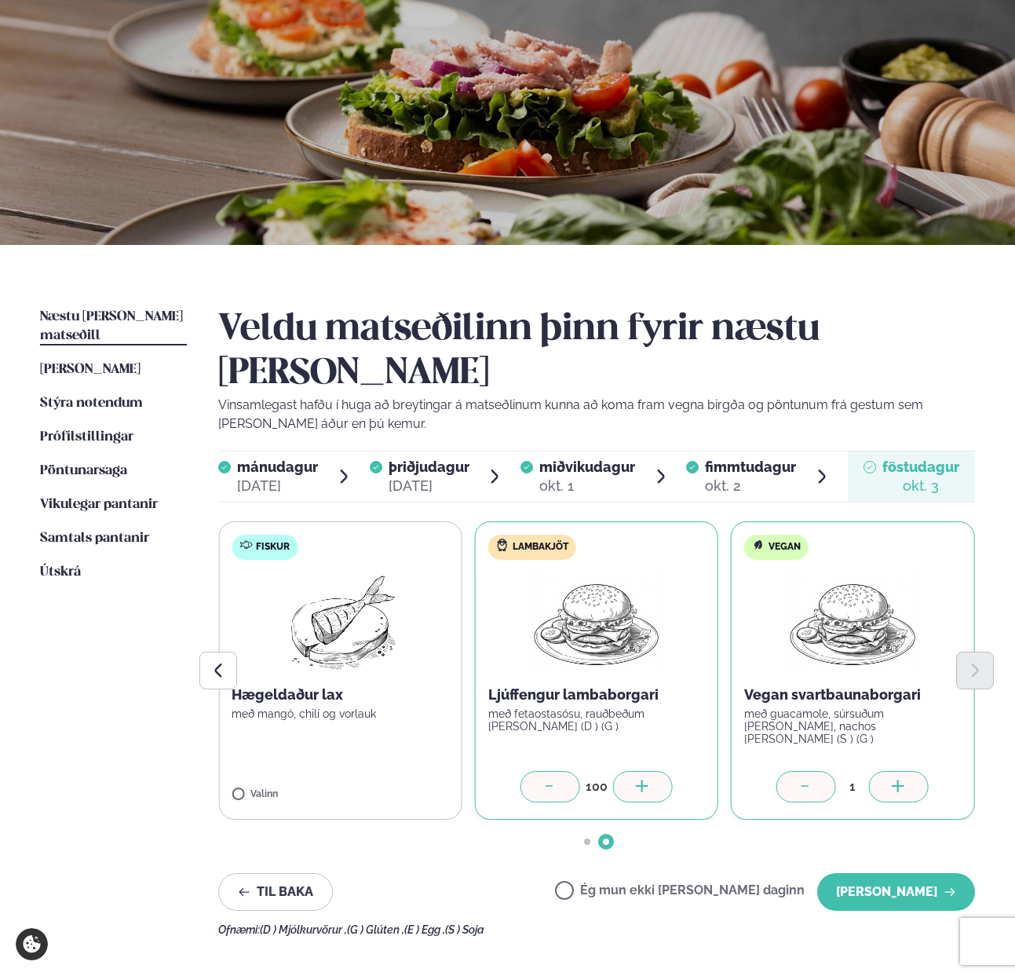
click at [884, 771] on div at bounding box center [899, 786] width 60 height 31
click at [870, 873] on button "[PERSON_NAME]" at bounding box center [896, 892] width 158 height 38
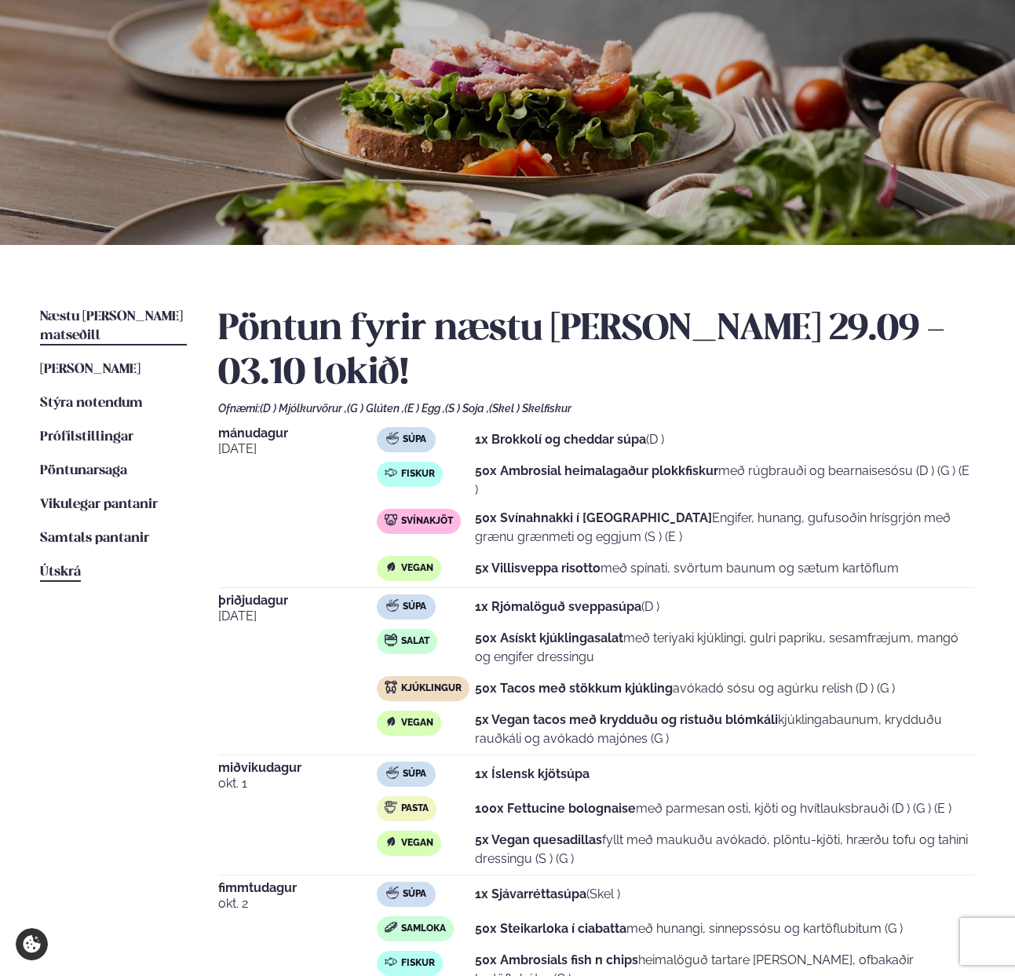
click at [53, 565] on span "Útskrá" at bounding box center [60, 571] width 41 height 13
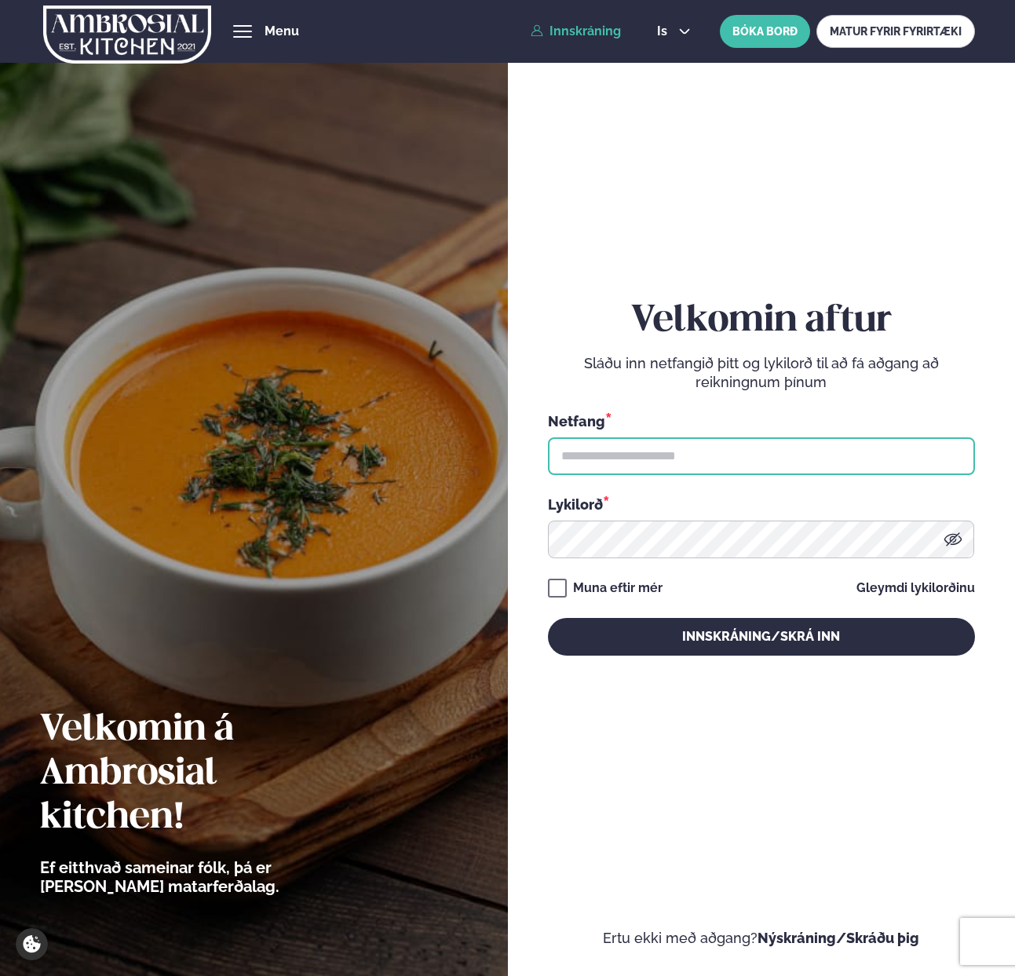
click at [632, 453] on input "text" at bounding box center [761, 456] width 427 height 38
paste input "**********"
type input "**********"
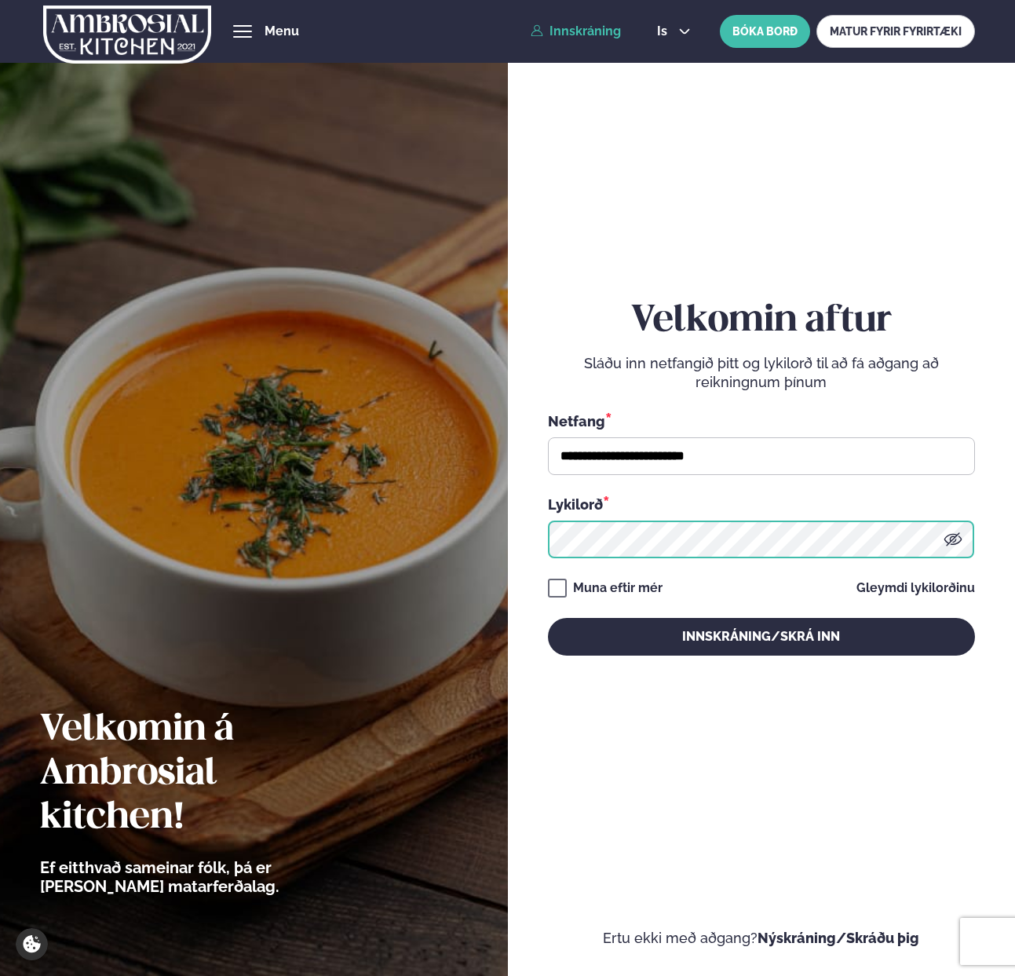
click at [548, 618] on button "Innskráning/Skrá inn" at bounding box center [761, 637] width 427 height 38
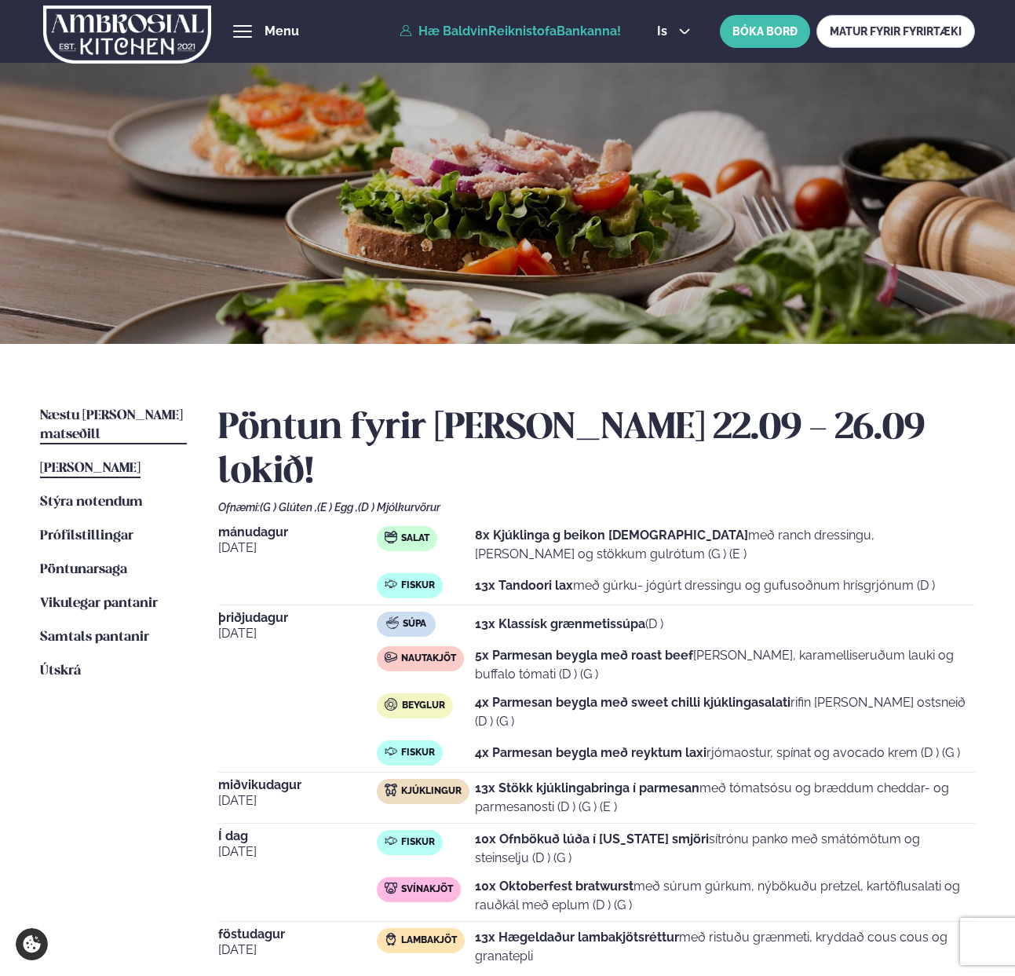
click at [97, 412] on span "Næstu [PERSON_NAME] matseðill" at bounding box center [111, 425] width 143 height 32
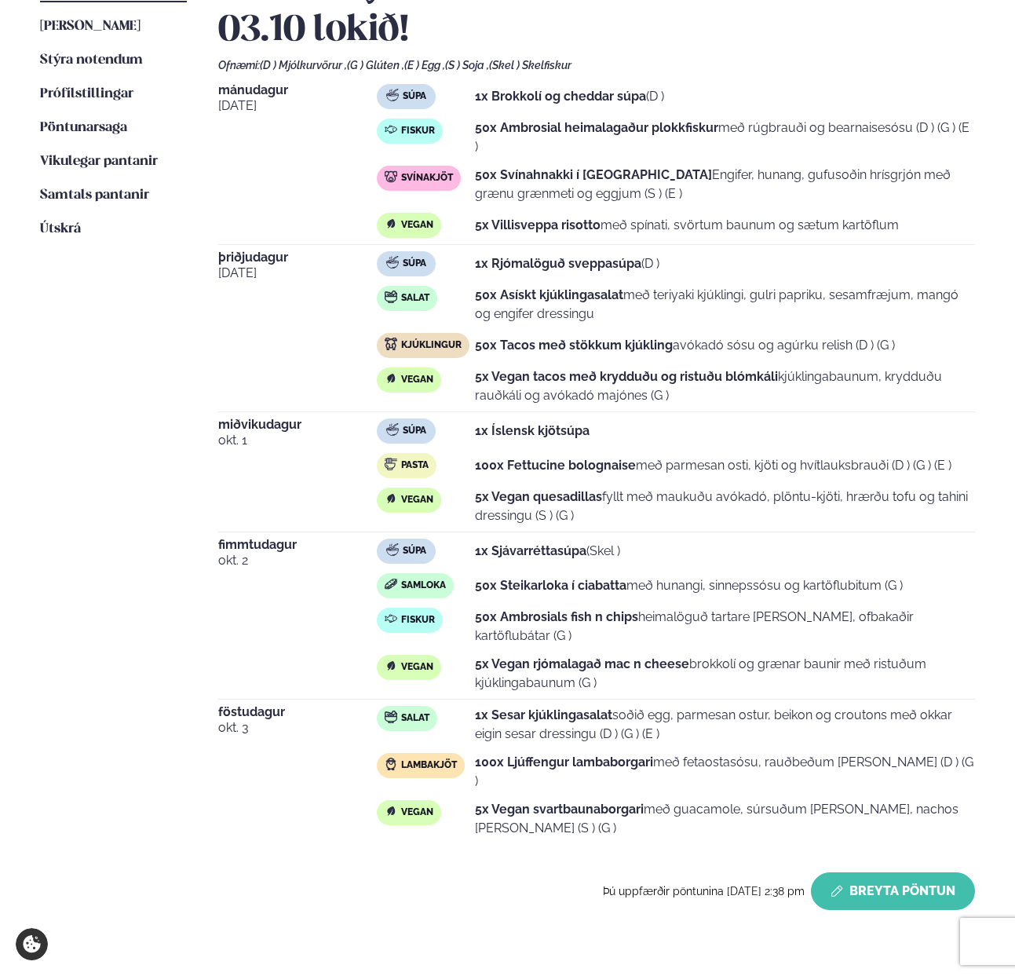
click at [855, 872] on button "Breyta Pöntun" at bounding box center [893, 891] width 164 height 38
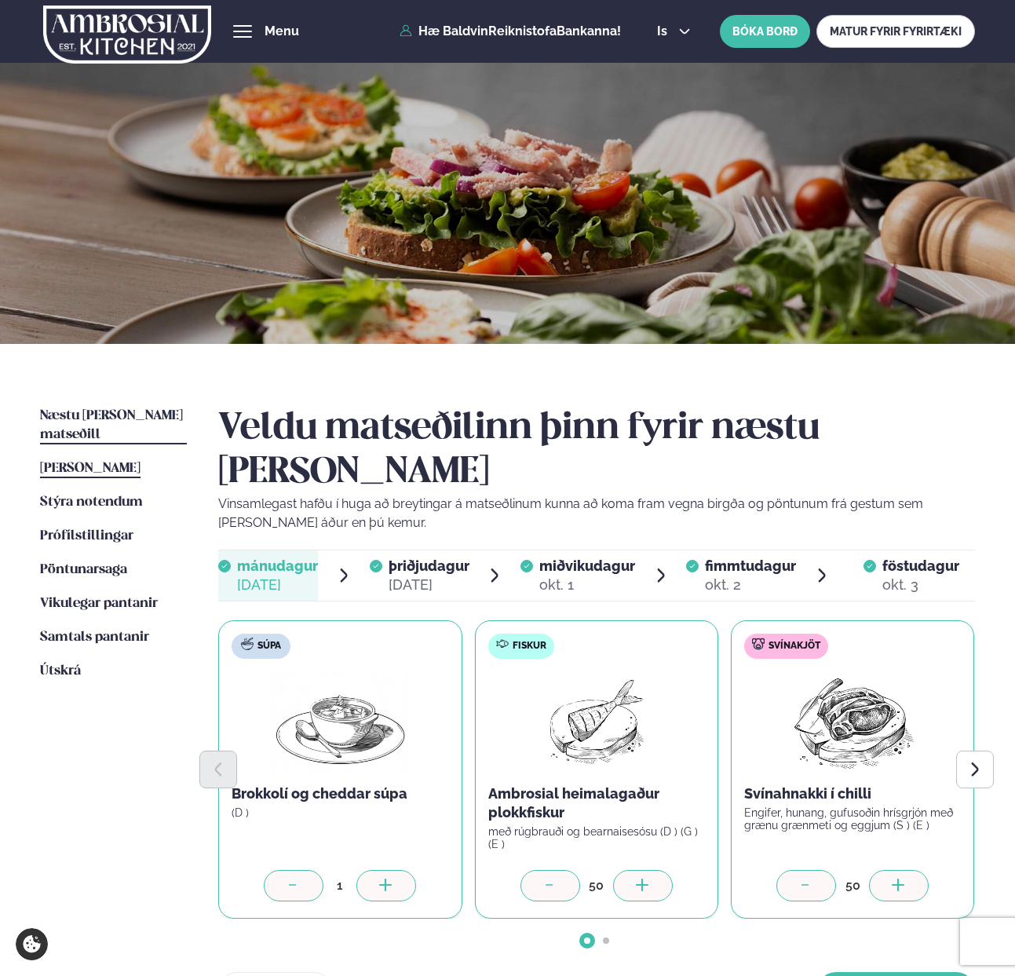
click at [82, 461] on span "[PERSON_NAME]" at bounding box center [90, 467] width 100 height 13
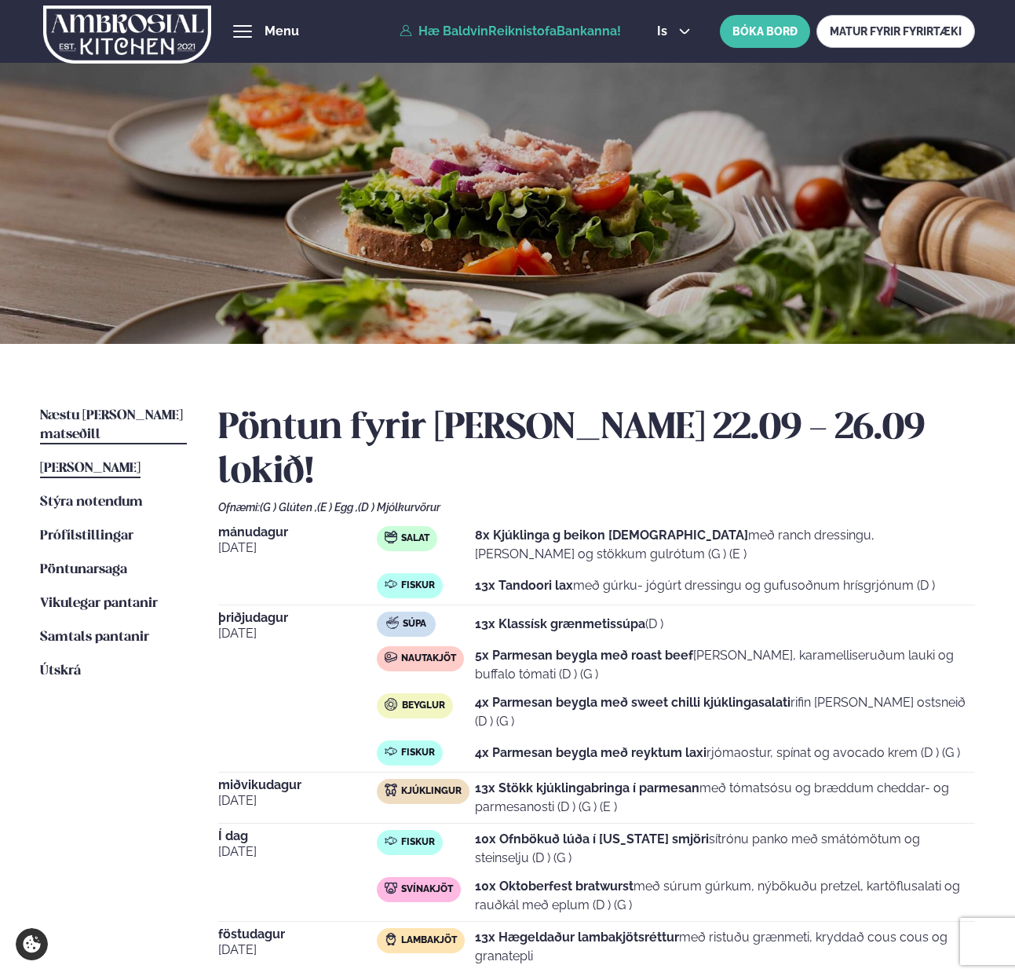
click at [82, 419] on span "Næstu [PERSON_NAME] matseðill" at bounding box center [111, 425] width 143 height 32
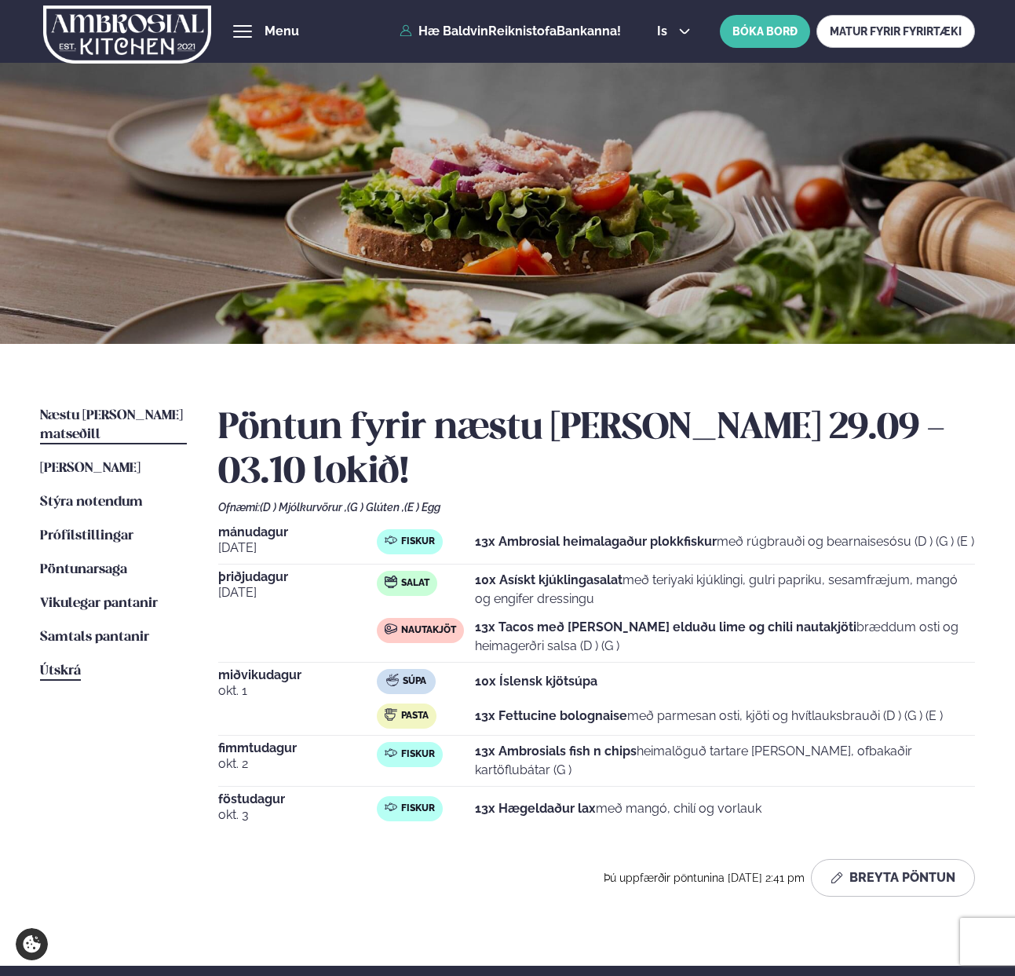
click at [57, 664] on span "Útskrá" at bounding box center [60, 670] width 41 height 13
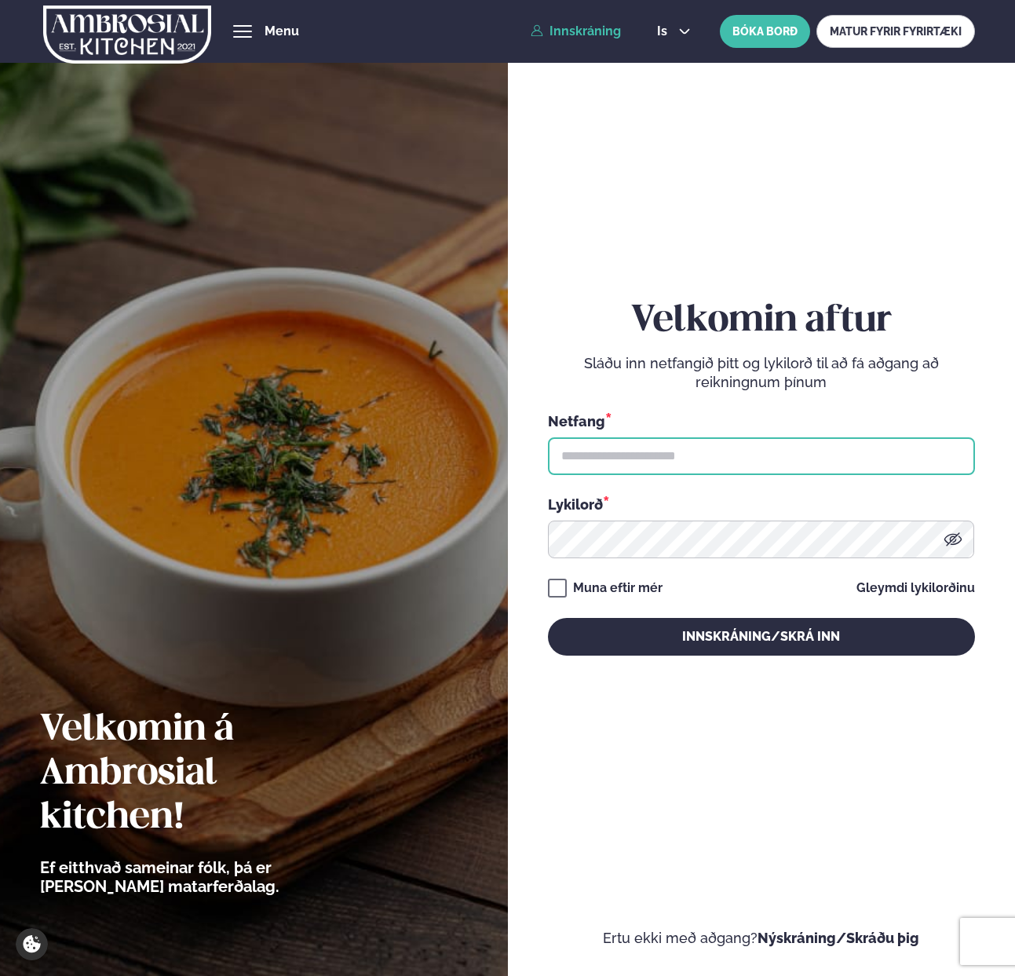
click at [587, 458] on input "text" at bounding box center [761, 456] width 427 height 38
paste input "**********"
type input "**********"
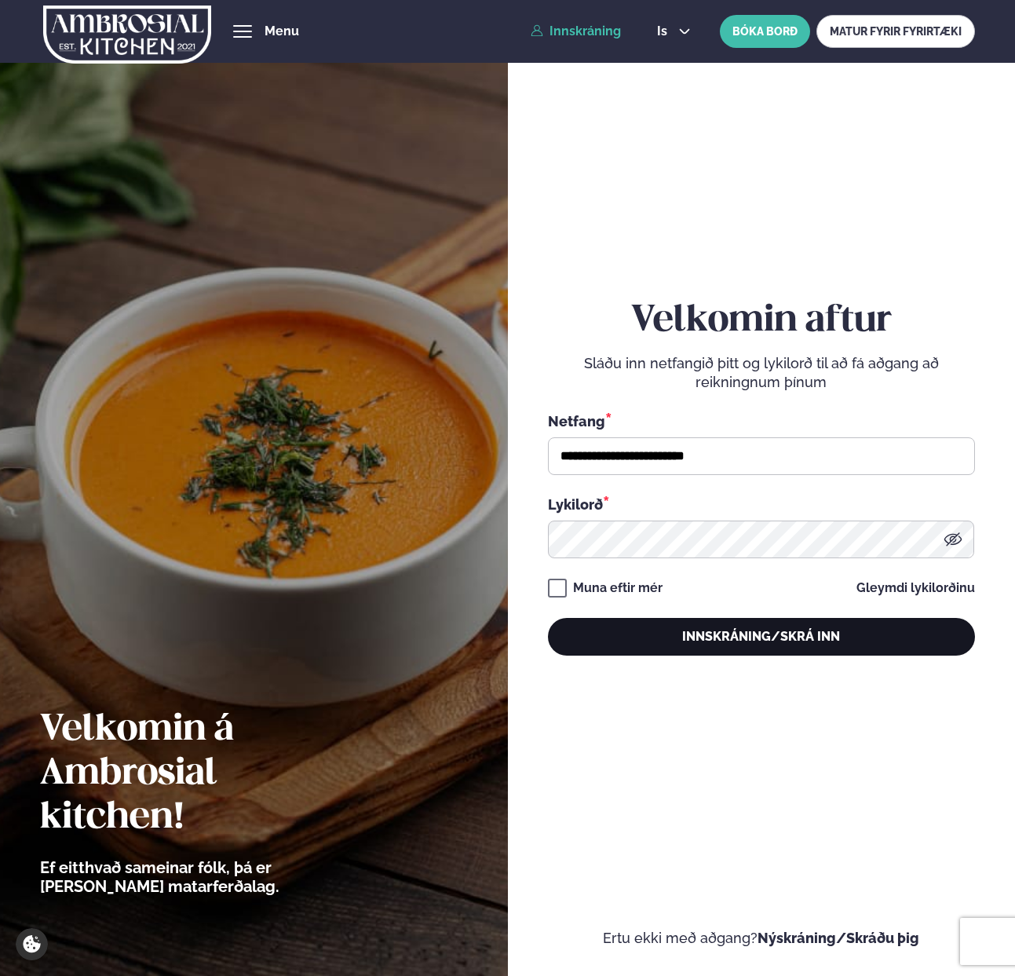
click at [812, 633] on button "Innskráning/Skrá inn" at bounding box center [761, 637] width 427 height 38
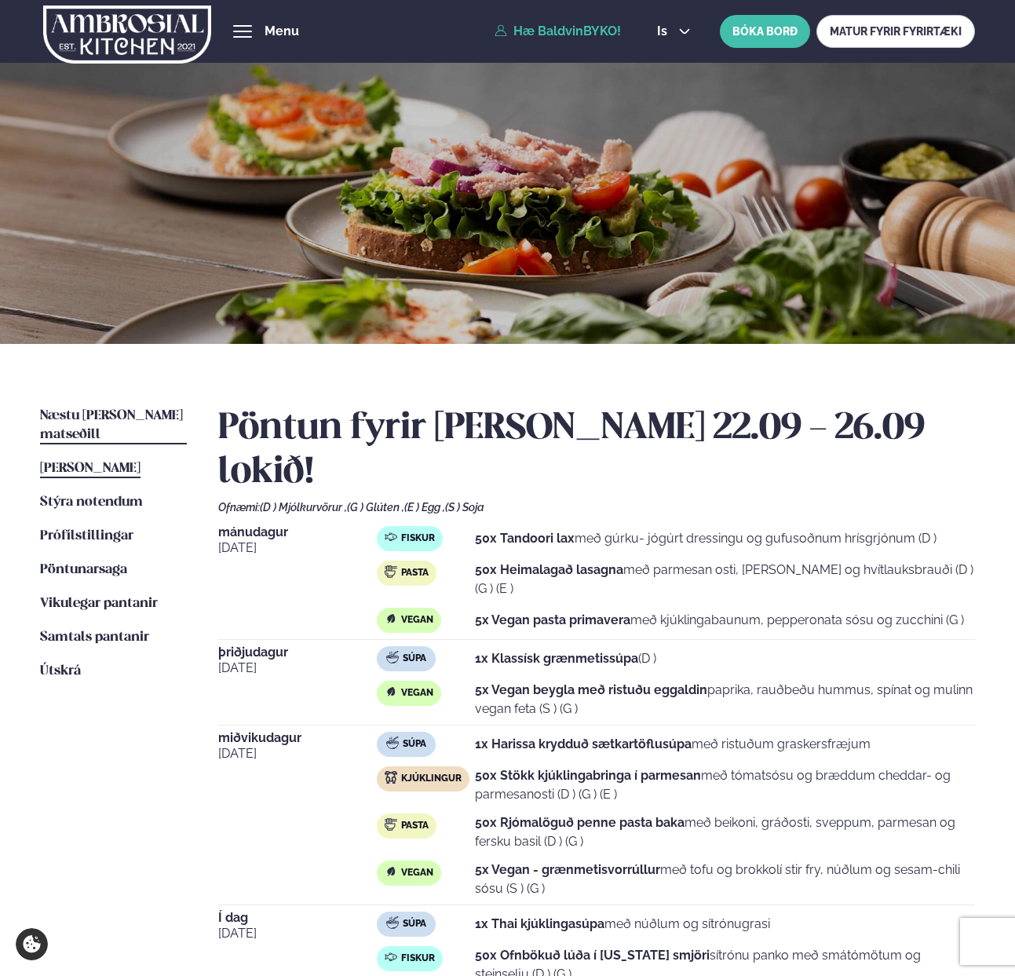
click at [76, 421] on span "Næstu [PERSON_NAME] matseðill" at bounding box center [111, 425] width 143 height 32
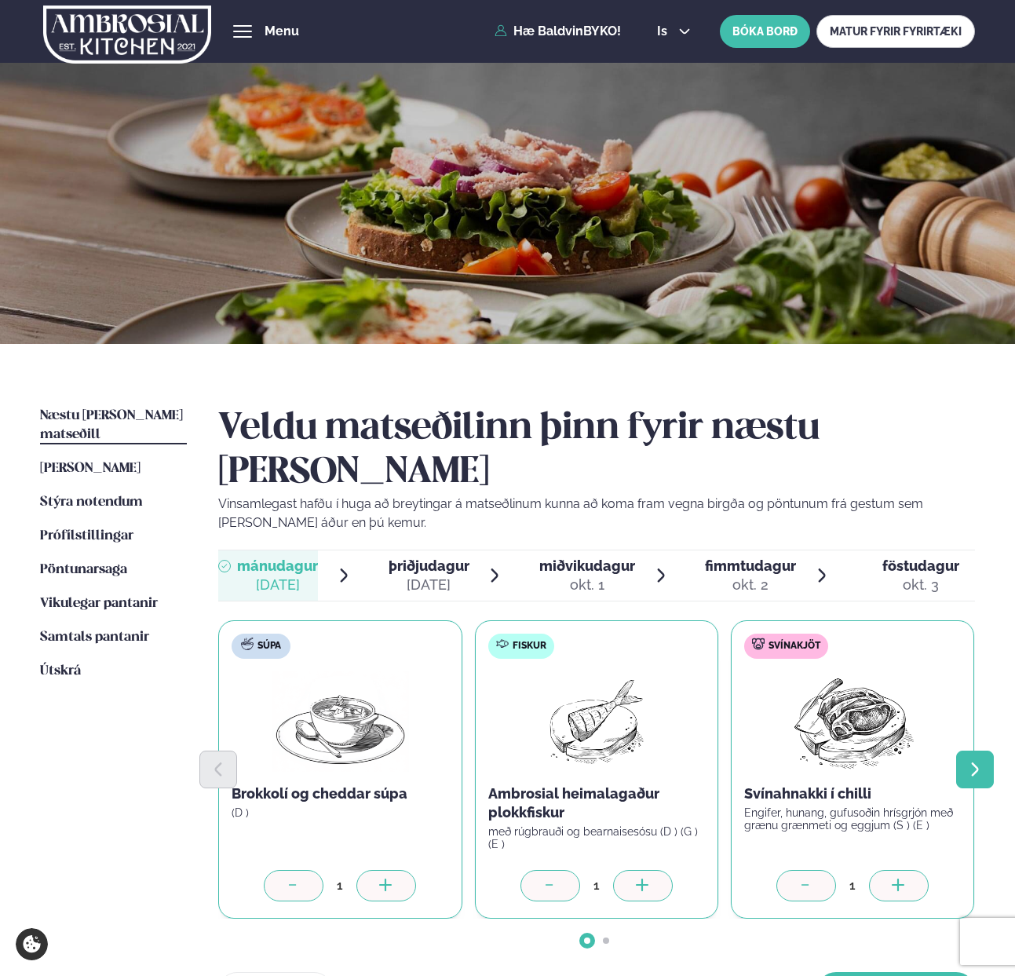
click at [984, 750] on button "Next slide" at bounding box center [975, 769] width 38 height 38
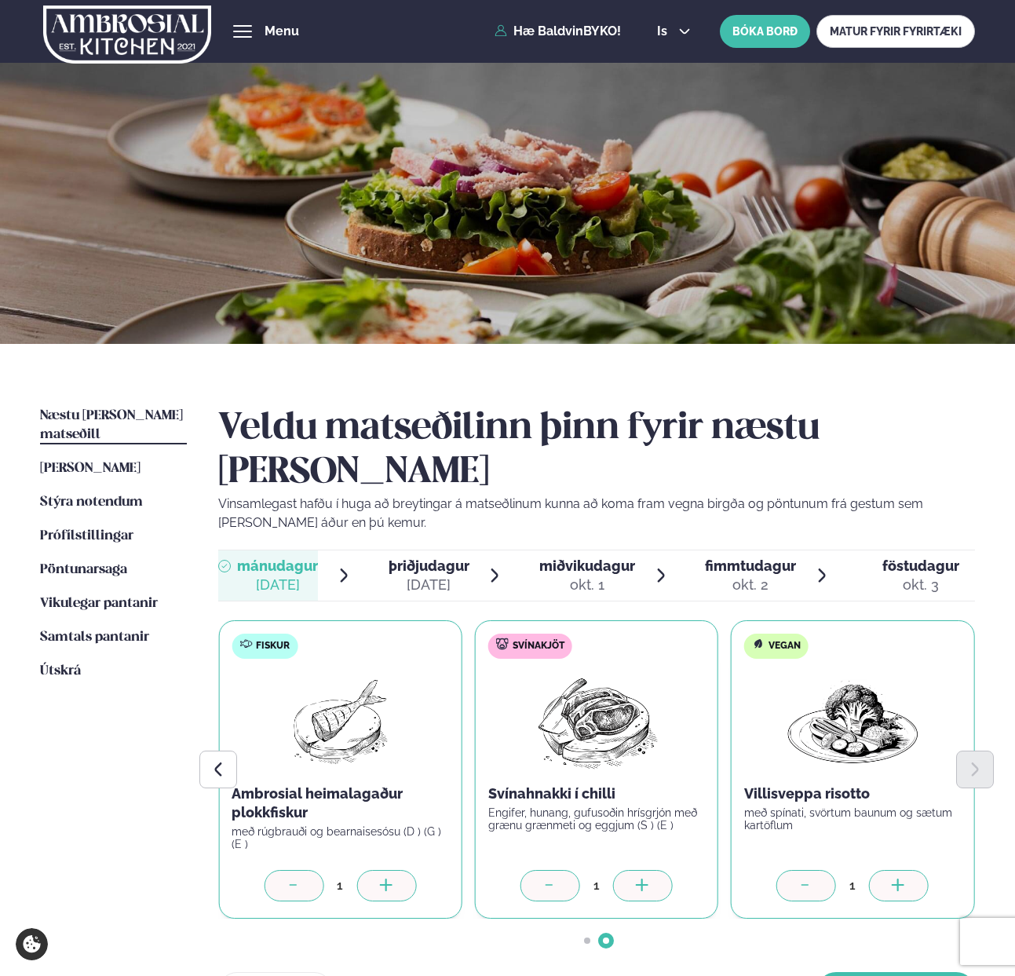
click at [896, 878] on icon at bounding box center [899, 886] width 16 height 16
click at [878, 972] on button "[PERSON_NAME]" at bounding box center [896, 991] width 158 height 38
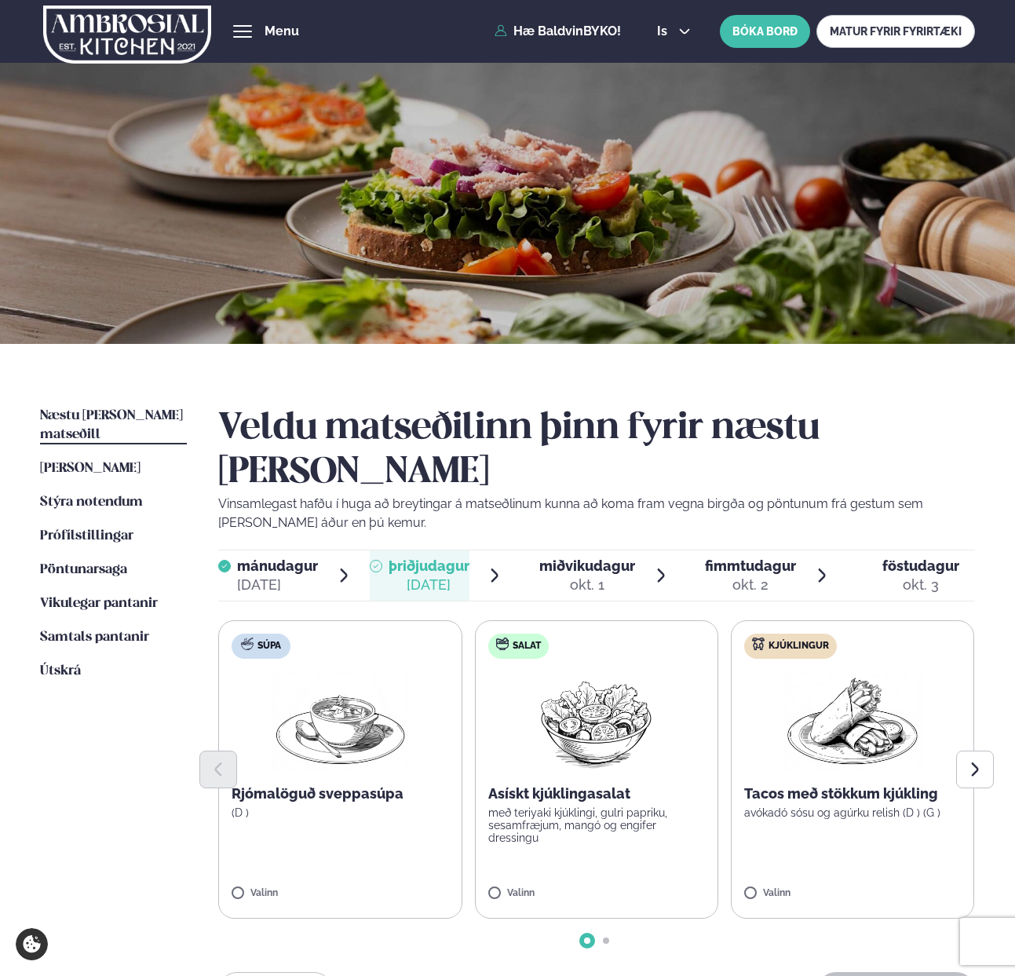
click at [238, 843] on label "Súpa Rjómalöguð sveppasúpa (D ) Valinn" at bounding box center [339, 769] width 243 height 298
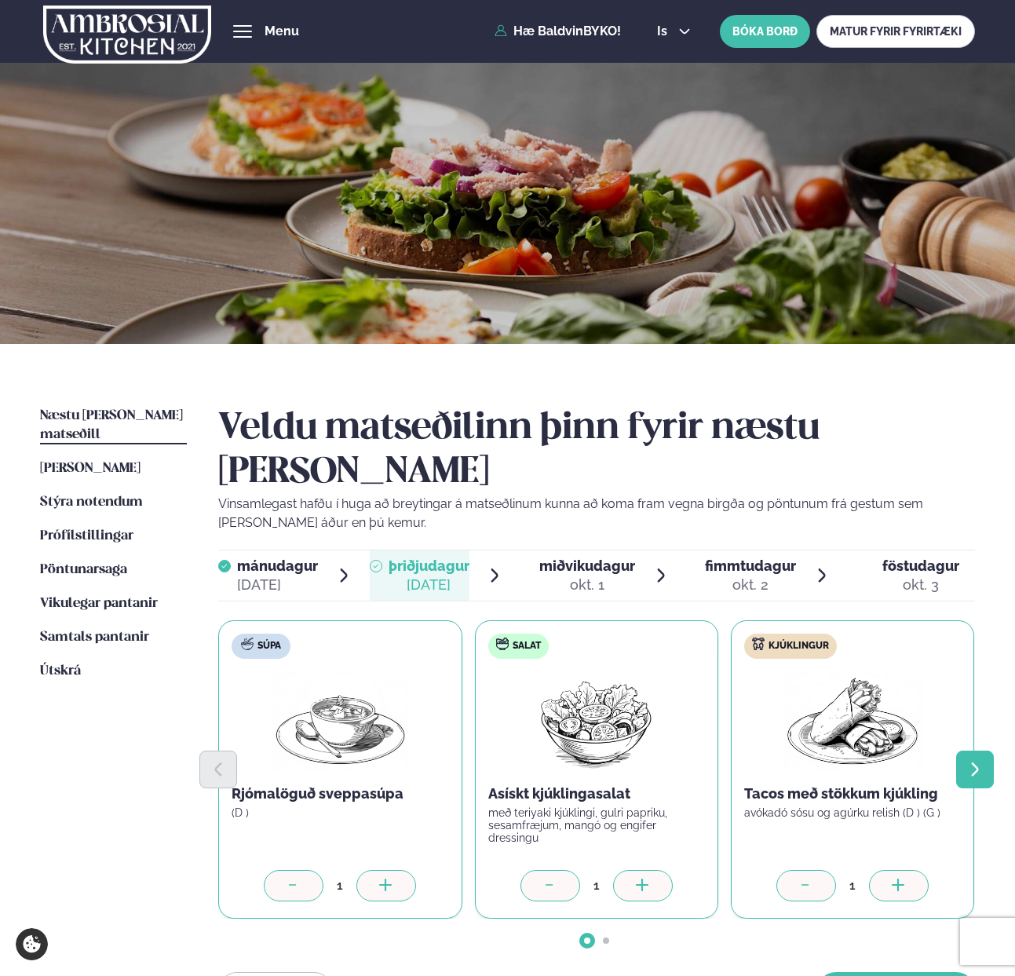
click at [971, 750] on button "Next slide" at bounding box center [975, 769] width 38 height 38
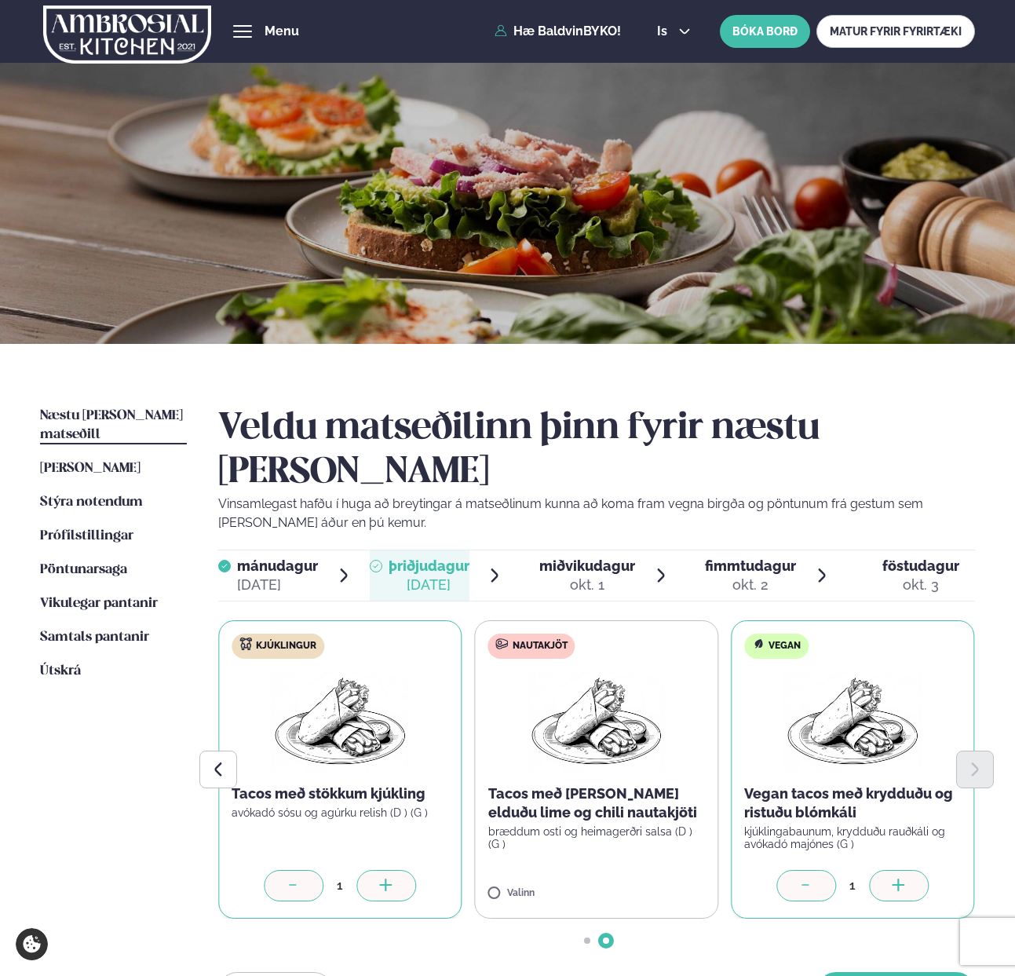
click at [889, 870] on div at bounding box center [899, 885] width 60 height 31
click at [874, 972] on button "[PERSON_NAME]" at bounding box center [896, 991] width 158 height 38
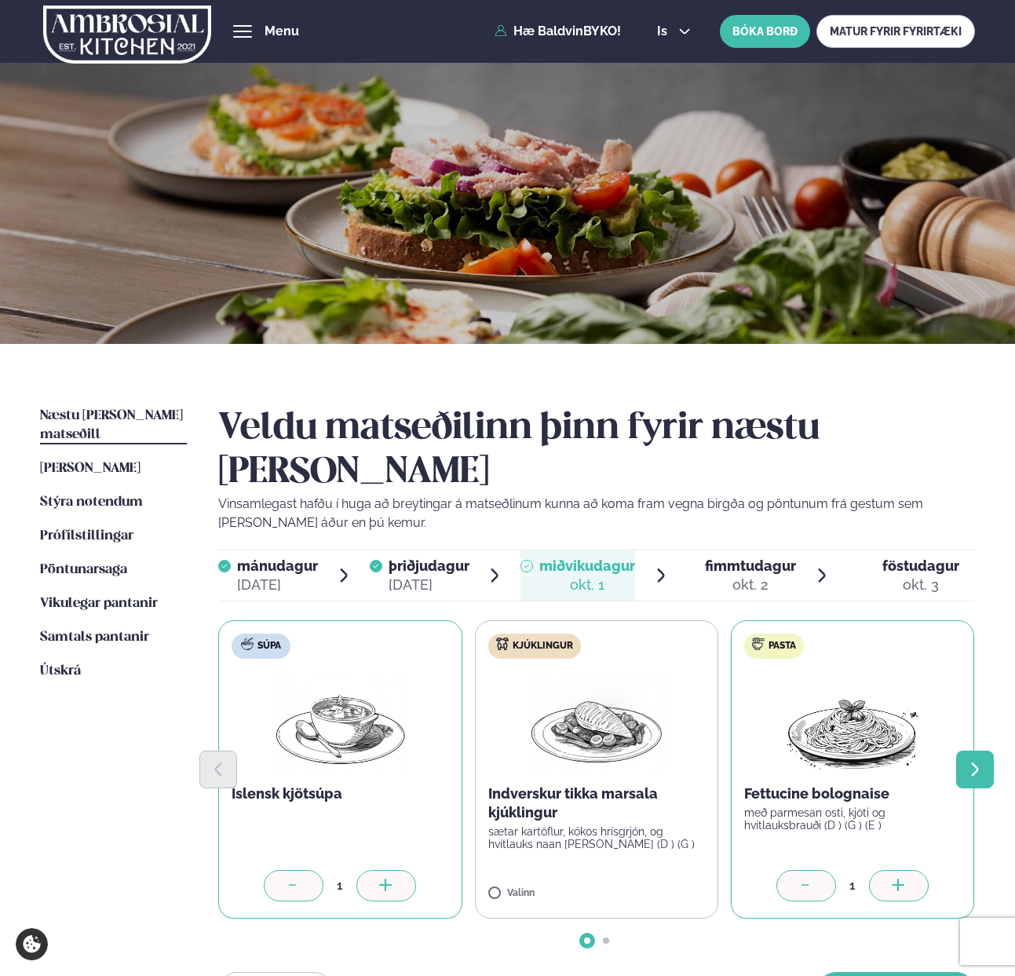
click at [984, 750] on button "Next slide" at bounding box center [975, 769] width 38 height 38
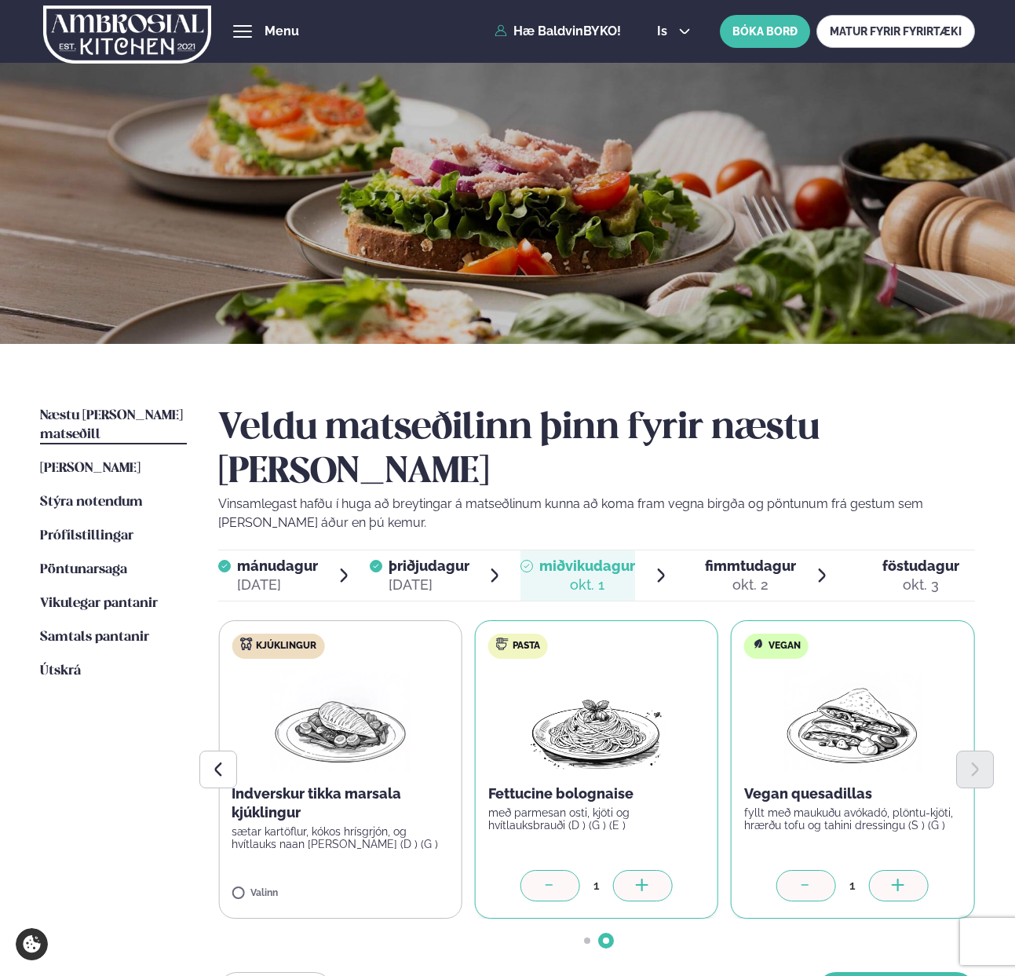
click at [895, 884] on icon at bounding box center [898, 885] width 13 height 2
click at [890, 972] on button "[PERSON_NAME]" at bounding box center [896, 991] width 158 height 38
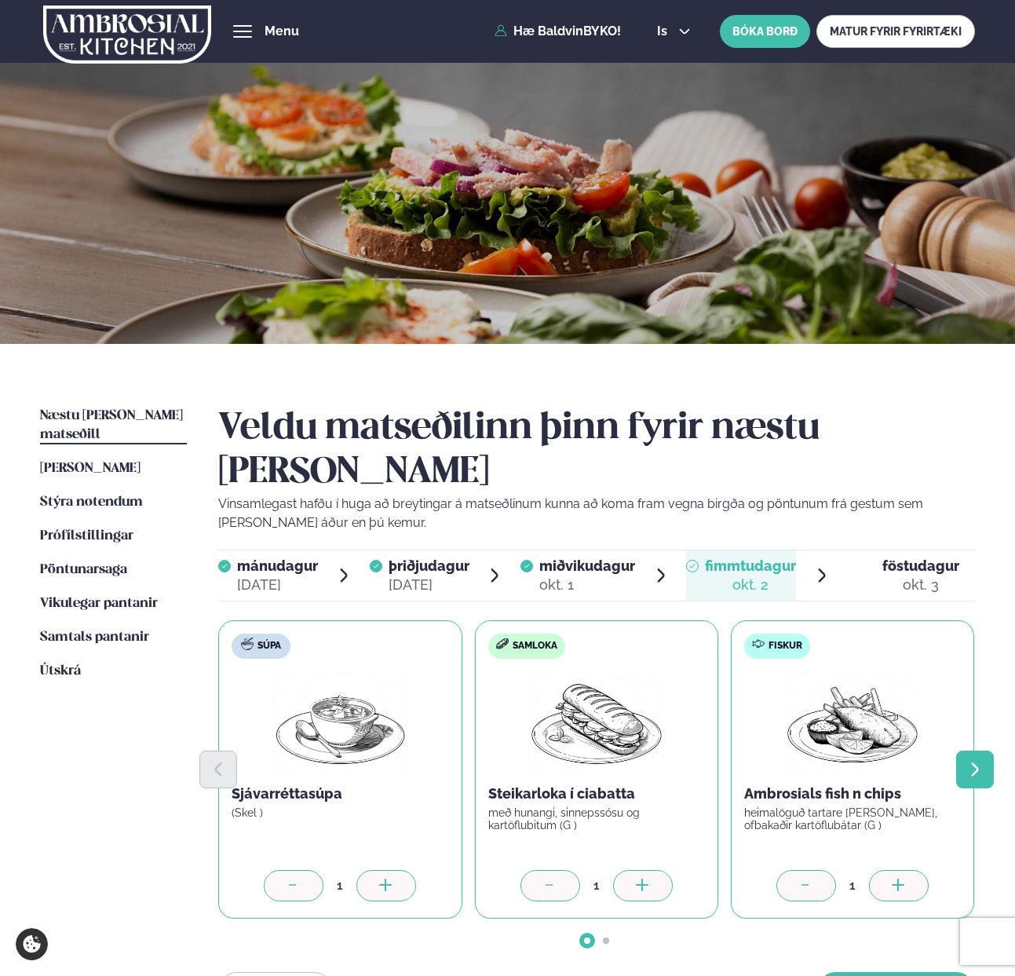
click at [969, 750] on button "Next slide" at bounding box center [975, 769] width 38 height 38
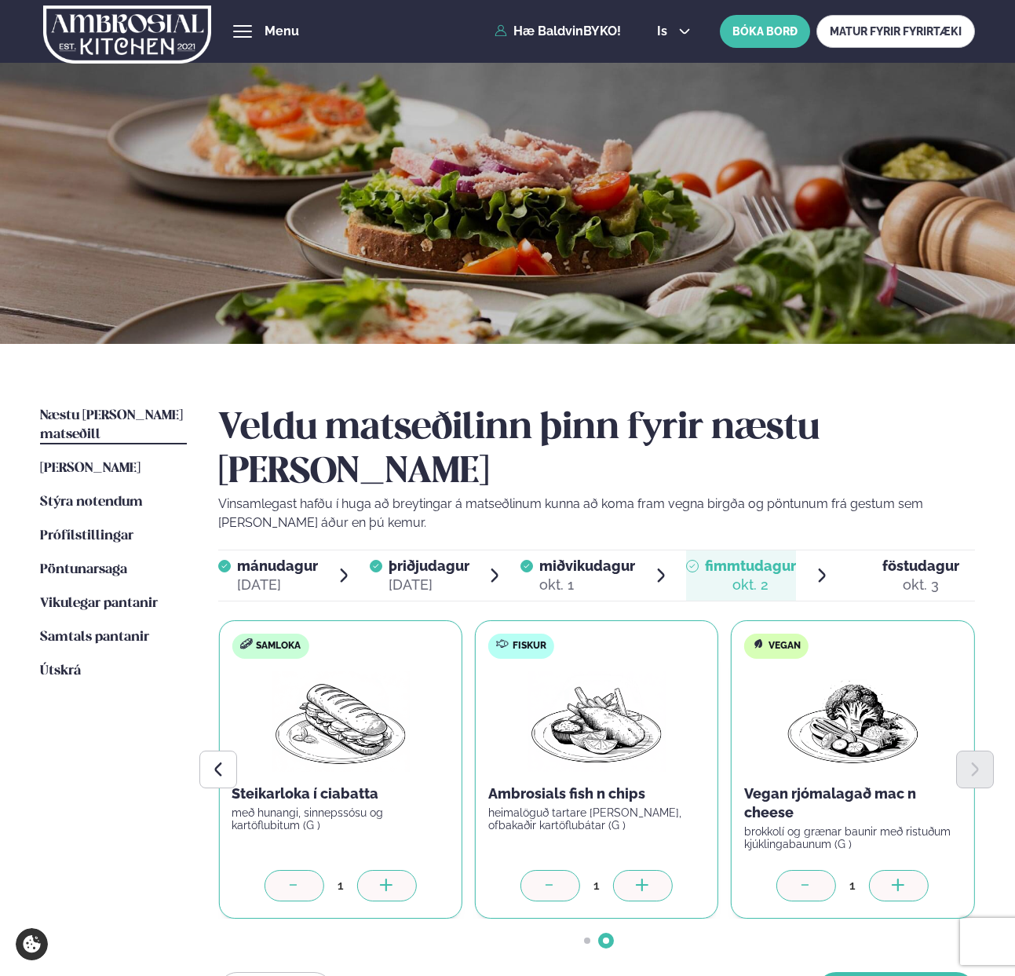
click at [888, 870] on div at bounding box center [899, 885] width 60 height 31
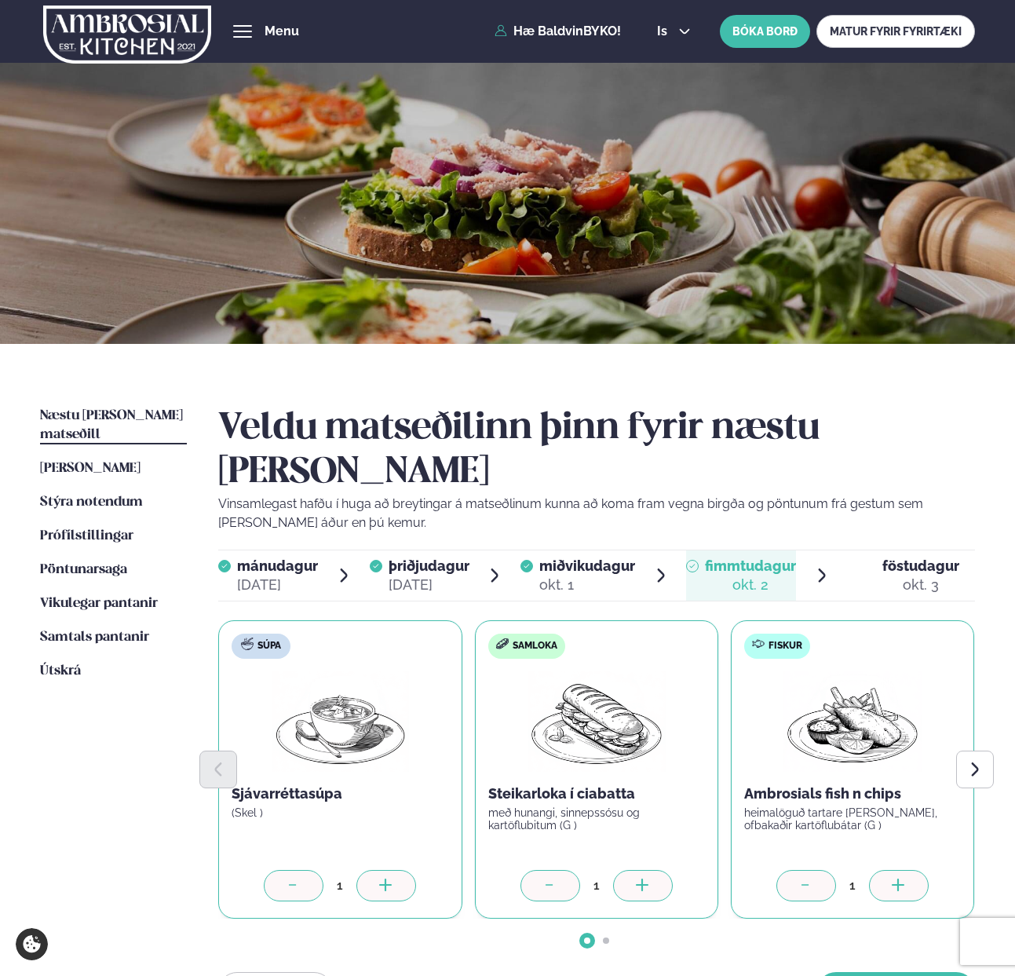
click at [888, 837] on div "Súpa Sjávarréttasúpa (Skel ) 1 Samloka Steikarloka í ciabatta með hunangi, sinn…" at bounding box center [596, 769] width 757 height 298
click at [888, 870] on div at bounding box center [899, 885] width 60 height 31
click at [814, 870] on div at bounding box center [806, 885] width 60 height 31
click at [973, 762] on icon "Next slide" at bounding box center [974, 769] width 7 height 14
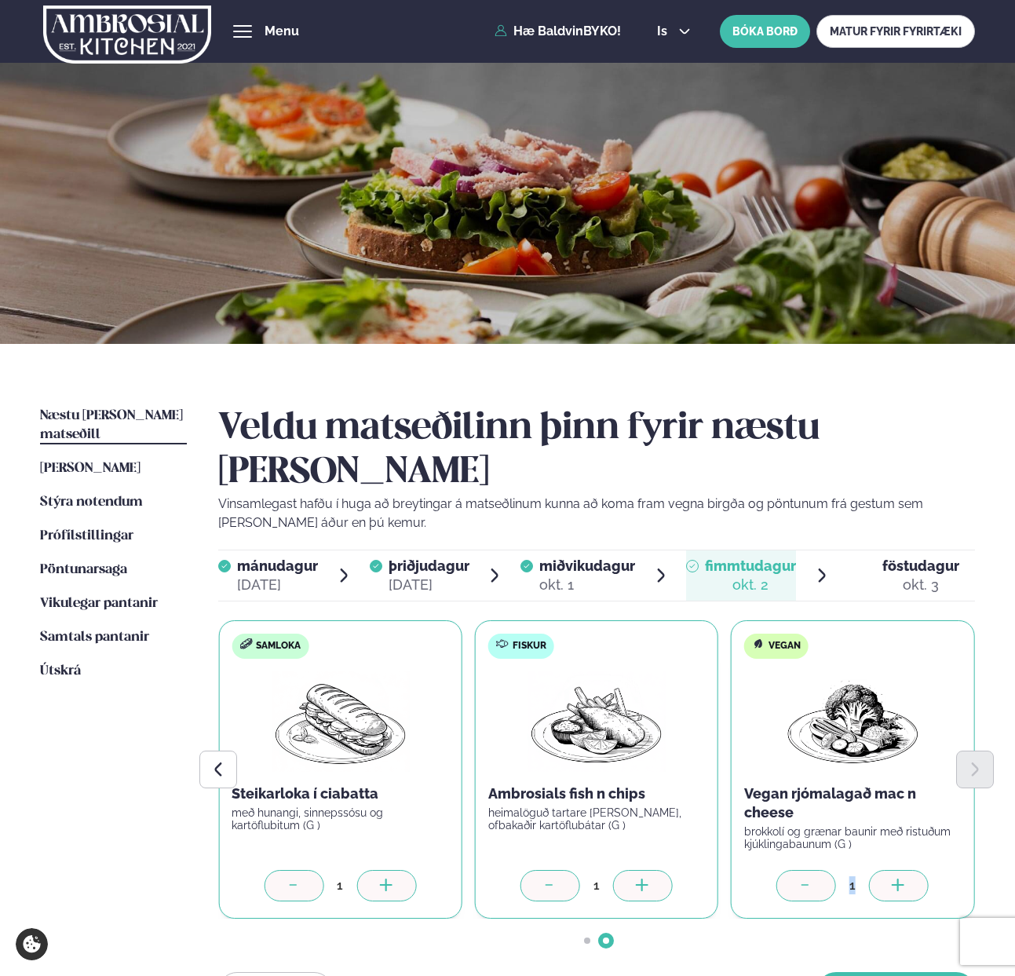
click at [918, 870] on div at bounding box center [899, 885] width 60 height 31
click at [879, 972] on button "[PERSON_NAME]" at bounding box center [896, 991] width 158 height 38
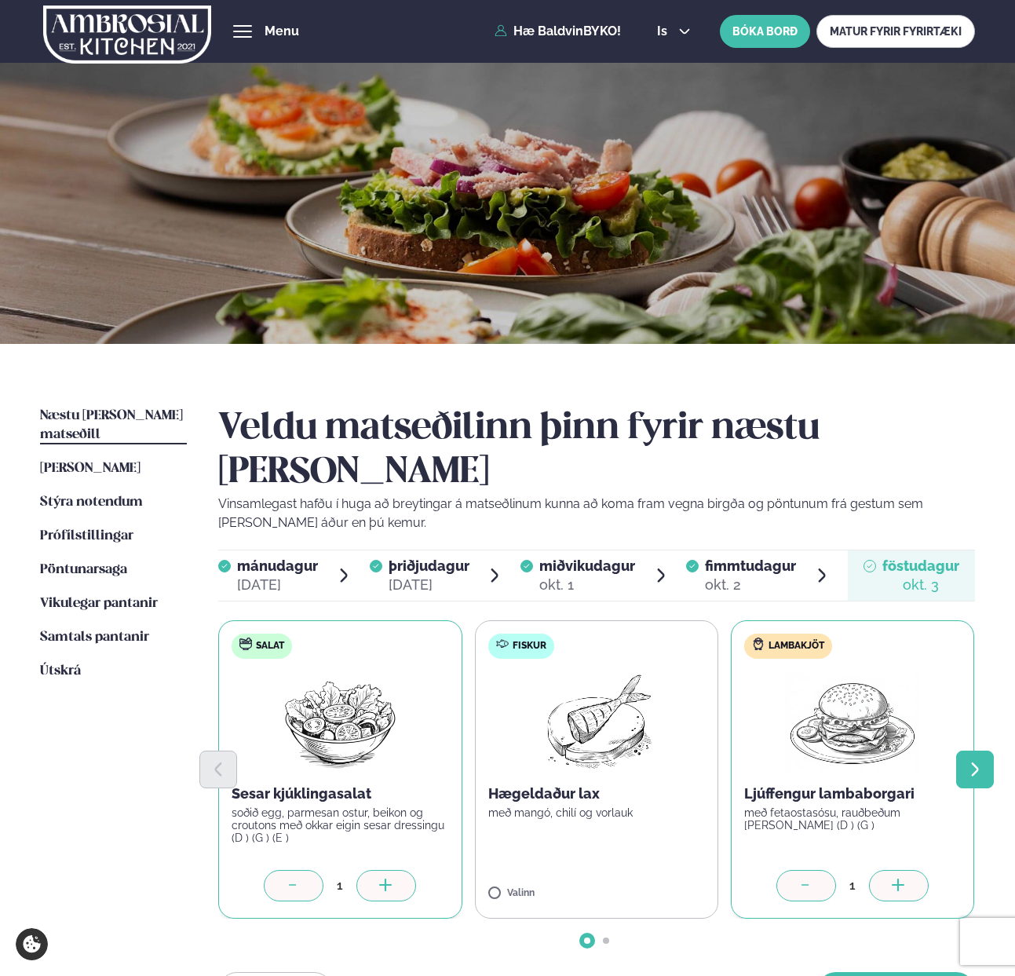
click at [960, 750] on button "Next slide" at bounding box center [975, 769] width 38 height 38
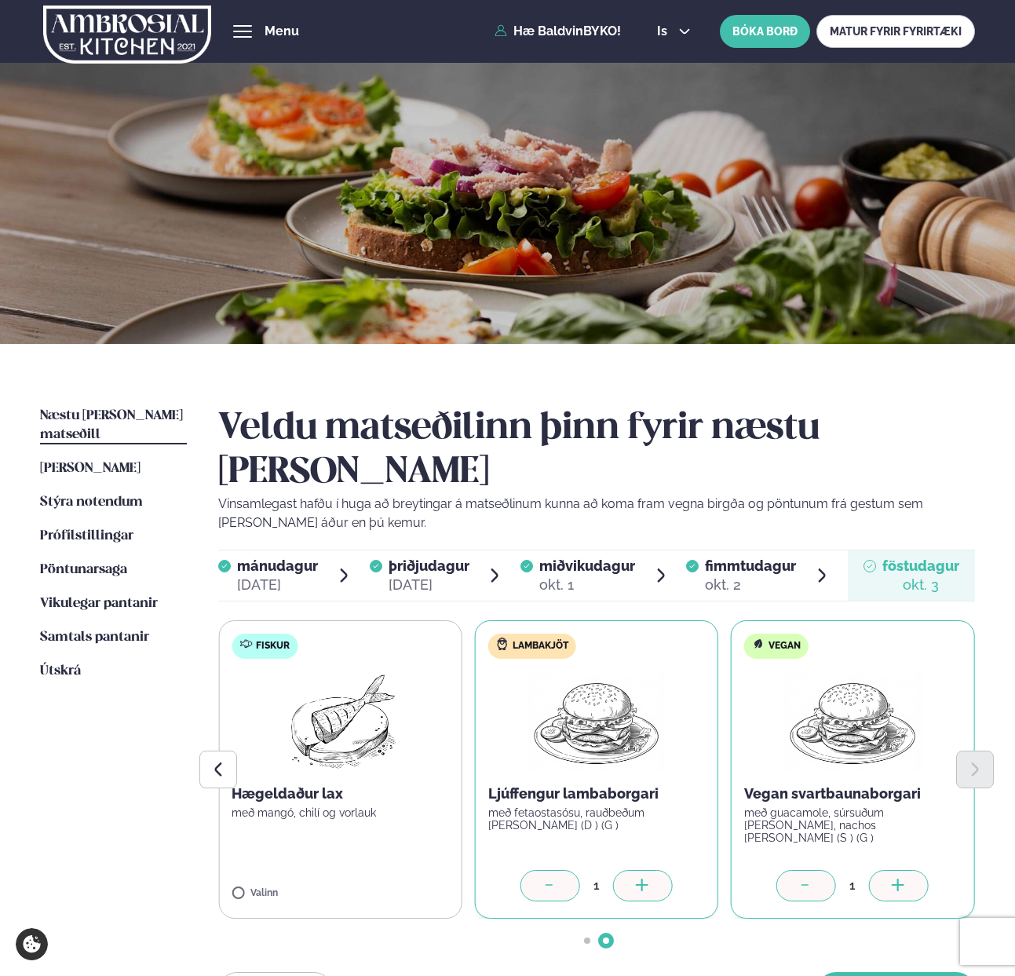
click at [885, 870] on div at bounding box center [899, 885] width 60 height 31
click at [873, 972] on button "[PERSON_NAME]" at bounding box center [896, 991] width 158 height 38
